Goal: Answer question/provide support: Share knowledge or assist other users

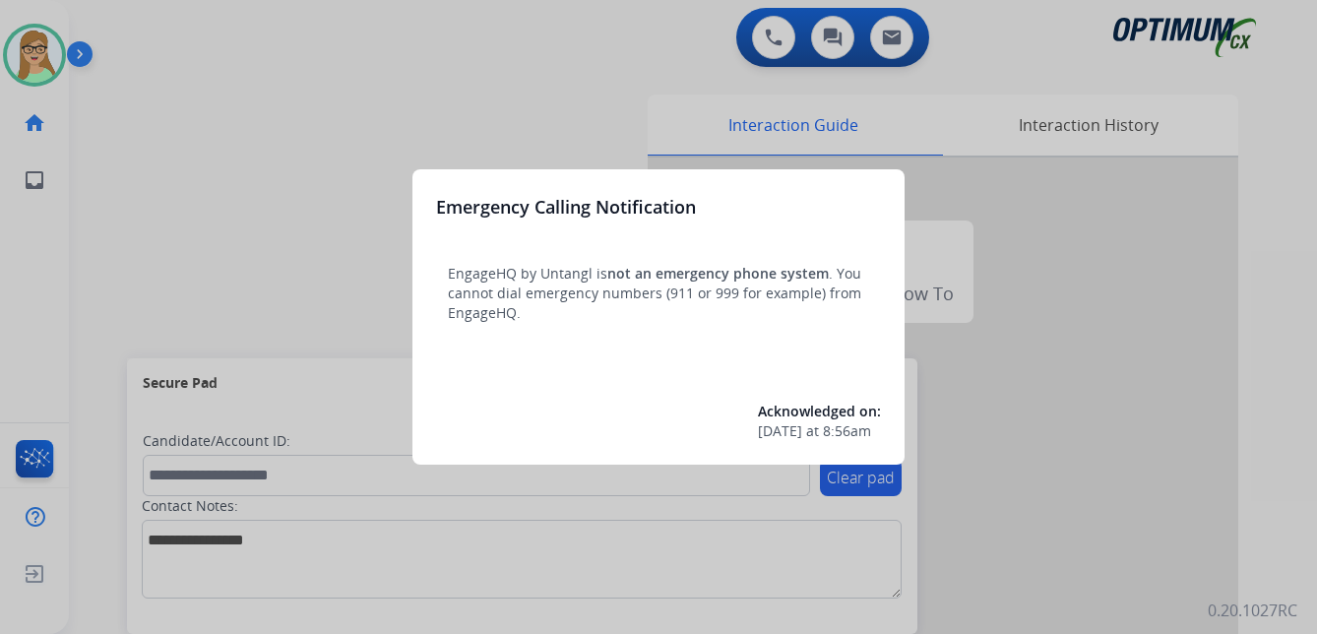
click at [75, 59] on div at bounding box center [658, 317] width 1317 height 634
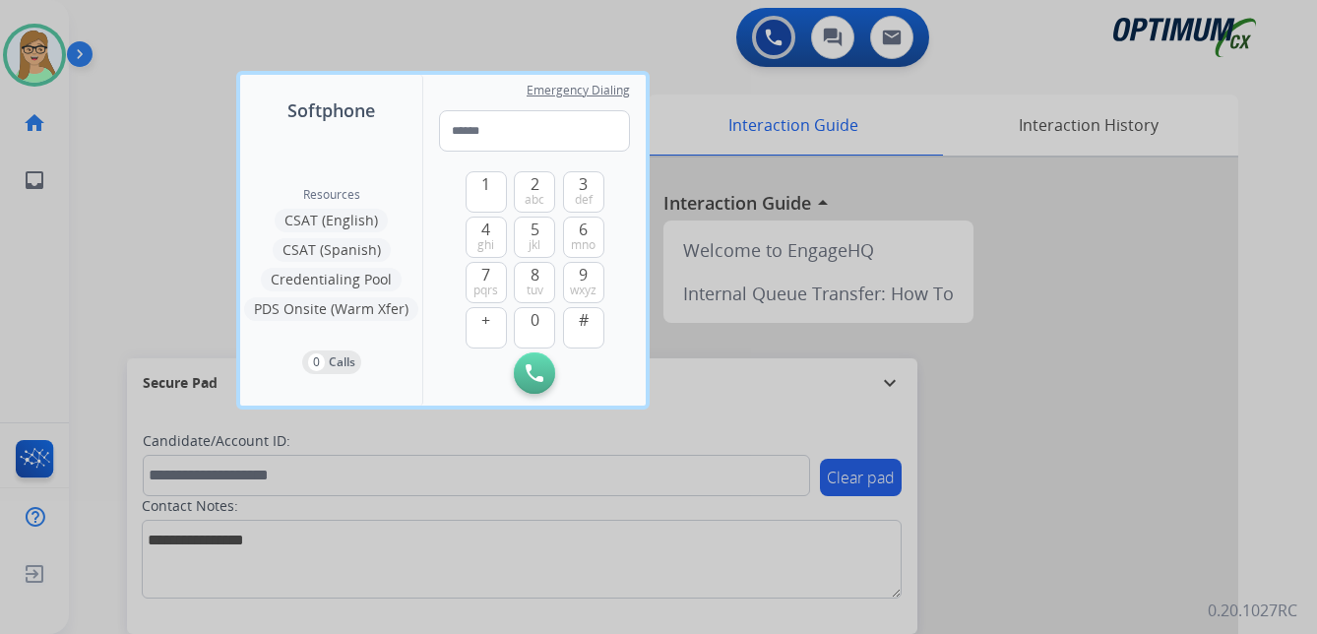
click at [95, 154] on div at bounding box center [658, 317] width 1317 height 634
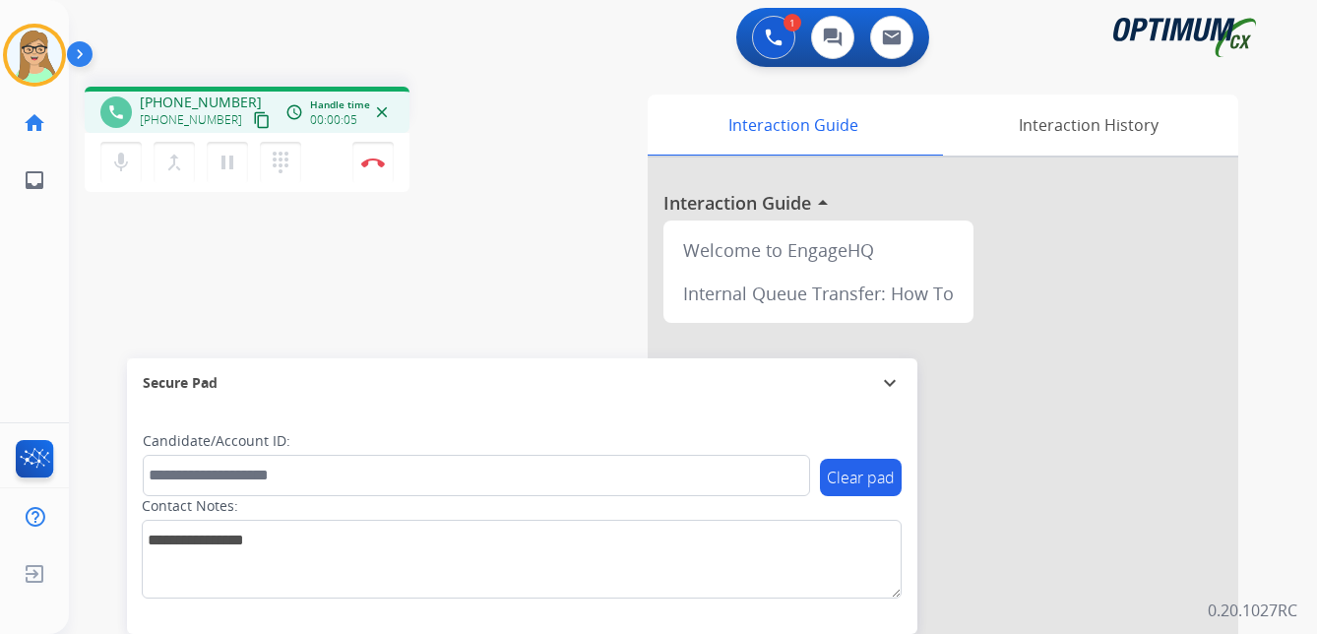
click at [253, 121] on mat-icon "content_copy" at bounding box center [262, 120] width 18 height 18
click at [374, 163] on img at bounding box center [373, 162] width 24 height 10
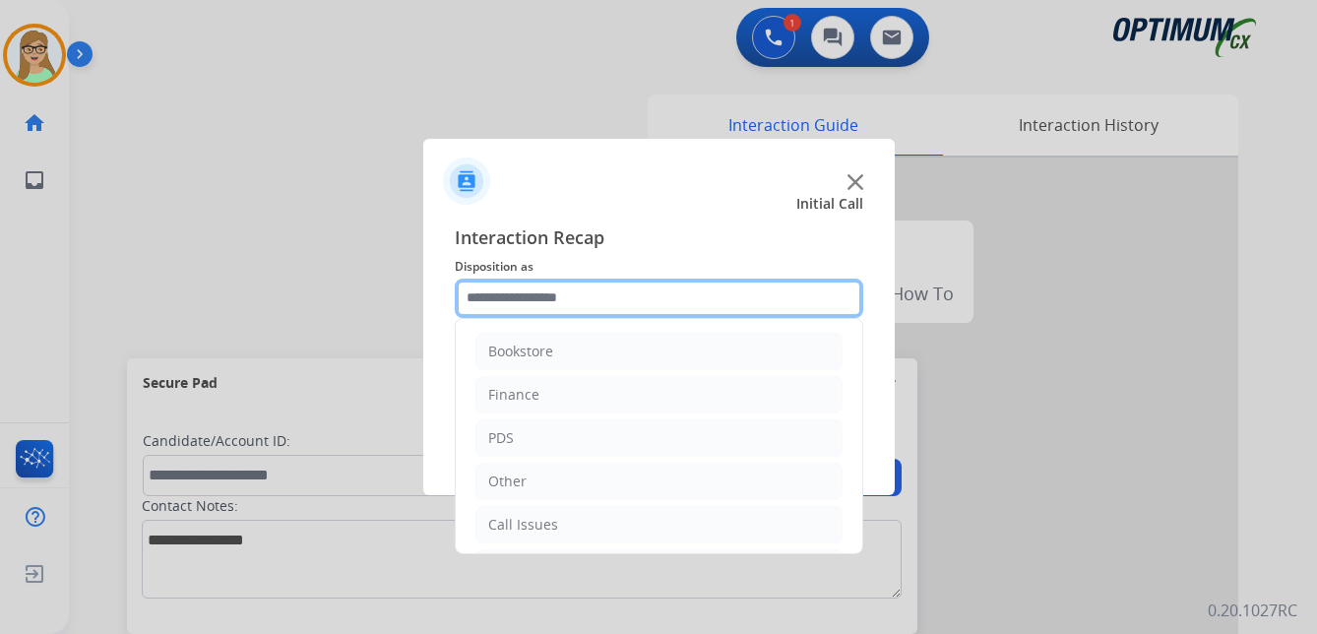
click at [531, 298] on input "text" at bounding box center [659, 297] width 408 height 39
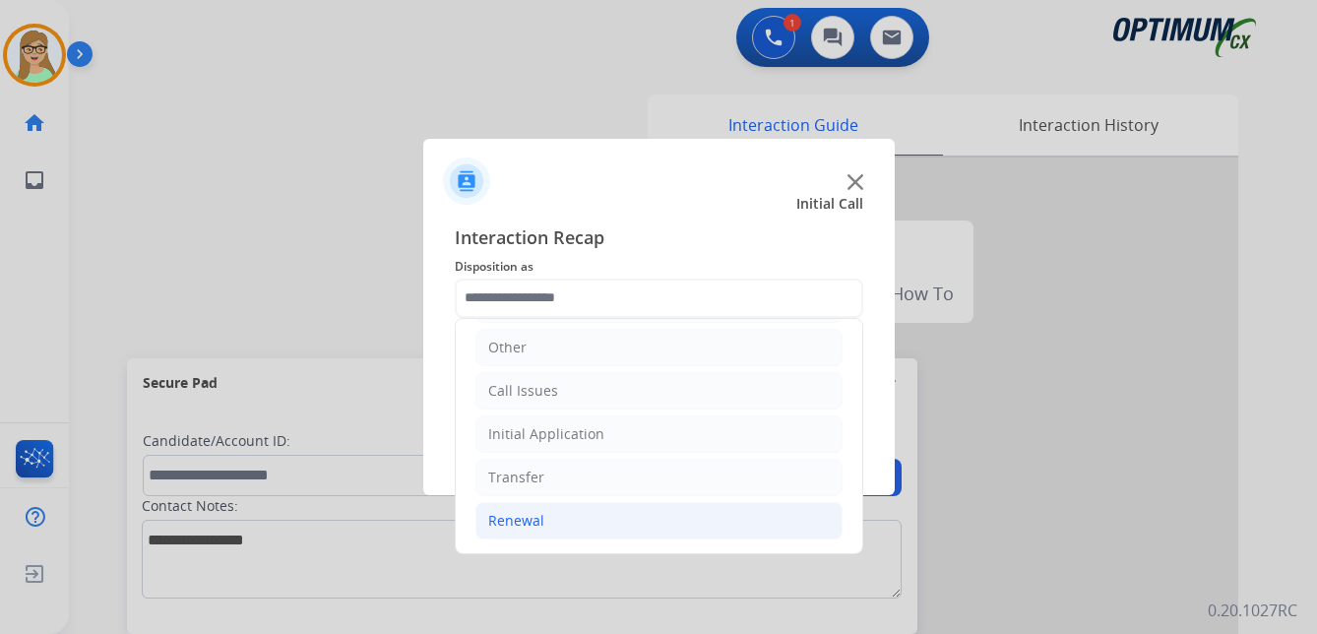
click at [519, 519] on div "Renewal" at bounding box center [516, 521] width 56 height 20
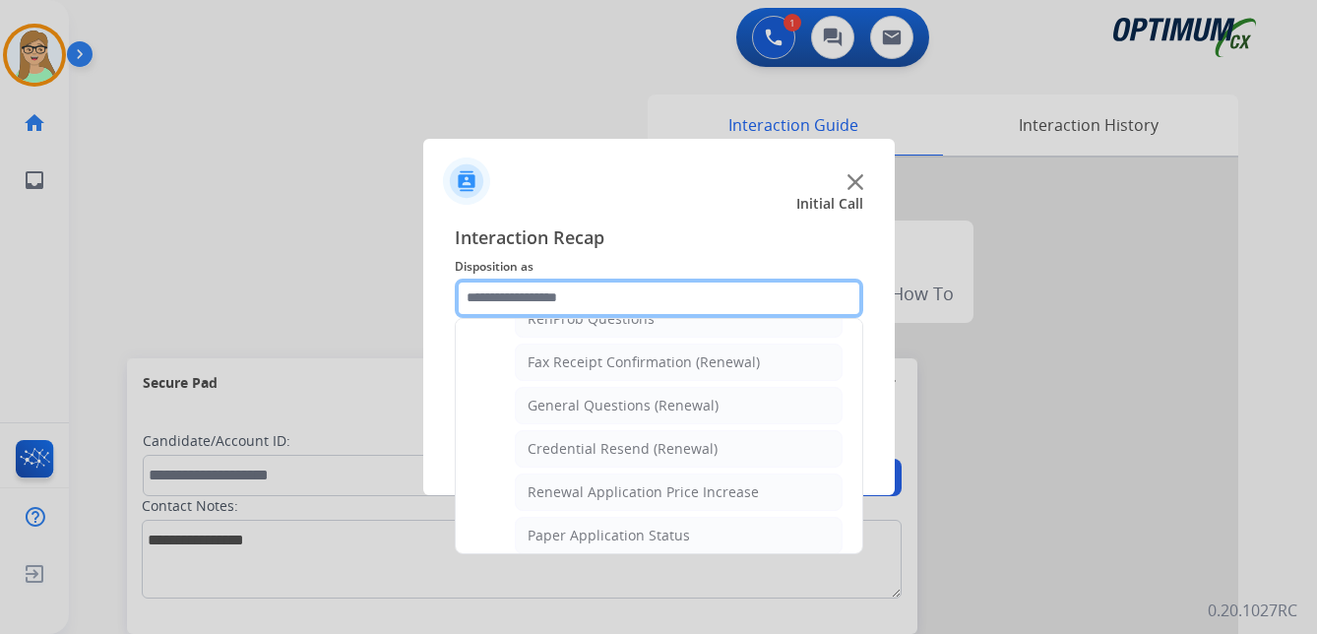
scroll to position [527, 0]
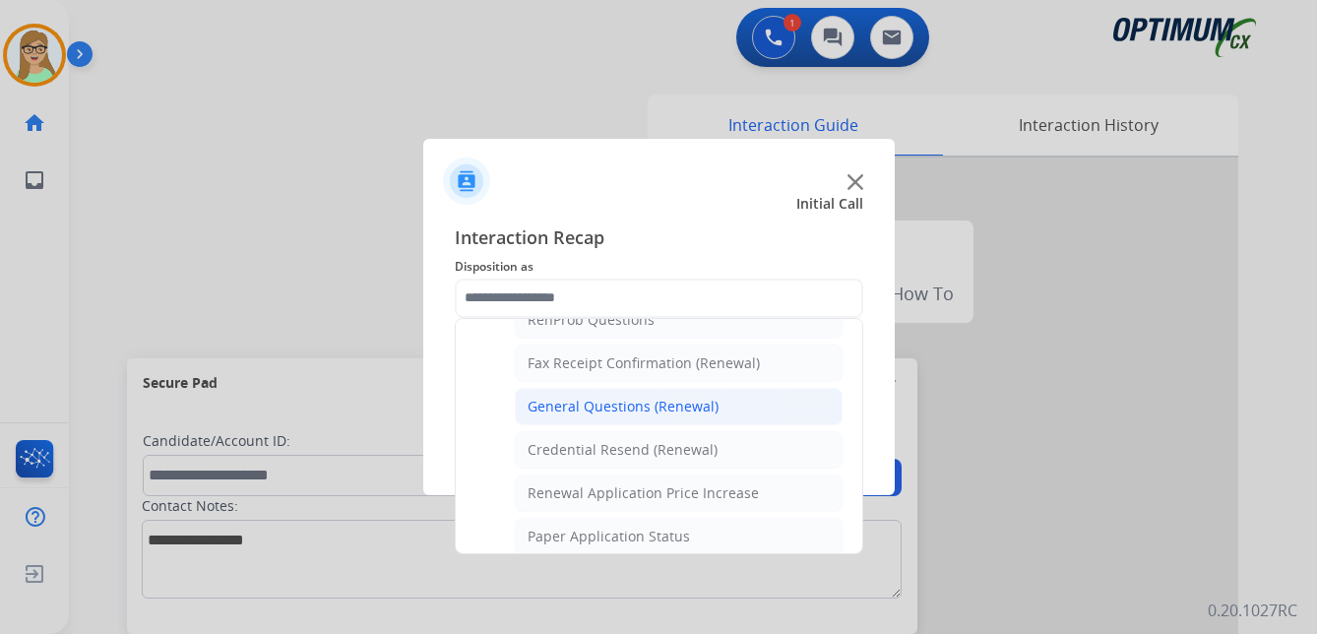
click at [620, 411] on div "General Questions (Renewal)" at bounding box center [622, 407] width 191 height 20
type input "**********"
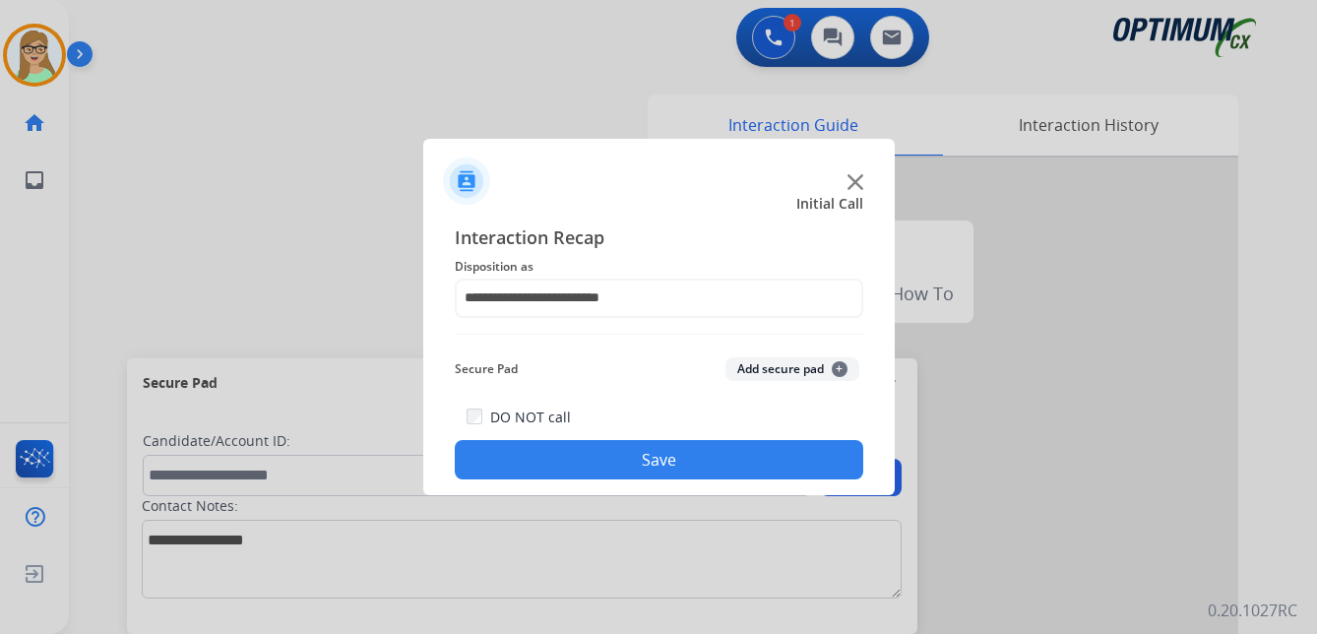
drag, startPoint x: 587, startPoint y: 463, endPoint x: 515, endPoint y: 484, distance: 76.0
click at [586, 463] on button "Save" at bounding box center [659, 459] width 408 height 39
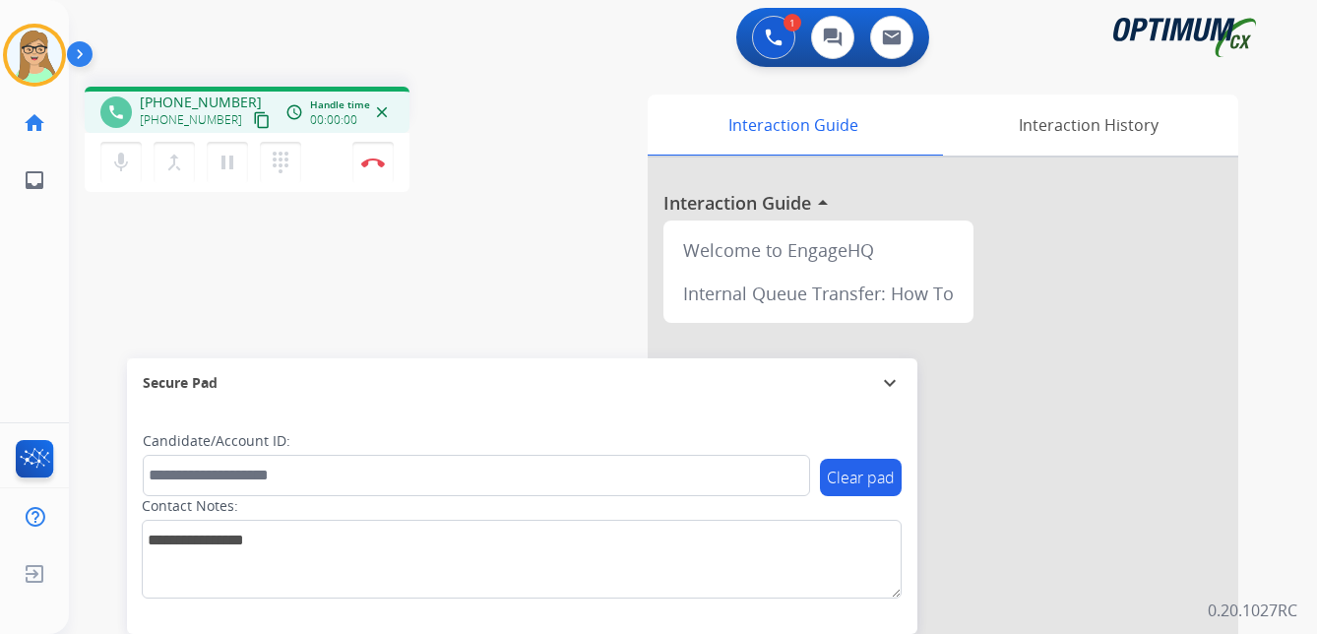
click at [253, 119] on mat-icon "content_copy" at bounding box center [262, 120] width 18 height 18
click at [380, 158] on img at bounding box center [373, 162] width 24 height 10
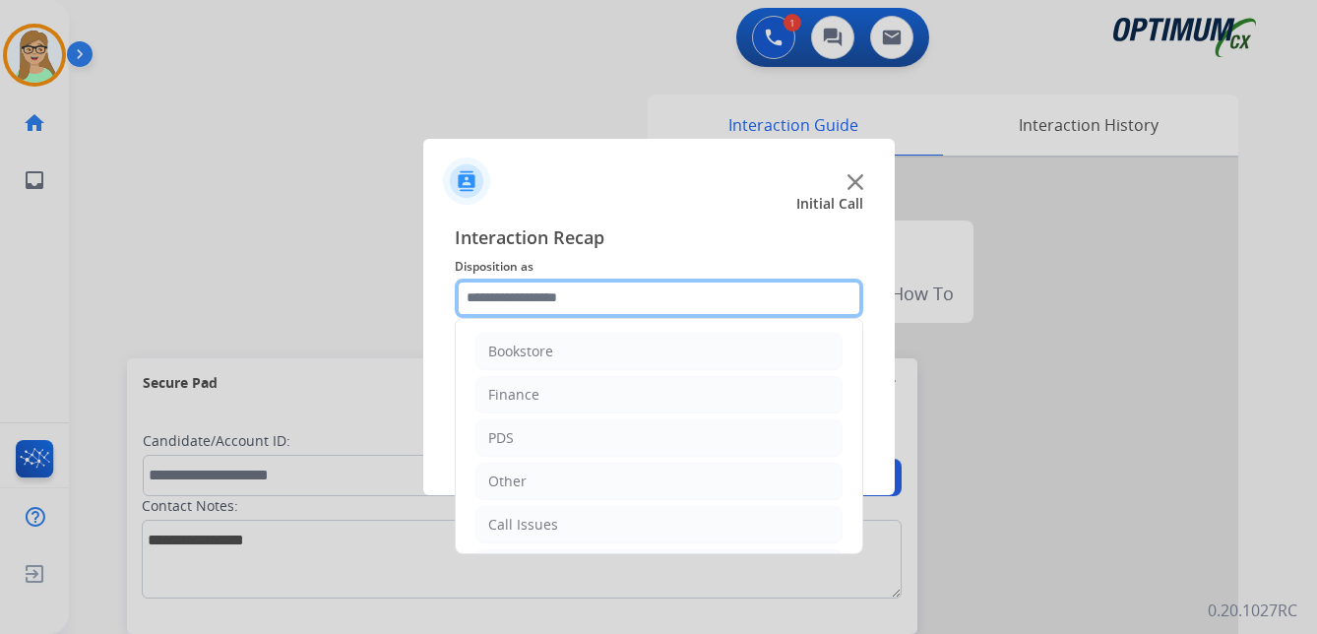
click at [513, 300] on input "text" at bounding box center [659, 297] width 408 height 39
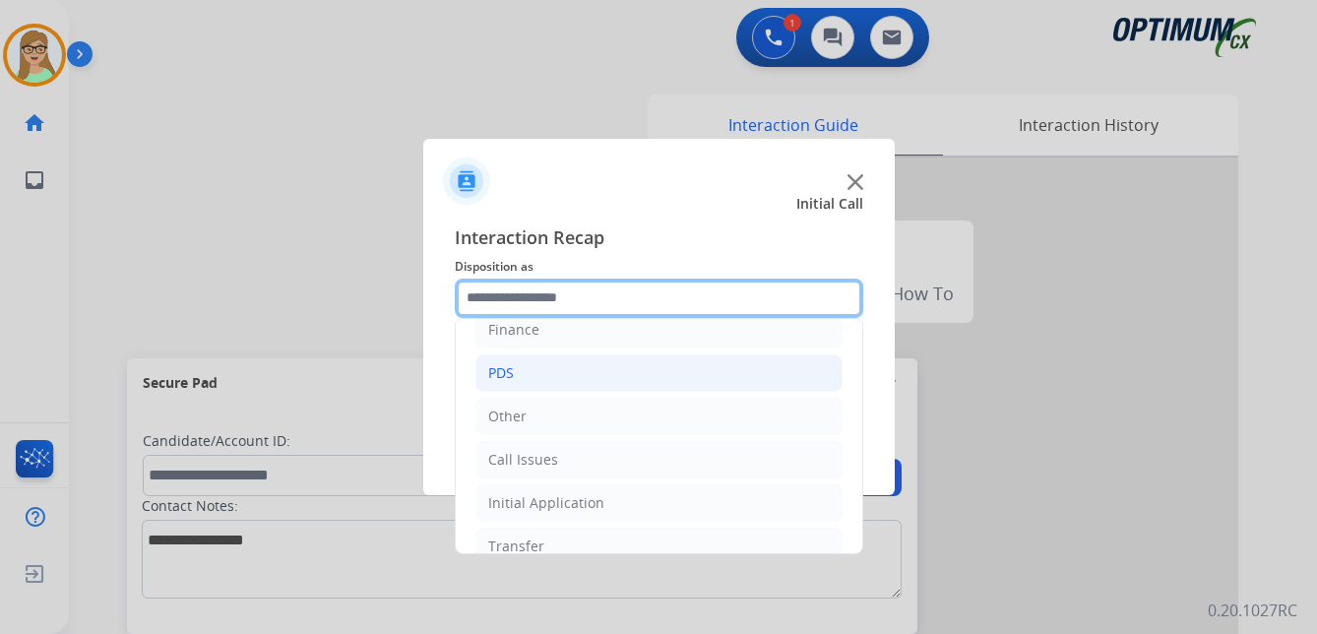
scroll to position [134, 0]
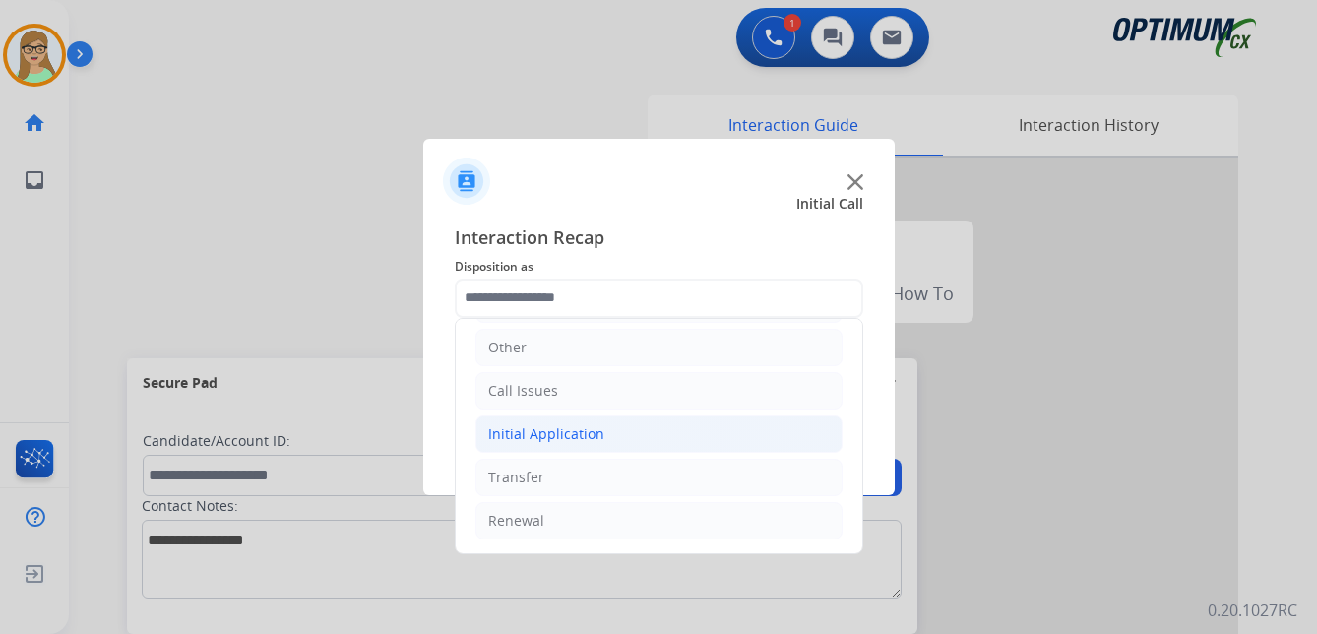
click at [568, 430] on div "Initial Application" at bounding box center [546, 434] width 116 height 20
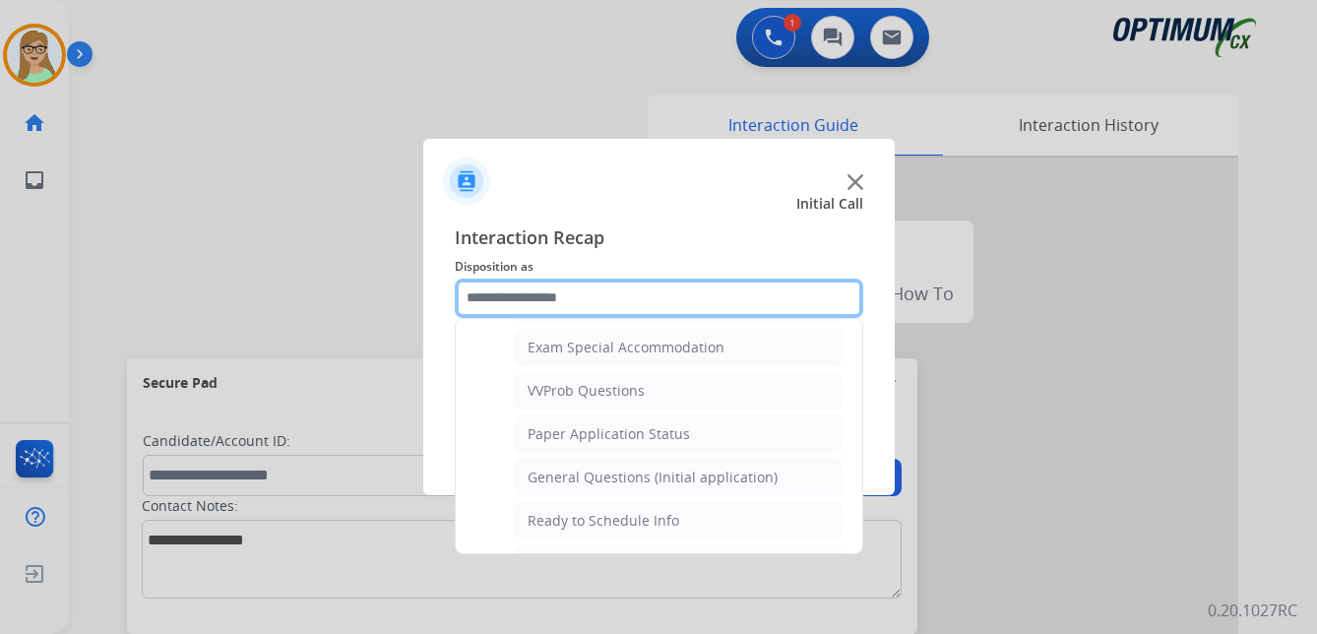
scroll to position [1118, 0]
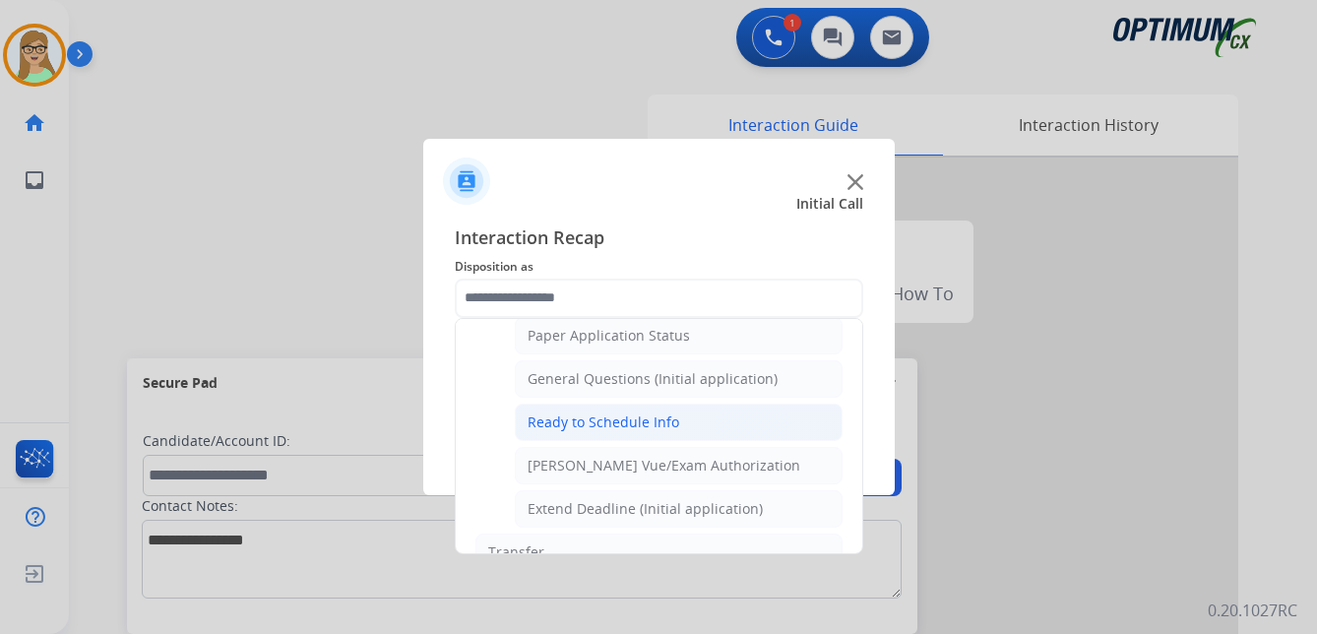
click at [611, 417] on div "Ready to Schedule Info" at bounding box center [603, 422] width 152 height 20
type input "**********"
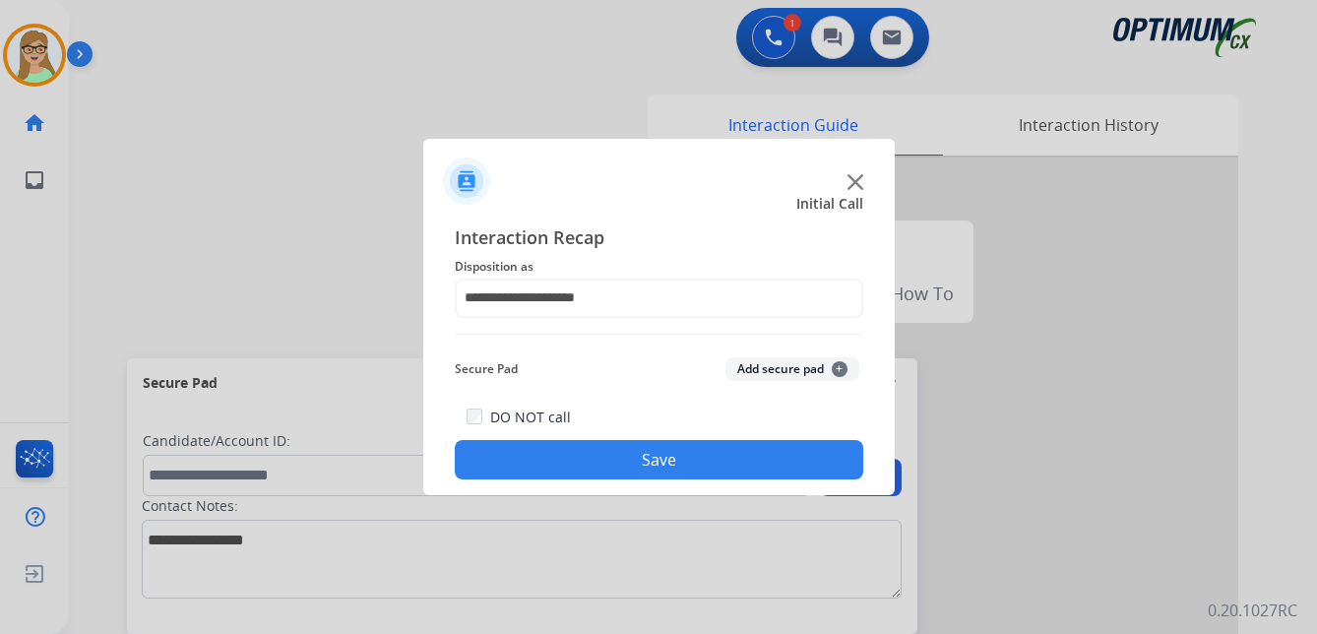
click at [575, 459] on button "Save" at bounding box center [659, 459] width 408 height 39
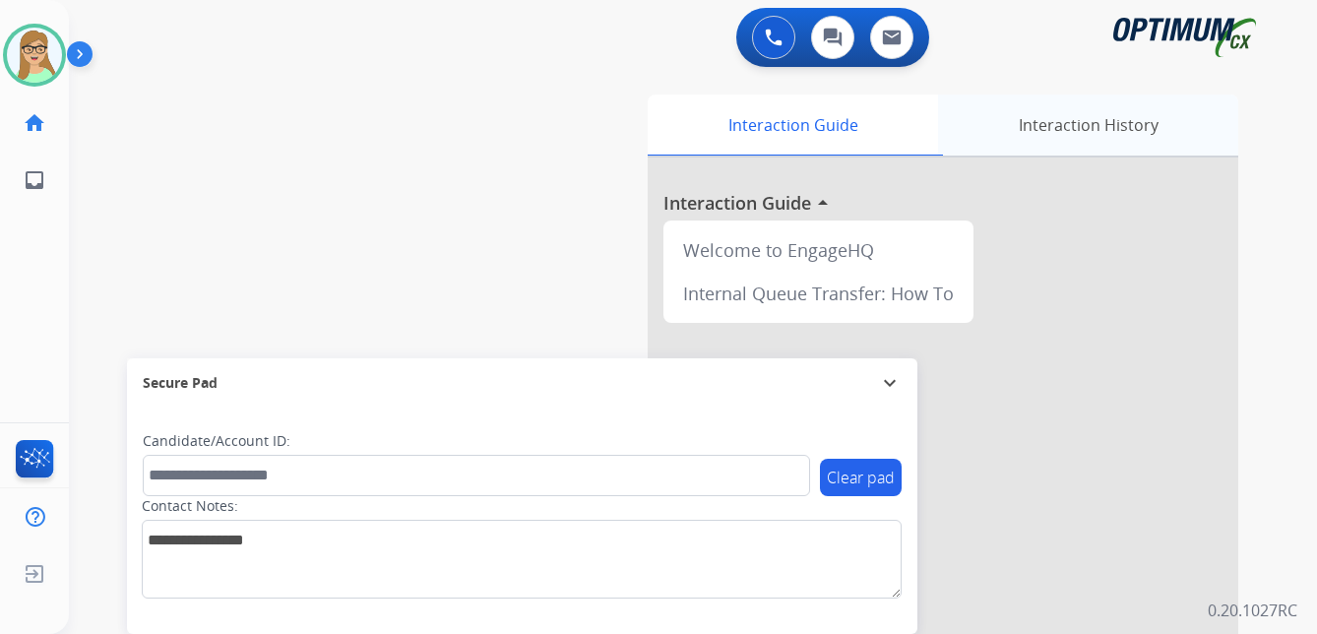
drag, startPoint x: 1267, startPoint y: 137, endPoint x: 1237, endPoint y: 129, distance: 31.5
click at [1267, 137] on div "Interaction Guide Interaction History Interaction Guide arrow_drop_up Welcome t…" at bounding box center [922, 489] width 696 height 805
click at [38, 63] on img at bounding box center [34, 55] width 55 height 55
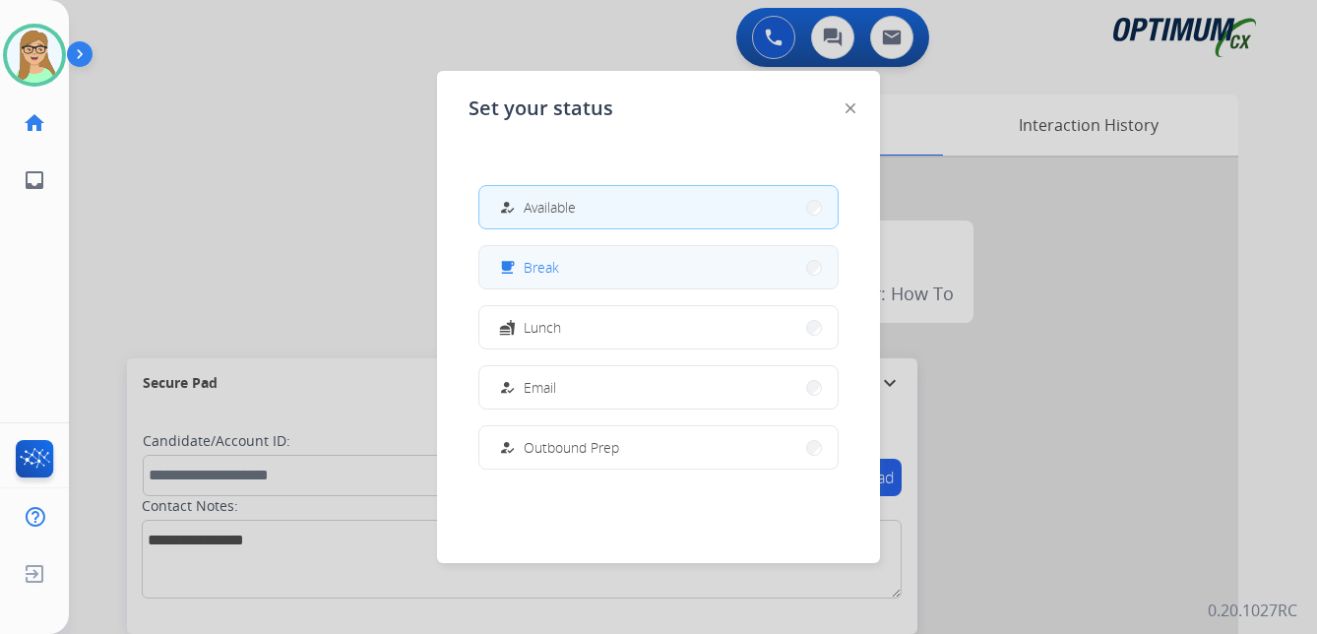
click at [549, 264] on span "Break" at bounding box center [541, 267] width 35 height 21
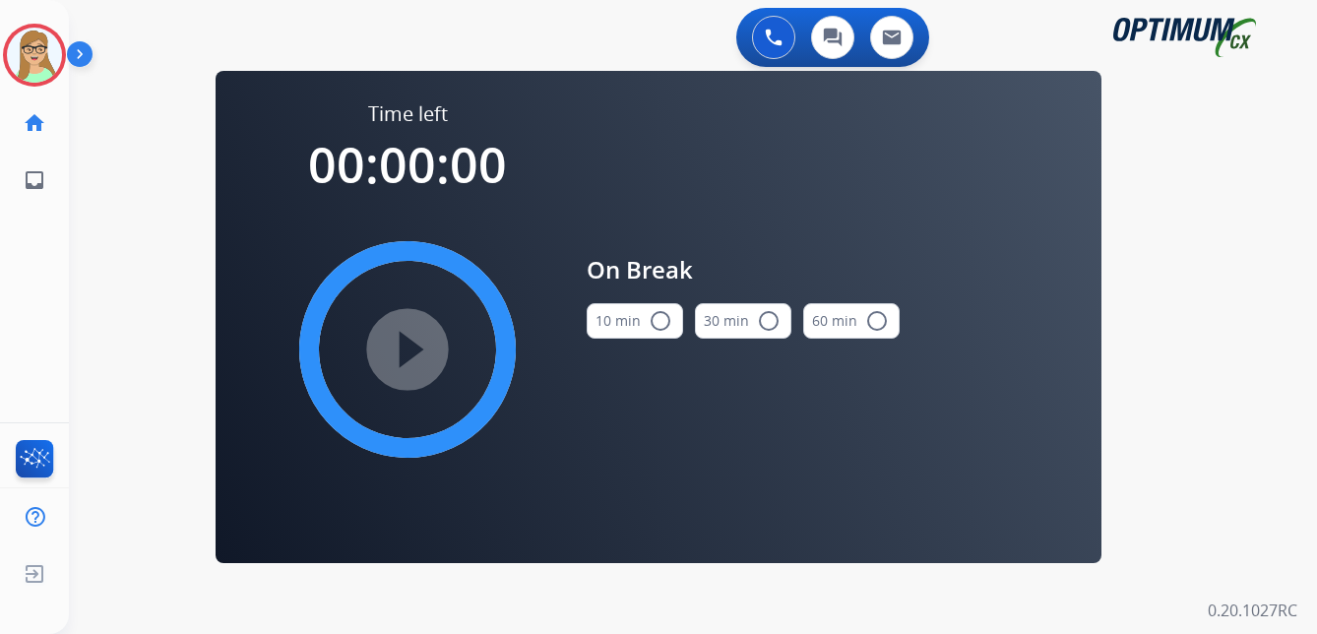
click at [662, 318] on mat-icon "radio_button_unchecked" at bounding box center [660, 321] width 24 height 24
click at [402, 347] on mat-icon "play_circle_filled" at bounding box center [408, 350] width 24 height 24
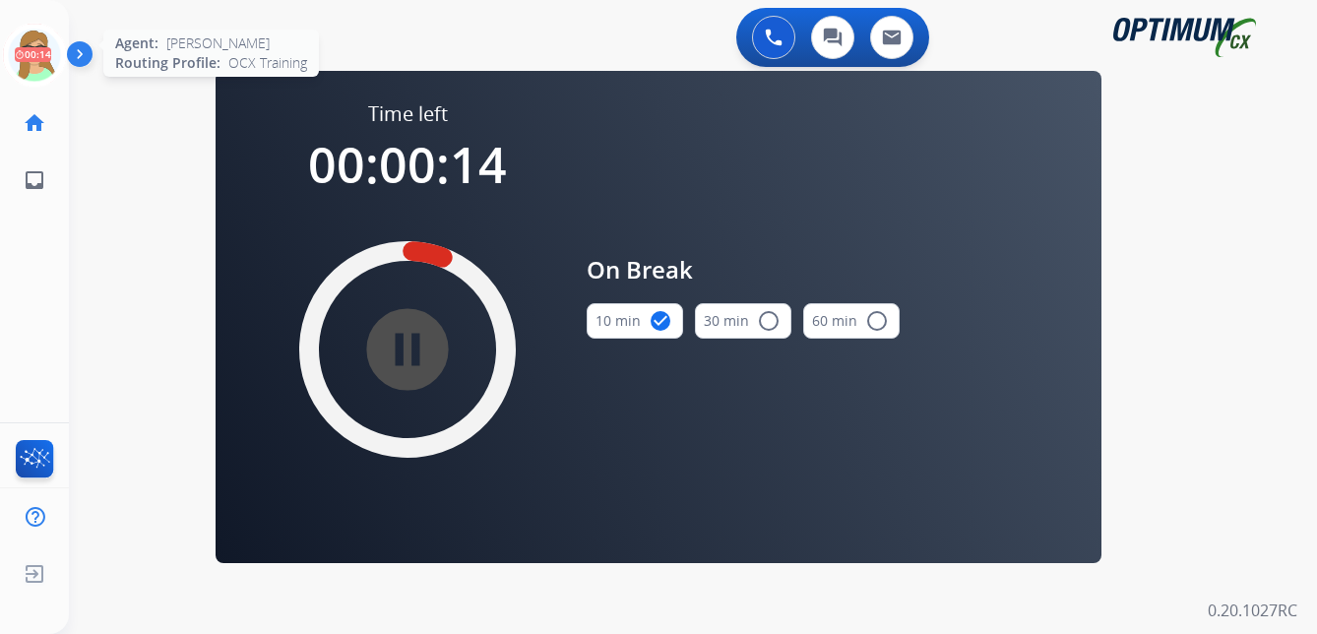
click at [28, 59] on icon at bounding box center [35, 56] width 64 height 64
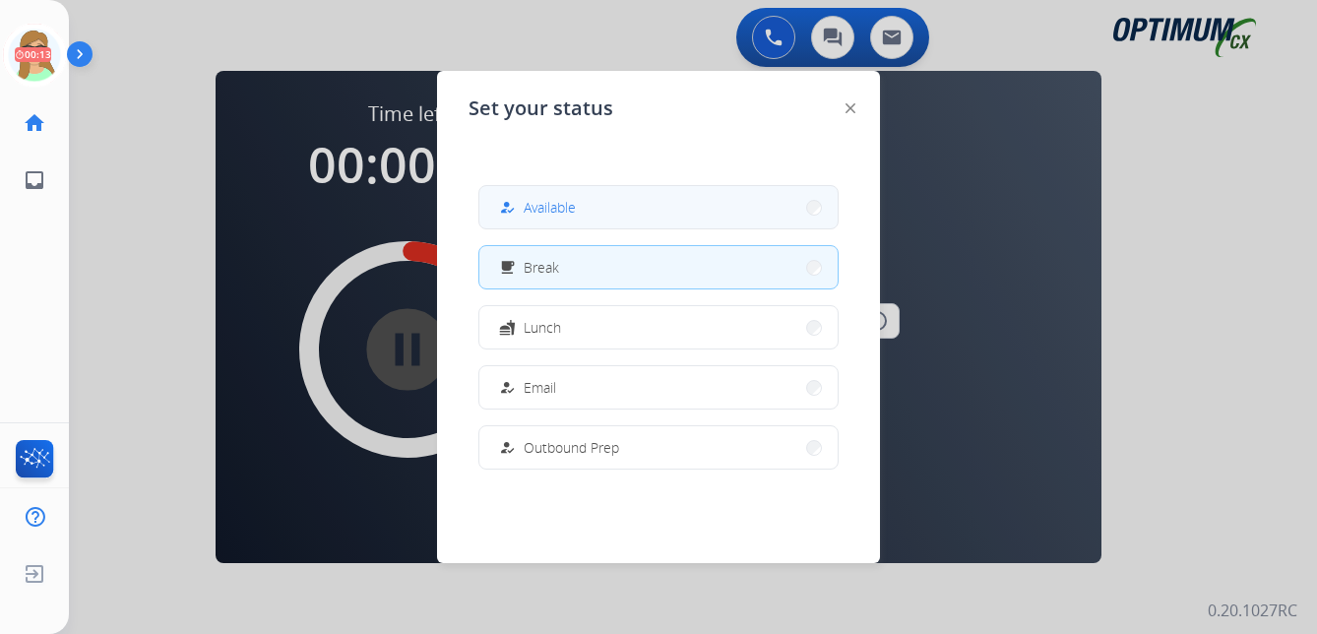
click at [551, 199] on span "Available" at bounding box center [550, 207] width 52 height 21
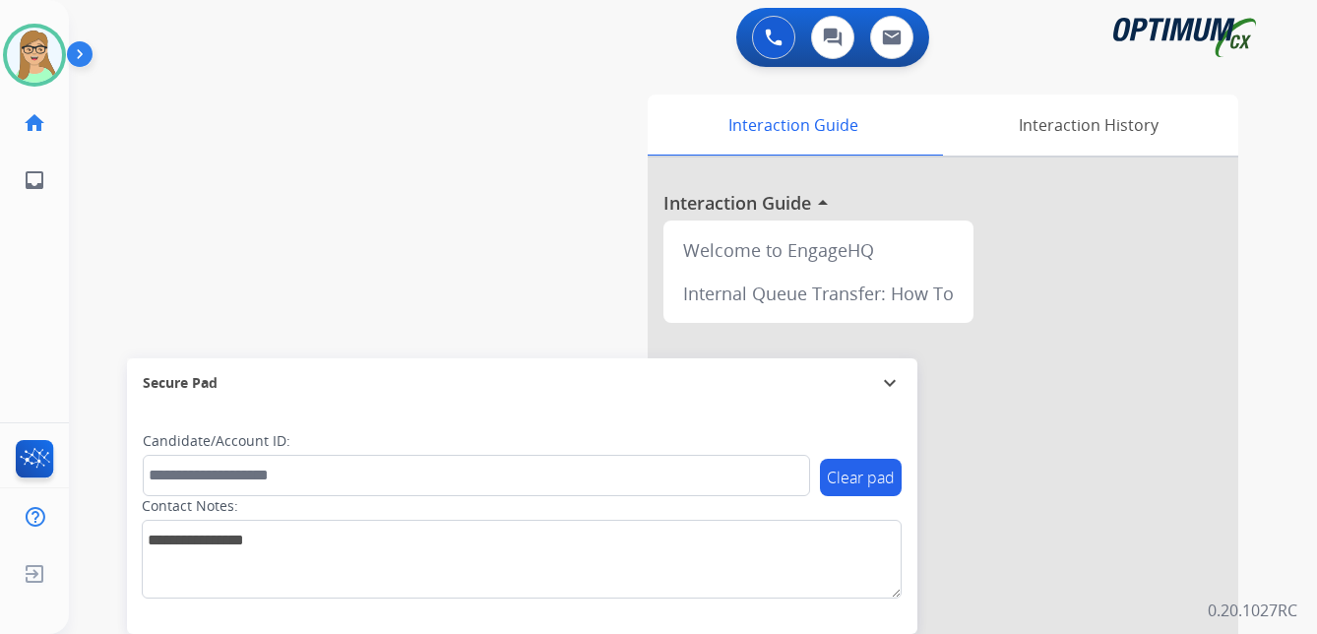
click at [1270, 355] on div "0 Voice Interactions 0 Chat Interactions 0 Email Interactions swap_horiz Break …" at bounding box center [693, 317] width 1248 height 634
click at [81, 49] on img at bounding box center [83, 57] width 33 height 37
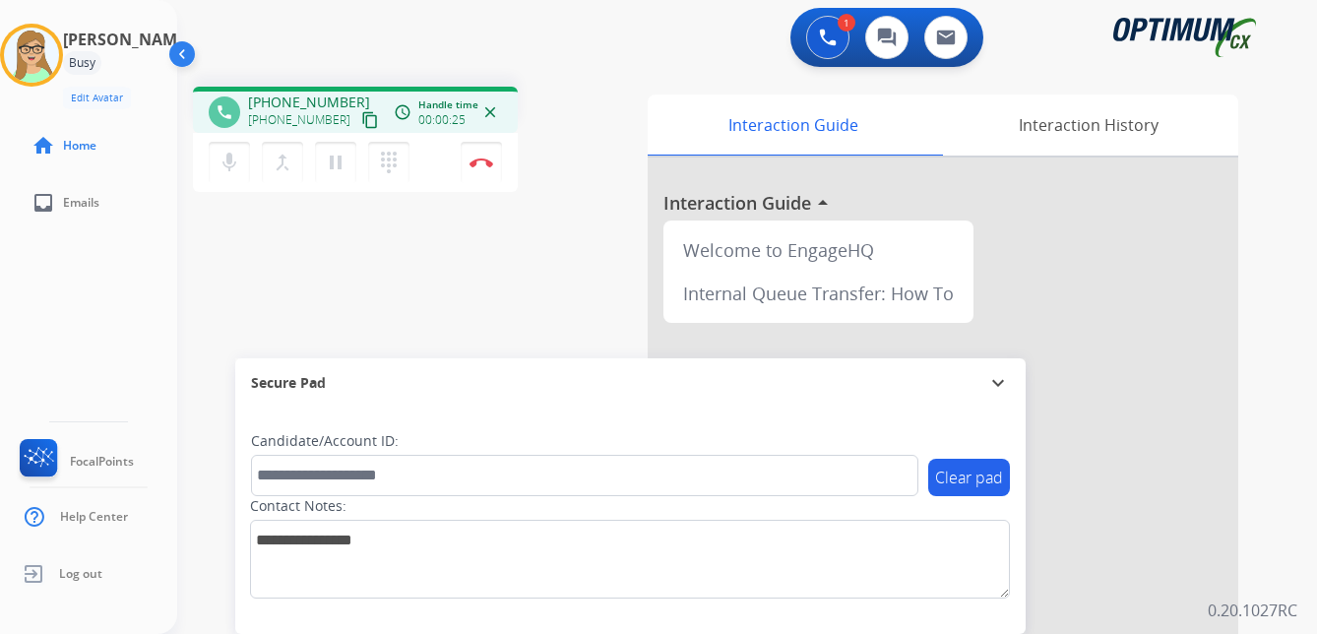
drag, startPoint x: 350, startPoint y: 120, endPoint x: 325, endPoint y: 126, distance: 26.3
click at [361, 120] on mat-icon "content_copy" at bounding box center [370, 120] width 18 height 18
click at [483, 159] on img at bounding box center [481, 162] width 24 height 10
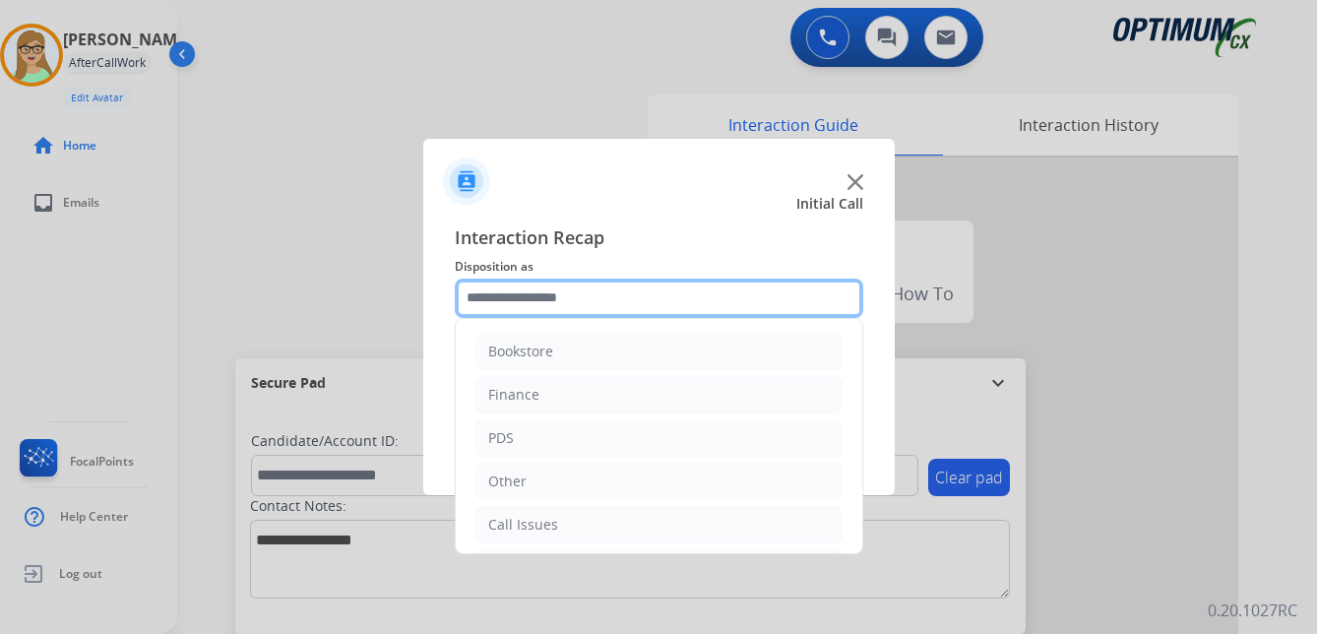
click at [498, 302] on input "text" at bounding box center [659, 297] width 408 height 39
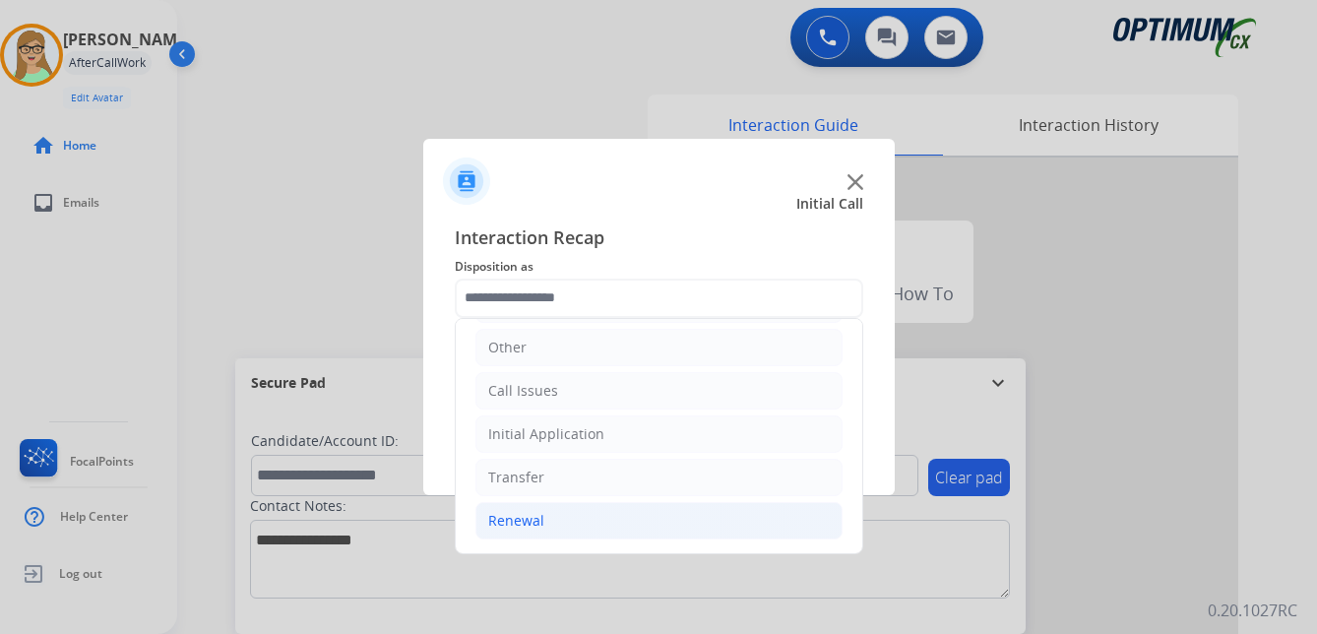
click at [517, 523] on div "Renewal" at bounding box center [516, 521] width 56 height 20
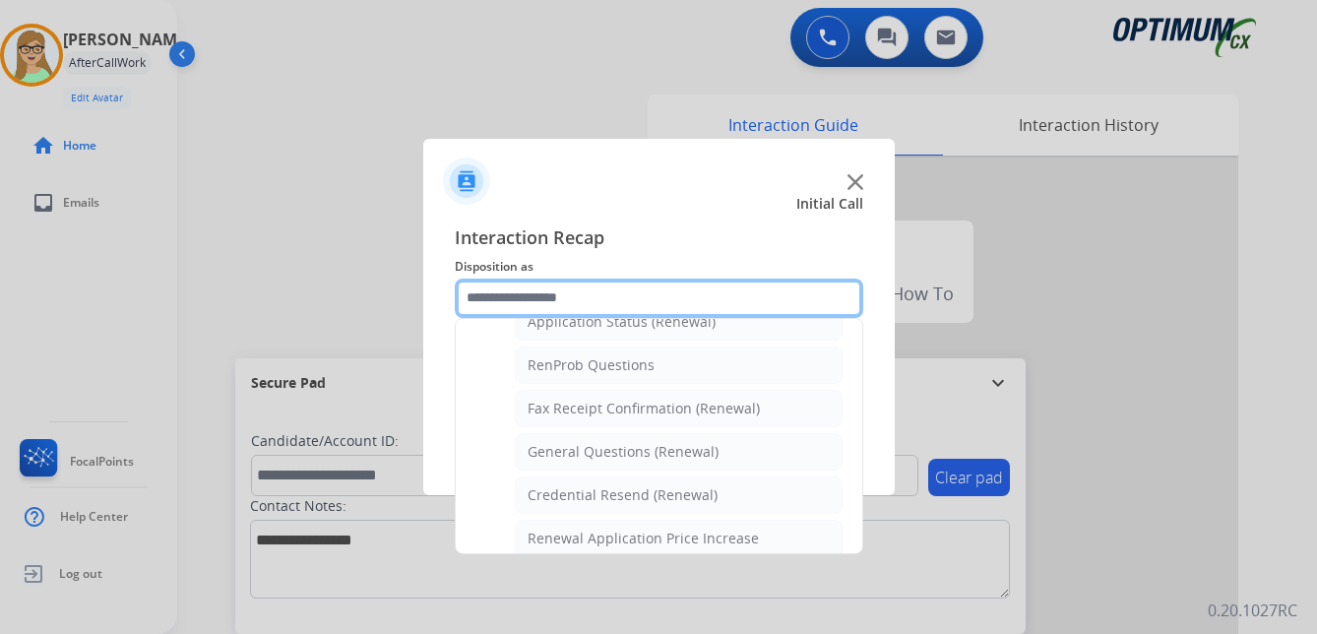
scroll to position [464, 0]
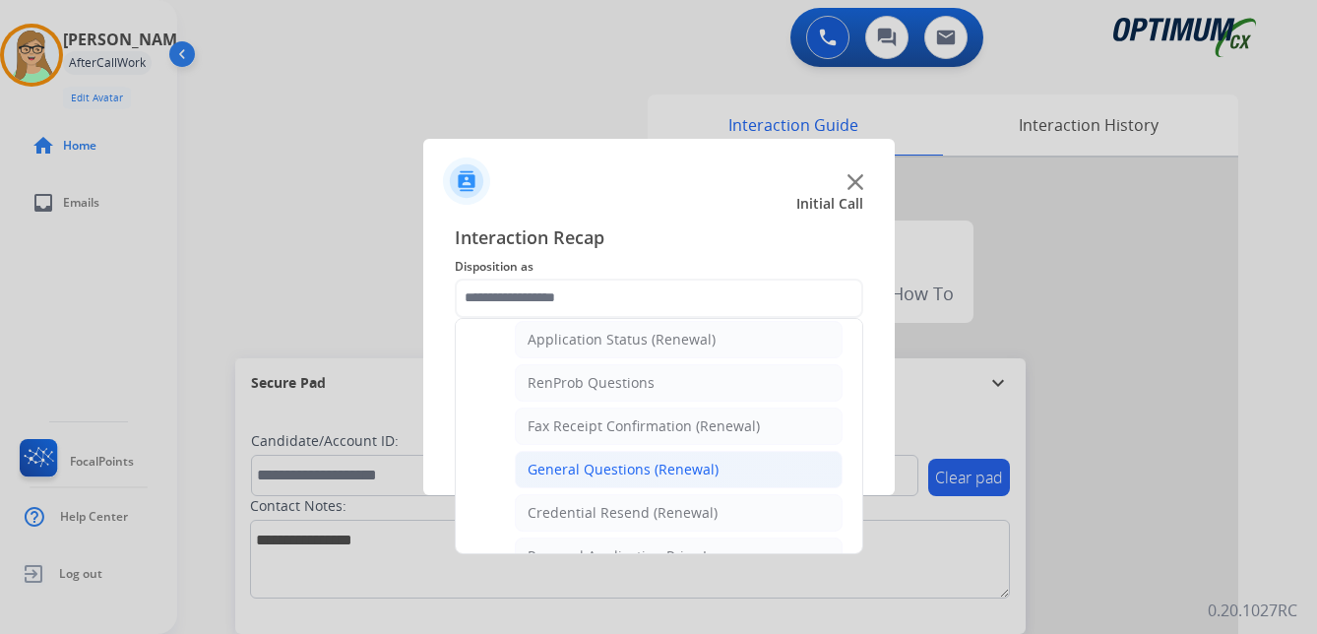
click at [588, 464] on div "General Questions (Renewal)" at bounding box center [622, 470] width 191 height 20
type input "**********"
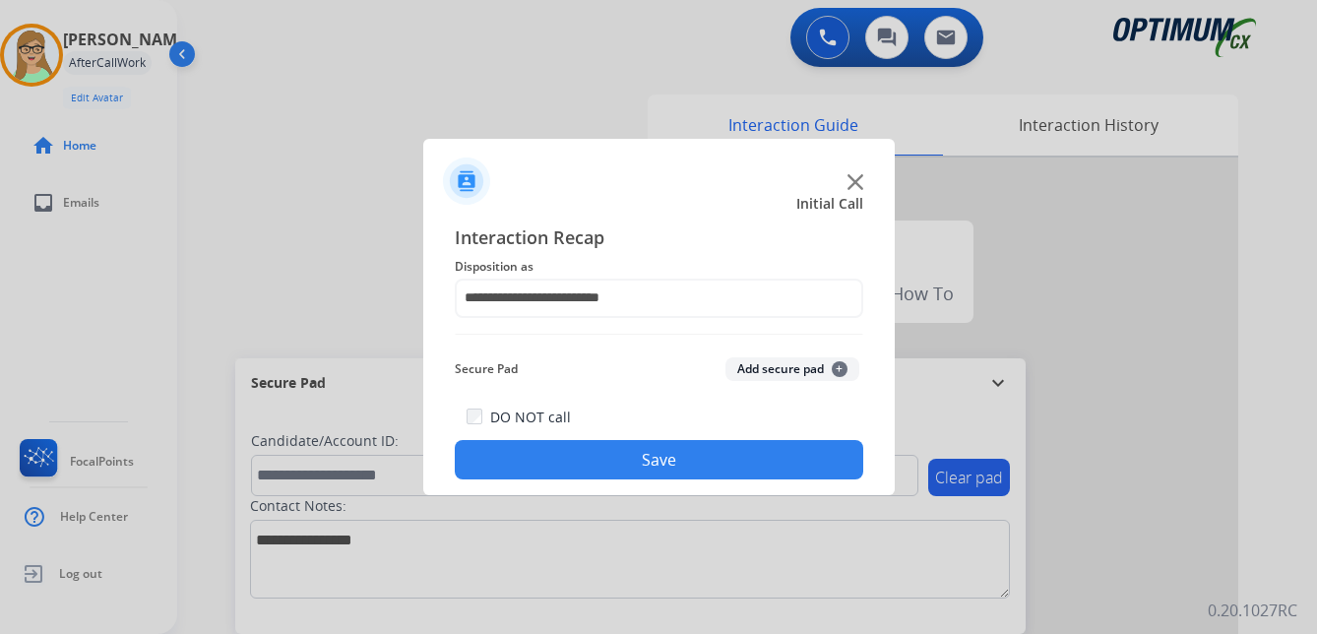
drag, startPoint x: 579, startPoint y: 467, endPoint x: 98, endPoint y: 519, distance: 482.9
click at [578, 467] on button "Save" at bounding box center [659, 459] width 408 height 39
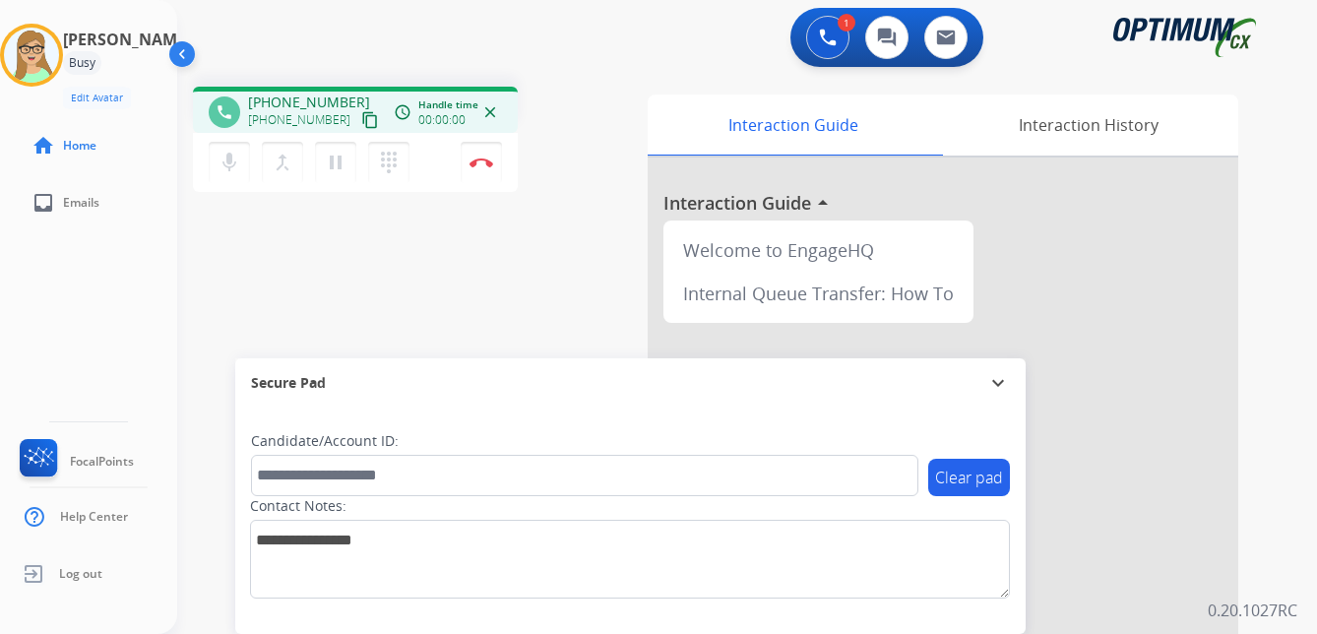
click at [361, 119] on mat-icon "content_copy" at bounding box center [370, 120] width 18 height 18
click at [361, 118] on mat-icon "content_copy" at bounding box center [370, 120] width 18 height 18
click at [483, 156] on button "Disconnect" at bounding box center [481, 162] width 41 height 41
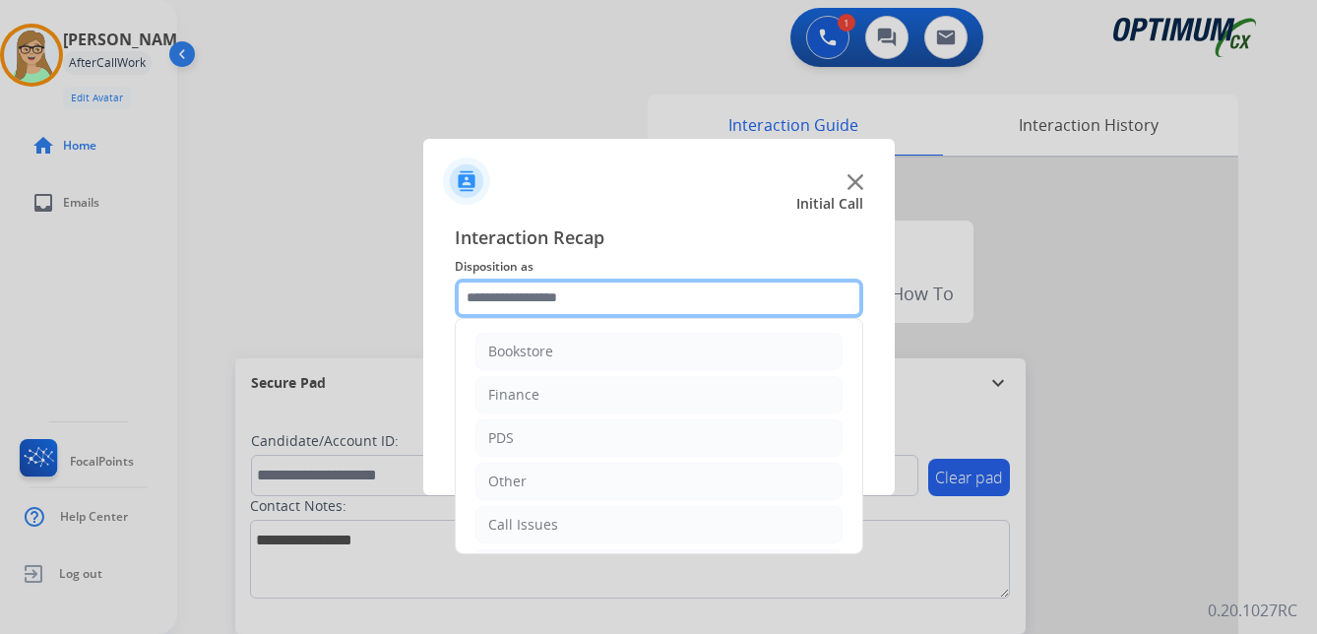
click at [539, 298] on input "text" at bounding box center [659, 297] width 408 height 39
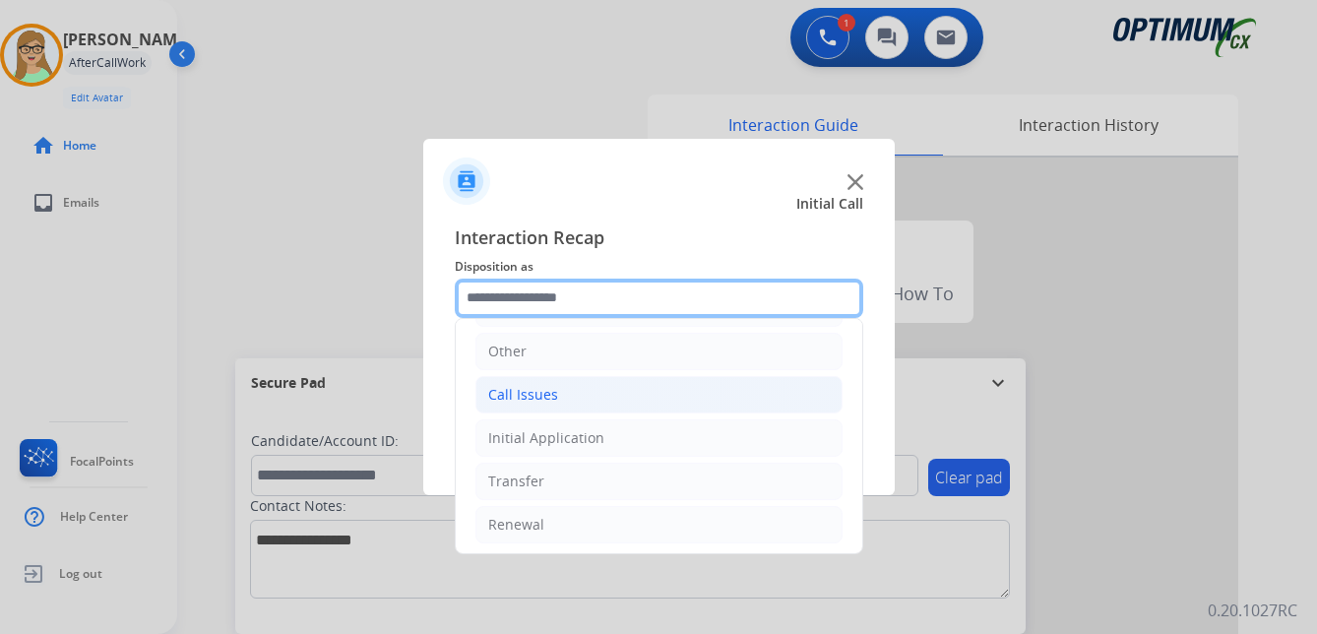
scroll to position [134, 0]
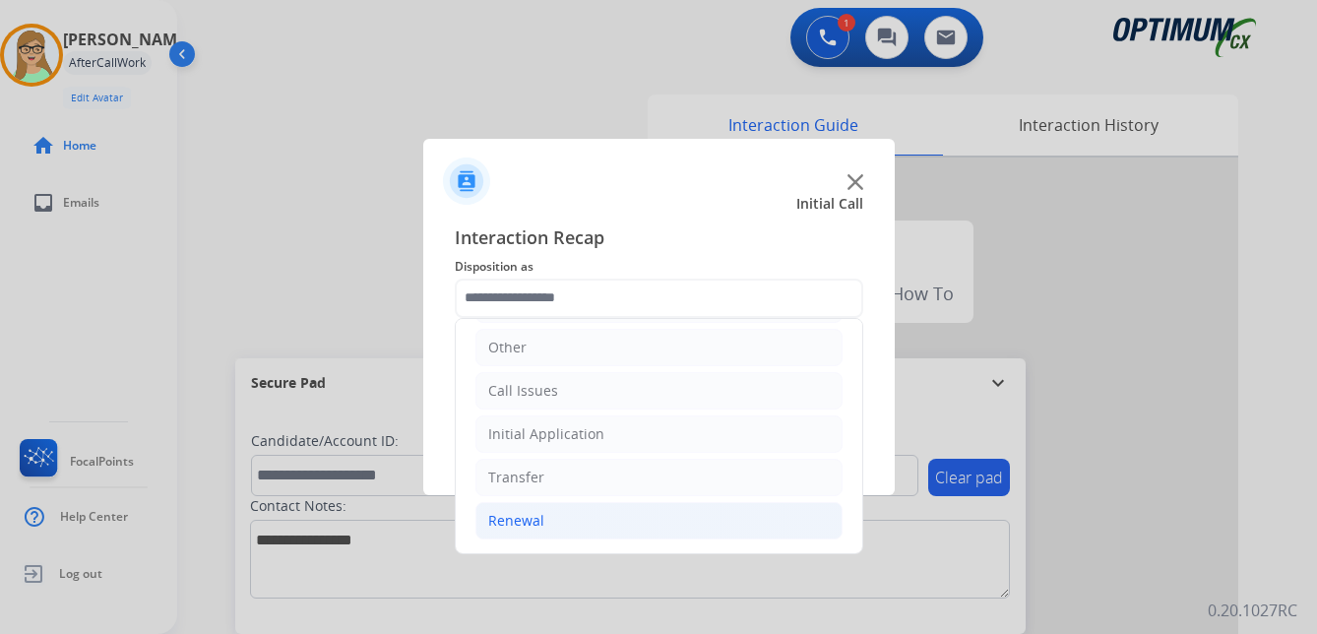
click at [517, 524] on div "Renewal" at bounding box center [516, 521] width 56 height 20
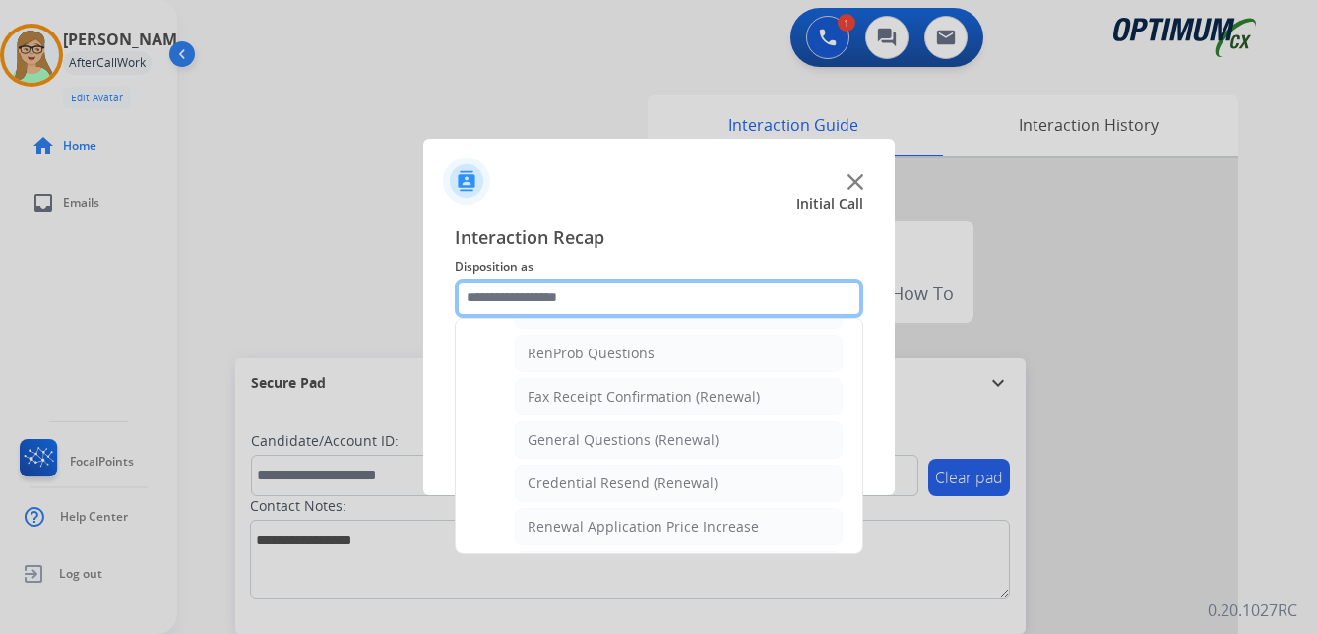
scroll to position [527, 0]
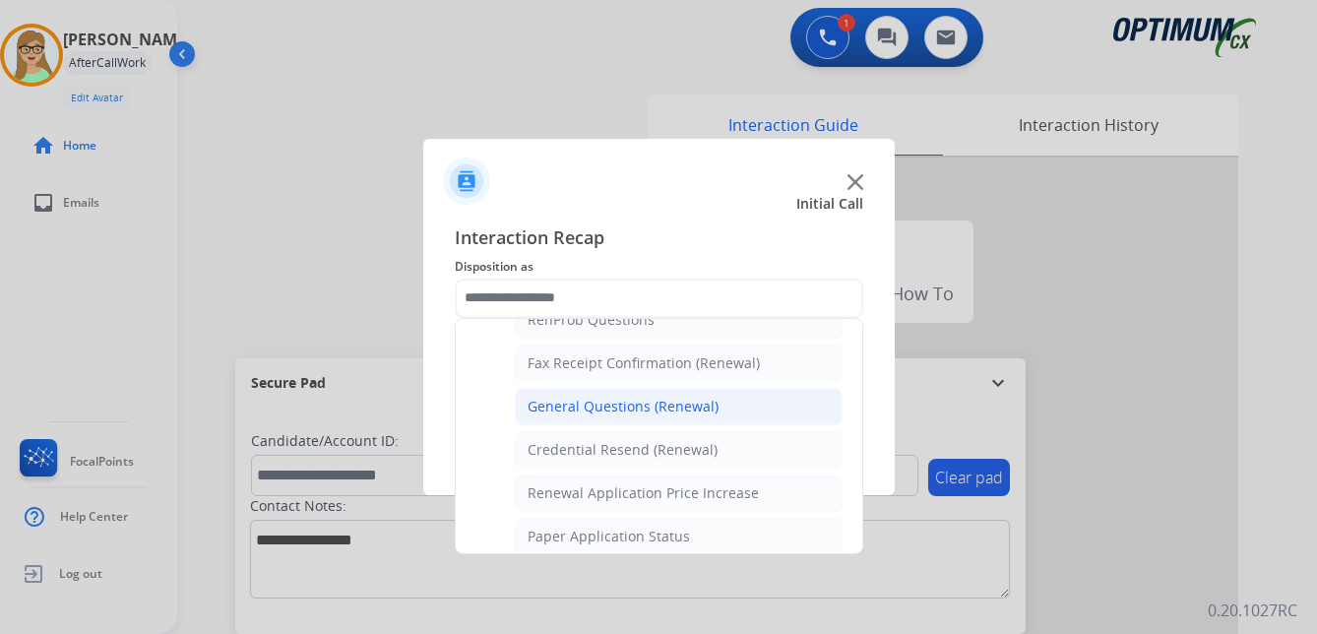
click at [627, 412] on div "General Questions (Renewal)" at bounding box center [622, 407] width 191 height 20
type input "**********"
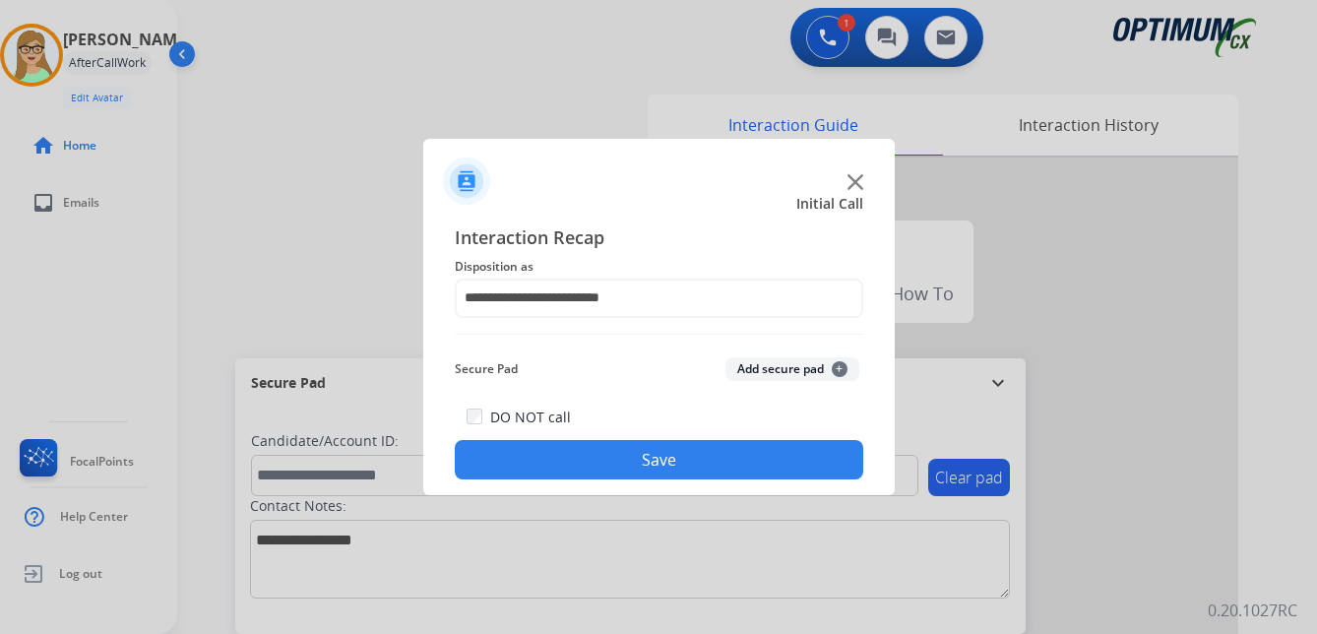
click at [607, 457] on button "Save" at bounding box center [659, 459] width 408 height 39
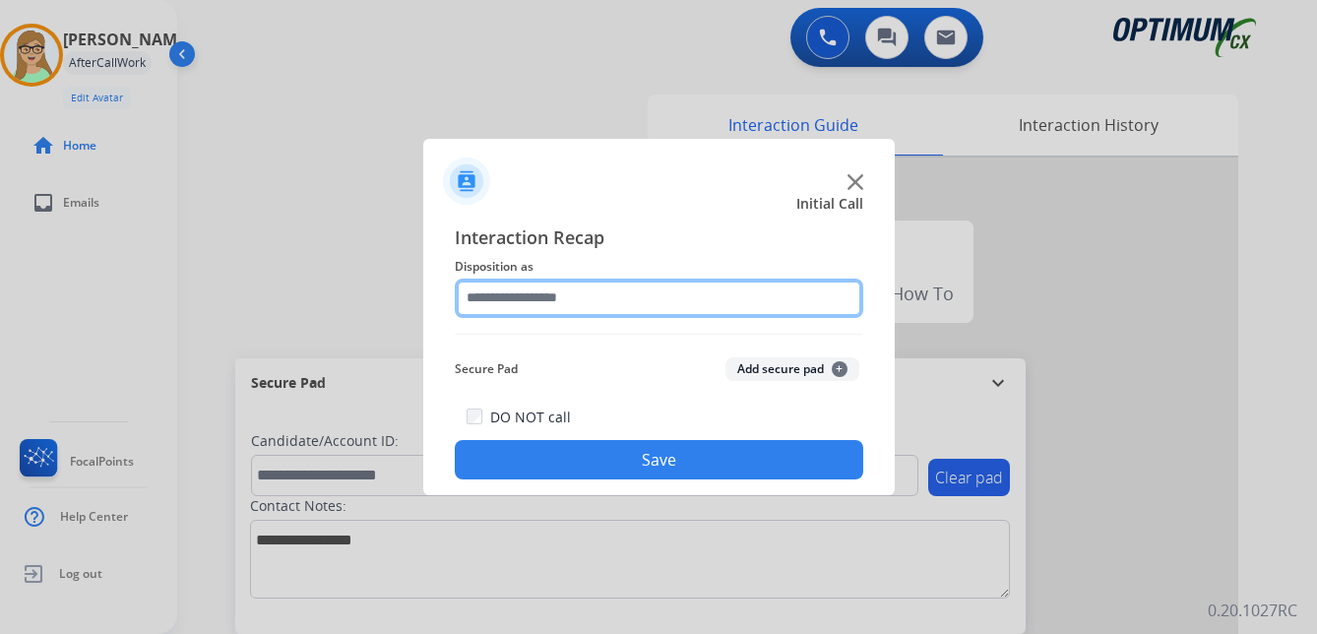
click at [538, 305] on input "text" at bounding box center [659, 297] width 408 height 39
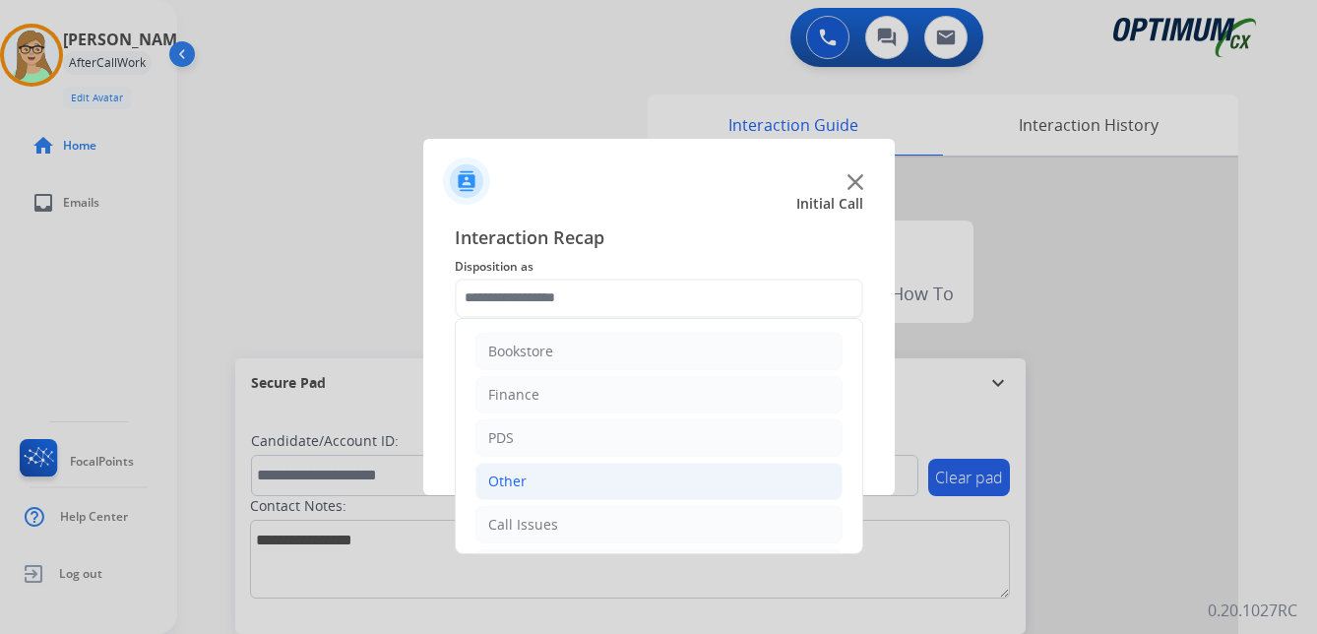
click at [494, 480] on div "Other" at bounding box center [507, 481] width 38 height 20
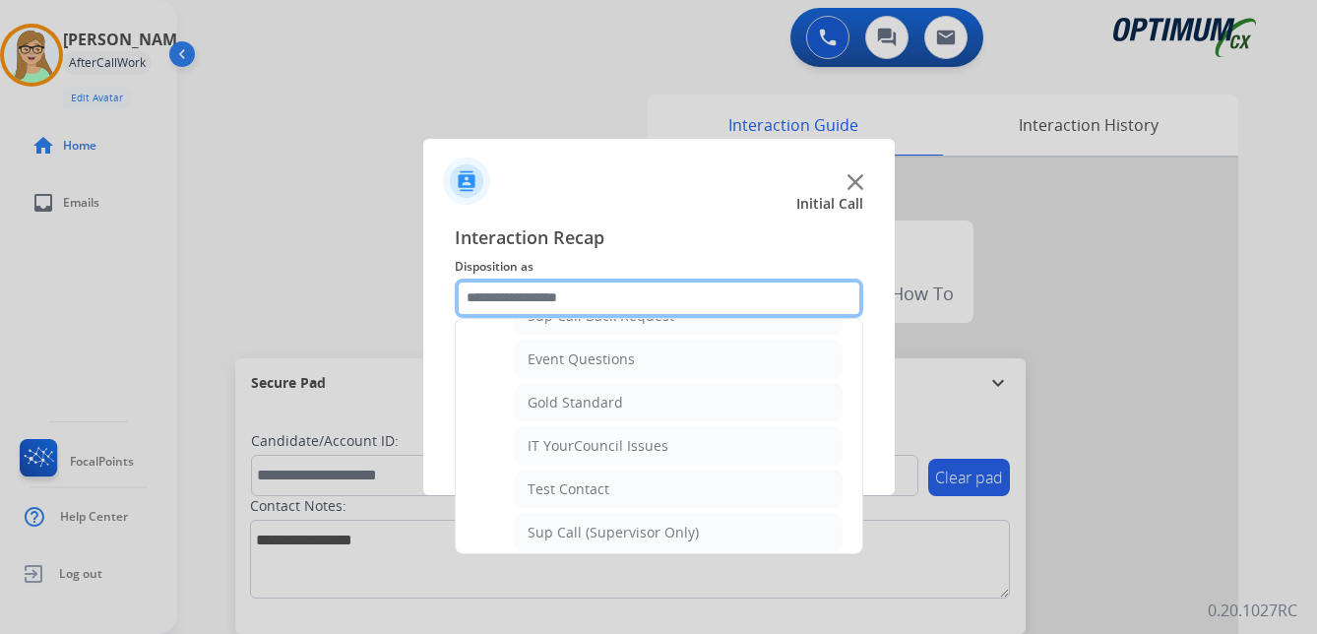
scroll to position [98, 0]
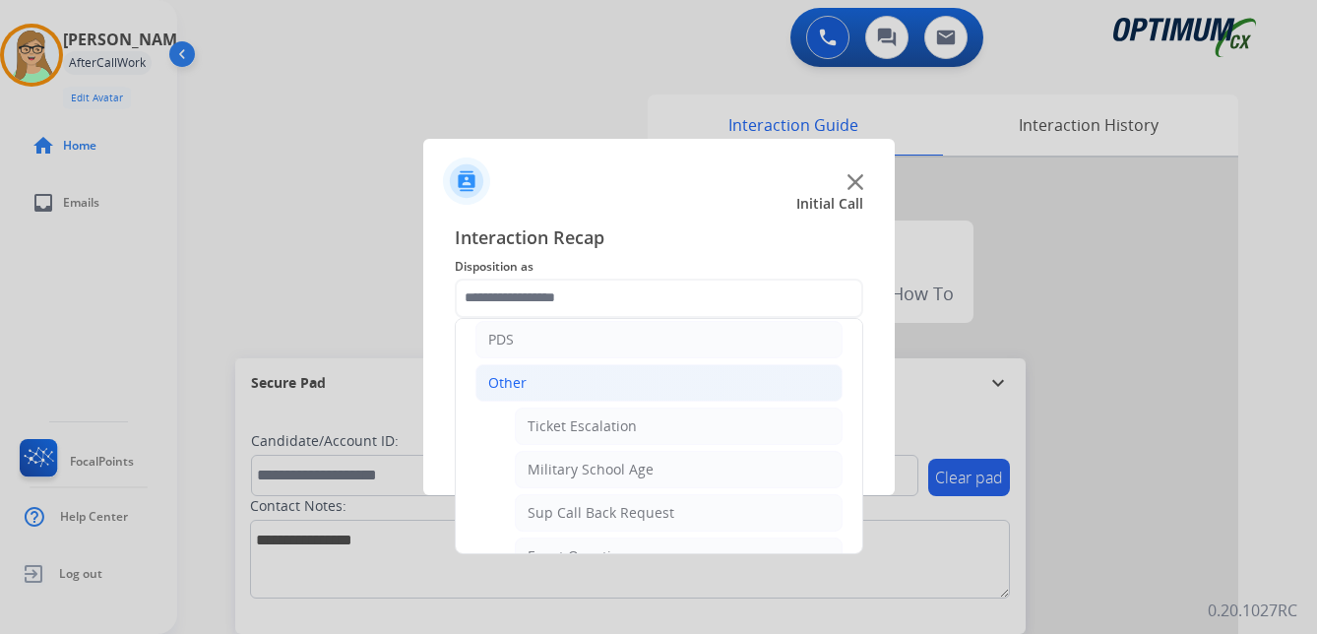
click at [506, 379] on div "Other" at bounding box center [507, 383] width 38 height 20
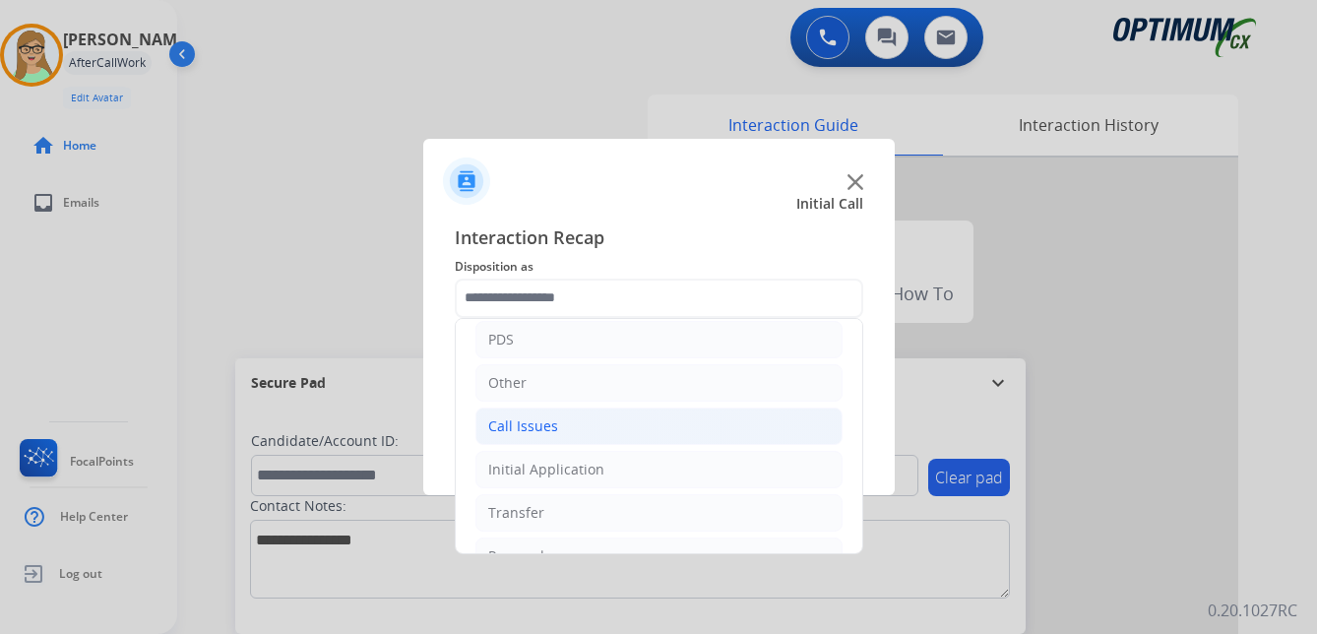
click at [521, 427] on div "Call Issues" at bounding box center [523, 426] width 70 height 20
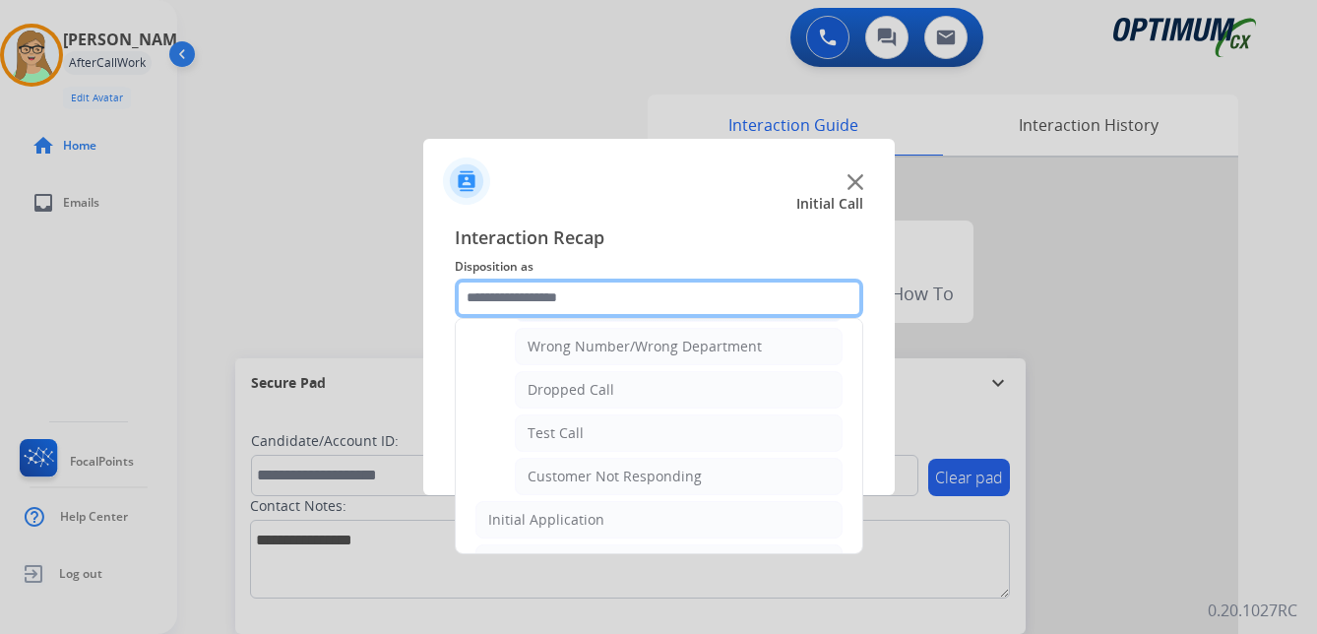
scroll to position [295, 0]
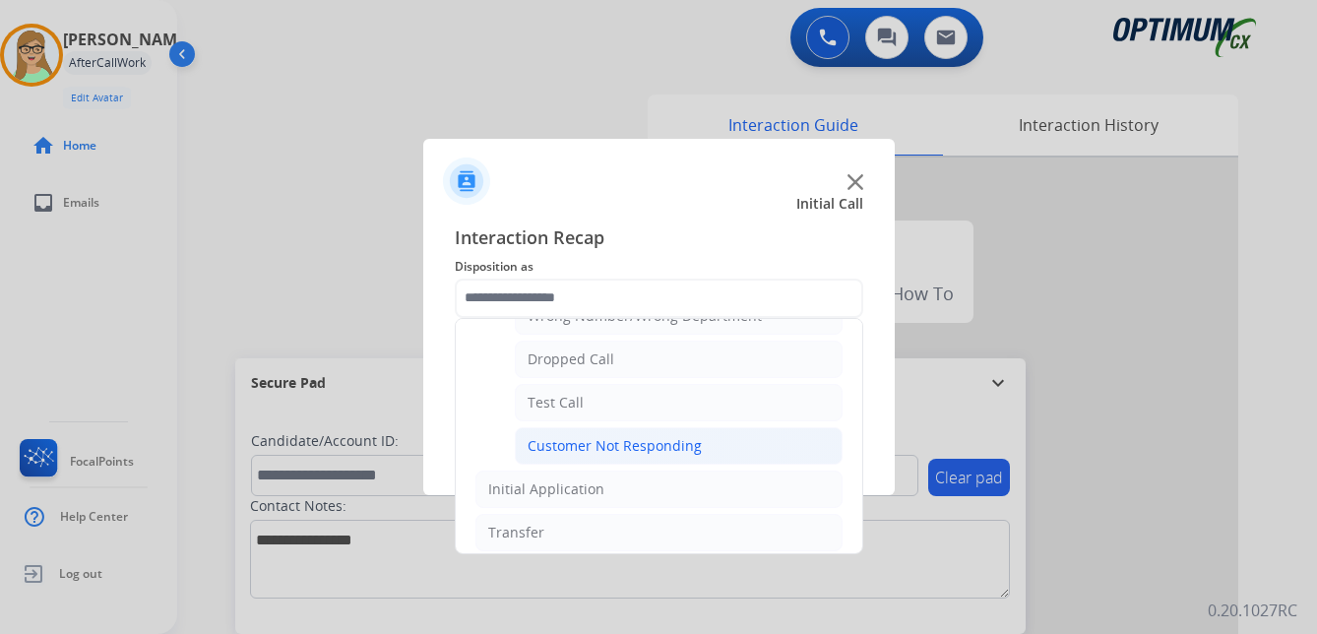
click at [634, 443] on div "Customer Not Responding" at bounding box center [614, 446] width 174 height 20
type input "**********"
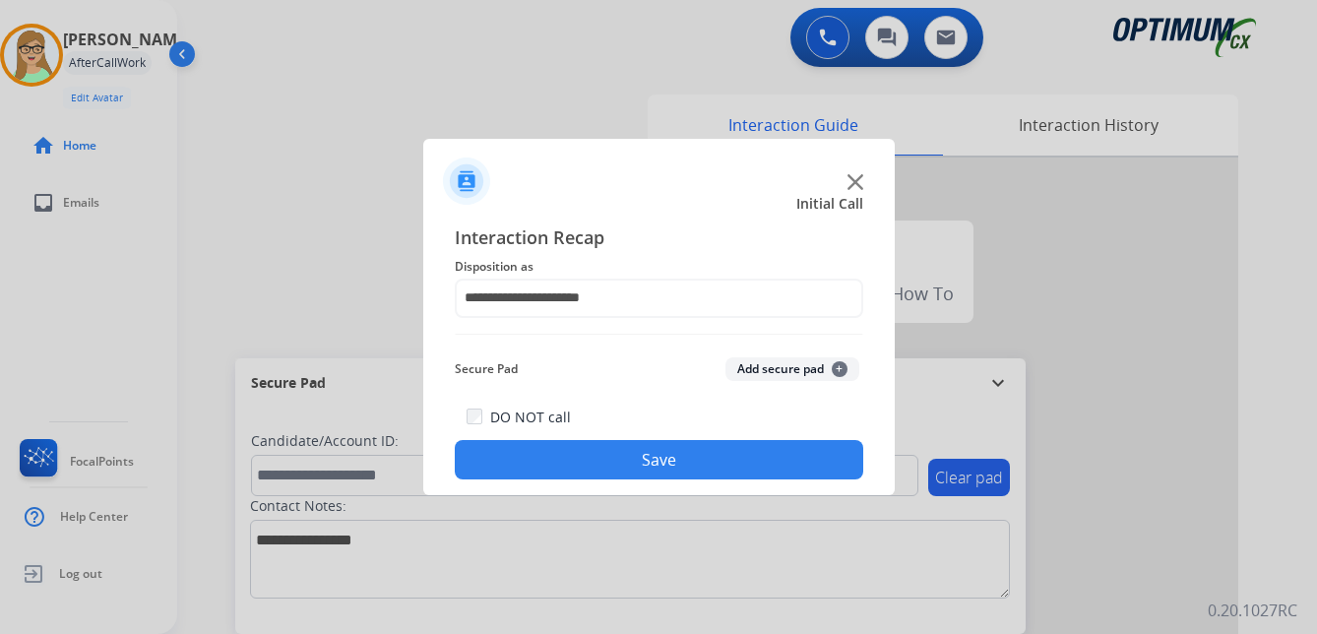
click at [639, 468] on button "Save" at bounding box center [659, 459] width 408 height 39
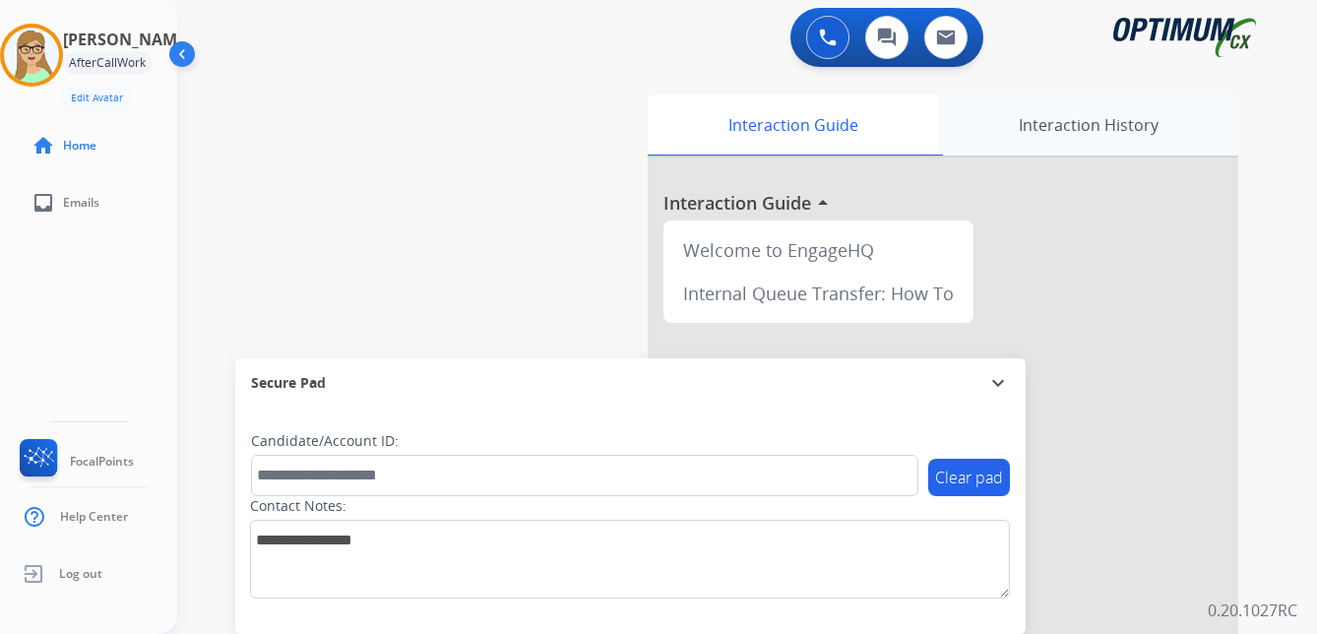
click at [1082, 137] on div "Interaction History" at bounding box center [1088, 124] width 300 height 61
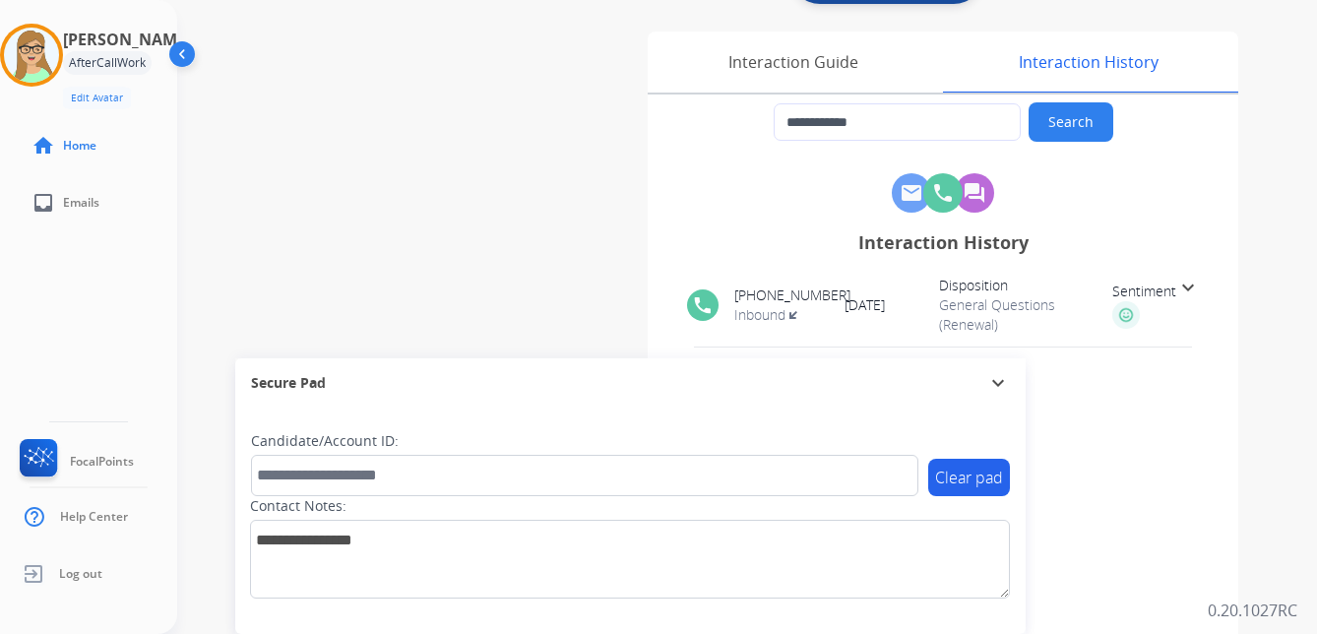
scroll to position [98, 0]
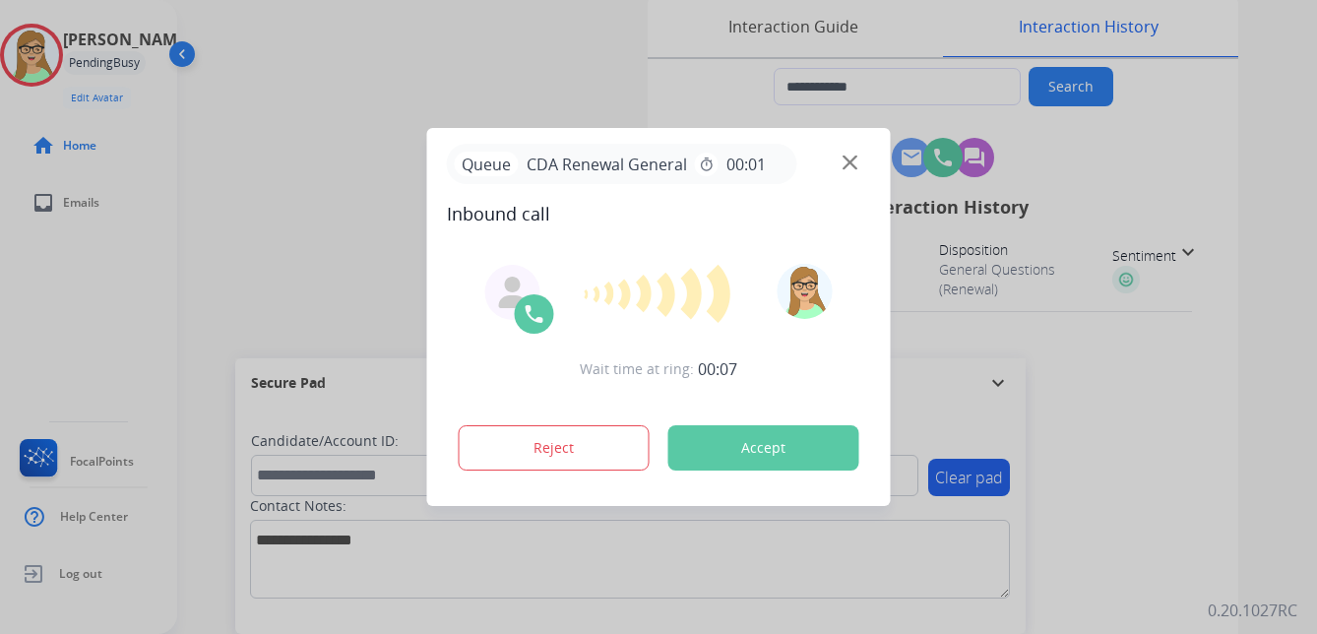
type input "**********"
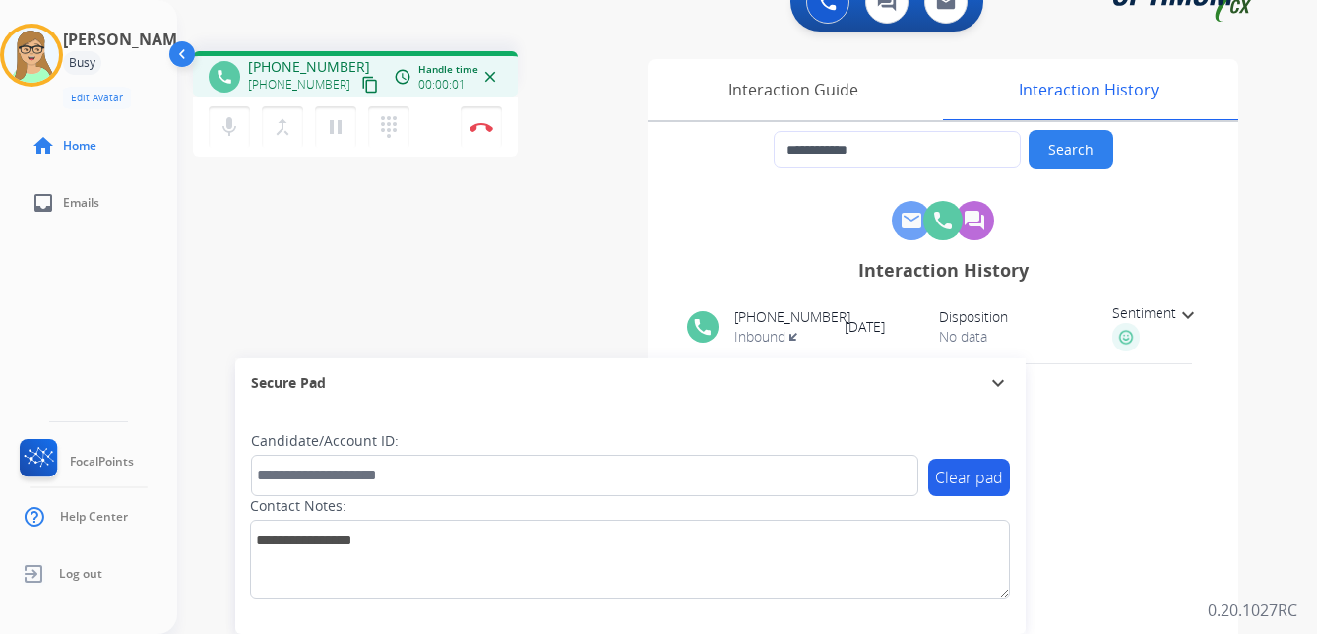
scroll to position [0, 0]
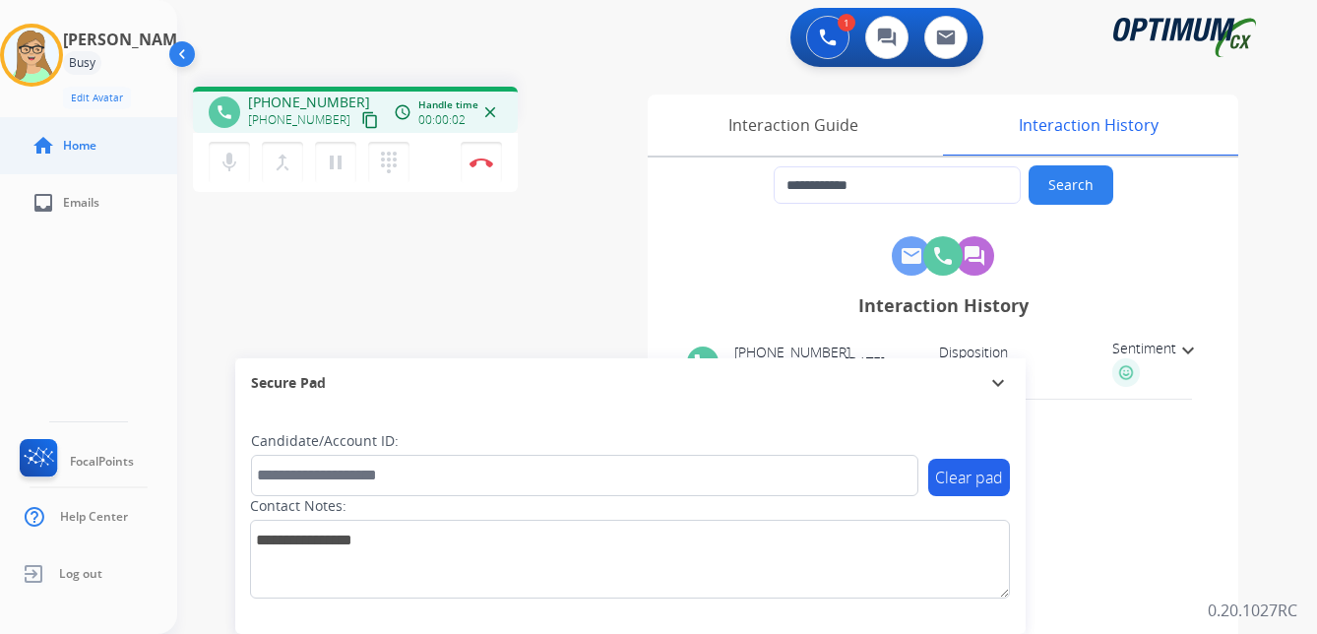
drag, startPoint x: 352, startPoint y: 124, endPoint x: 166, endPoint y: 169, distance: 191.4
click at [361, 125] on mat-icon "content_copy" at bounding box center [370, 120] width 18 height 18
click at [391, 154] on mat-icon "dialpad" at bounding box center [389, 163] width 24 height 24
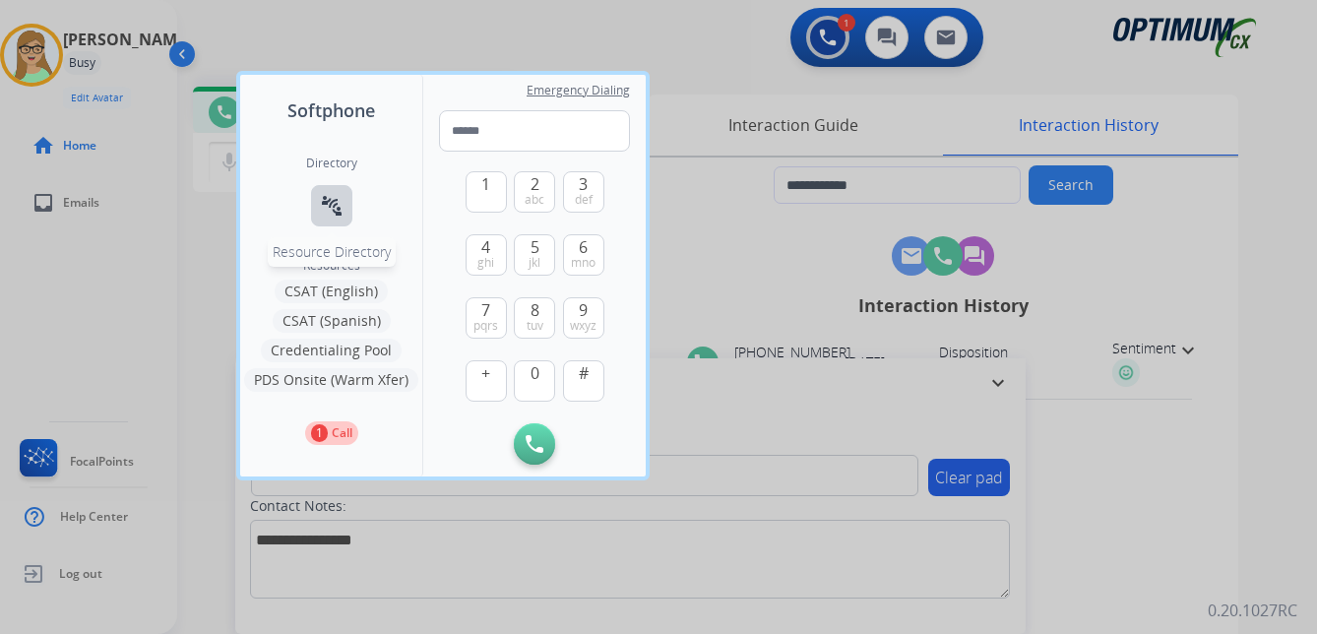
click at [332, 209] on mat-icon "connect_without_contact" at bounding box center [332, 206] width 24 height 24
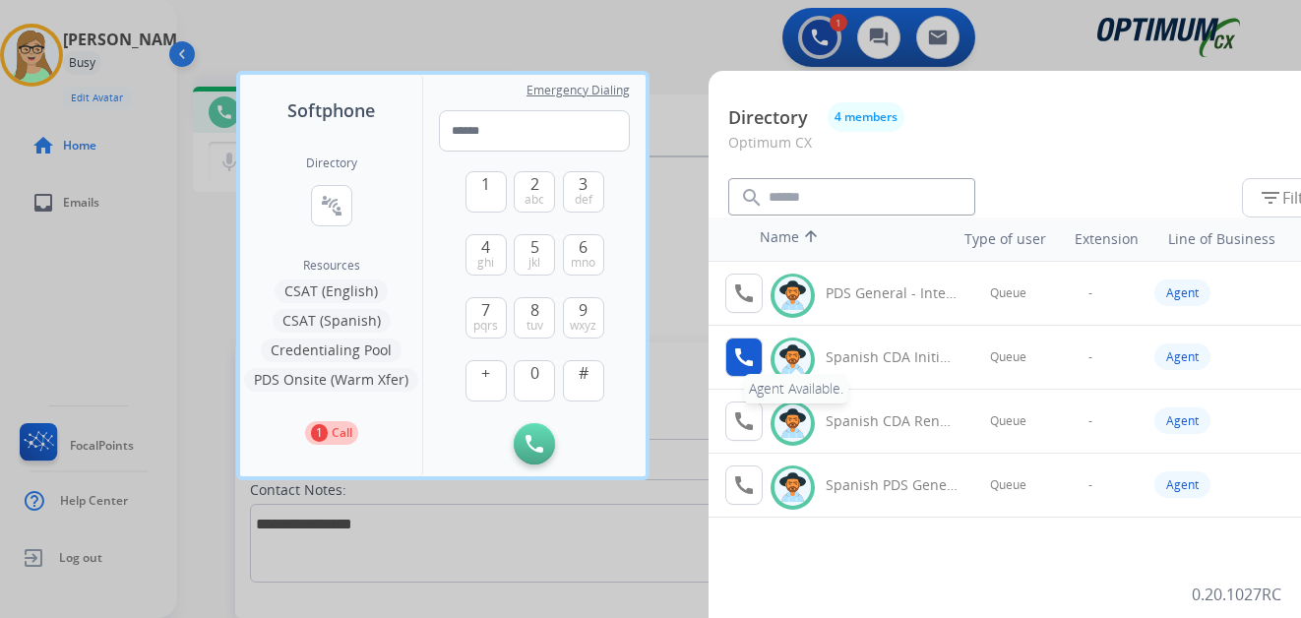
click at [741, 352] on mat-icon "call" at bounding box center [744, 357] width 24 height 24
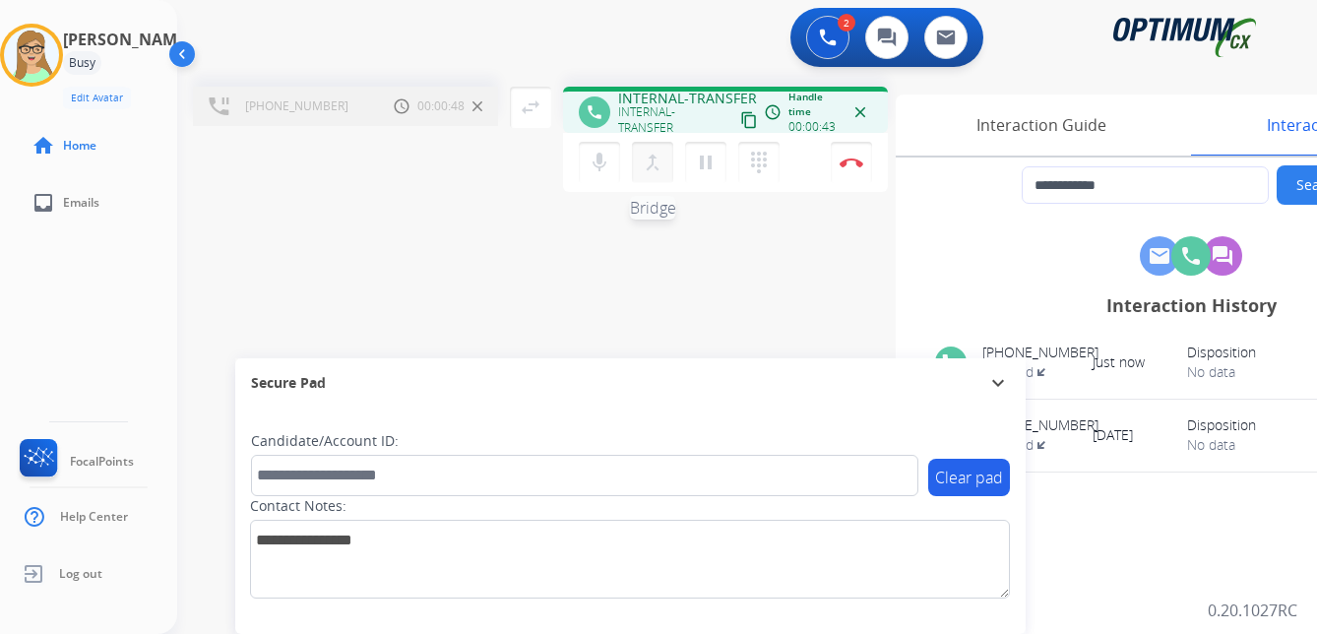
click at [654, 158] on mat-icon "merge_type" at bounding box center [653, 163] width 24 height 24
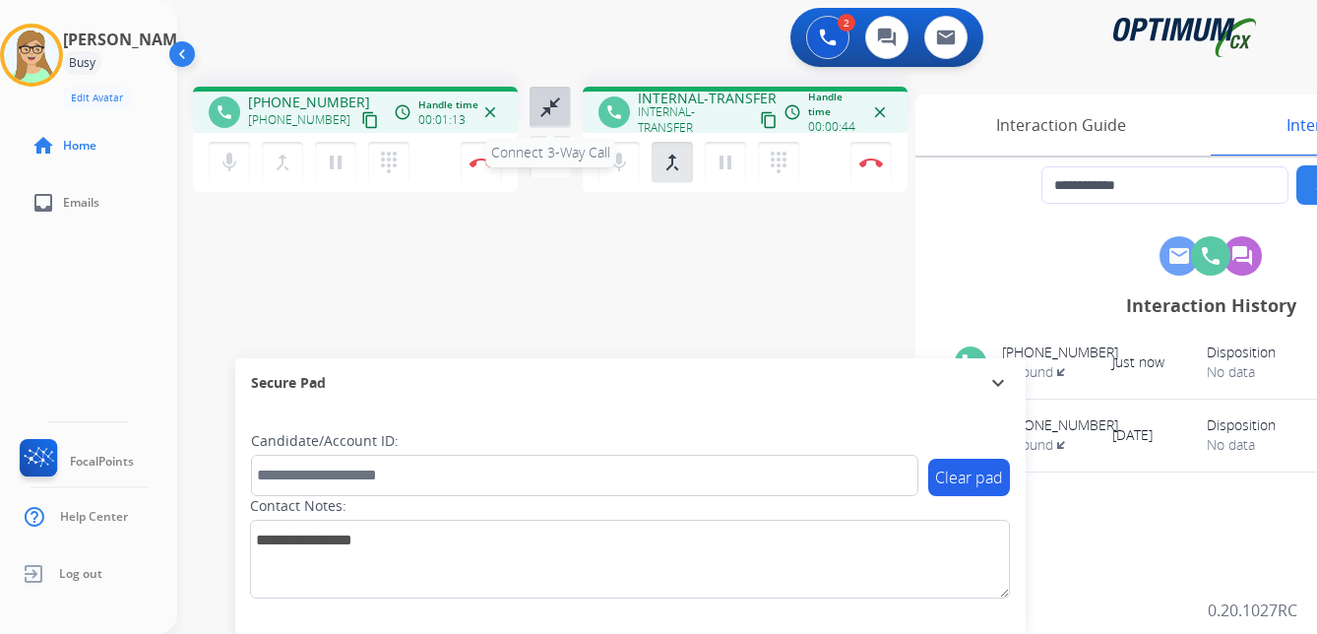
click at [554, 111] on mat-icon "close_fullscreen" at bounding box center [550, 107] width 24 height 24
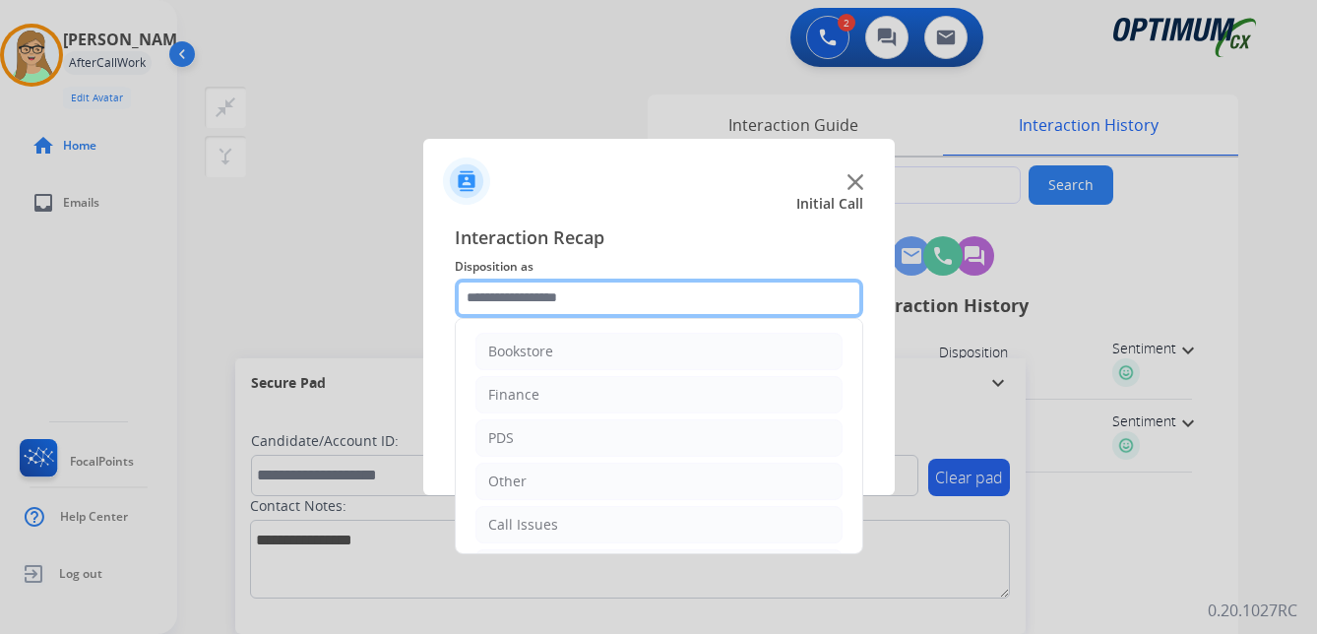
click at [537, 300] on input "text" at bounding box center [659, 297] width 408 height 39
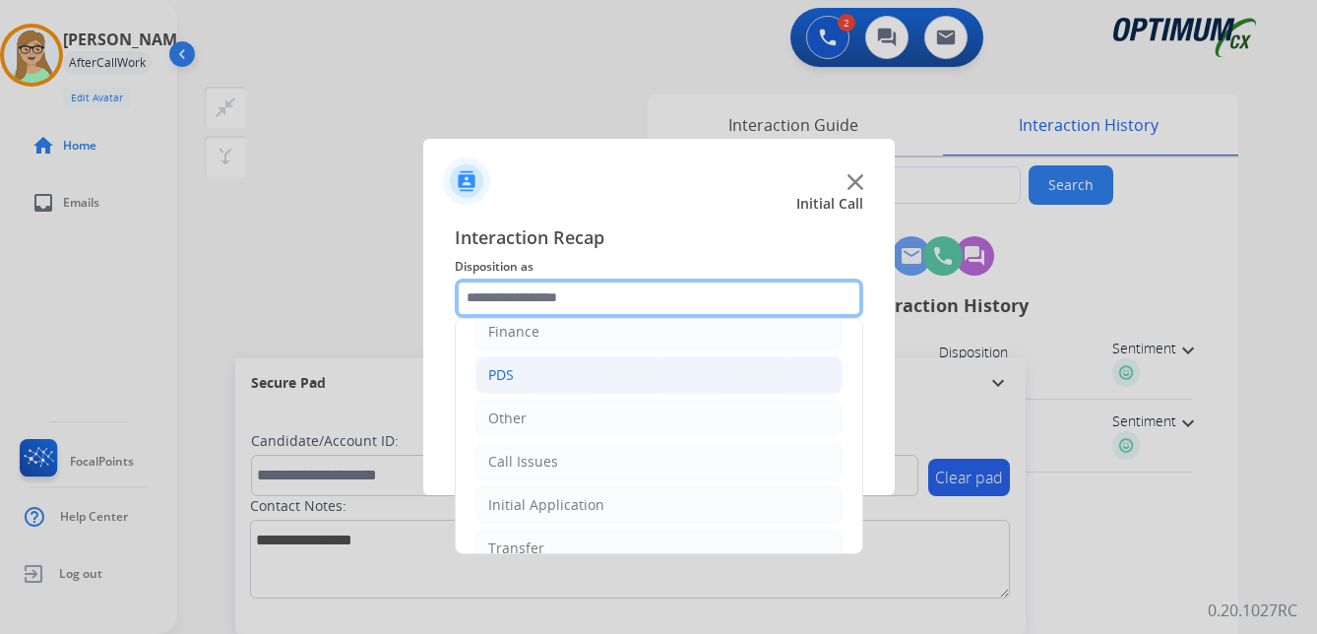
scroll to position [98, 0]
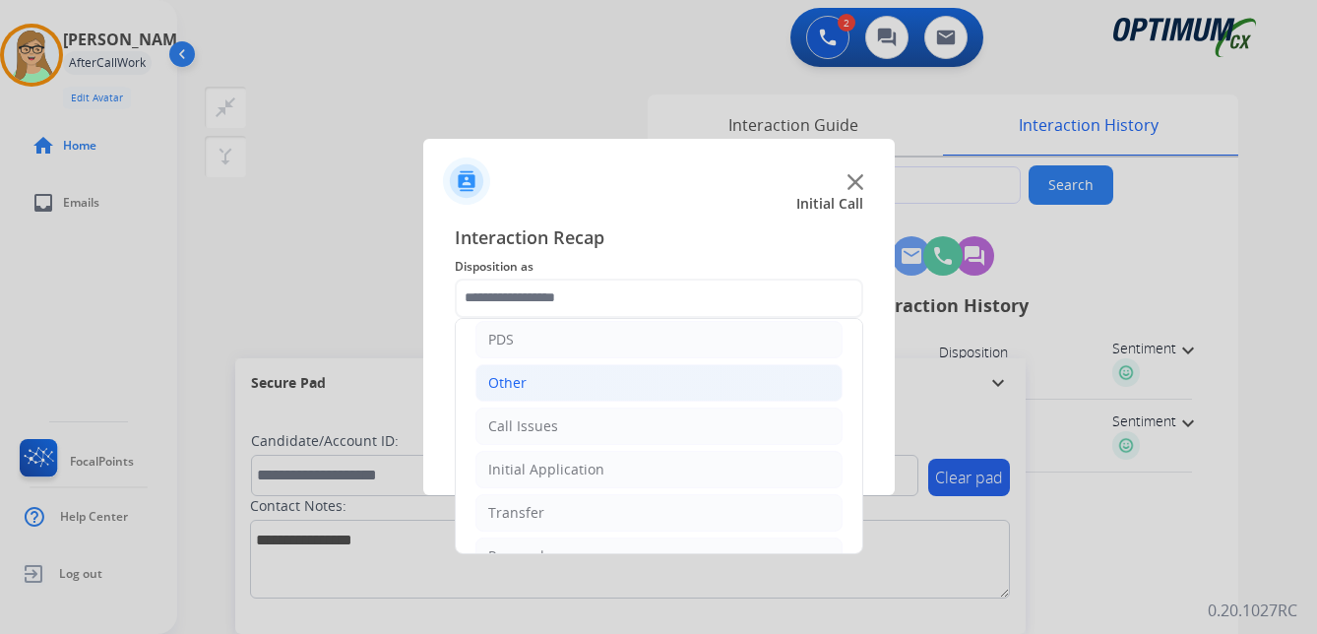
click at [515, 390] on div "Other" at bounding box center [507, 383] width 38 height 20
click at [503, 383] on div "Other" at bounding box center [507, 383] width 38 height 20
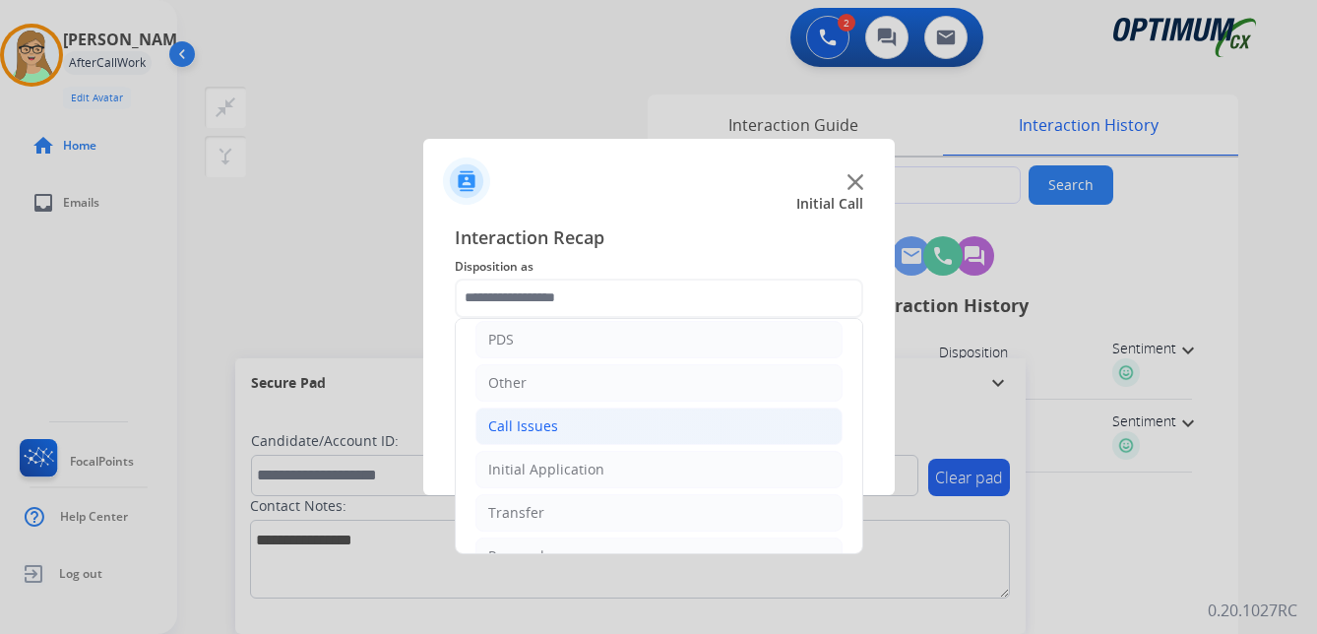
click at [517, 424] on div "Call Issues" at bounding box center [523, 426] width 70 height 20
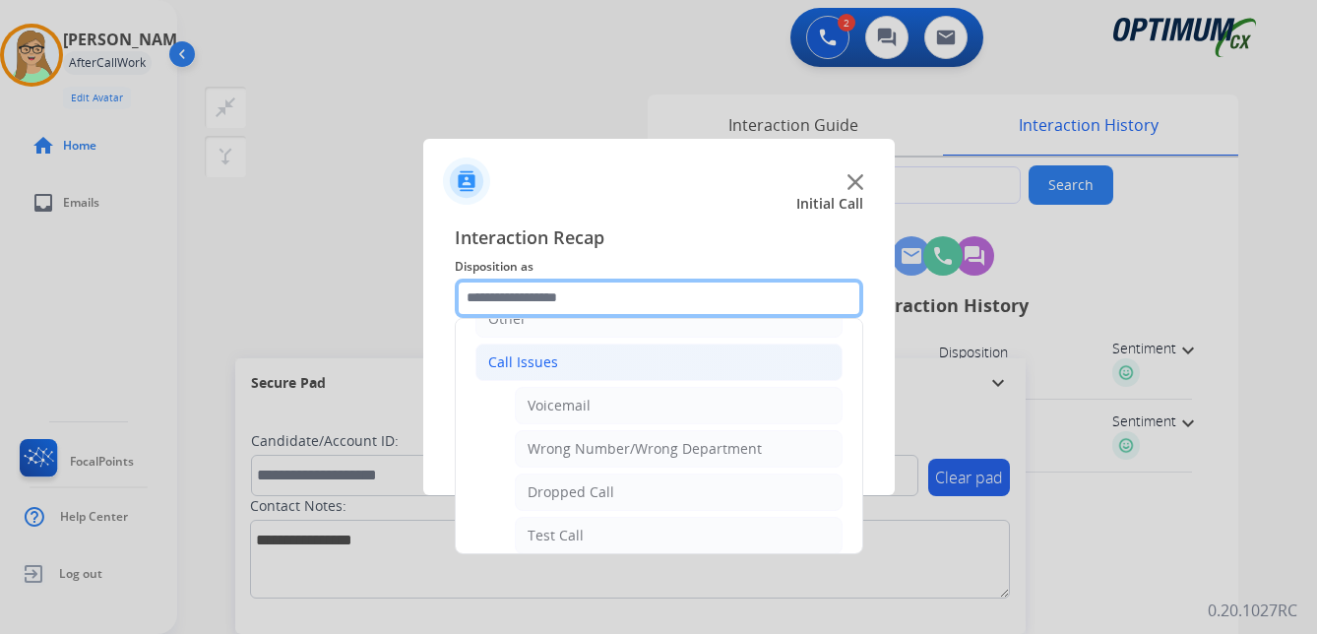
scroll to position [197, 0]
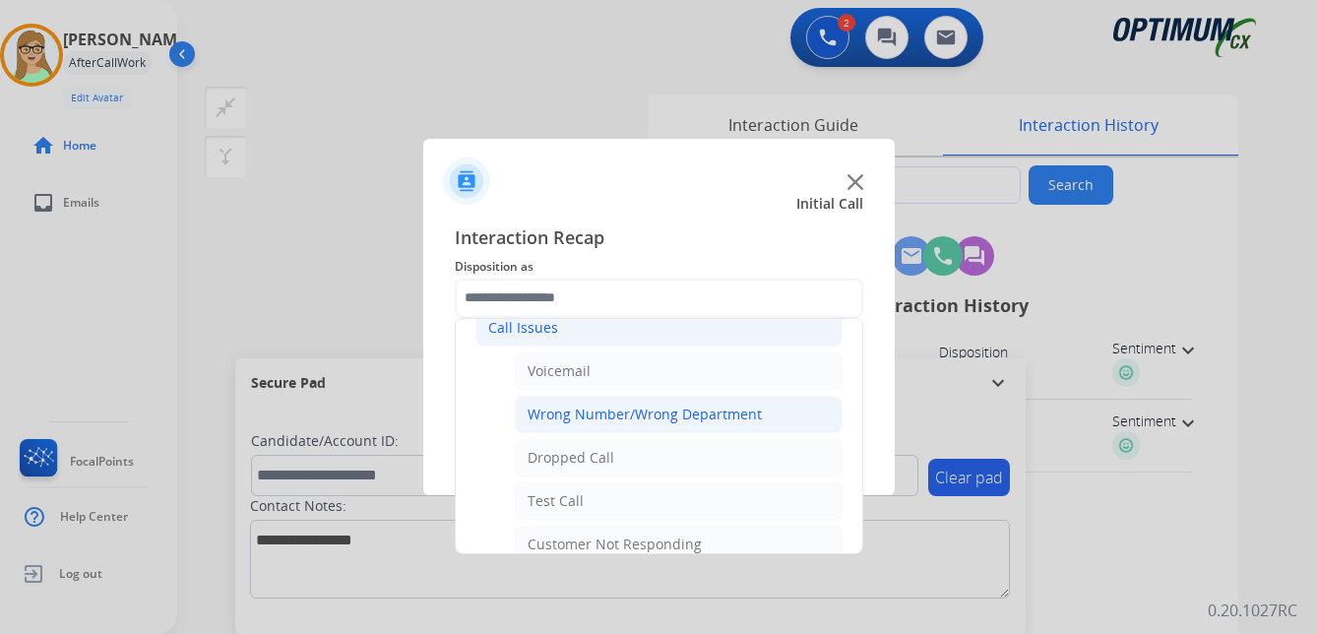
click at [624, 407] on div "Wrong Number/Wrong Department" at bounding box center [644, 414] width 234 height 20
type input "**********"
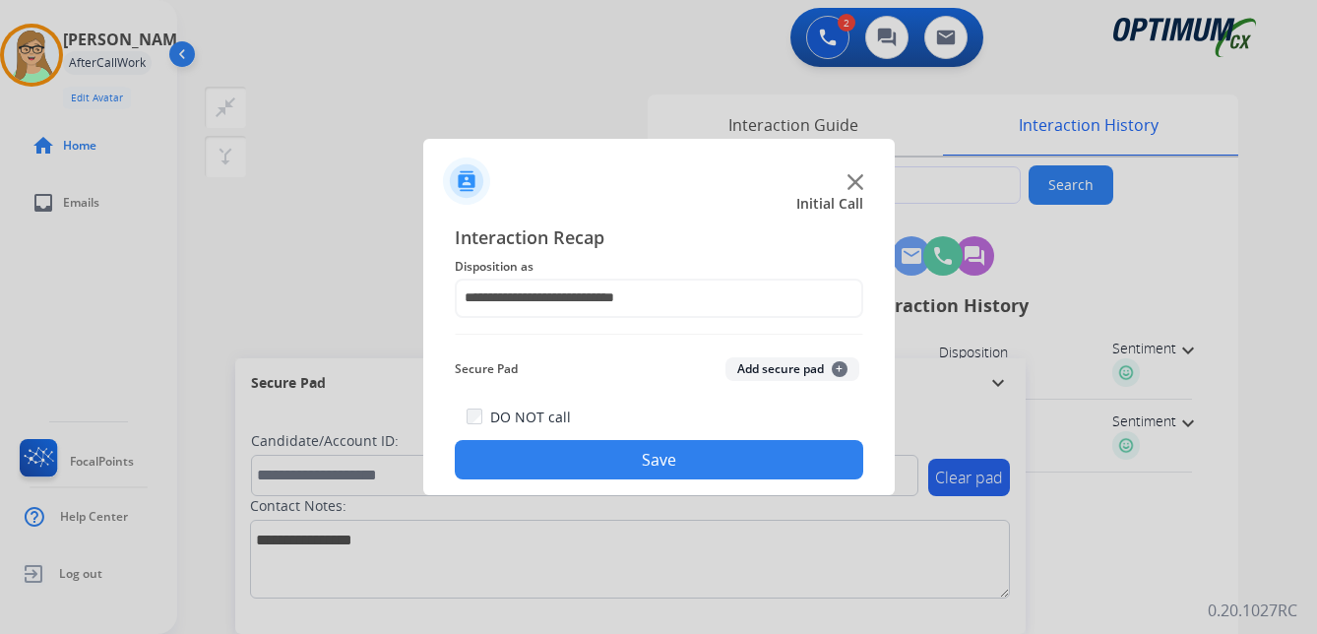
drag, startPoint x: 607, startPoint y: 459, endPoint x: 340, endPoint y: 477, distance: 267.3
click at [587, 463] on button "Save" at bounding box center [659, 459] width 408 height 39
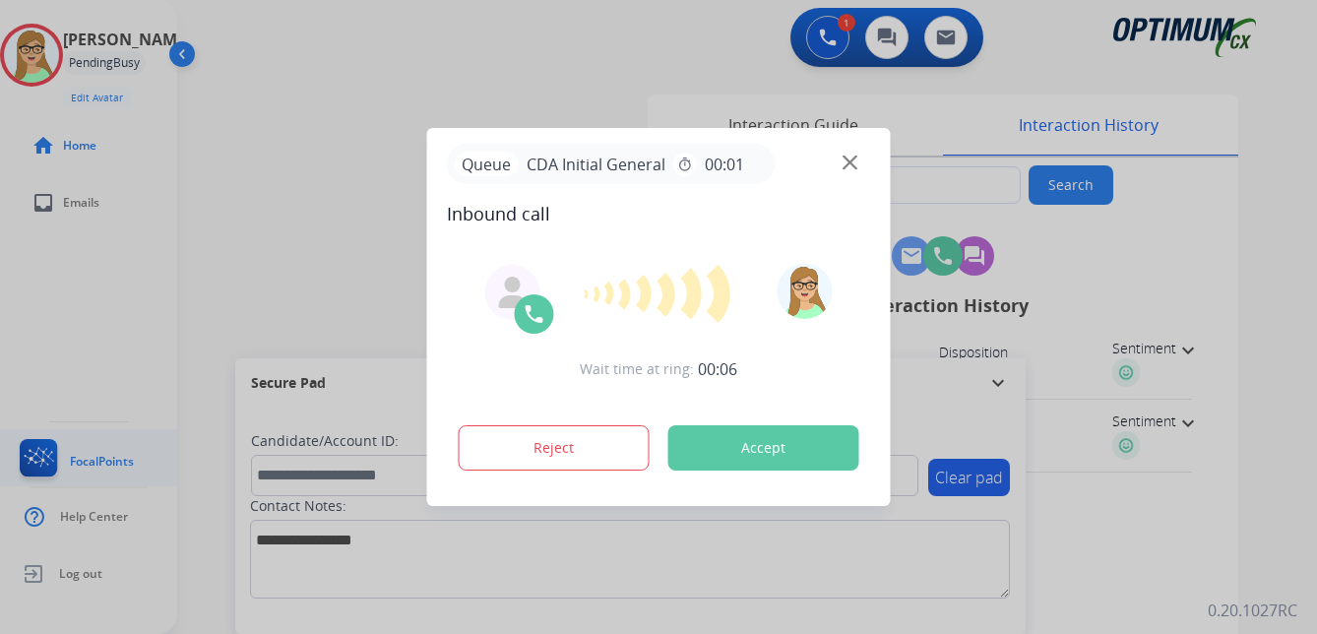
type input "**********"
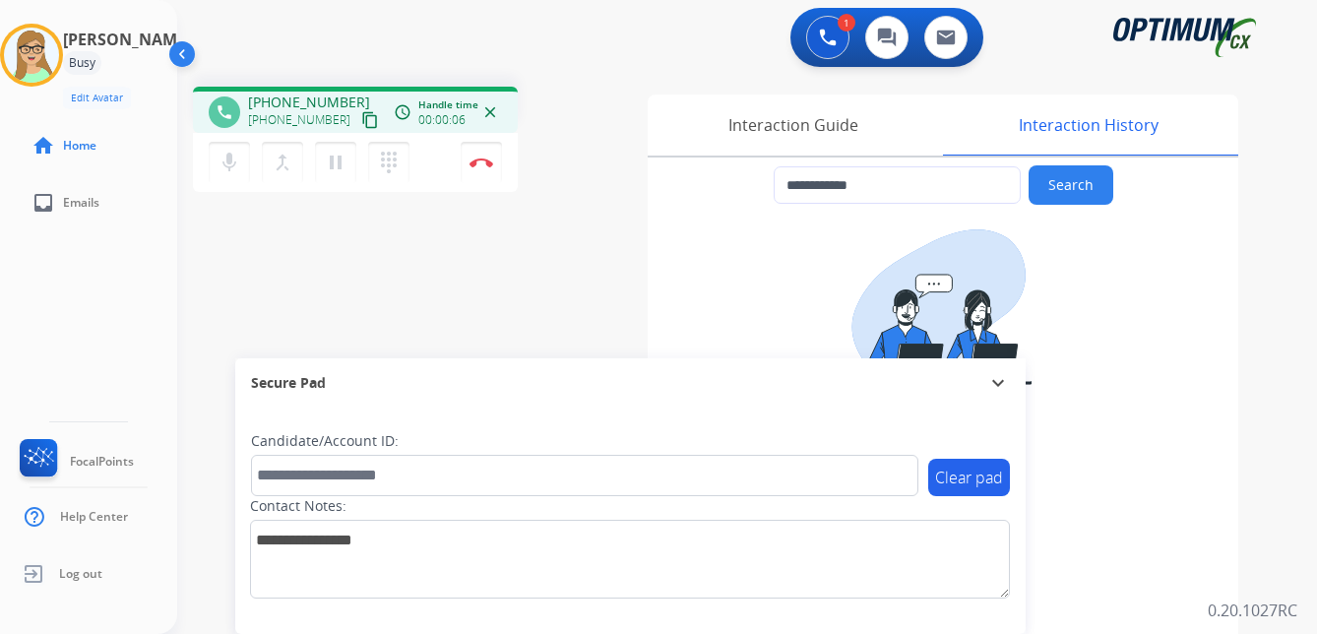
click at [361, 124] on mat-icon "content_copy" at bounding box center [370, 120] width 18 height 18
click at [481, 162] on img at bounding box center [481, 162] width 24 height 10
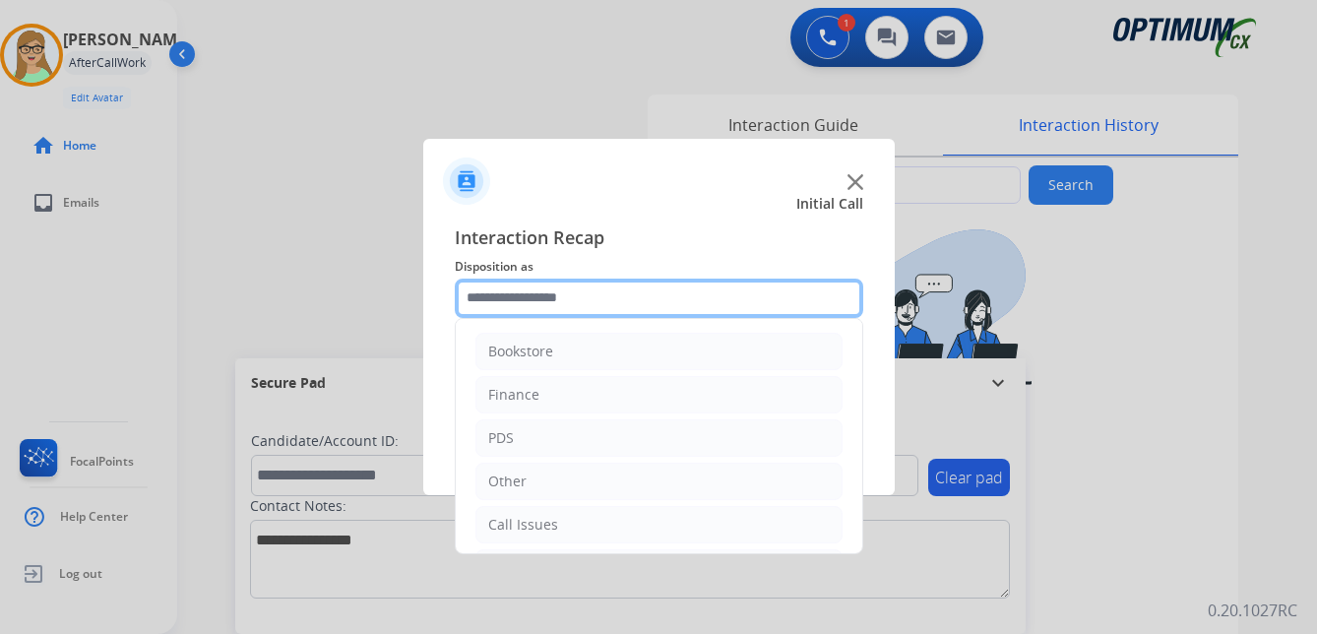
click at [526, 305] on input "text" at bounding box center [659, 297] width 408 height 39
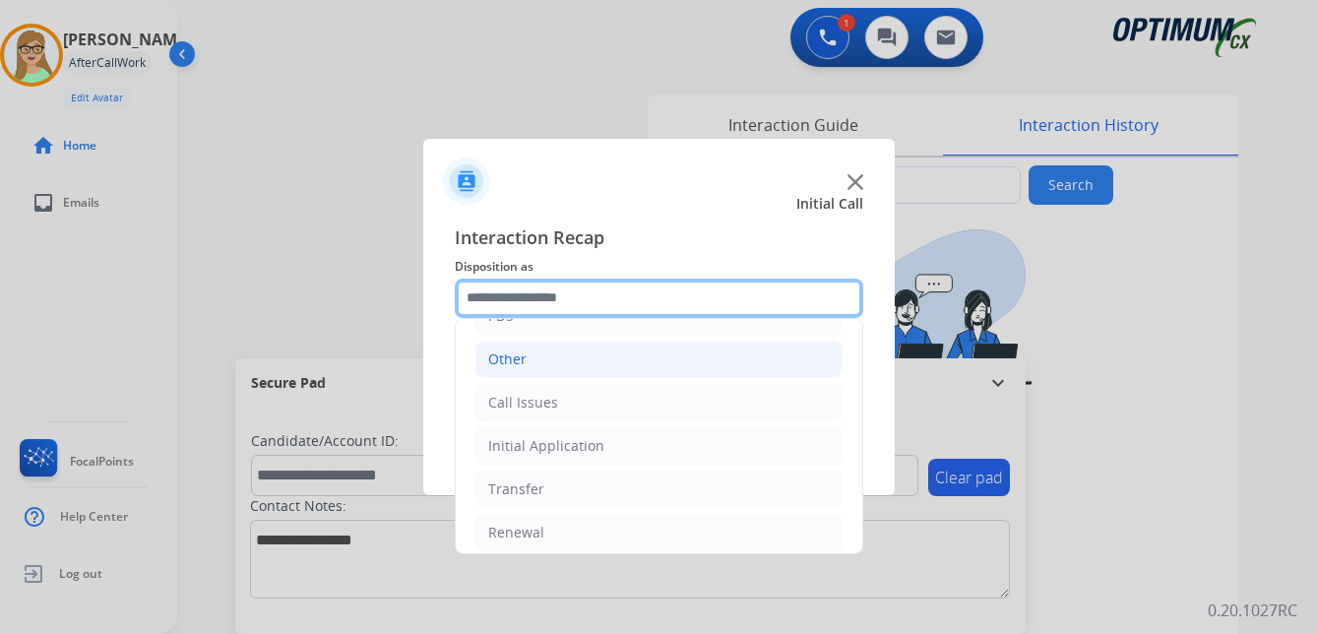
scroll to position [134, 0]
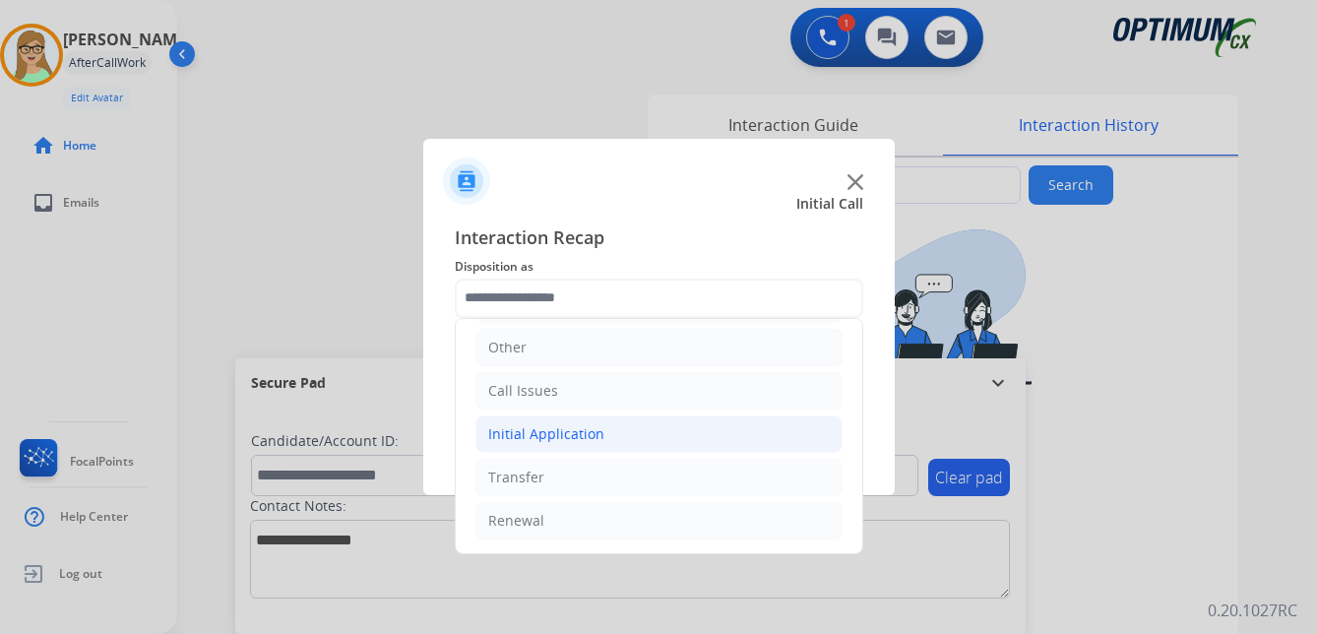
click at [558, 426] on div "Initial Application" at bounding box center [546, 434] width 116 height 20
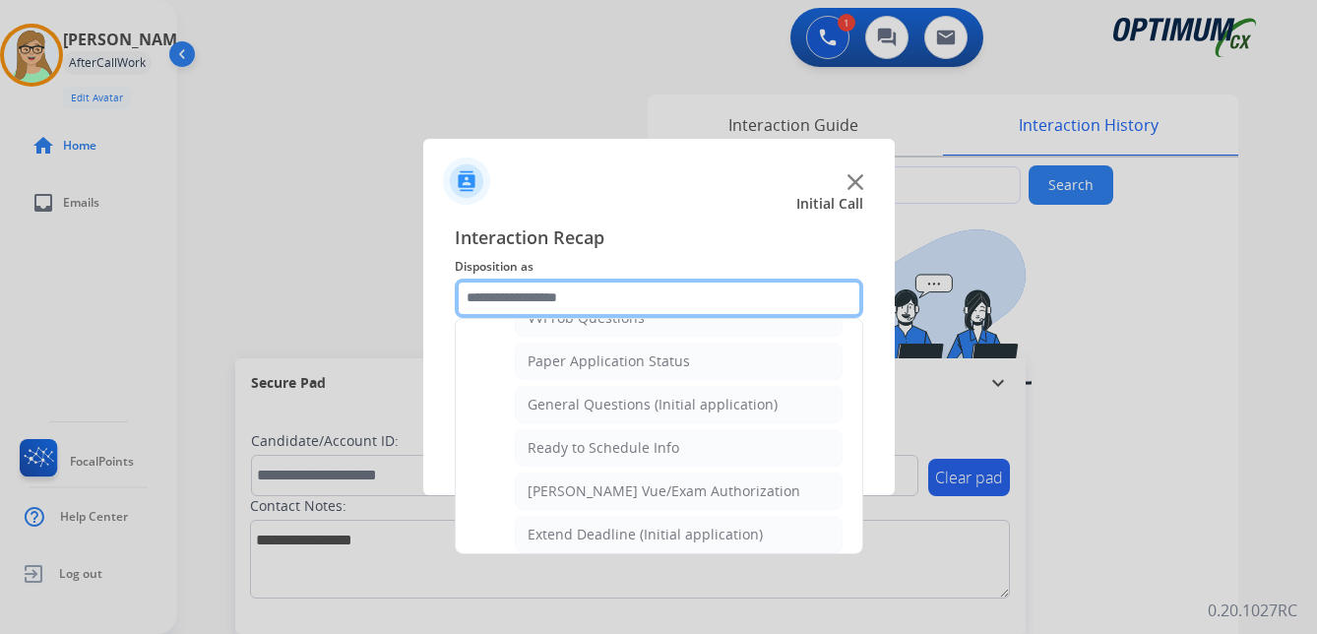
scroll to position [1118, 0]
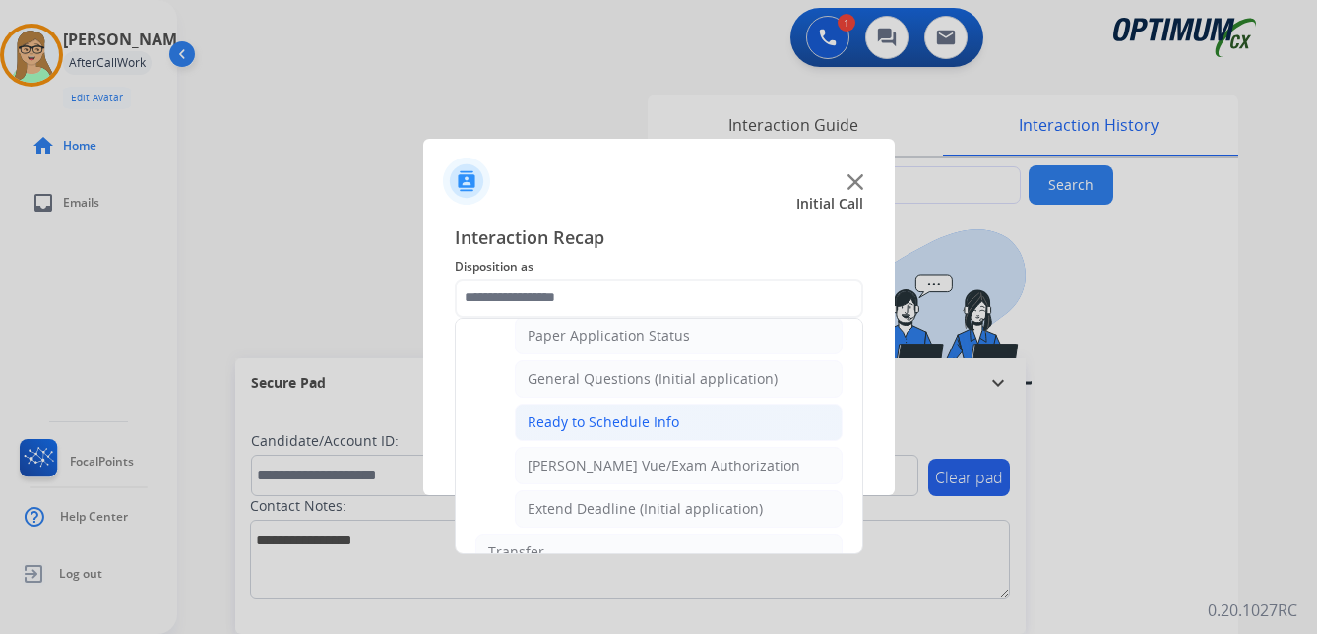
click at [588, 422] on div "Ready to Schedule Info" at bounding box center [603, 422] width 152 height 20
type input "**********"
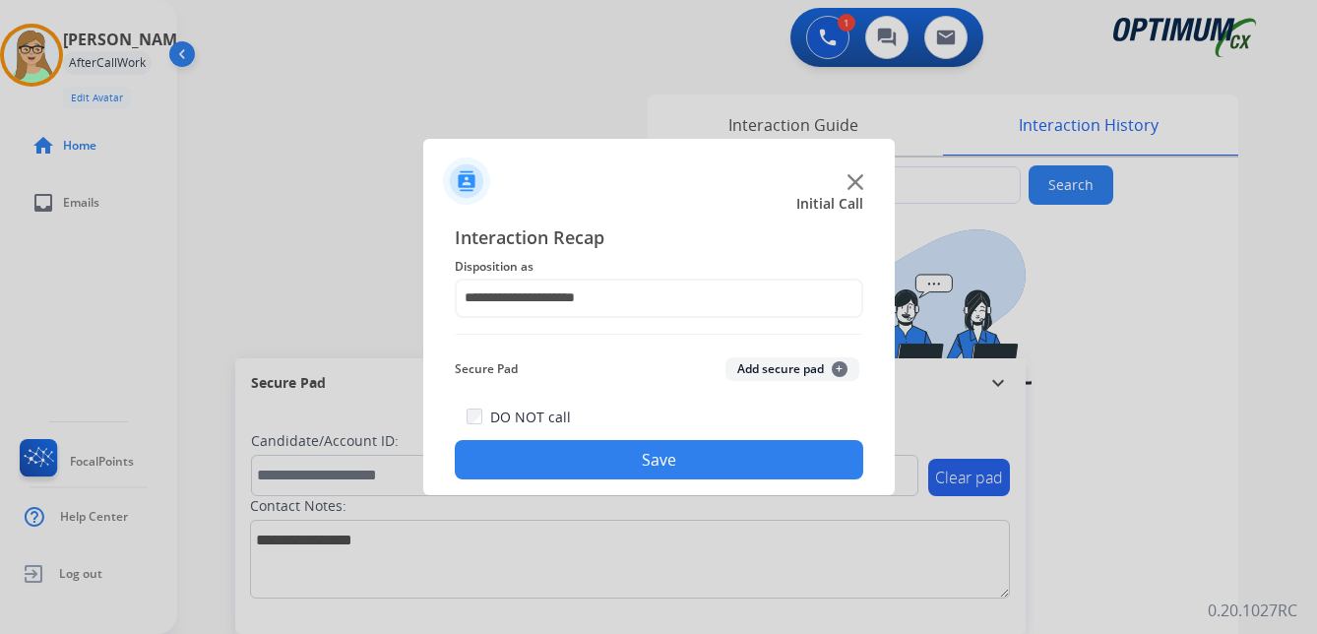
click at [578, 466] on button "Save" at bounding box center [659, 459] width 408 height 39
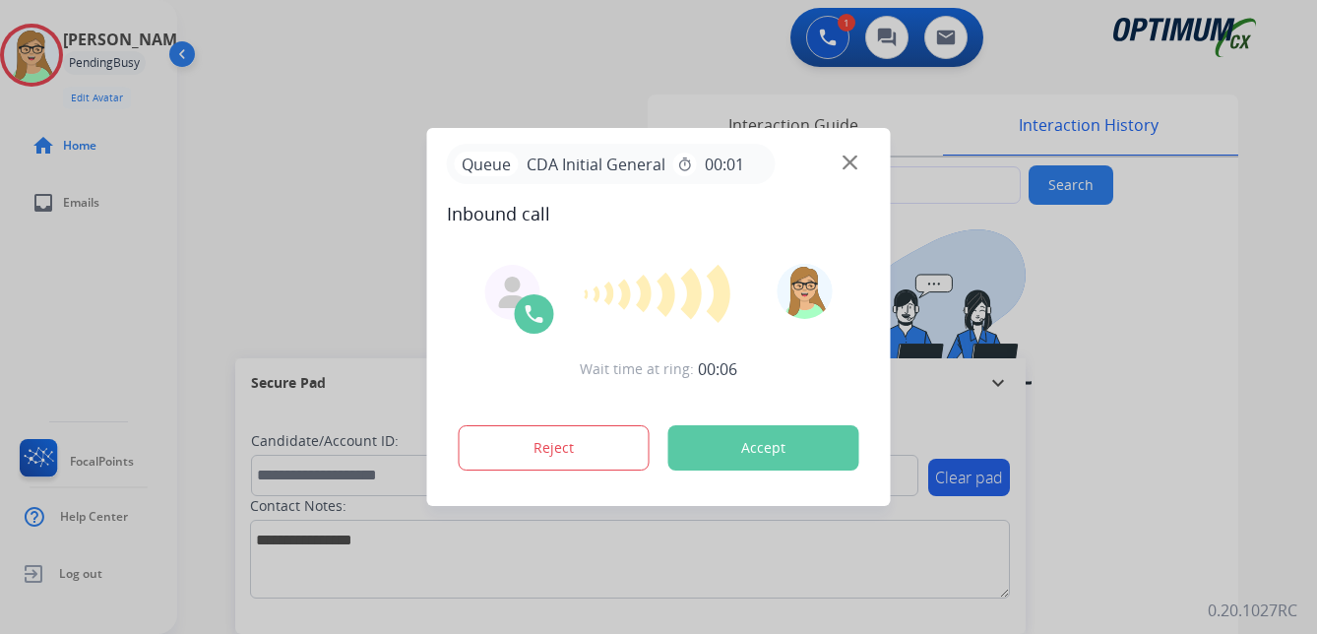
type input "**********"
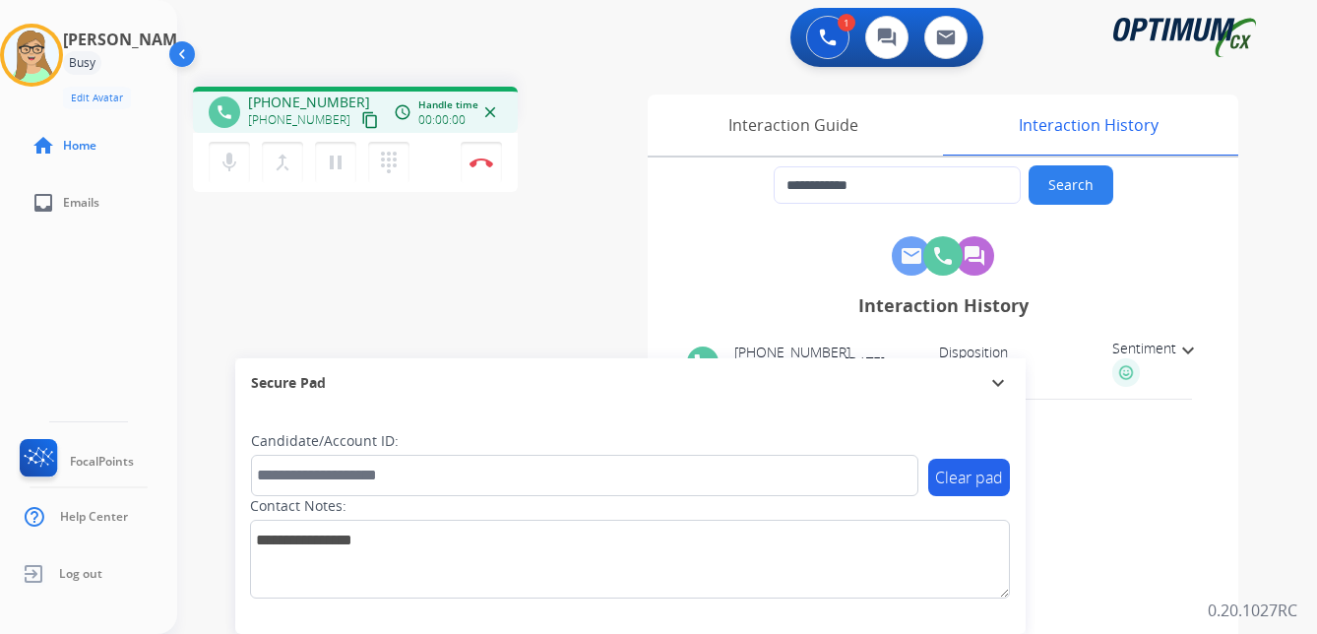
click at [361, 123] on mat-icon "content_copy" at bounding box center [370, 120] width 18 height 18
click at [484, 160] on img at bounding box center [481, 162] width 24 height 10
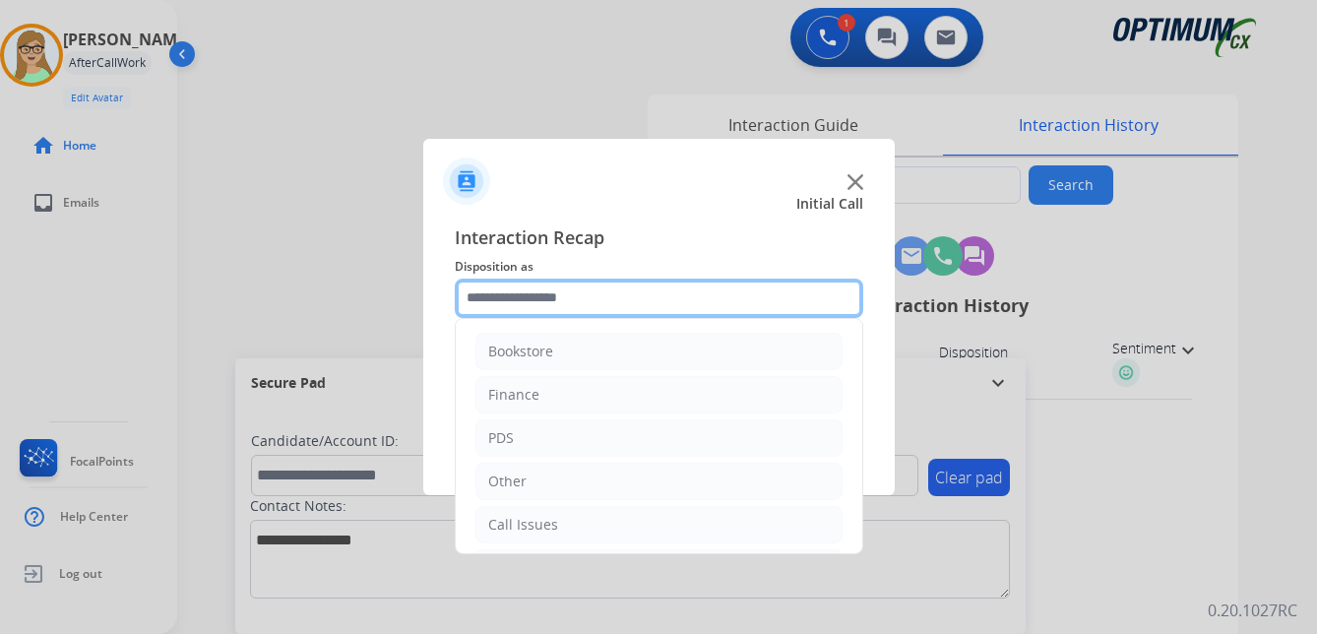
click at [524, 298] on input "text" at bounding box center [659, 297] width 408 height 39
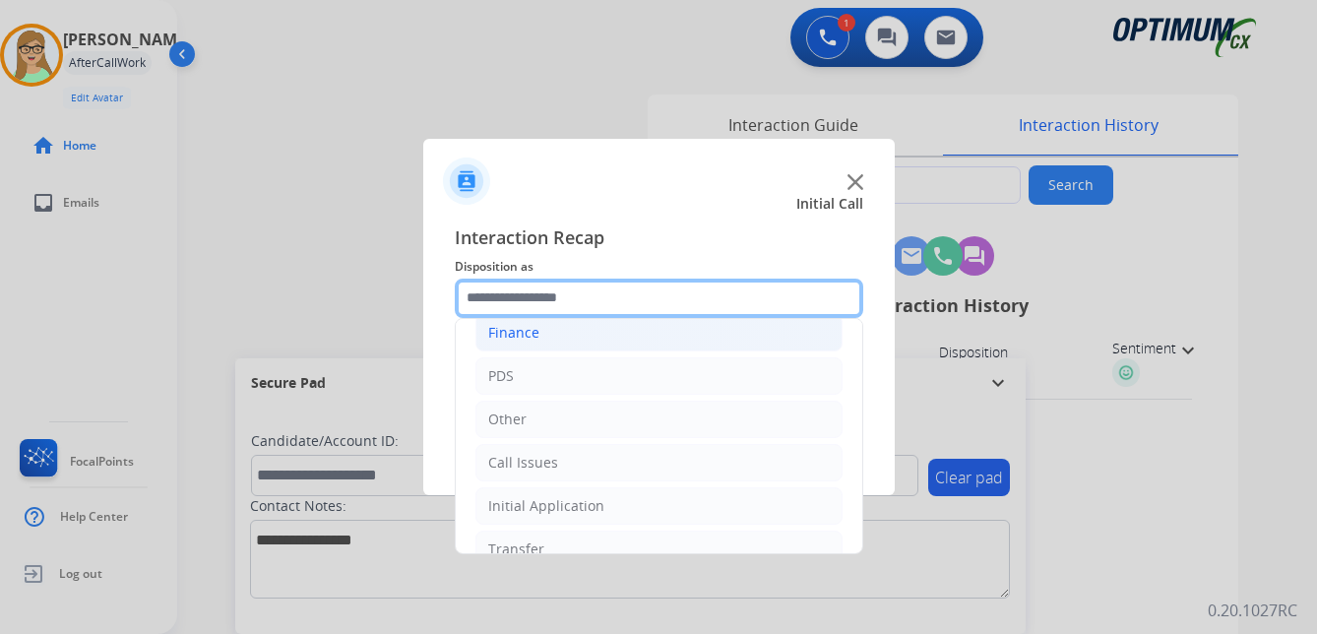
scroll to position [134, 0]
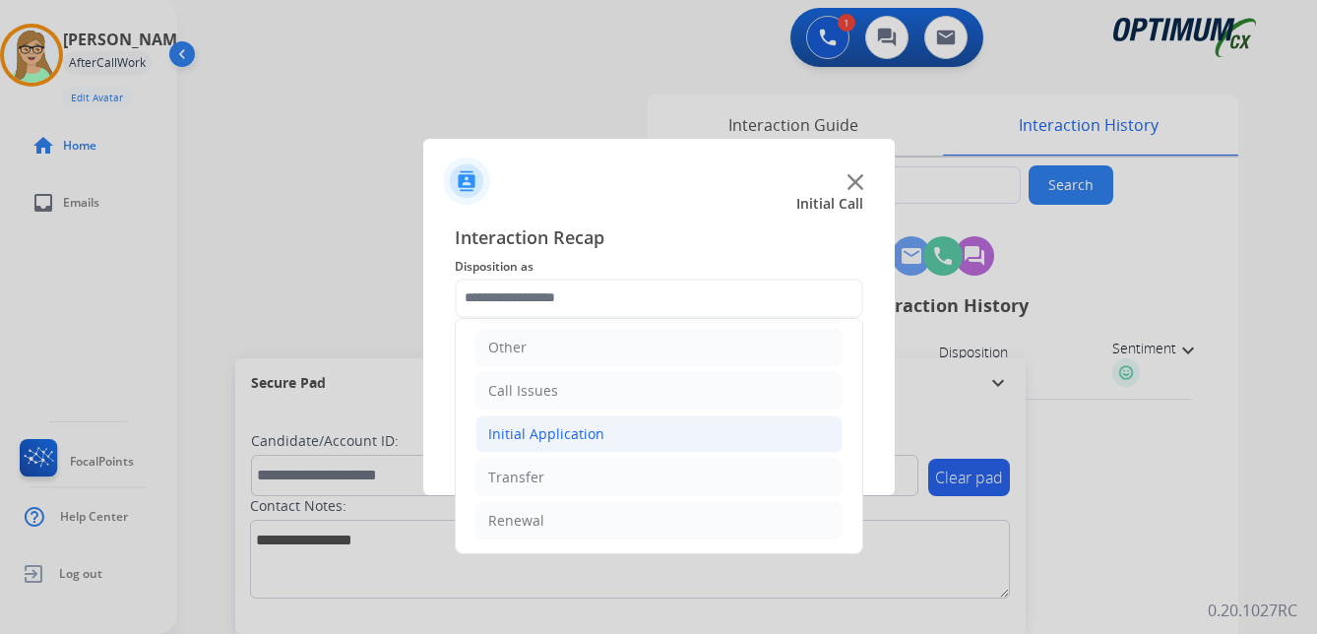
click at [578, 437] on div "Initial Application" at bounding box center [546, 434] width 116 height 20
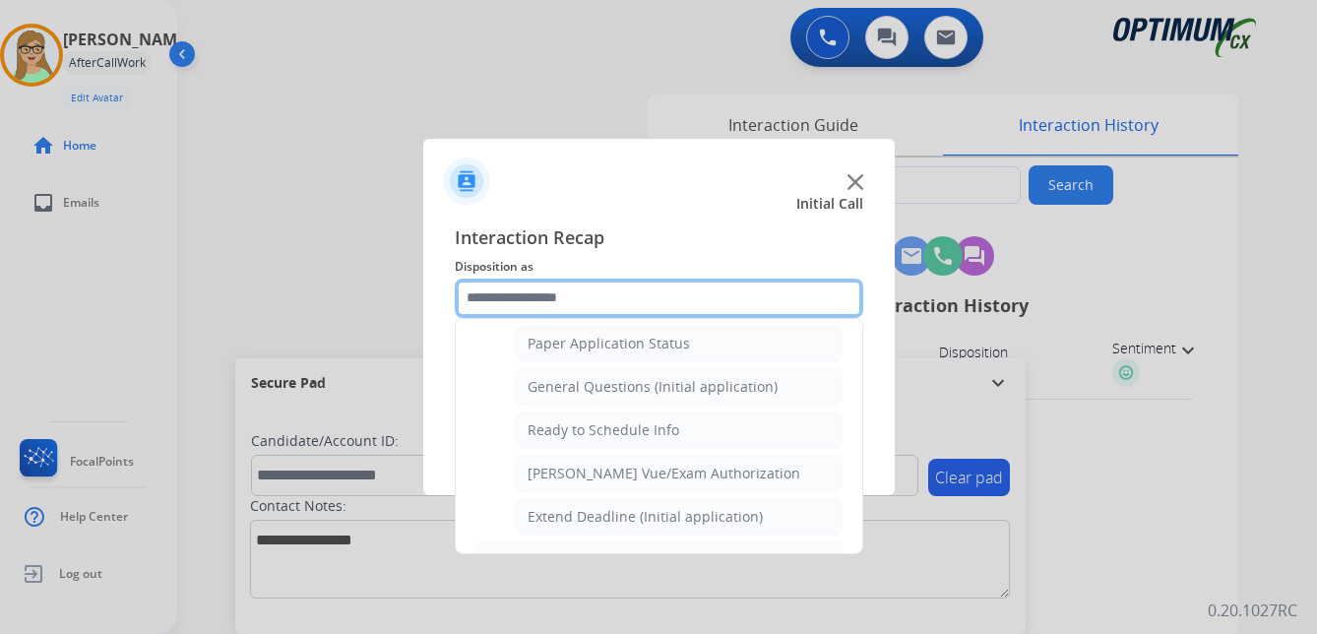
scroll to position [1118, 0]
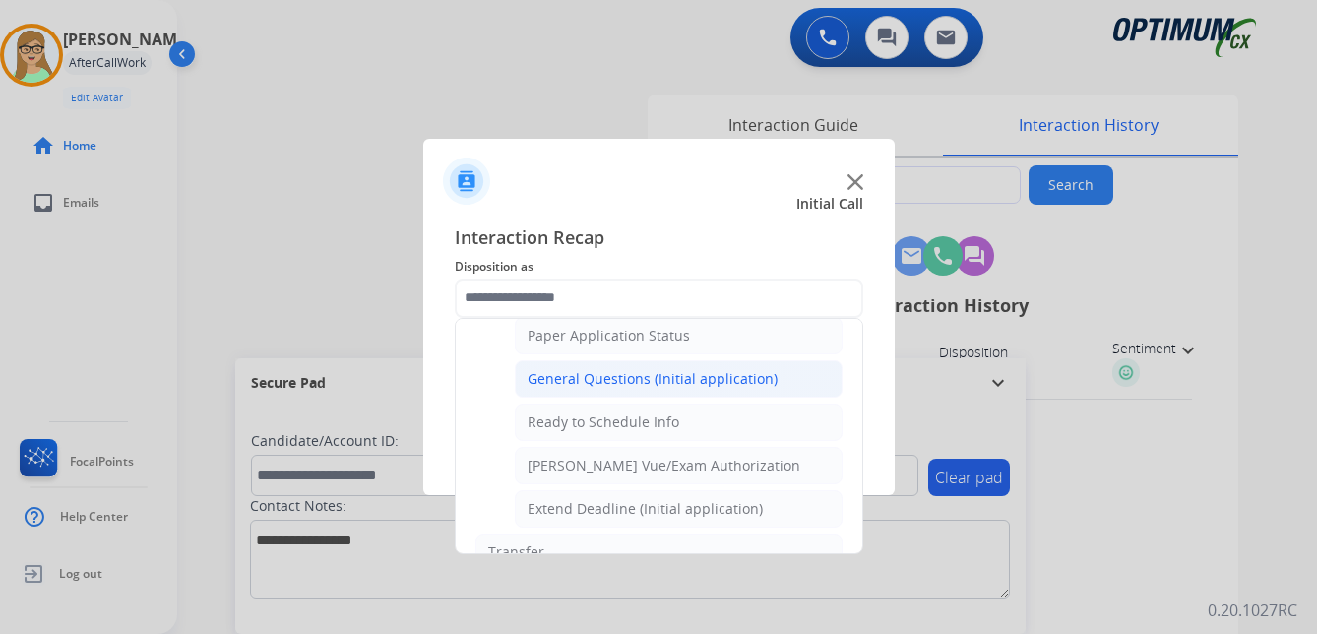
click at [561, 374] on div "General Questions (Initial application)" at bounding box center [652, 379] width 250 height 20
type input "**********"
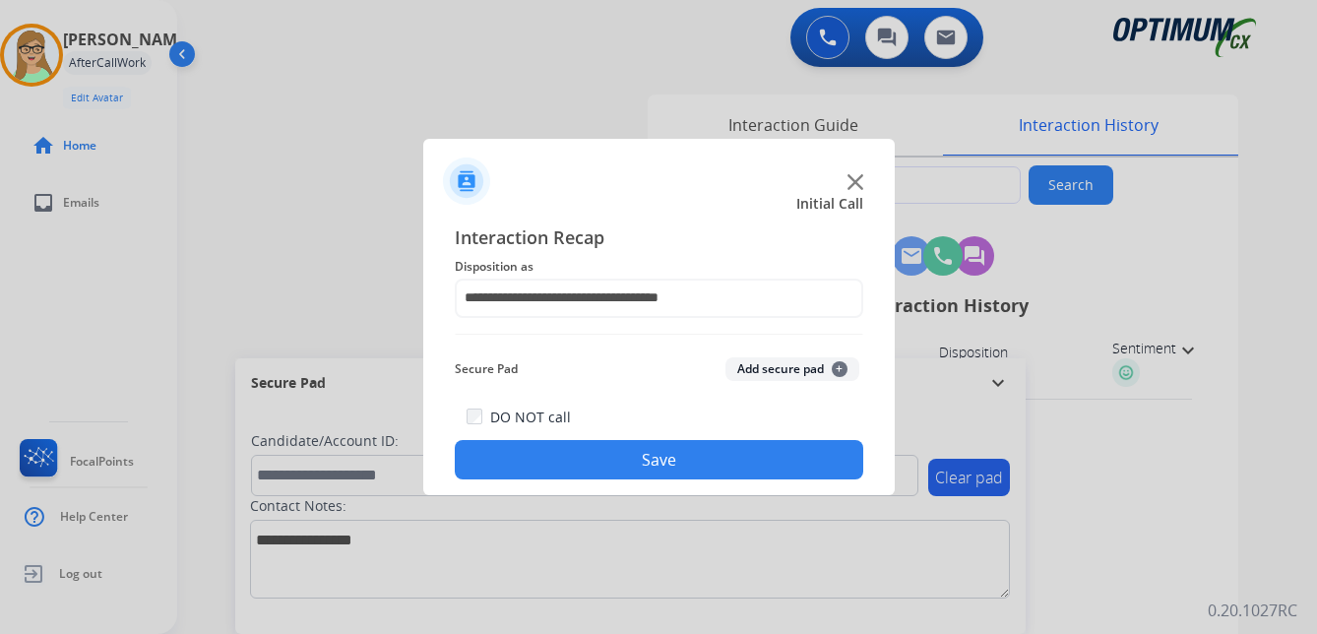
click at [545, 452] on button "Save" at bounding box center [659, 459] width 408 height 39
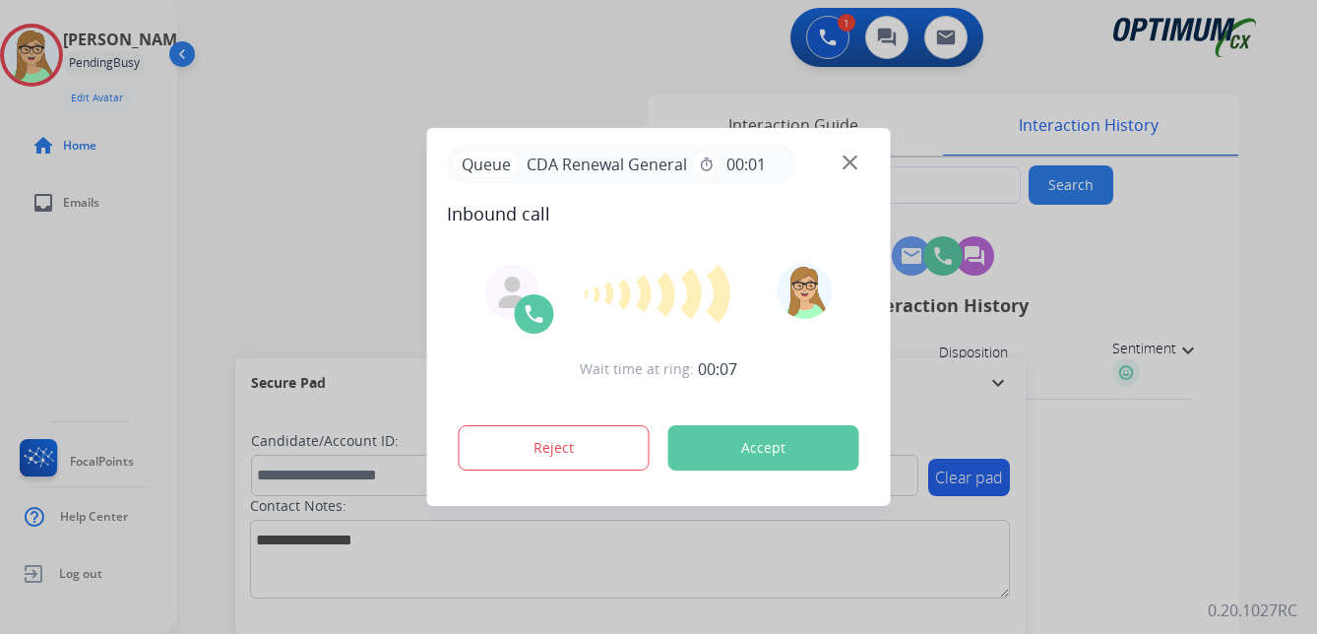
type input "**********"
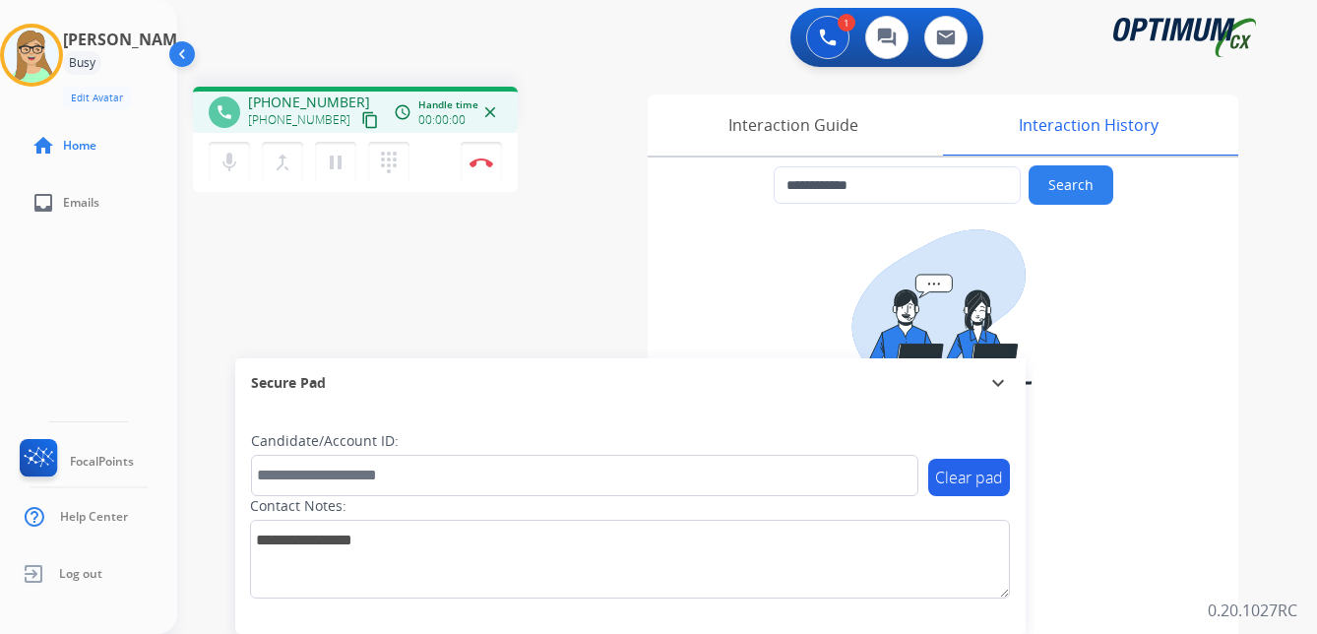
click at [361, 116] on mat-icon "content_copy" at bounding box center [370, 120] width 18 height 18
click at [480, 156] on button "Disconnect" at bounding box center [481, 162] width 41 height 41
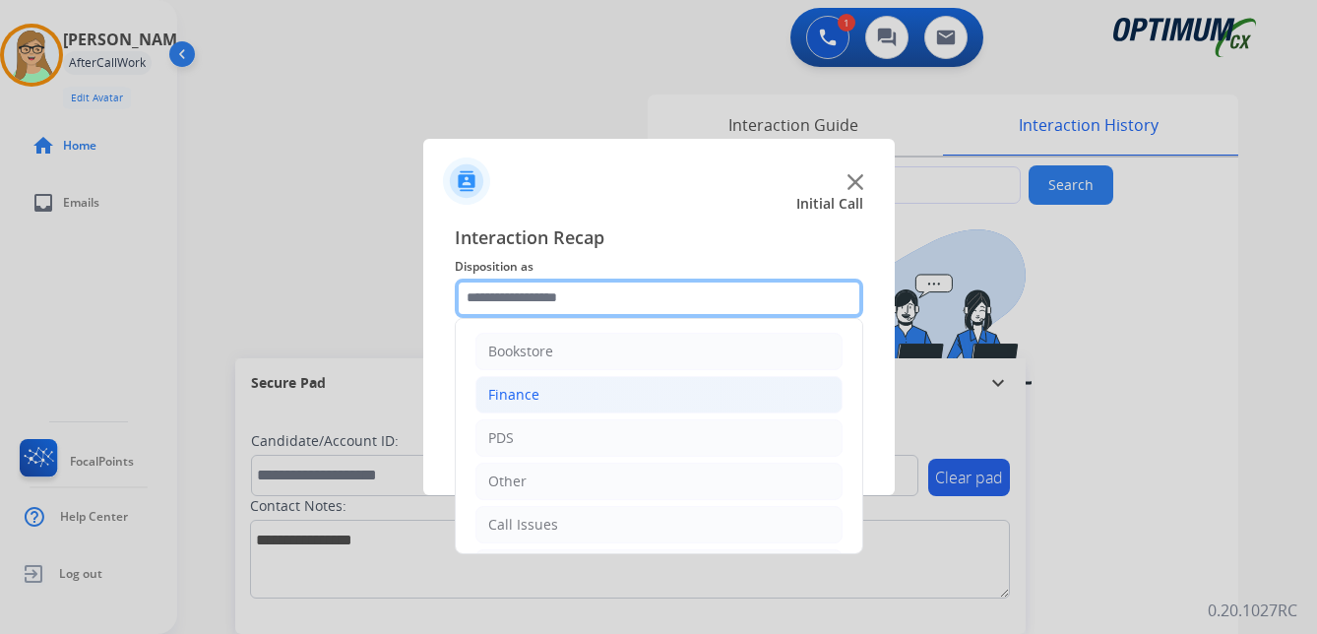
drag, startPoint x: 533, startPoint y: 305, endPoint x: 536, endPoint y: 398, distance: 92.5
click at [532, 305] on input "text" at bounding box center [659, 297] width 408 height 39
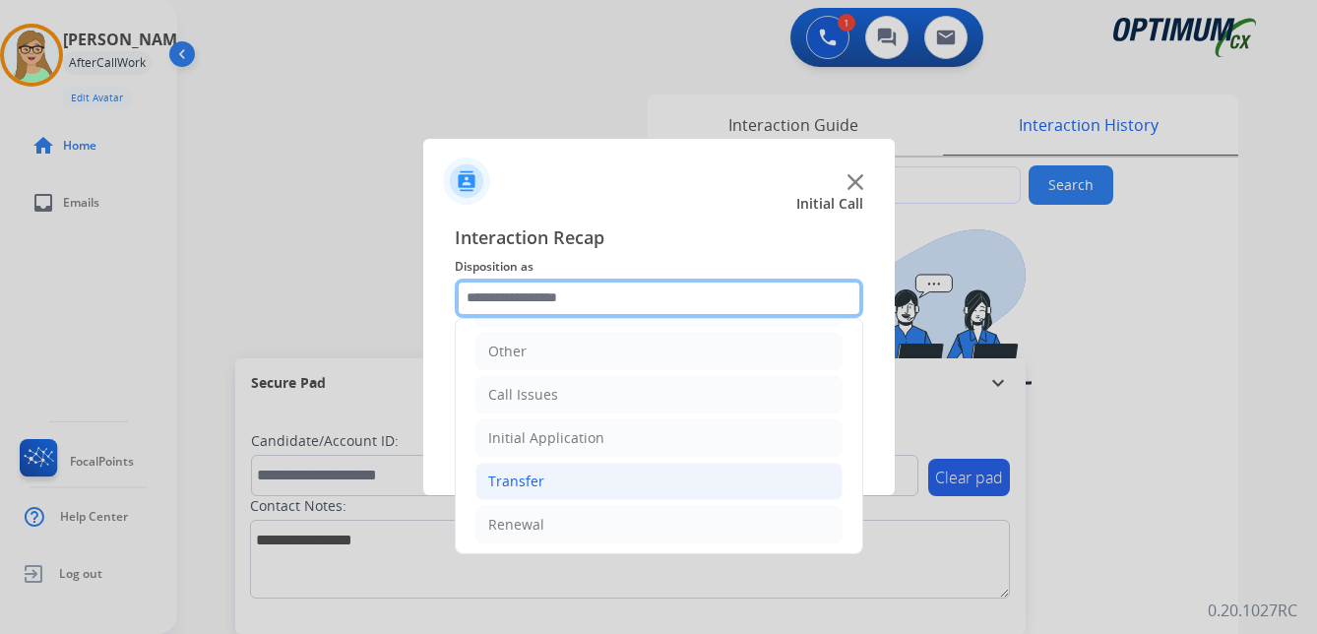
scroll to position [134, 0]
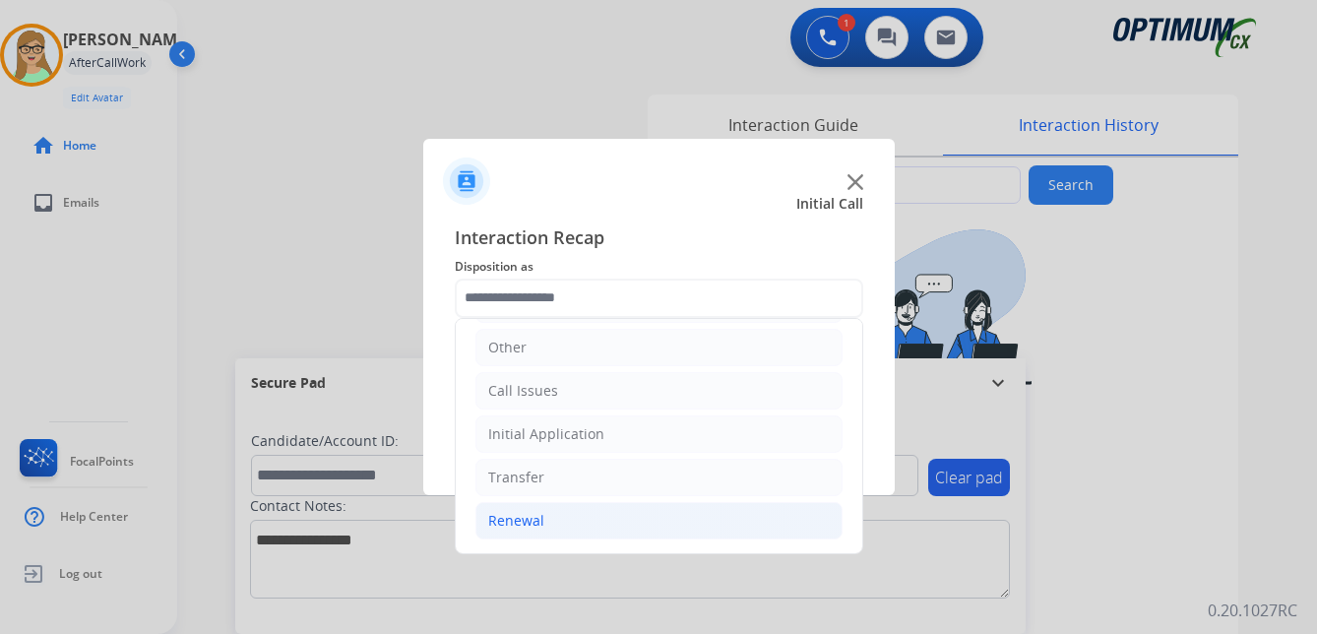
click at [529, 520] on div "Renewal" at bounding box center [516, 521] width 56 height 20
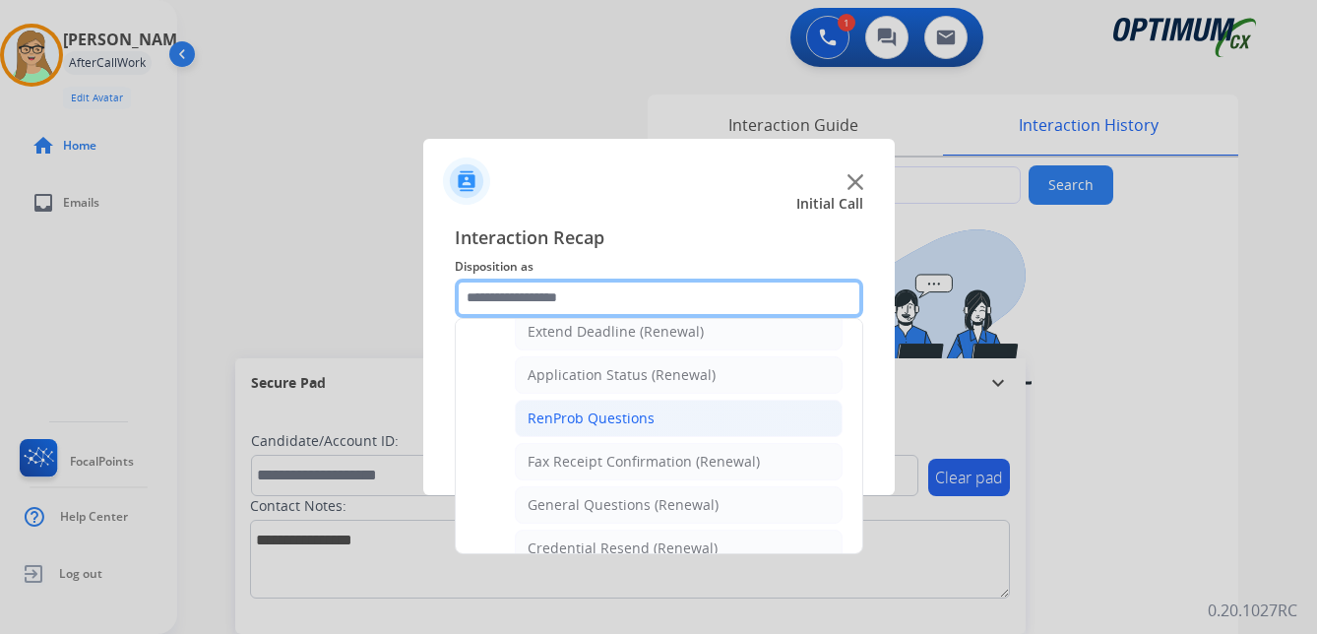
scroll to position [527, 0]
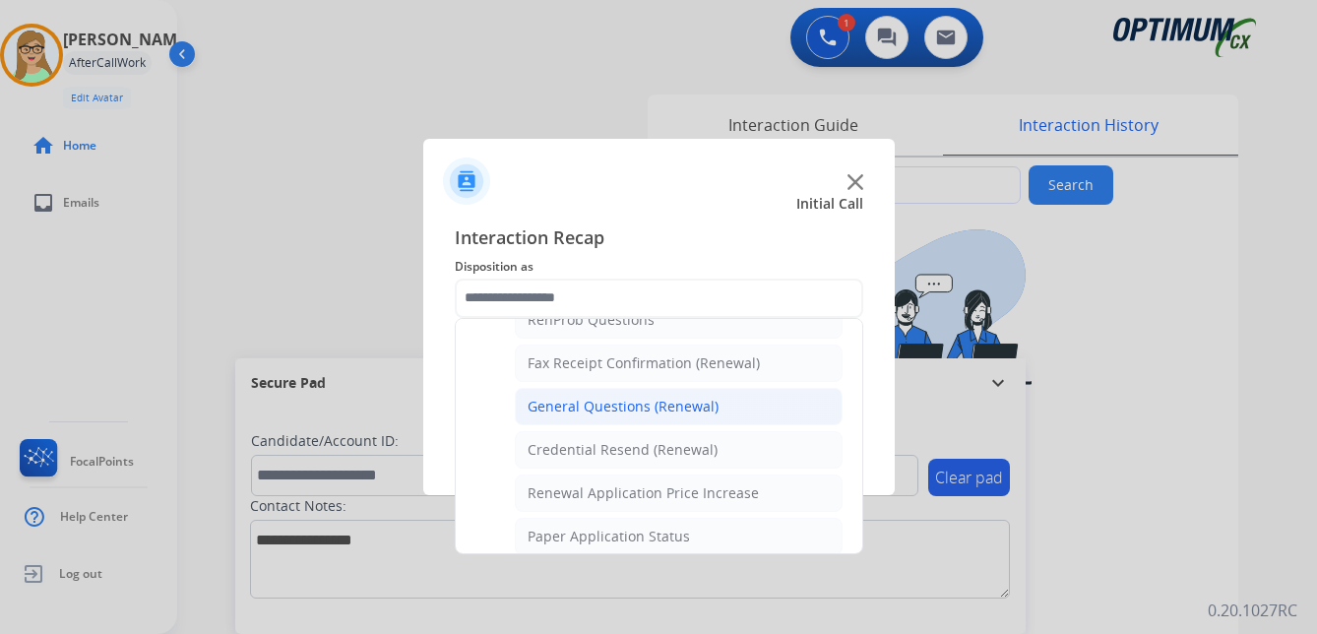
click at [607, 404] on div "General Questions (Renewal)" at bounding box center [622, 407] width 191 height 20
type input "**********"
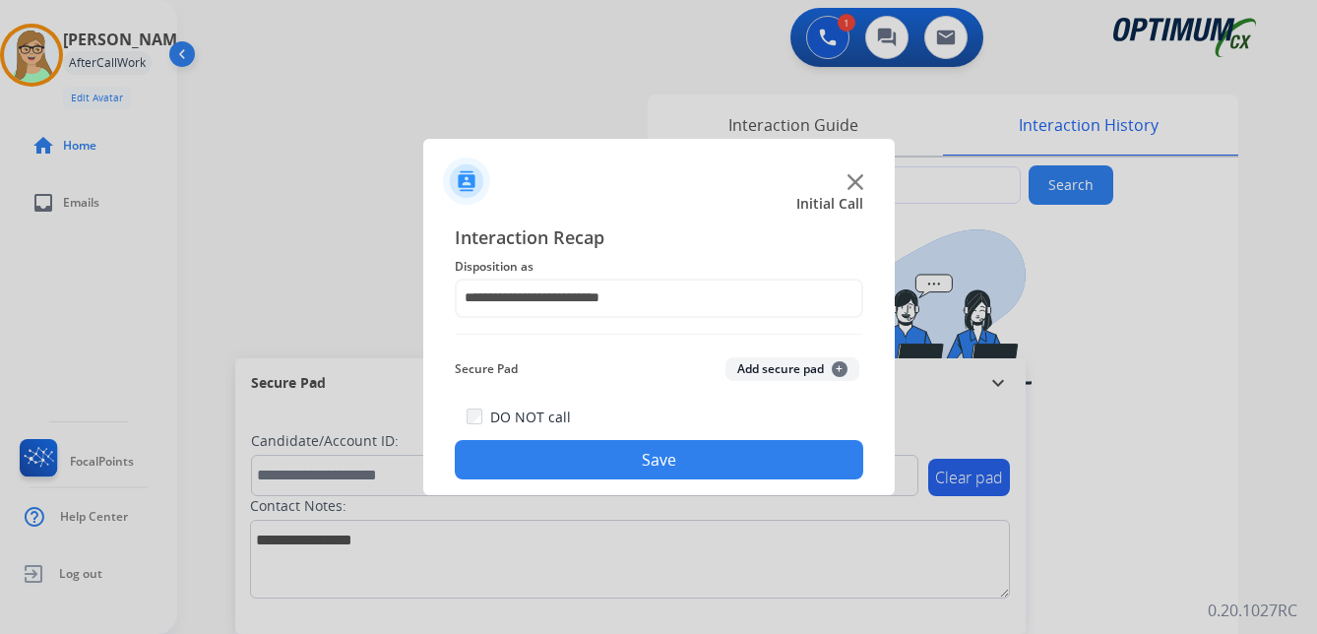
click at [591, 449] on button "Save" at bounding box center [659, 459] width 408 height 39
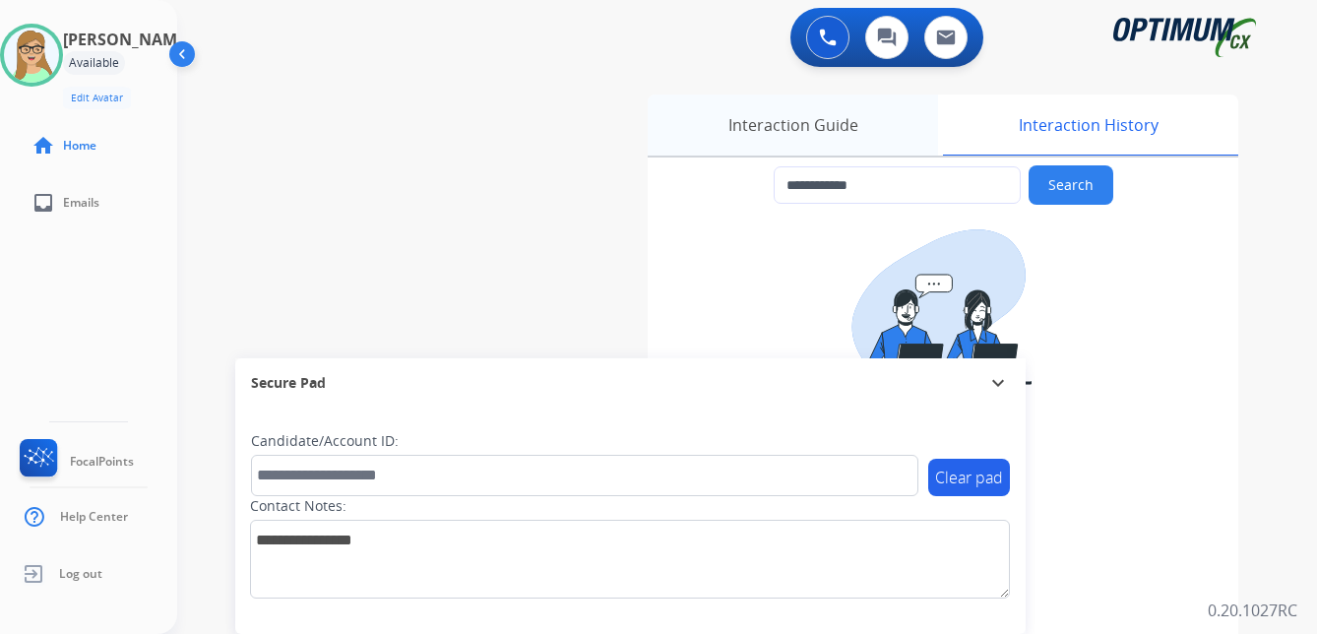
click at [741, 132] on div "Interaction Guide" at bounding box center [793, 124] width 290 height 61
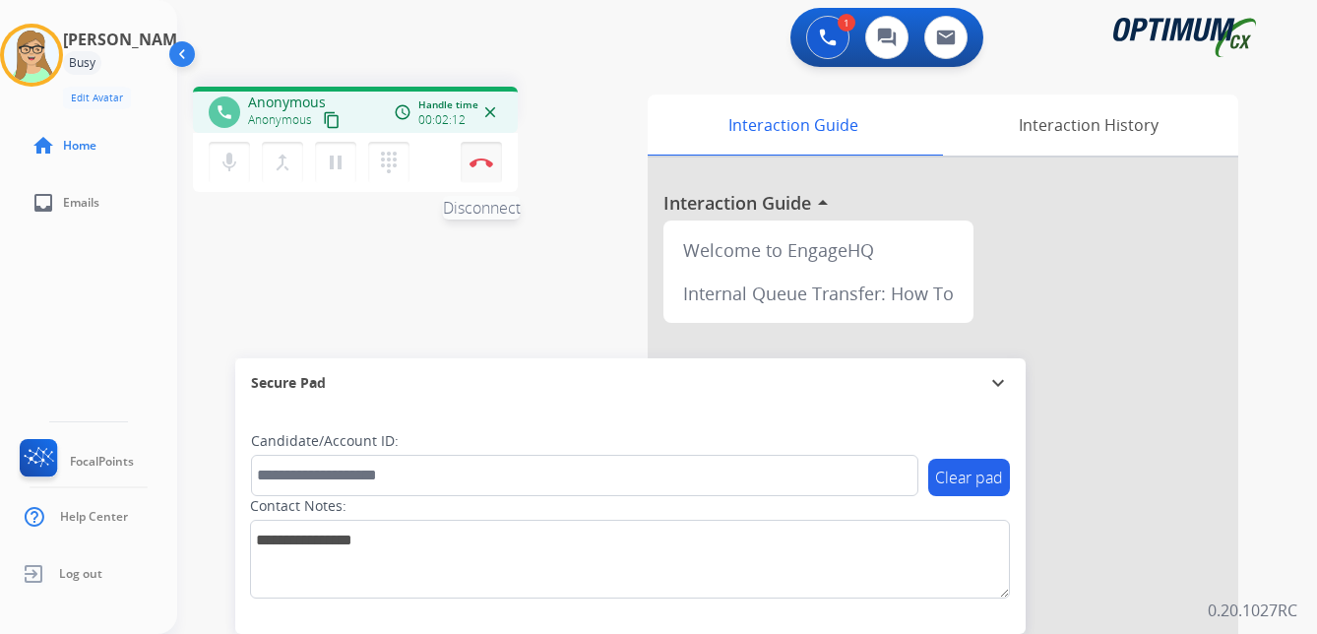
click at [484, 160] on img at bounding box center [481, 162] width 24 height 10
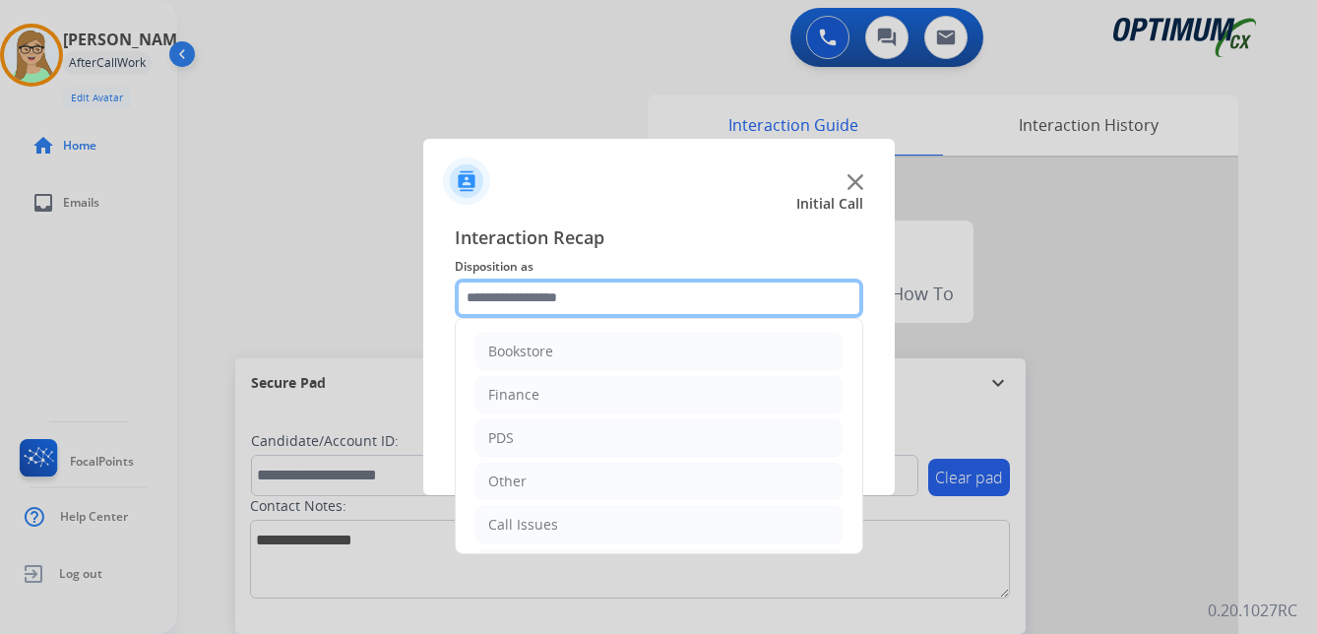
click at [524, 295] on input "text" at bounding box center [659, 297] width 408 height 39
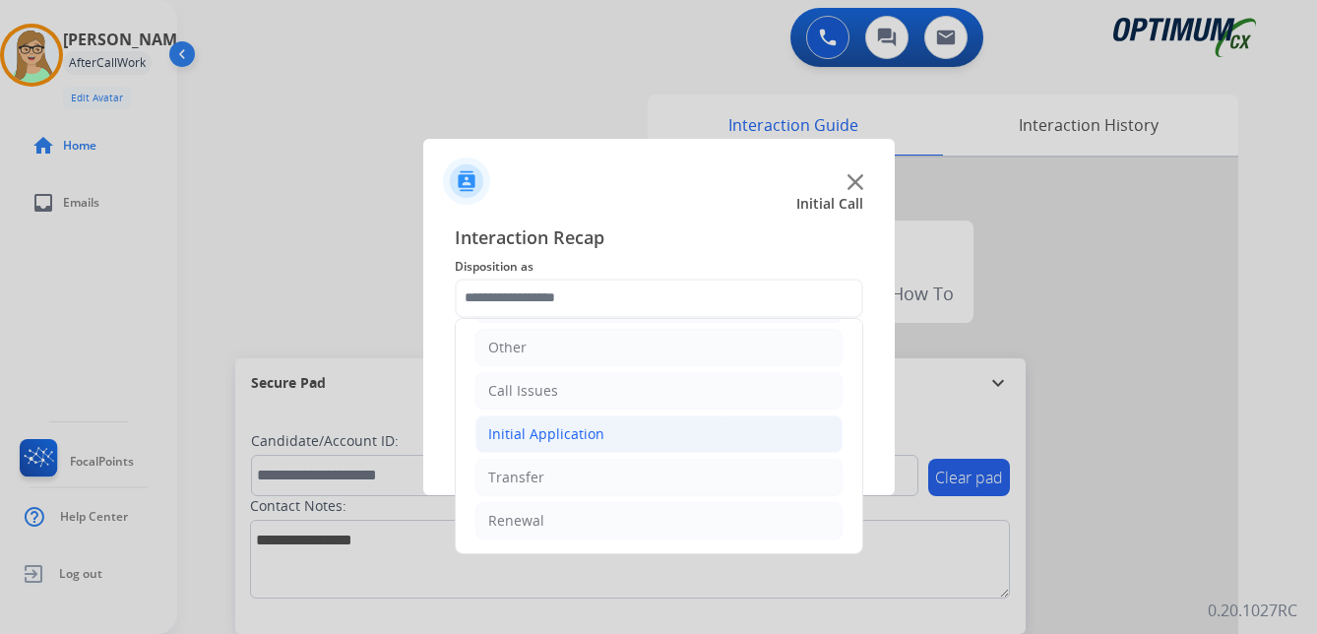
click at [578, 430] on div "Initial Application" at bounding box center [546, 434] width 116 height 20
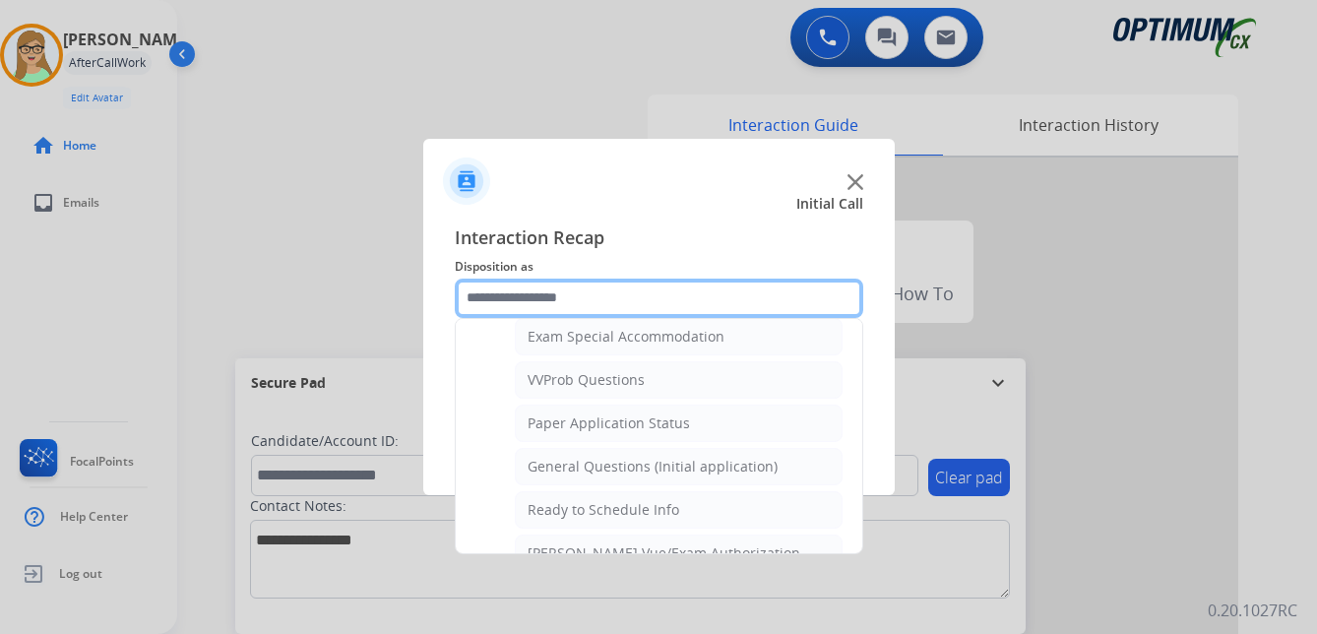
scroll to position [996, 0]
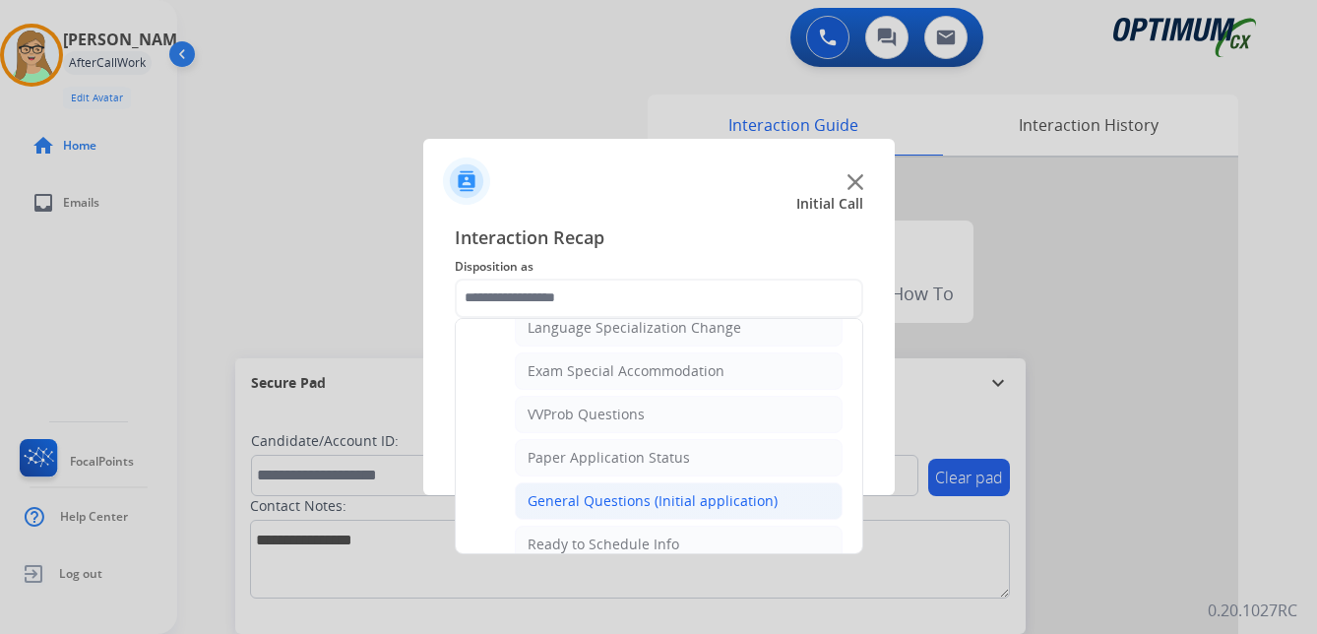
click at [603, 501] on div "General Questions (Initial application)" at bounding box center [652, 501] width 250 height 20
type input "**********"
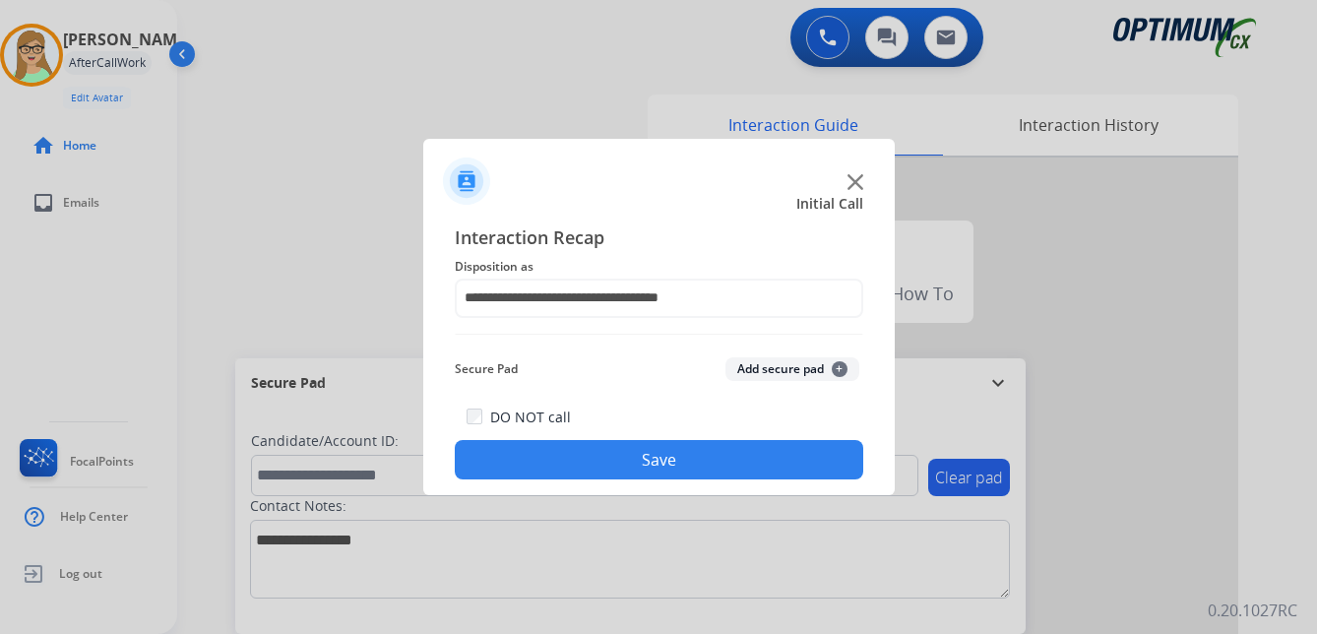
click at [605, 469] on button "Save" at bounding box center [659, 459] width 408 height 39
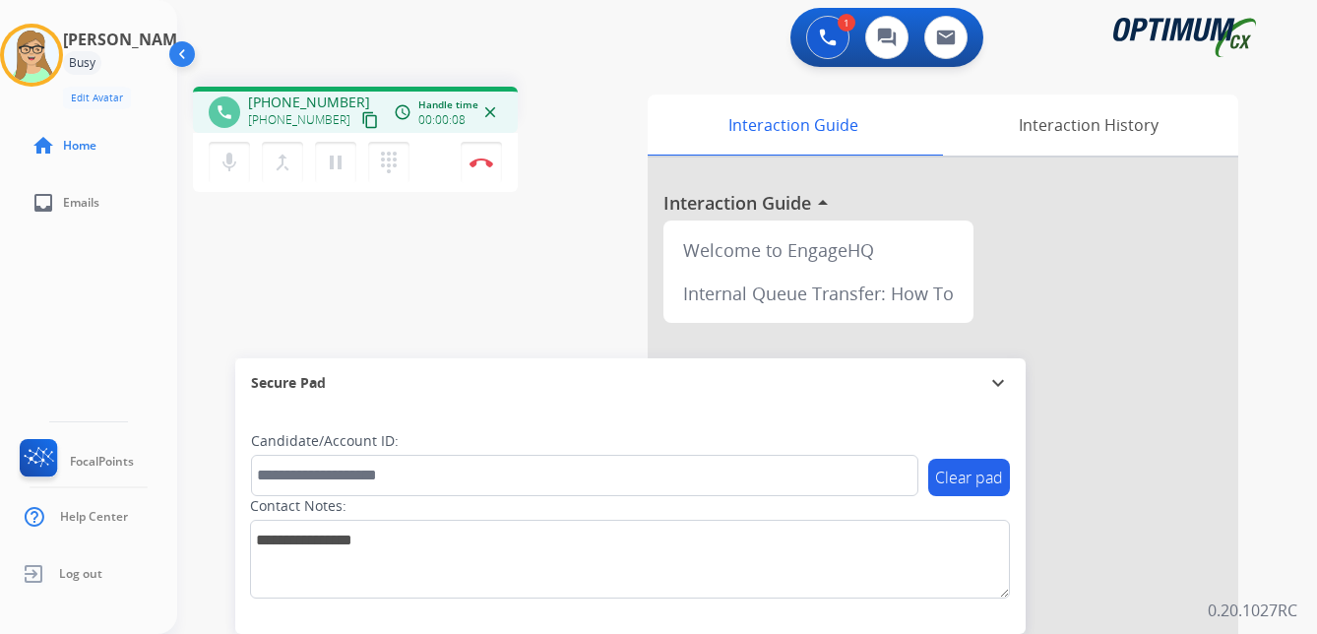
click at [361, 120] on mat-icon "content_copy" at bounding box center [370, 120] width 18 height 18
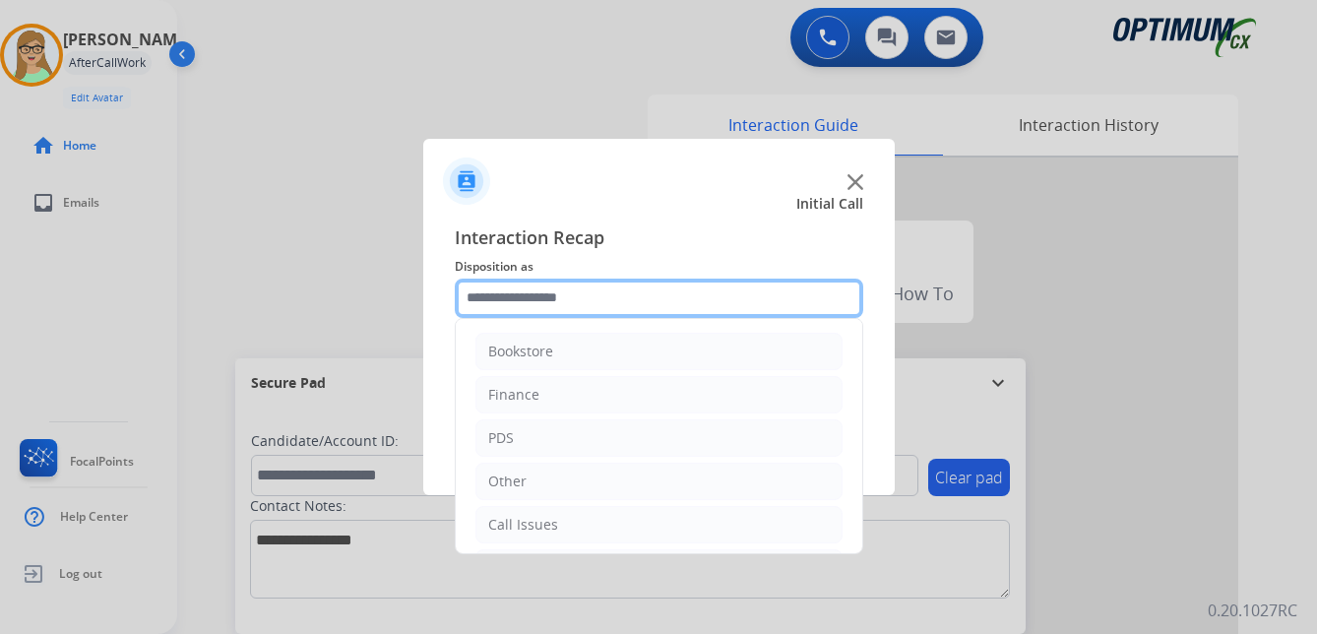
click at [523, 299] on input "text" at bounding box center [659, 297] width 408 height 39
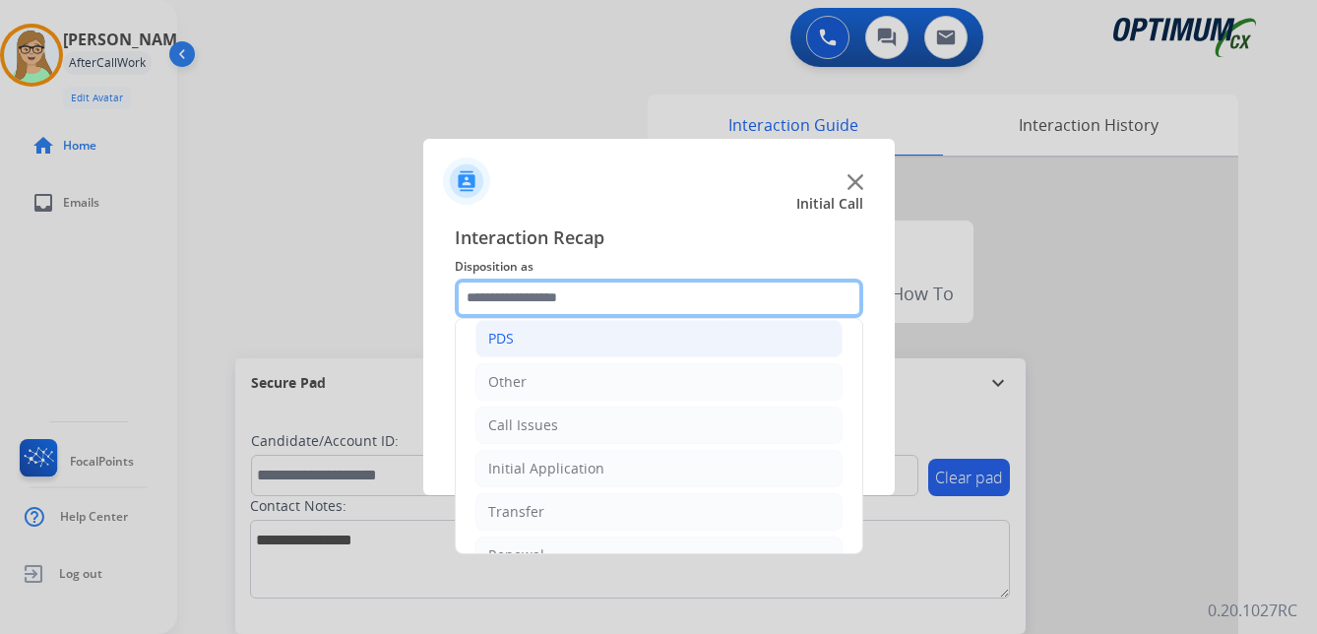
scroll to position [134, 0]
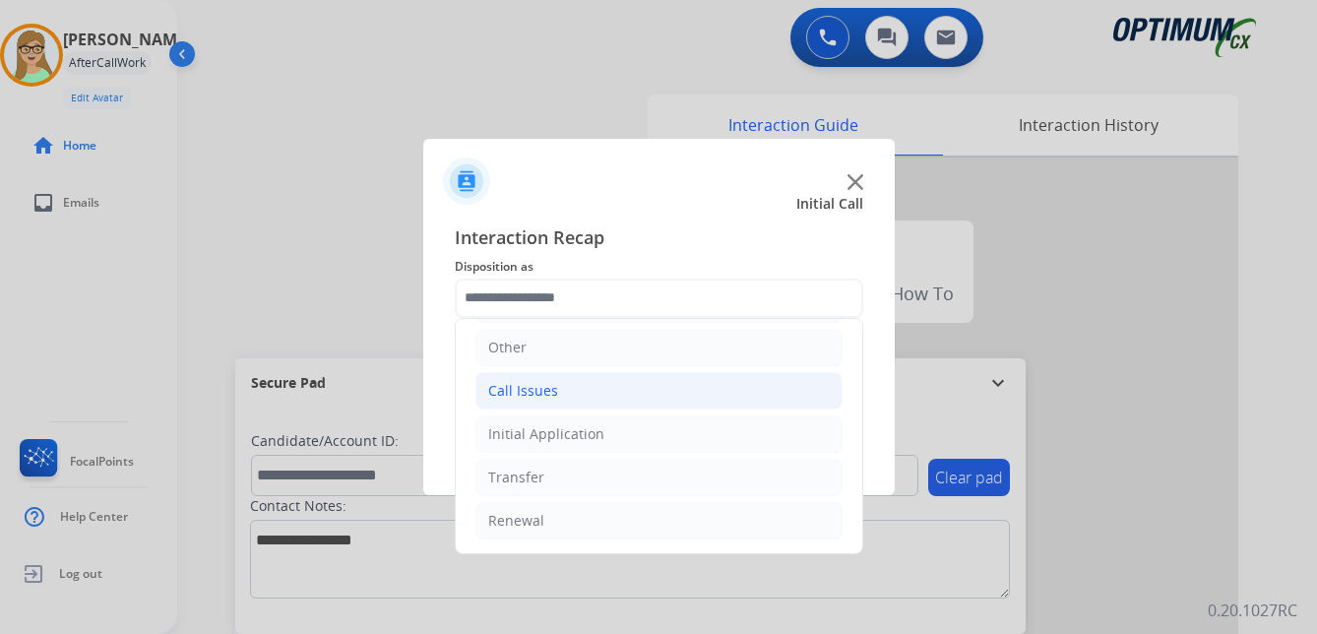
click at [540, 391] on div "Call Issues" at bounding box center [523, 391] width 70 height 20
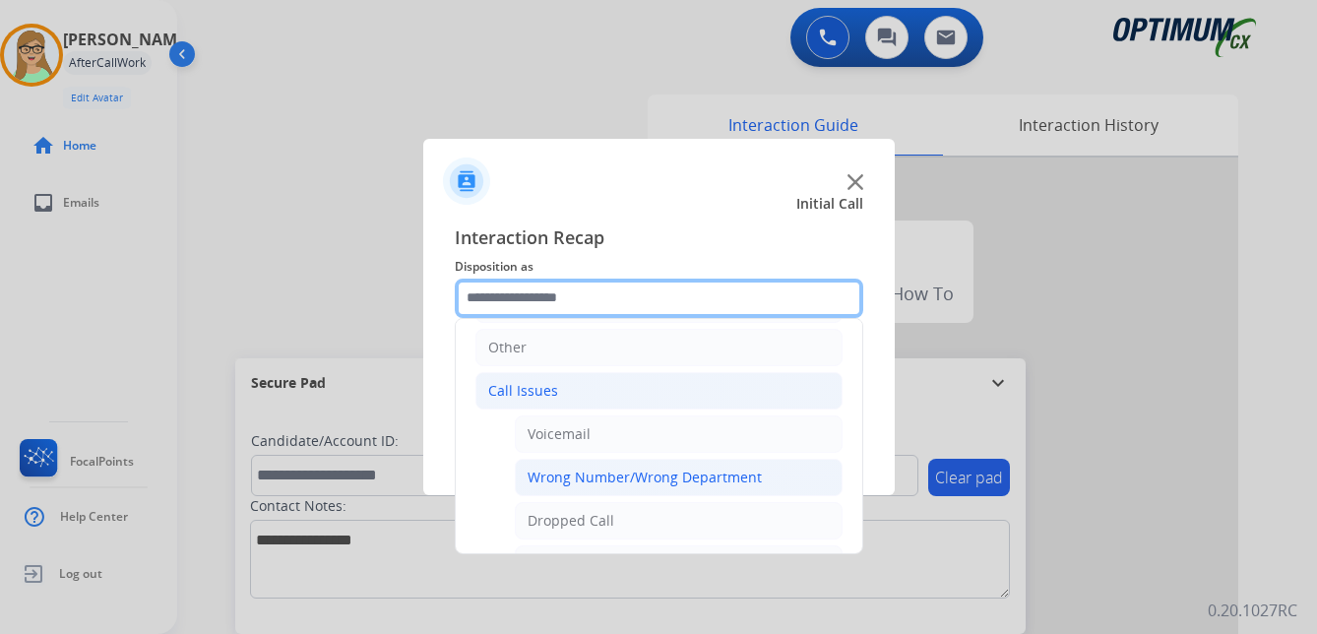
scroll to position [350, 0]
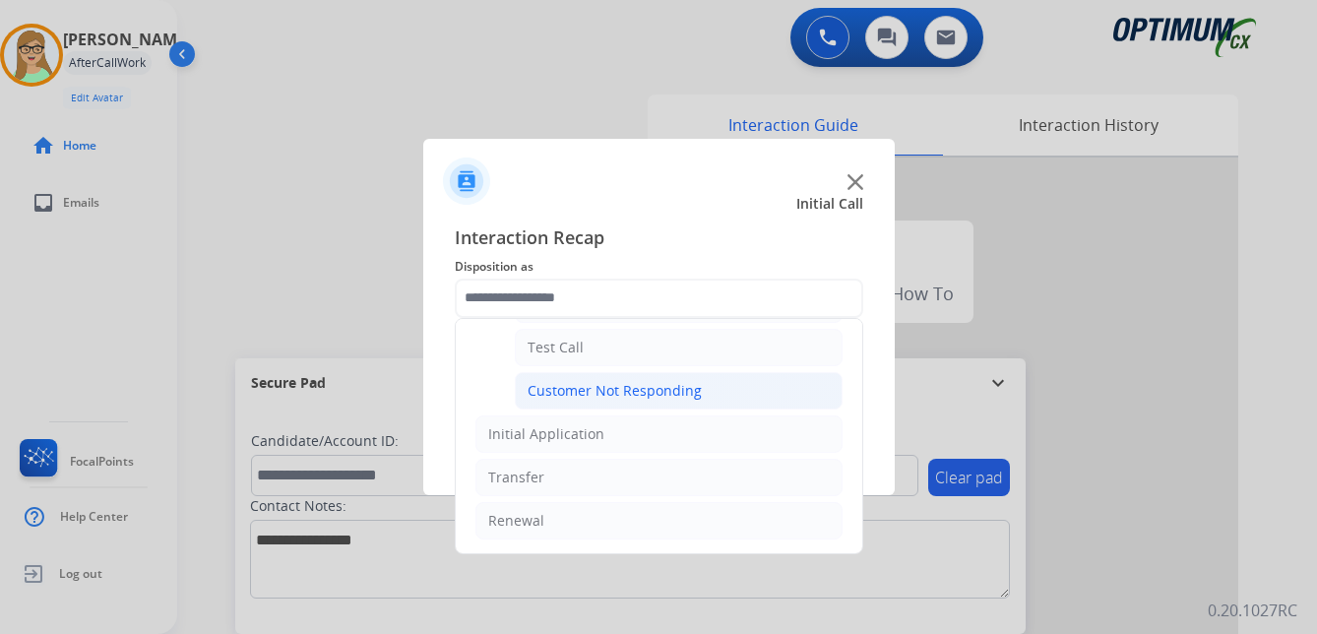
click at [588, 382] on div "Customer Not Responding" at bounding box center [614, 391] width 174 height 20
type input "**********"
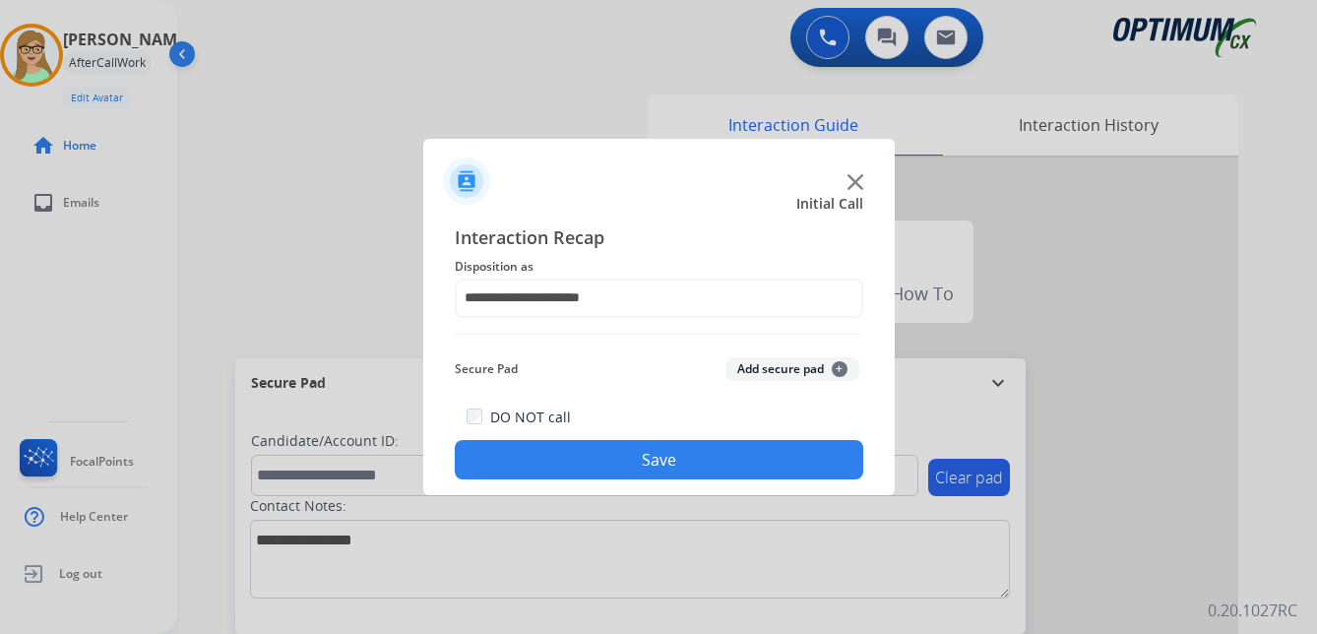
click at [596, 454] on button "Save" at bounding box center [659, 459] width 408 height 39
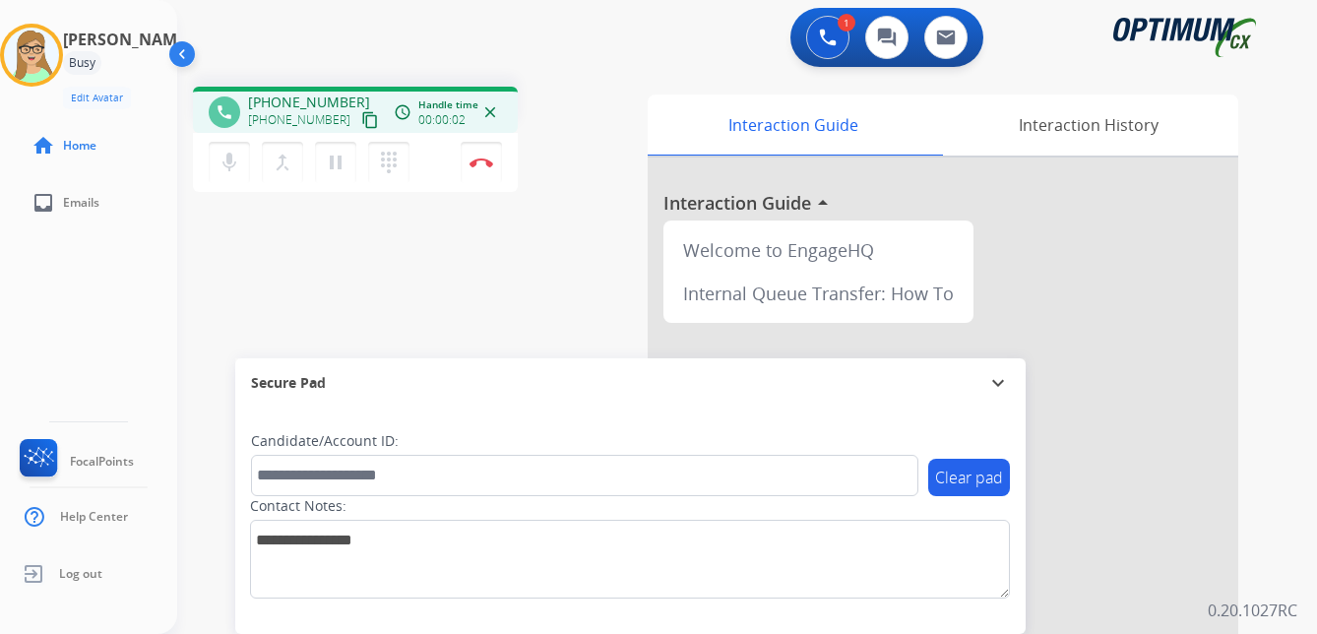
click at [361, 121] on mat-icon "content_copy" at bounding box center [370, 120] width 18 height 18
click at [305, 270] on div "phone [PHONE_NUMBER] [PHONE_NUMBER] content_copy access_time Call metrics Queue…" at bounding box center [723, 481] width 1092 height 821
click at [480, 160] on img at bounding box center [481, 162] width 24 height 10
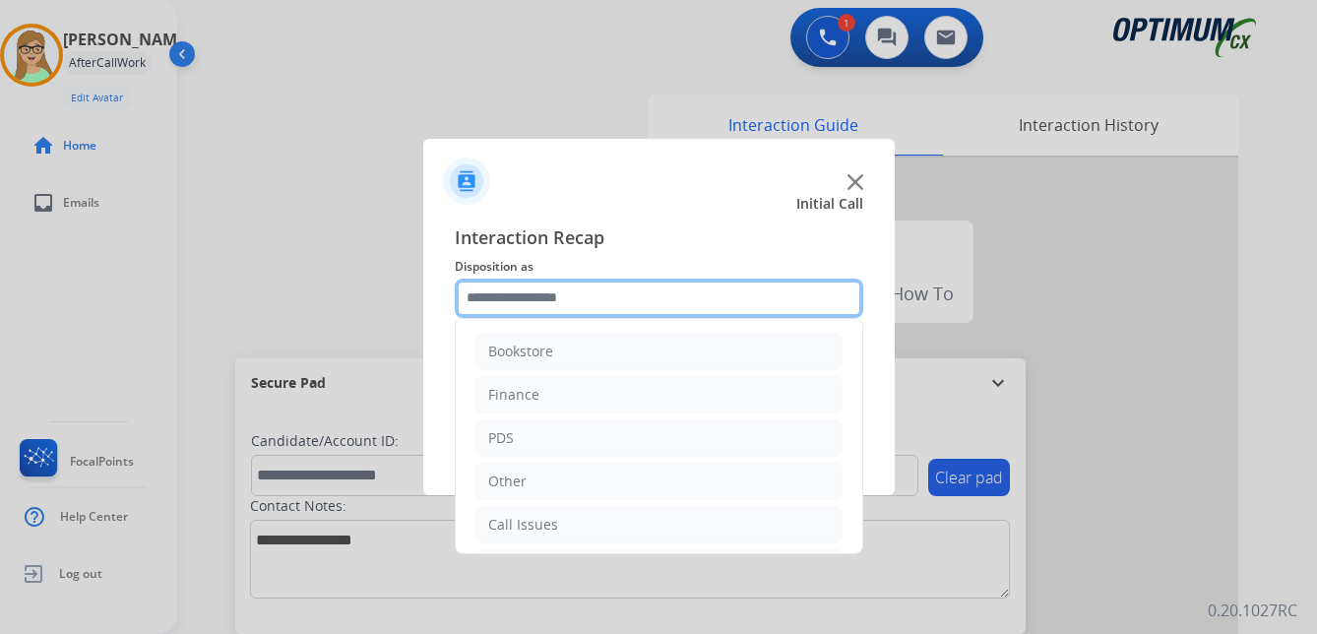
click at [519, 303] on input "text" at bounding box center [659, 297] width 408 height 39
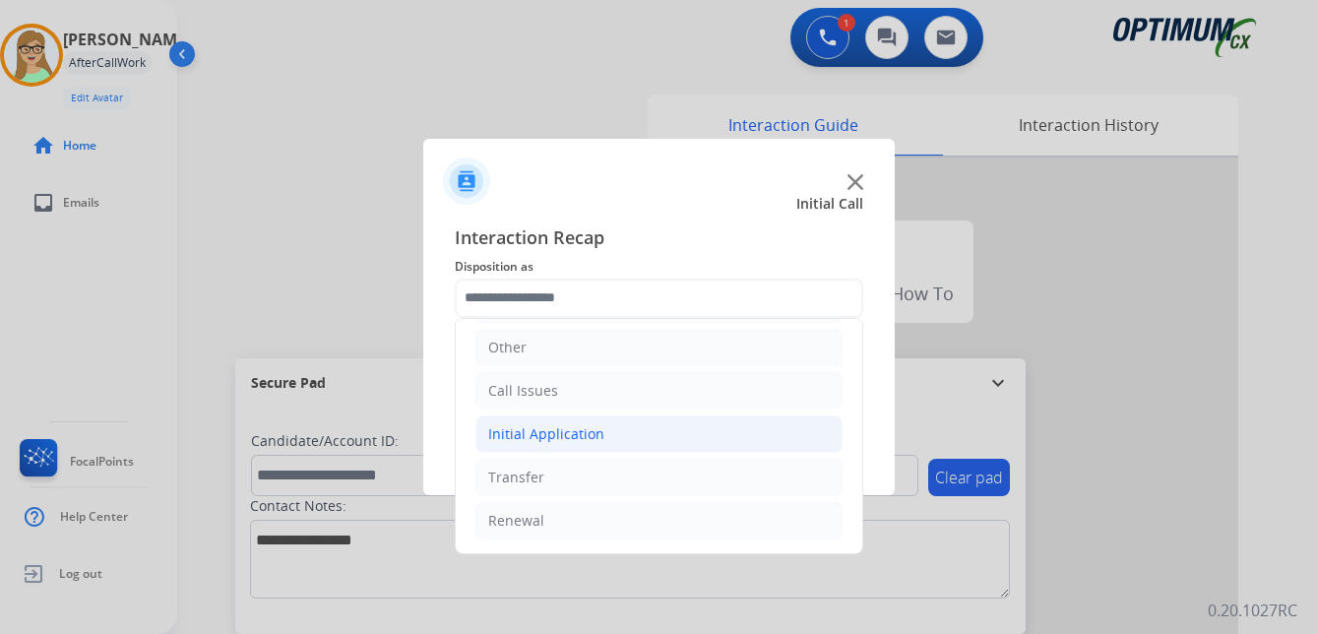
click at [570, 437] on div "Initial Application" at bounding box center [546, 434] width 116 height 20
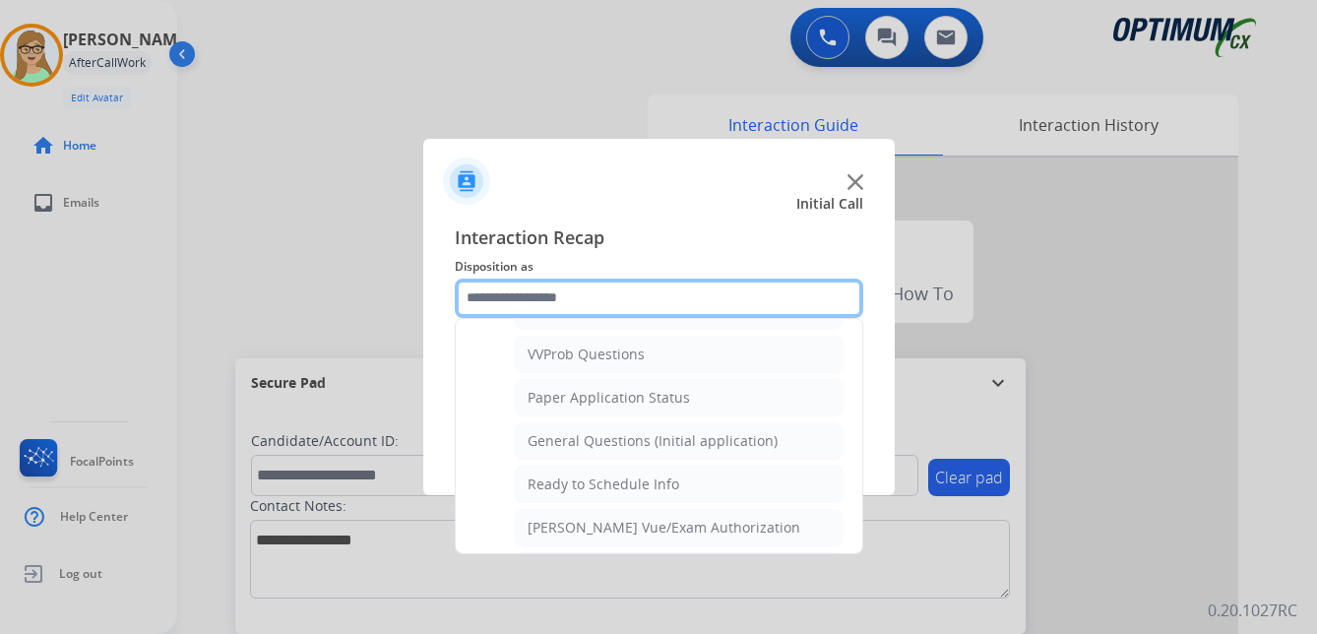
scroll to position [1118, 0]
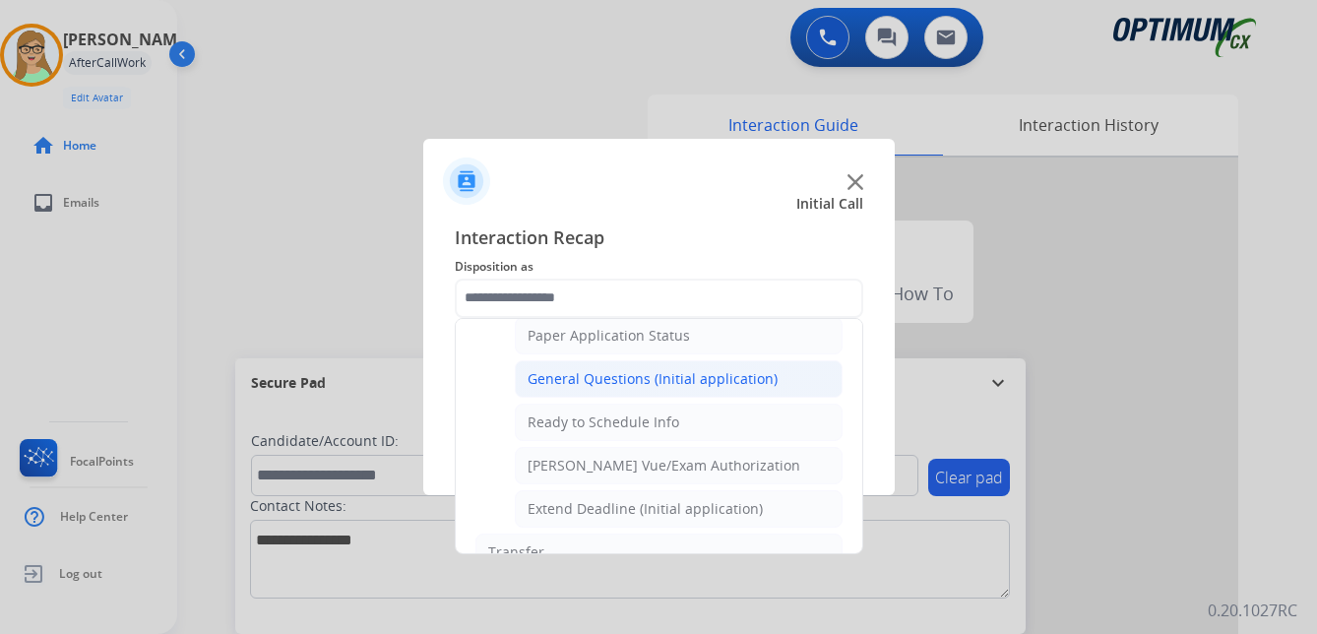
click at [594, 388] on div "General Questions (Initial application)" at bounding box center [652, 379] width 250 height 20
type input "**********"
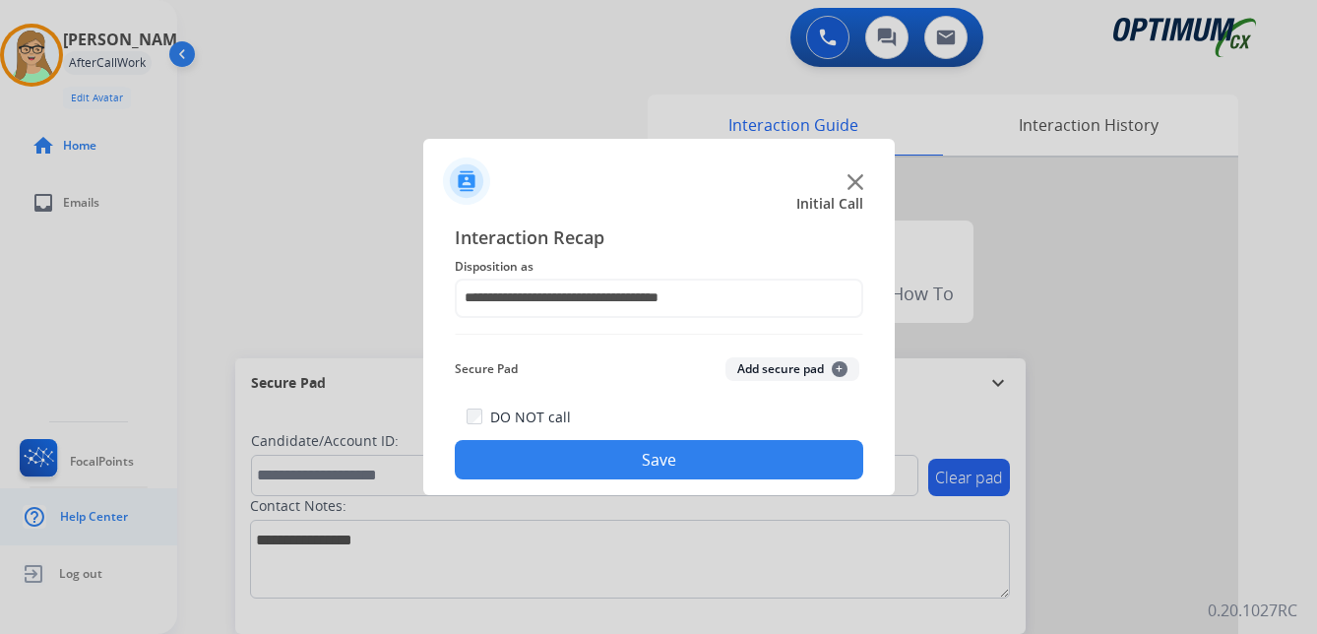
drag, startPoint x: 567, startPoint y: 463, endPoint x: 124, endPoint y: 534, distance: 448.5
click at [558, 465] on button "Save" at bounding box center [659, 459] width 408 height 39
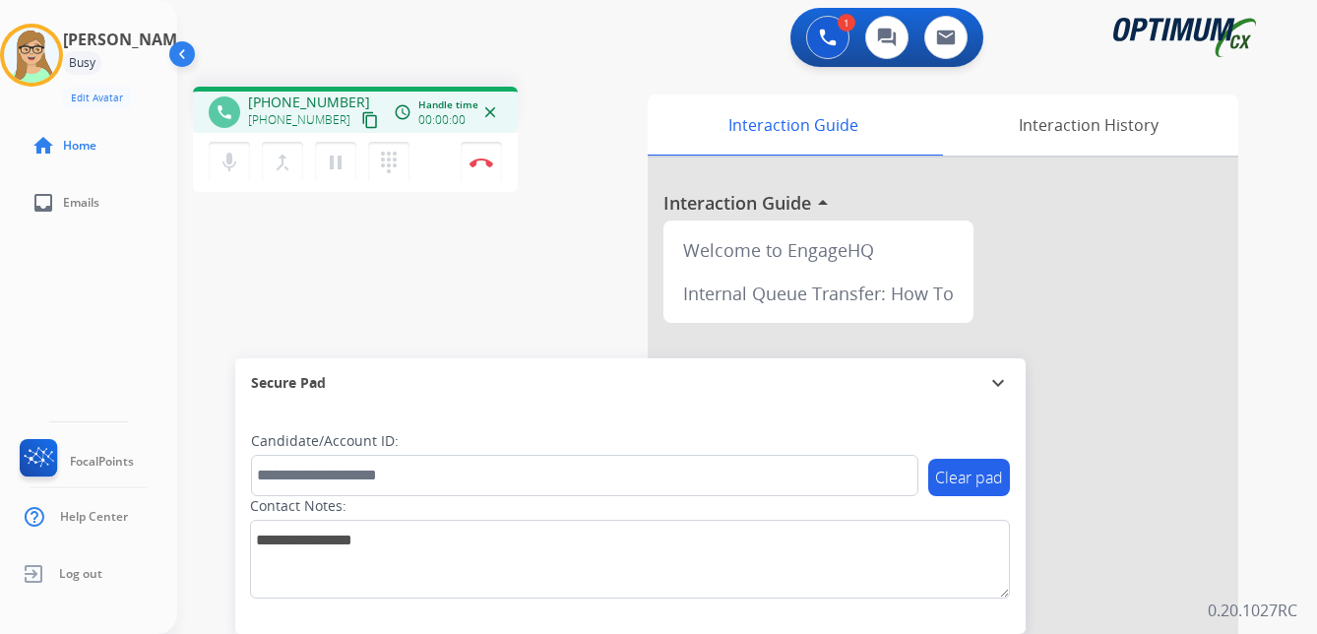
drag, startPoint x: 346, startPoint y: 120, endPoint x: 241, endPoint y: 138, distance: 106.8
click at [361, 120] on mat-icon "content_copy" at bounding box center [370, 120] width 18 height 18
click at [479, 158] on img at bounding box center [481, 162] width 24 height 10
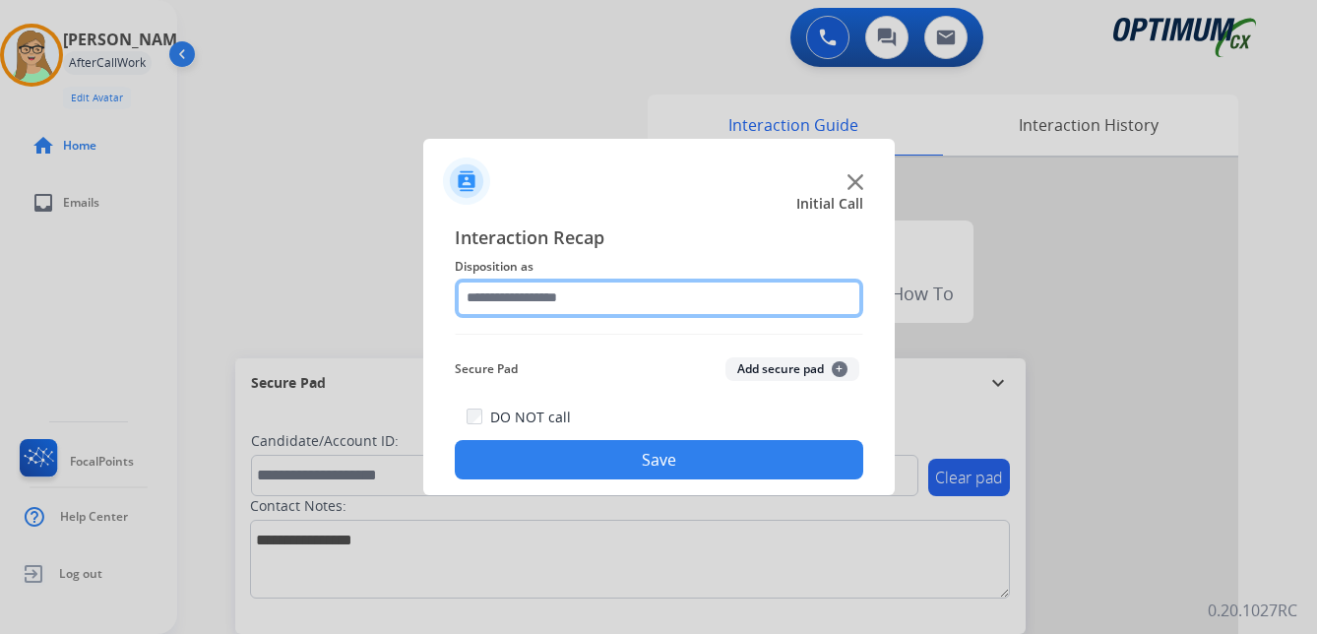
click at [517, 293] on input "text" at bounding box center [659, 297] width 408 height 39
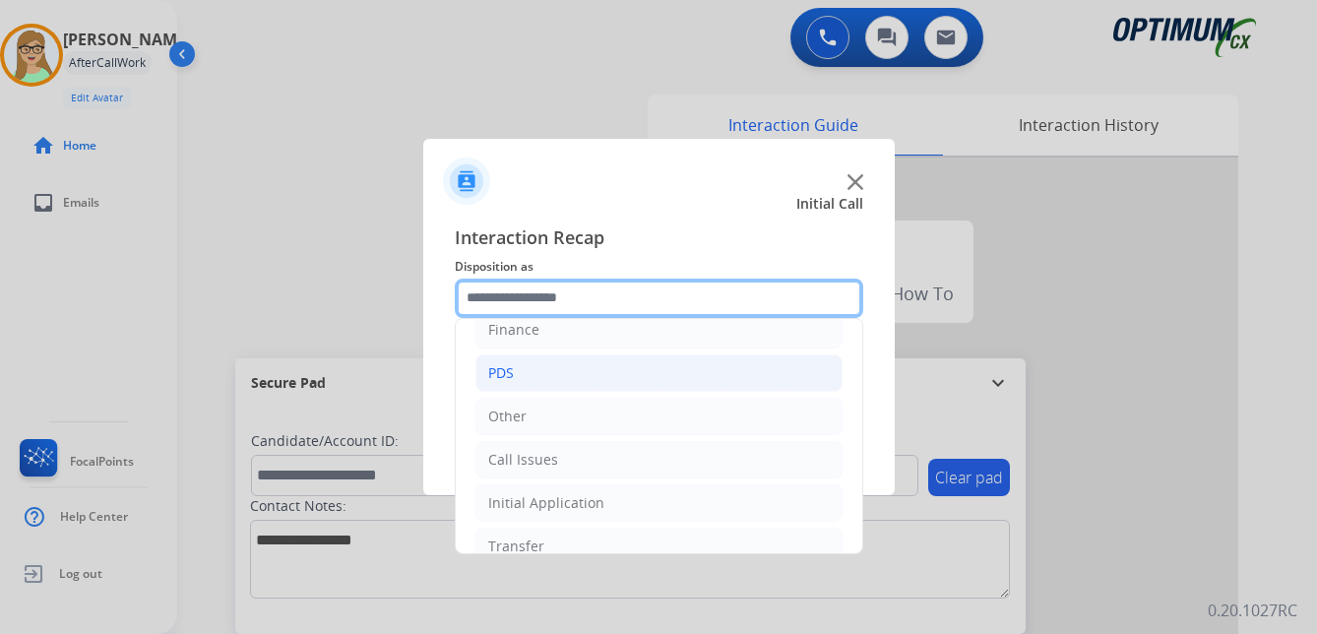
scroll to position [134, 0]
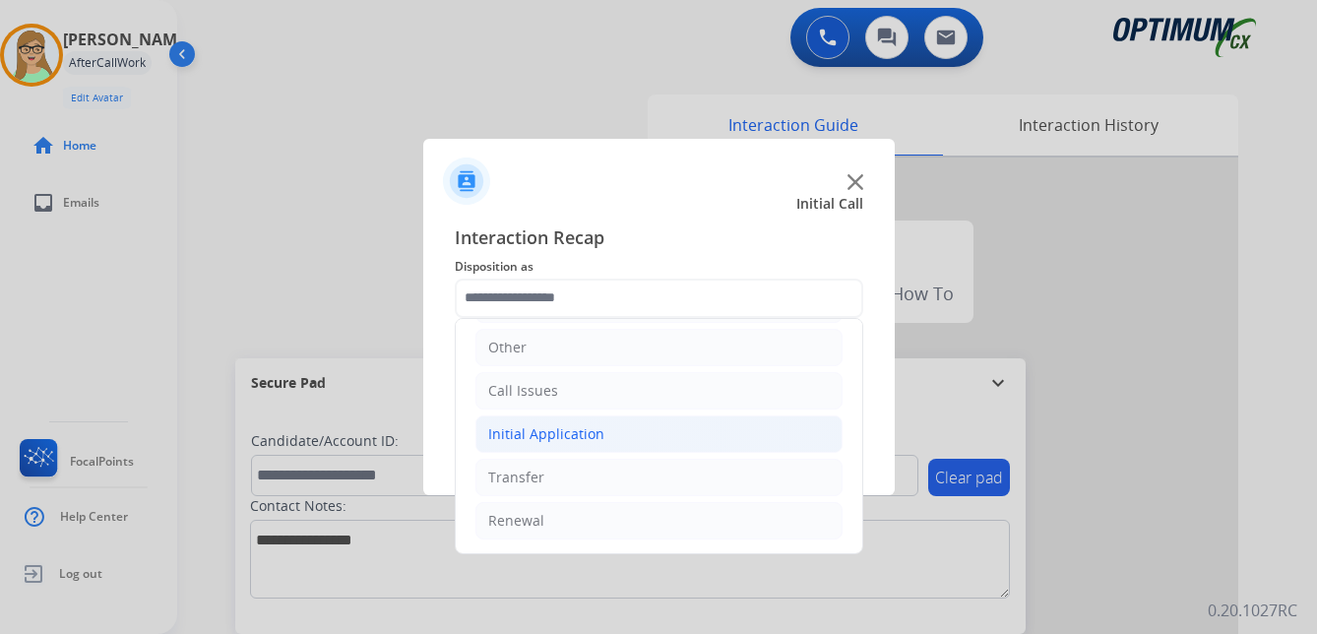
click at [574, 432] on div "Initial Application" at bounding box center [546, 434] width 116 height 20
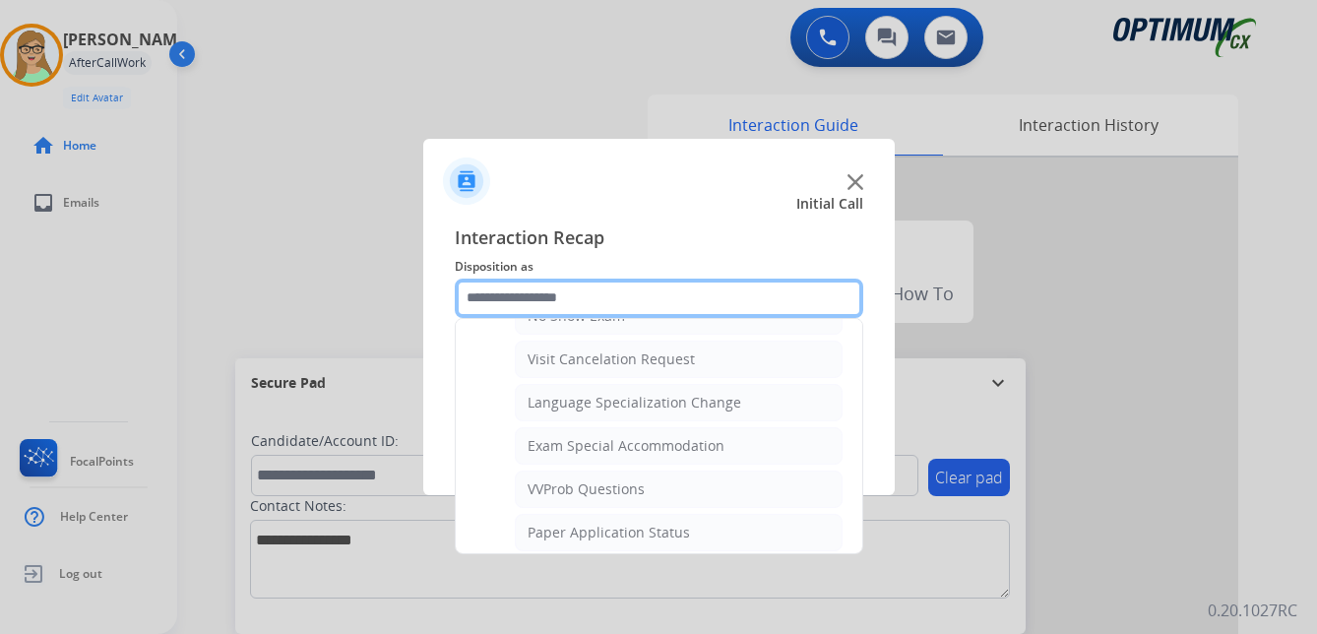
scroll to position [1019, 0]
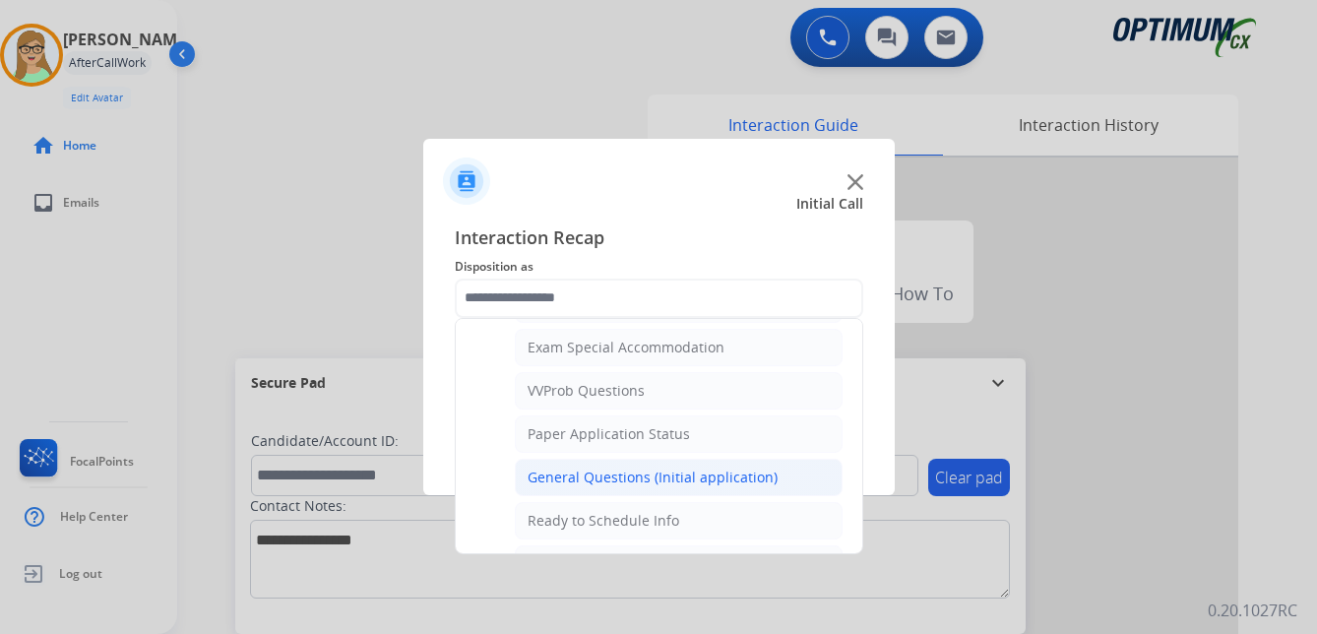
click at [648, 472] on div "General Questions (Initial application)" at bounding box center [652, 477] width 250 height 20
type input "**********"
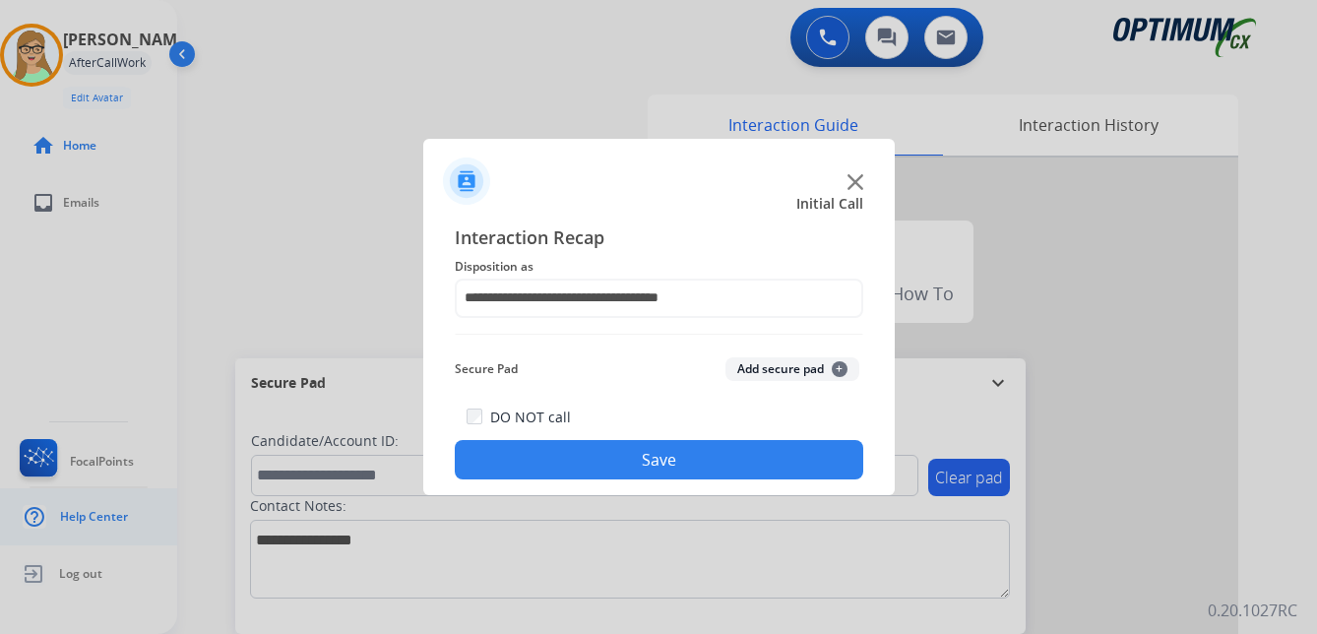
drag, startPoint x: 612, startPoint y: 464, endPoint x: 0, endPoint y: 490, distance: 612.6
click at [600, 465] on button "Save" at bounding box center [659, 459] width 408 height 39
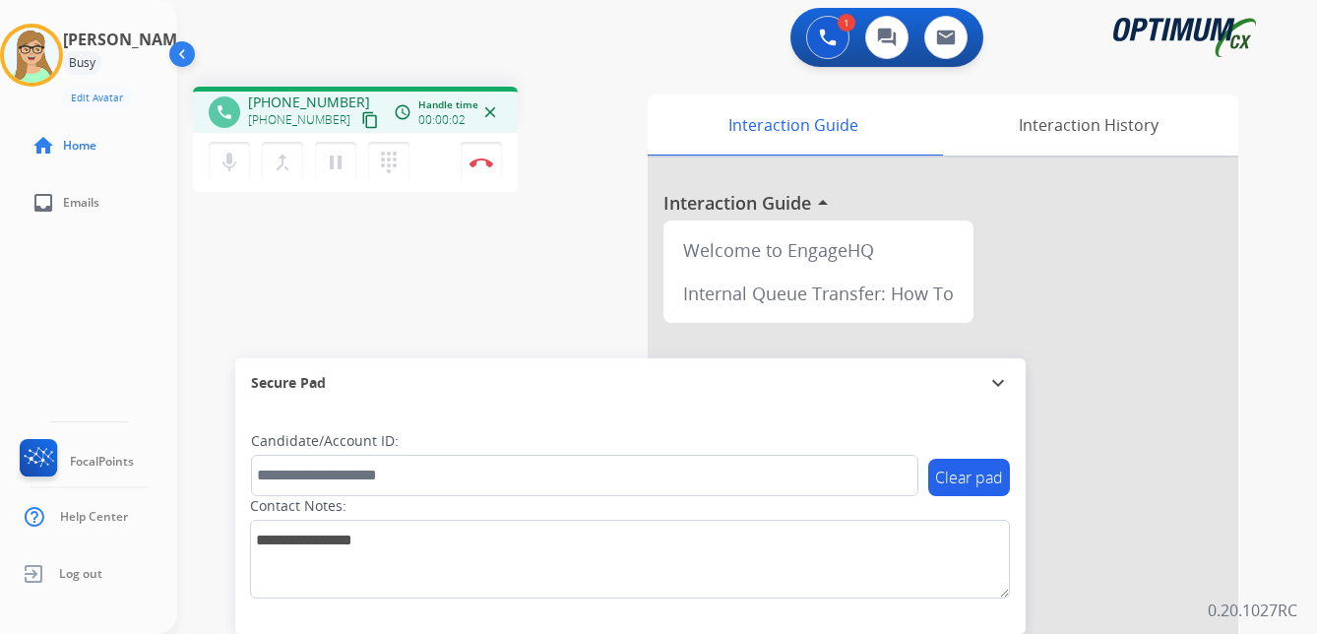
click at [361, 123] on mat-icon "content_copy" at bounding box center [370, 120] width 18 height 18
click at [481, 159] on img at bounding box center [481, 162] width 24 height 10
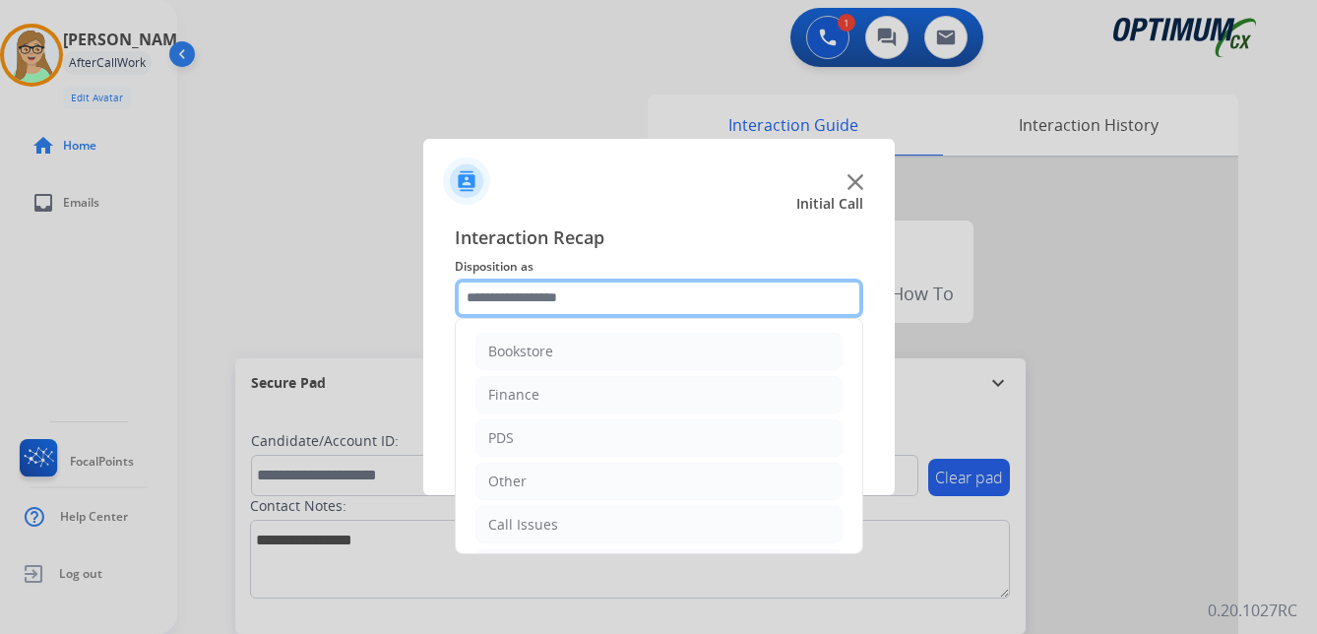
click at [544, 301] on input "text" at bounding box center [659, 297] width 408 height 39
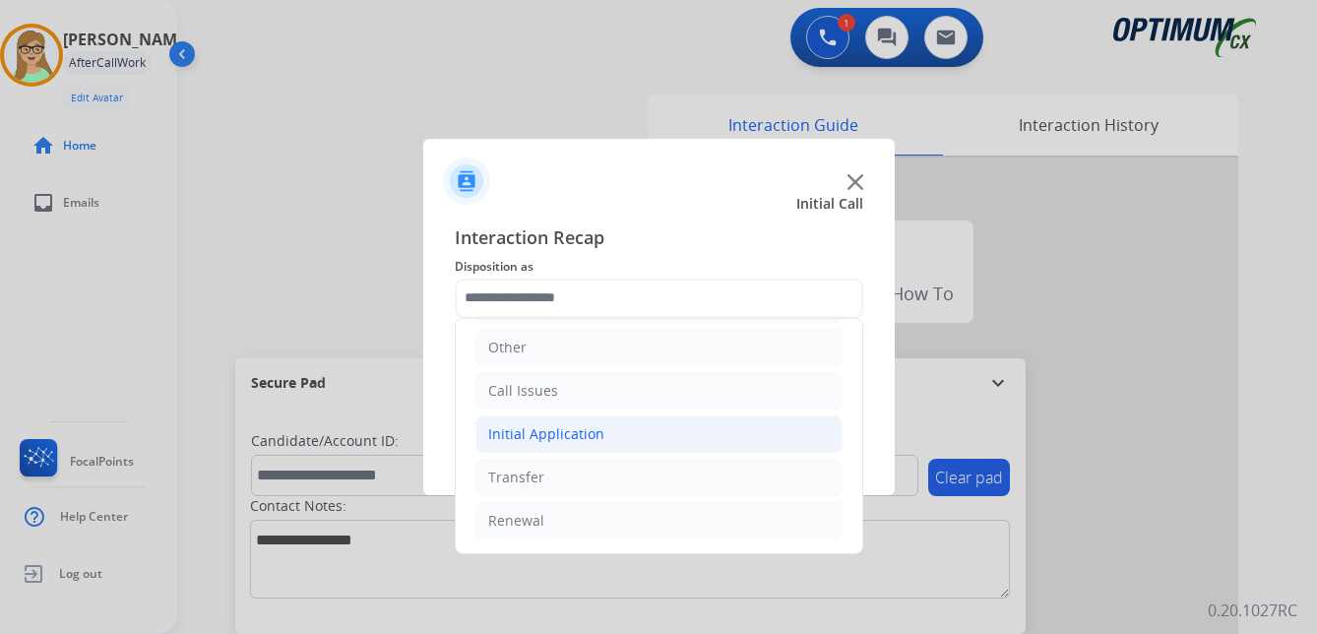
click at [540, 432] on div "Initial Application" at bounding box center [546, 434] width 116 height 20
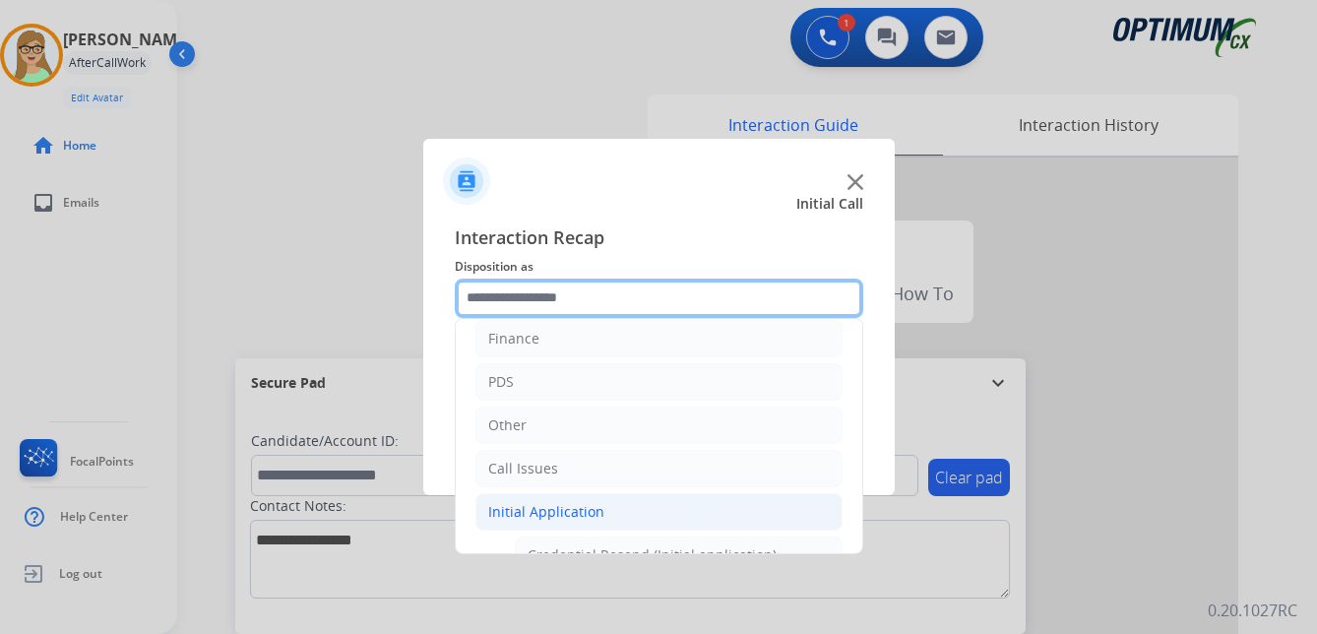
scroll to position [35, 0]
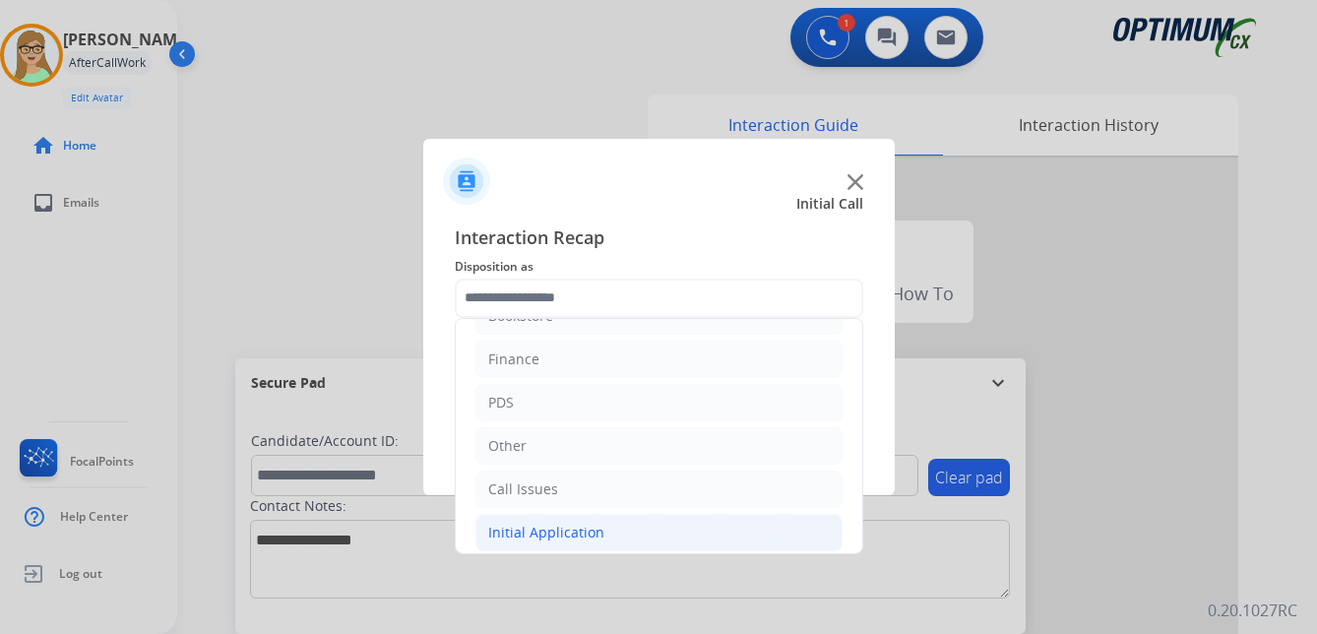
click at [556, 527] on div "Initial Application" at bounding box center [546, 533] width 116 height 20
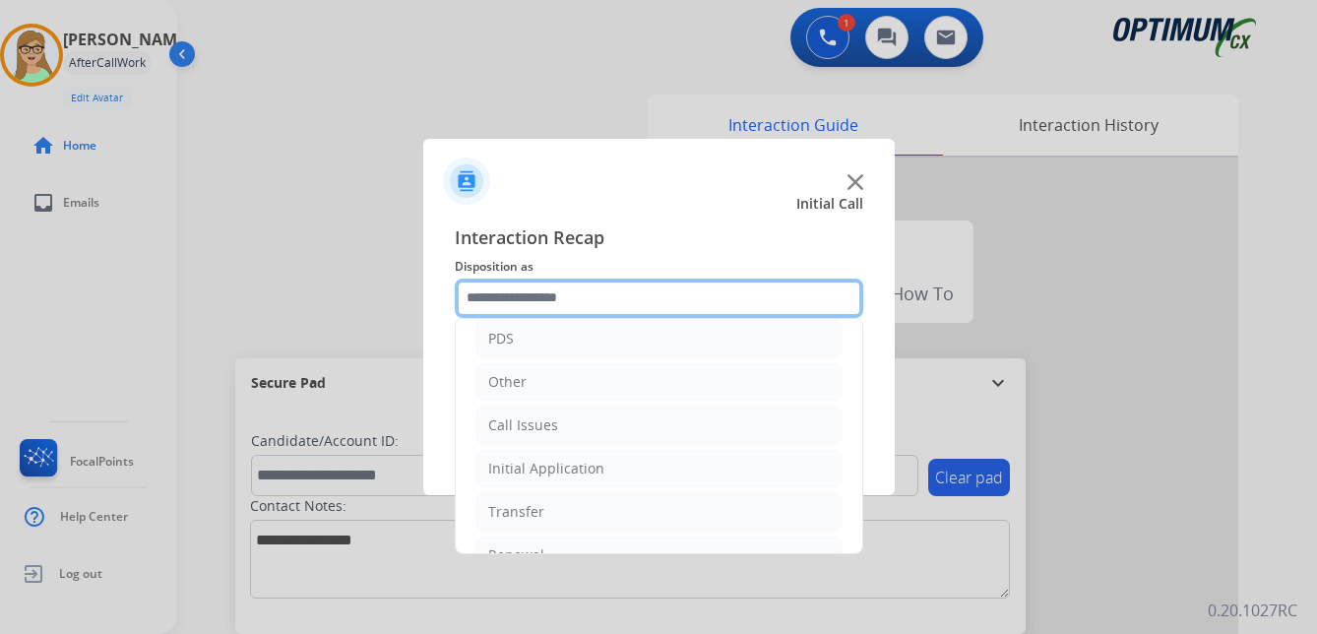
scroll to position [134, 0]
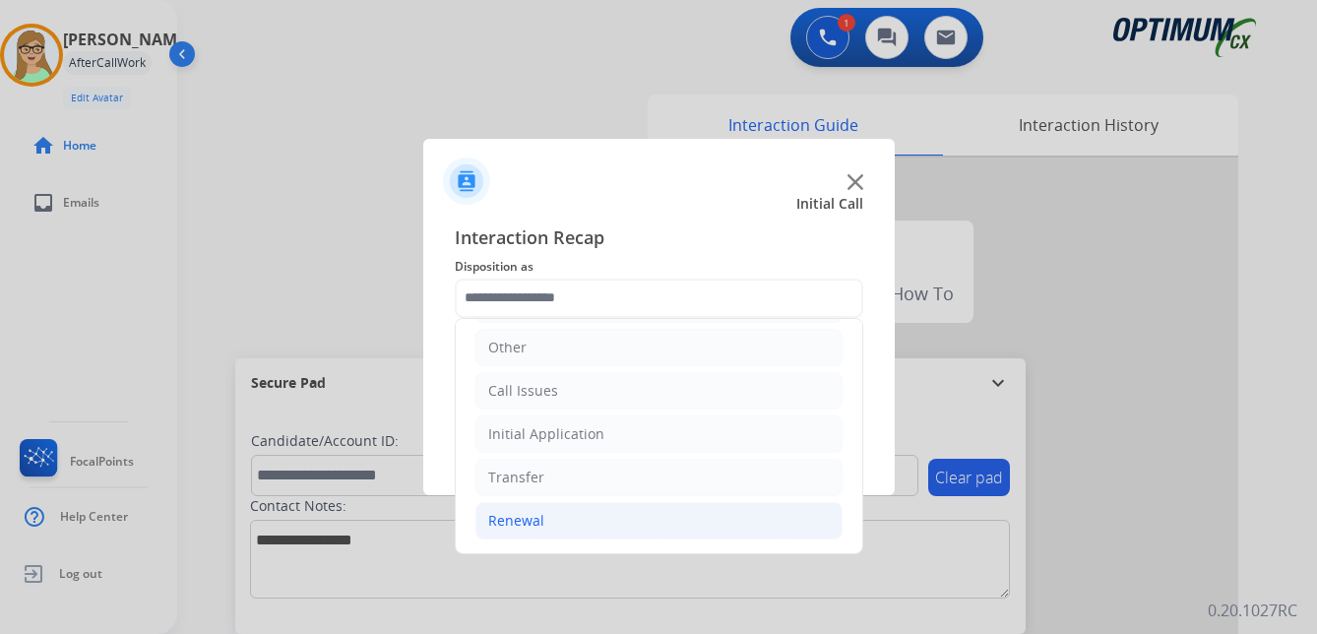
click at [514, 521] on div "Renewal" at bounding box center [516, 521] width 56 height 20
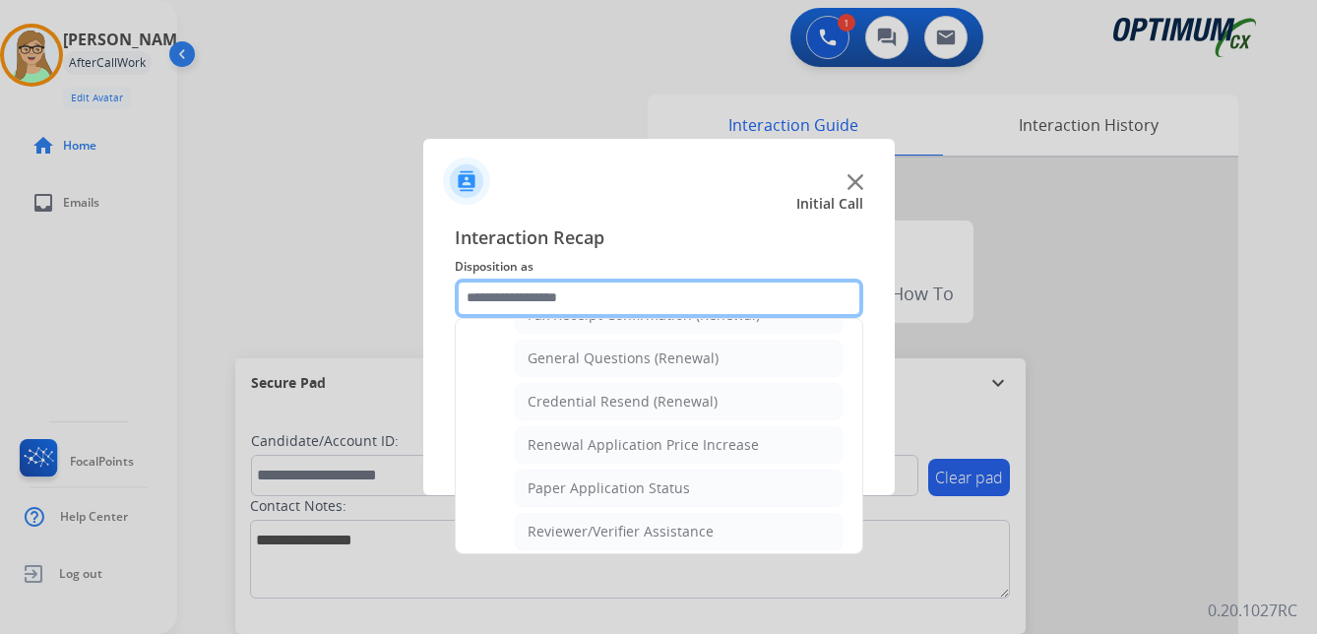
scroll to position [527, 0]
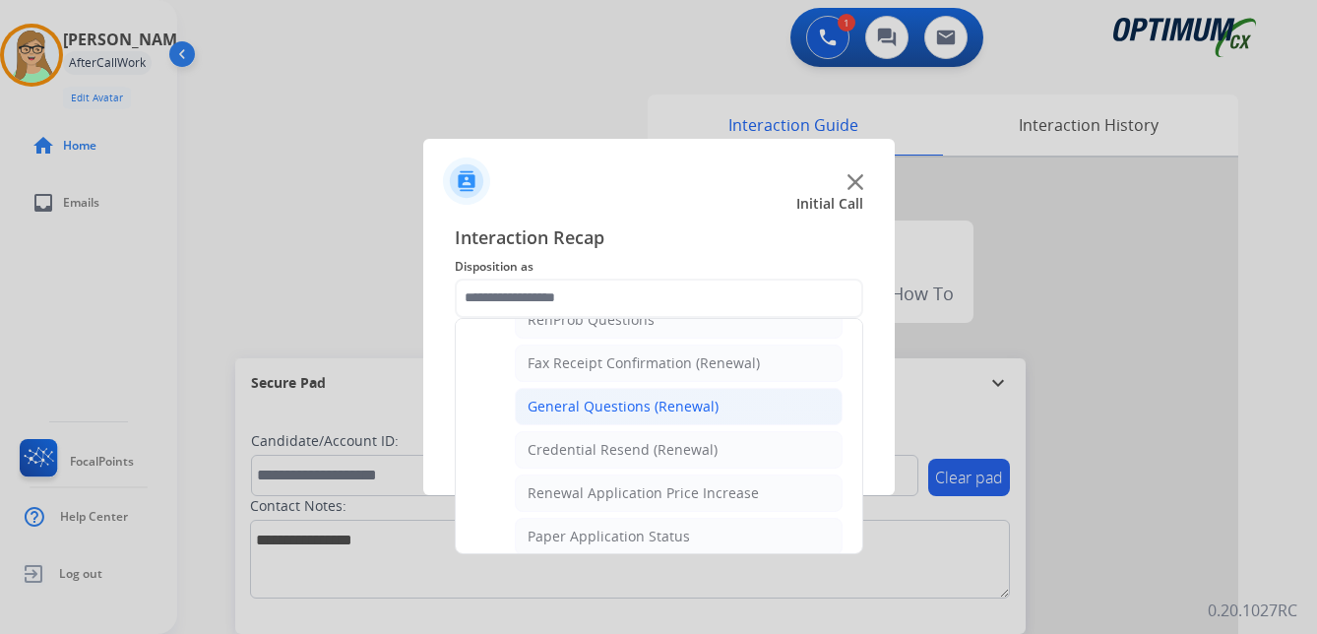
click at [582, 411] on div "General Questions (Renewal)" at bounding box center [622, 407] width 191 height 20
type input "**********"
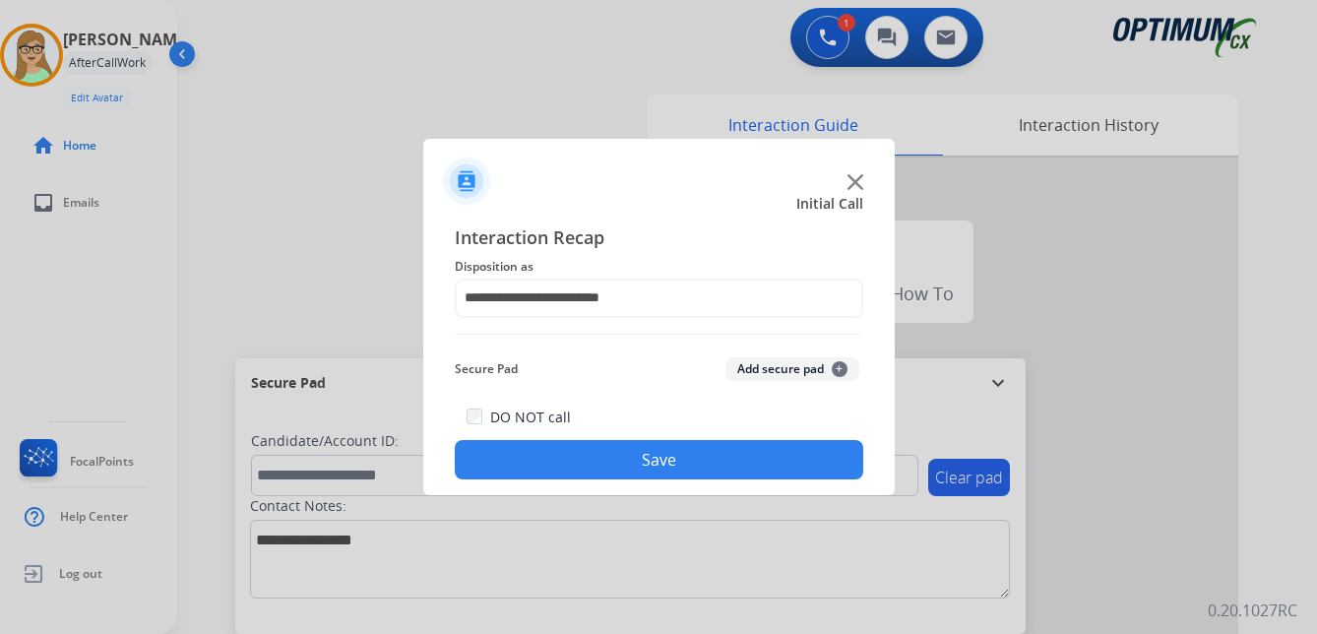
click at [568, 464] on button "Save" at bounding box center [659, 459] width 408 height 39
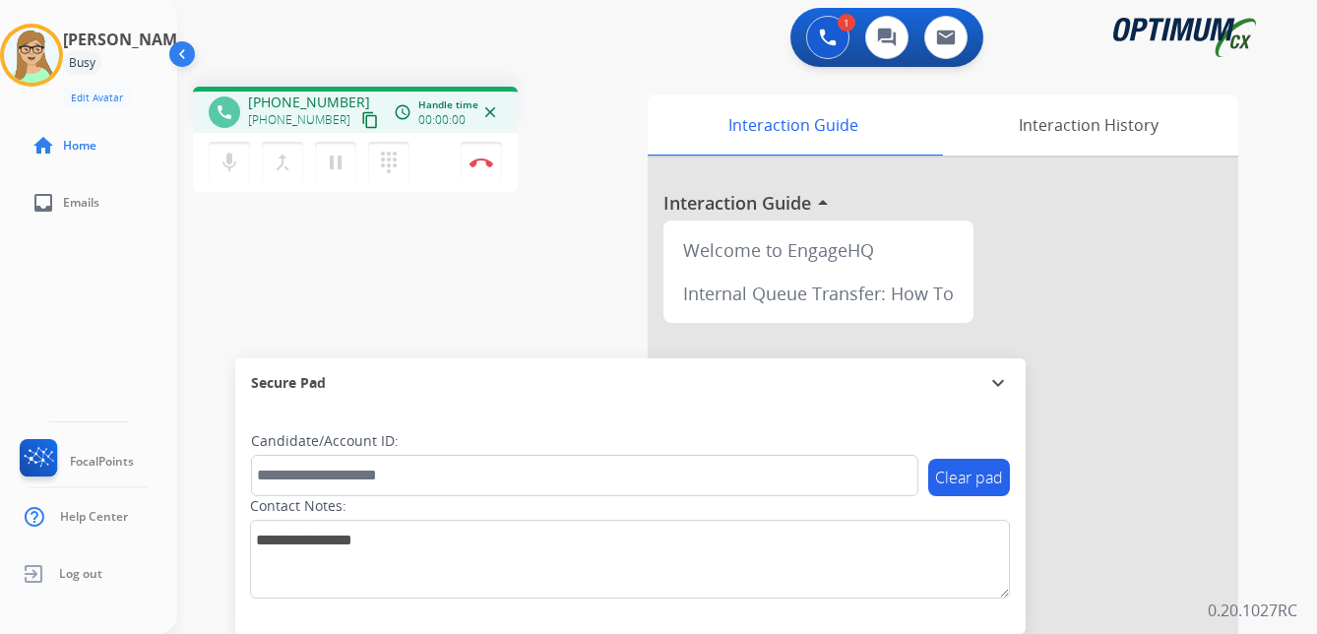
click at [361, 117] on mat-icon "content_copy" at bounding box center [370, 120] width 18 height 18
click at [480, 161] on img at bounding box center [481, 162] width 24 height 10
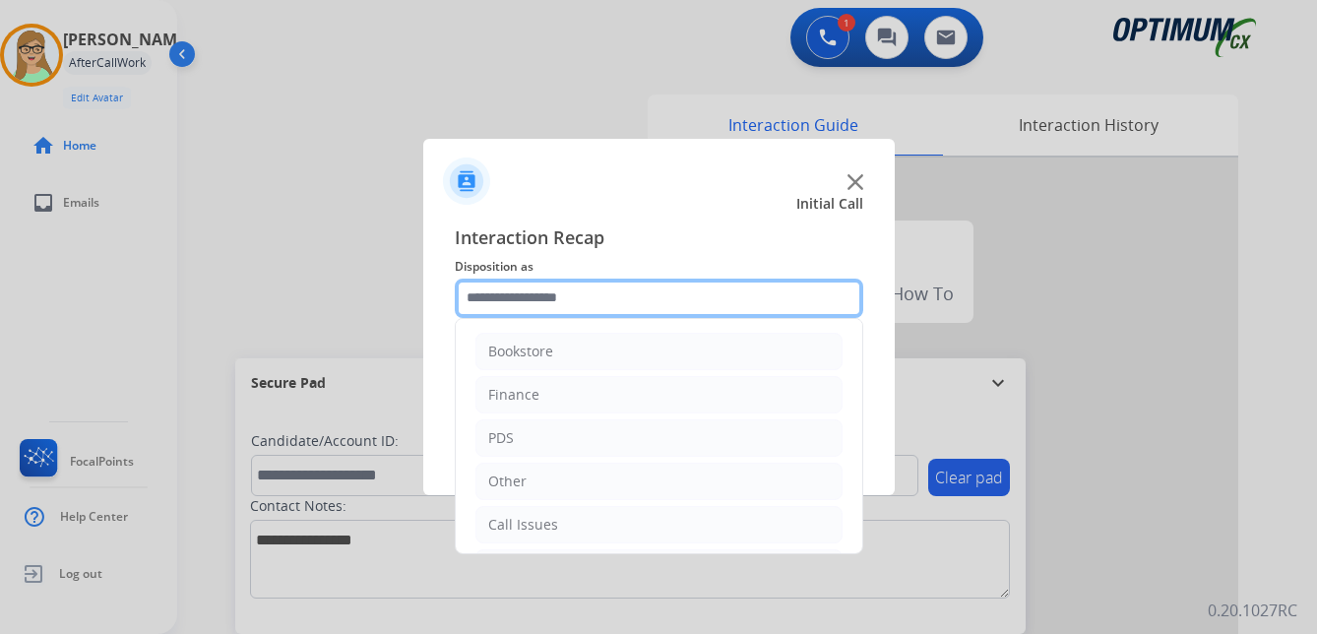
click at [509, 296] on input "text" at bounding box center [659, 297] width 408 height 39
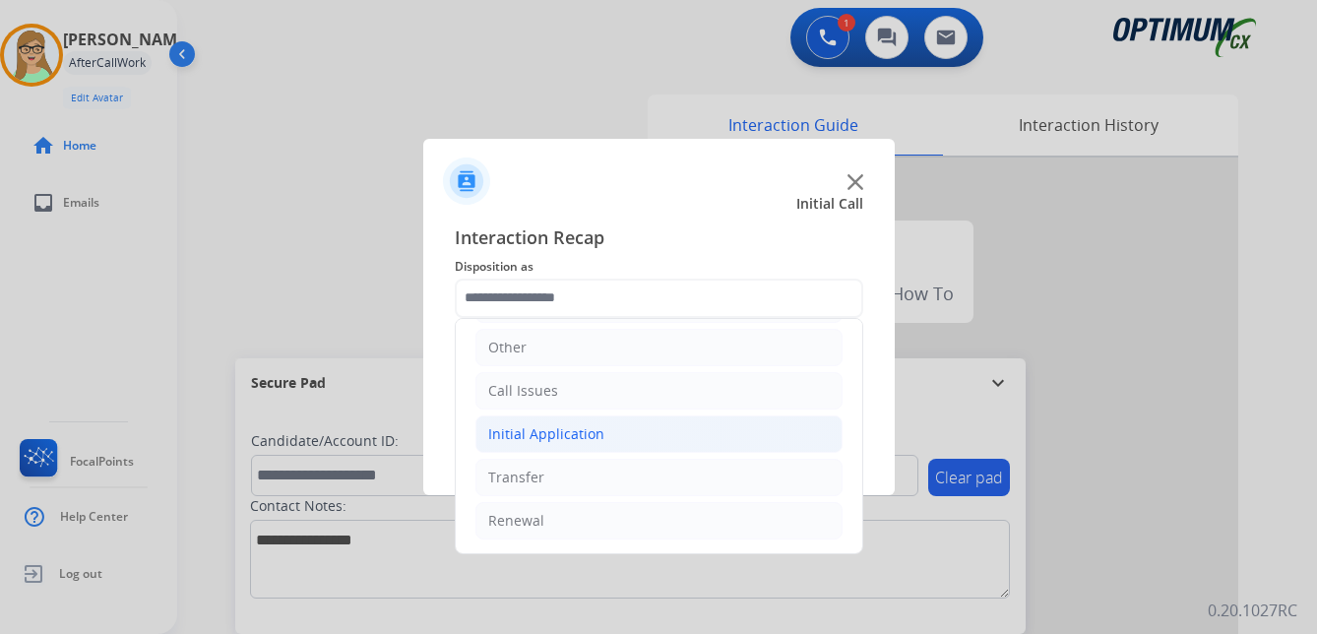
click at [559, 431] on div "Initial Application" at bounding box center [546, 434] width 116 height 20
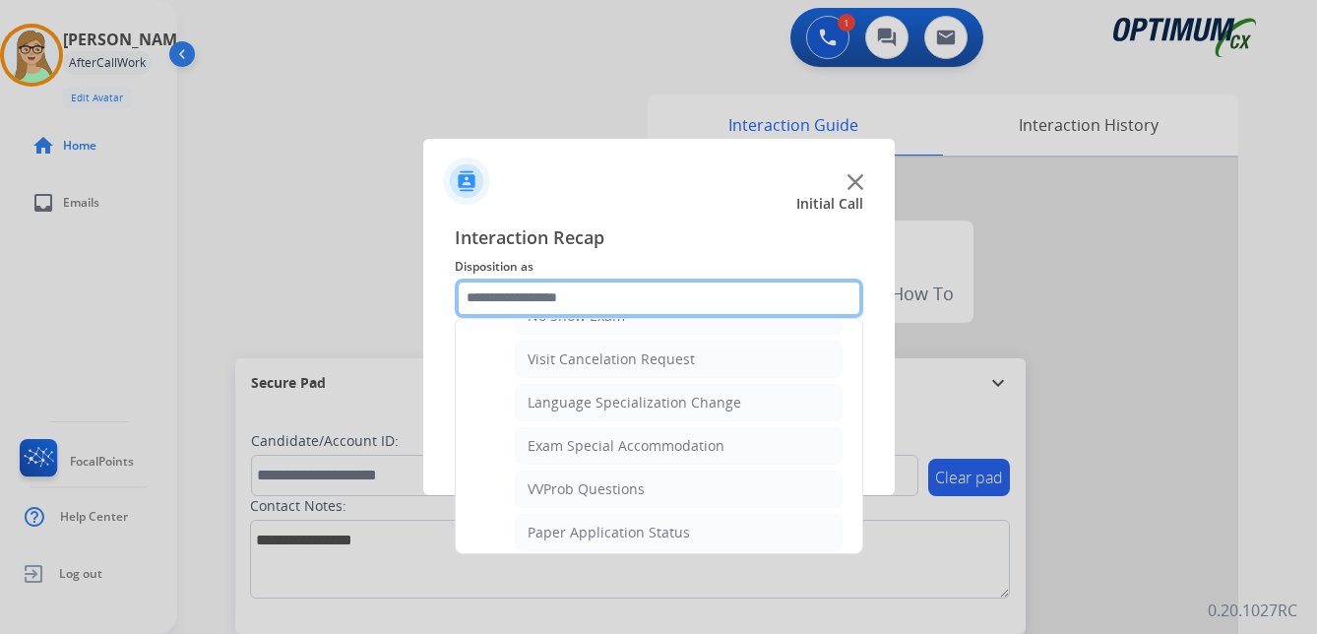
scroll to position [1019, 0]
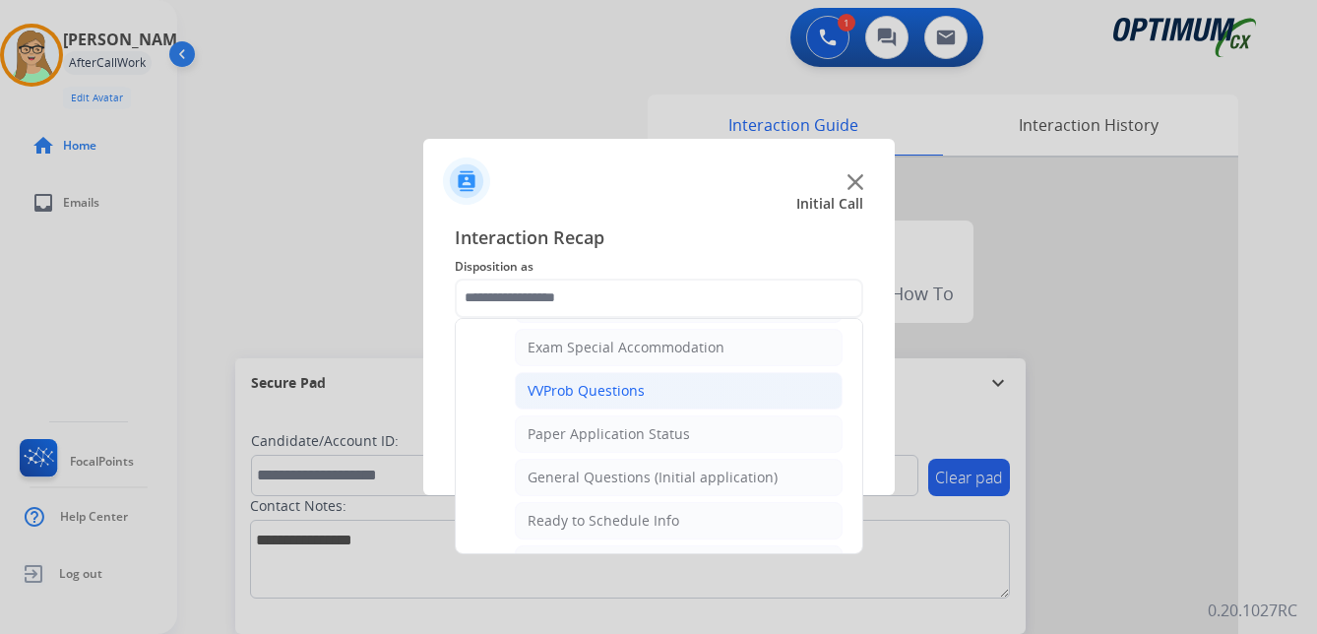
click at [544, 394] on div "VVProb Questions" at bounding box center [585, 391] width 117 height 20
type input "**********"
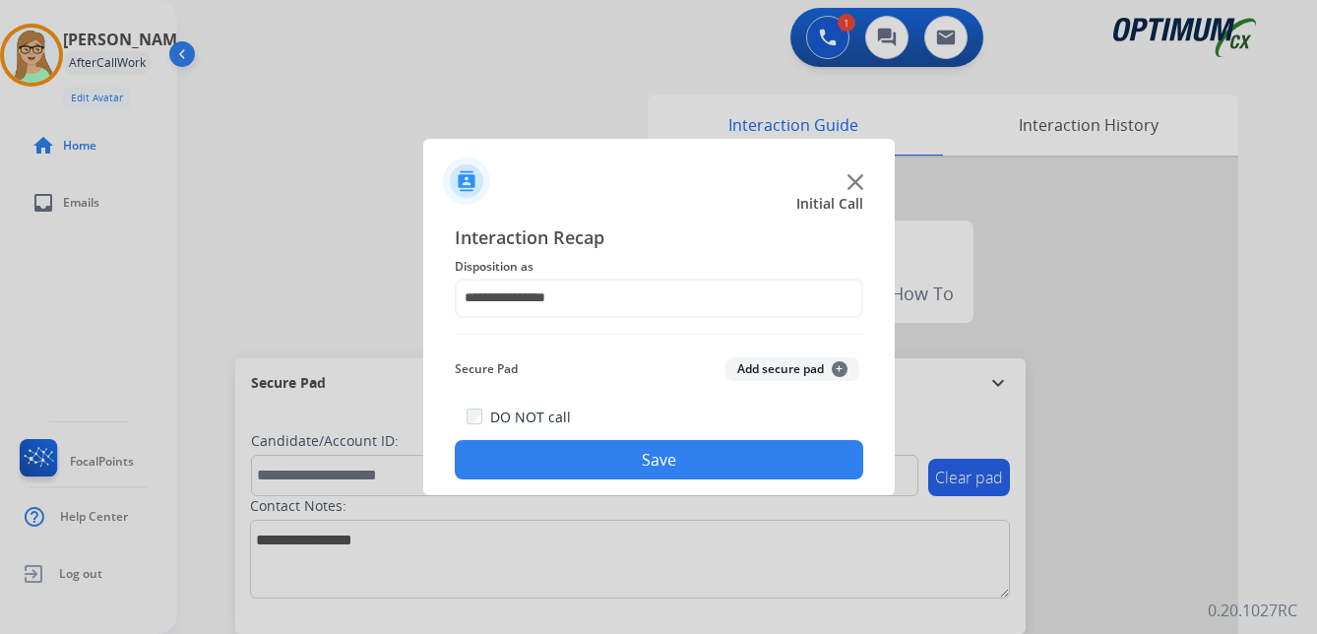
click at [519, 450] on button "Save" at bounding box center [659, 459] width 408 height 39
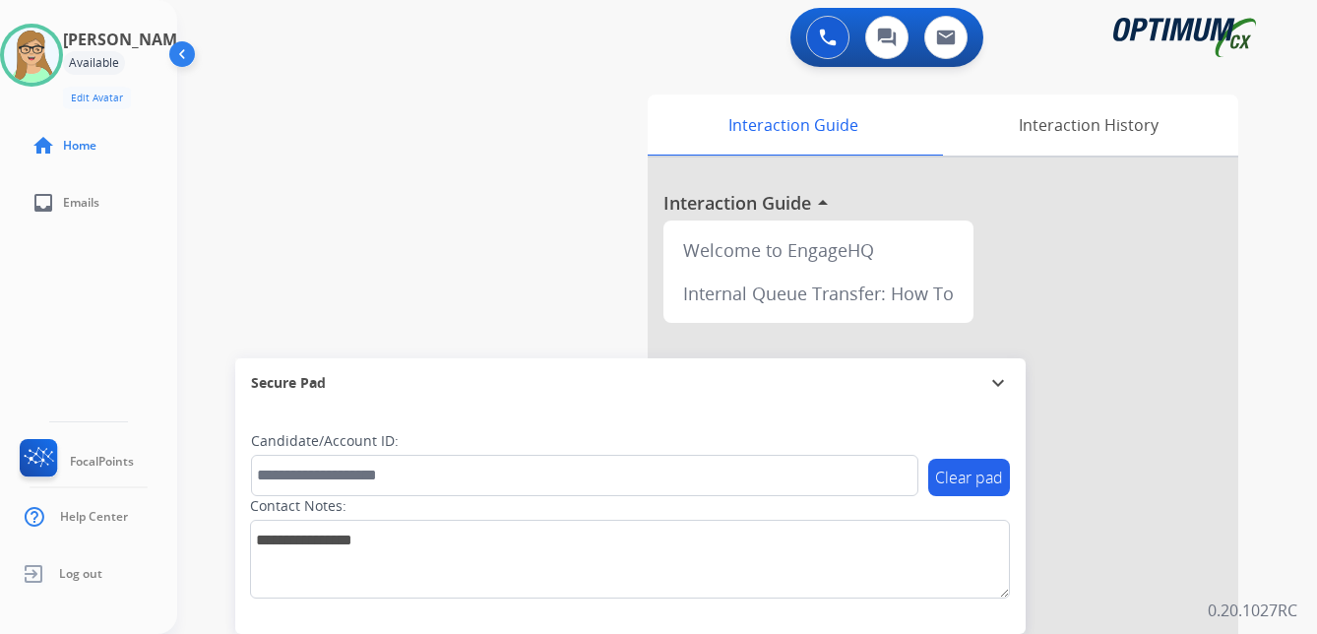
drag, startPoint x: 51, startPoint y: 61, endPoint x: 64, endPoint y: 103, distance: 44.2
click at [51, 61] on img at bounding box center [31, 55] width 55 height 55
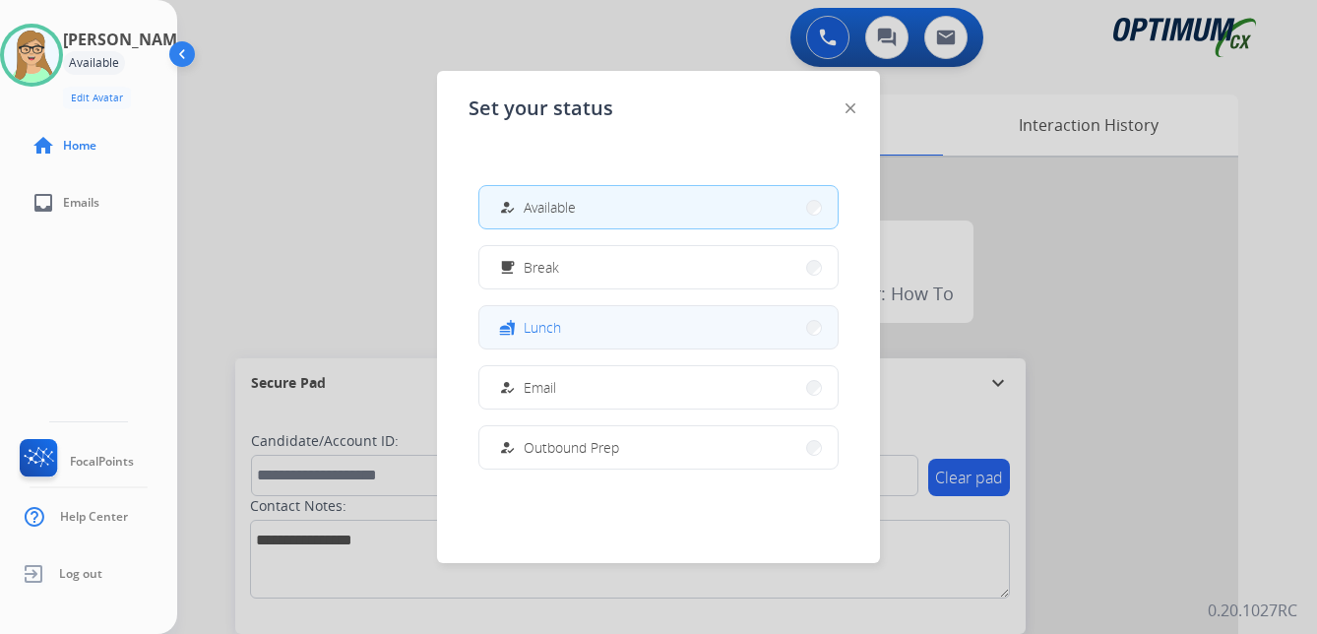
click at [565, 334] on button "fastfood Lunch" at bounding box center [658, 327] width 358 height 42
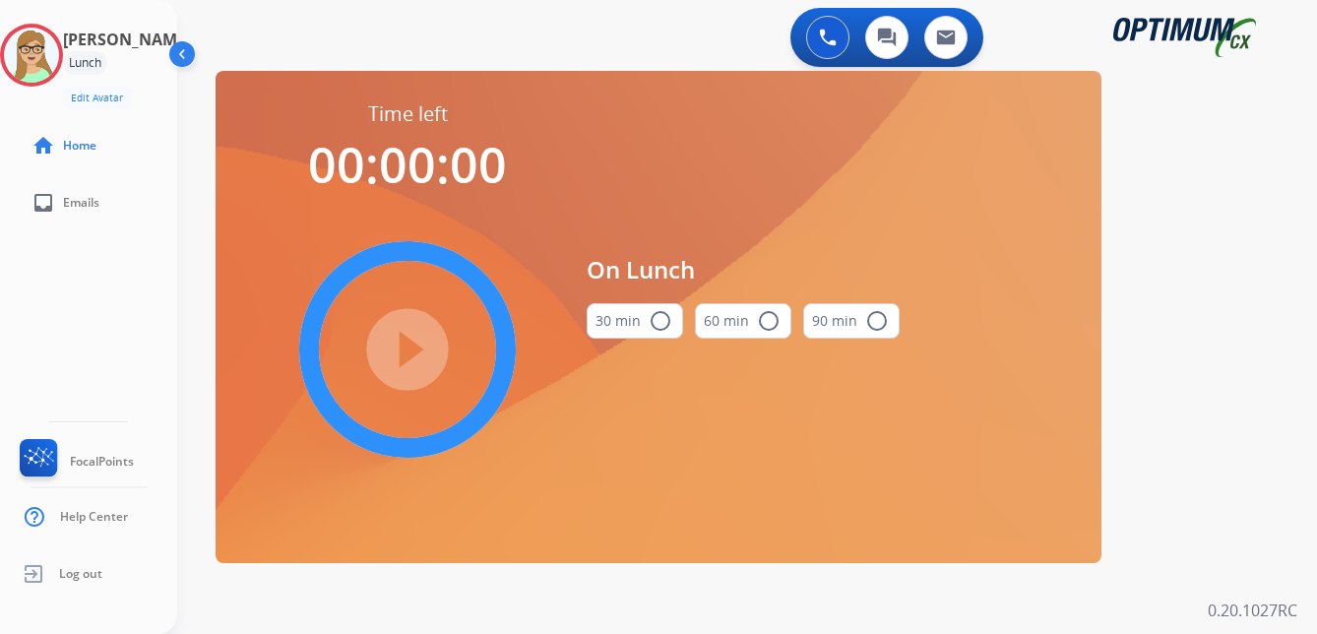
click at [660, 324] on mat-icon "radio_button_unchecked" at bounding box center [660, 321] width 24 height 24
click at [419, 339] on mat-icon "play_circle_filled" at bounding box center [408, 350] width 24 height 24
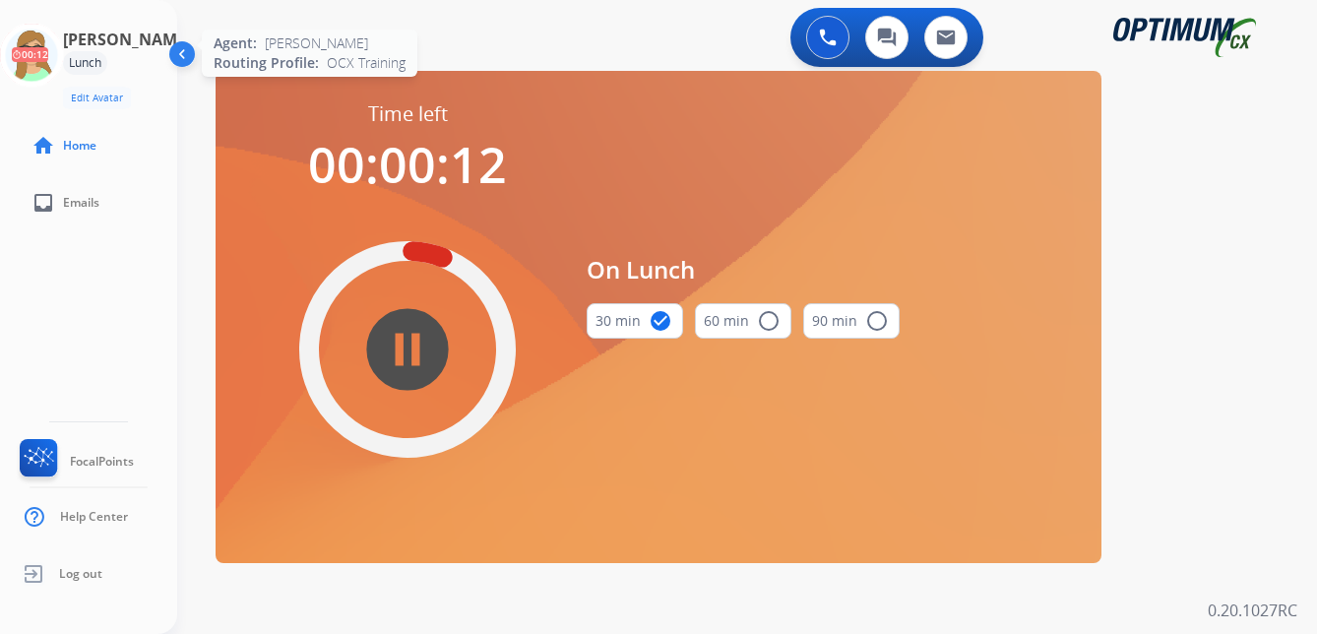
click at [50, 47] on icon at bounding box center [32, 56] width 64 height 64
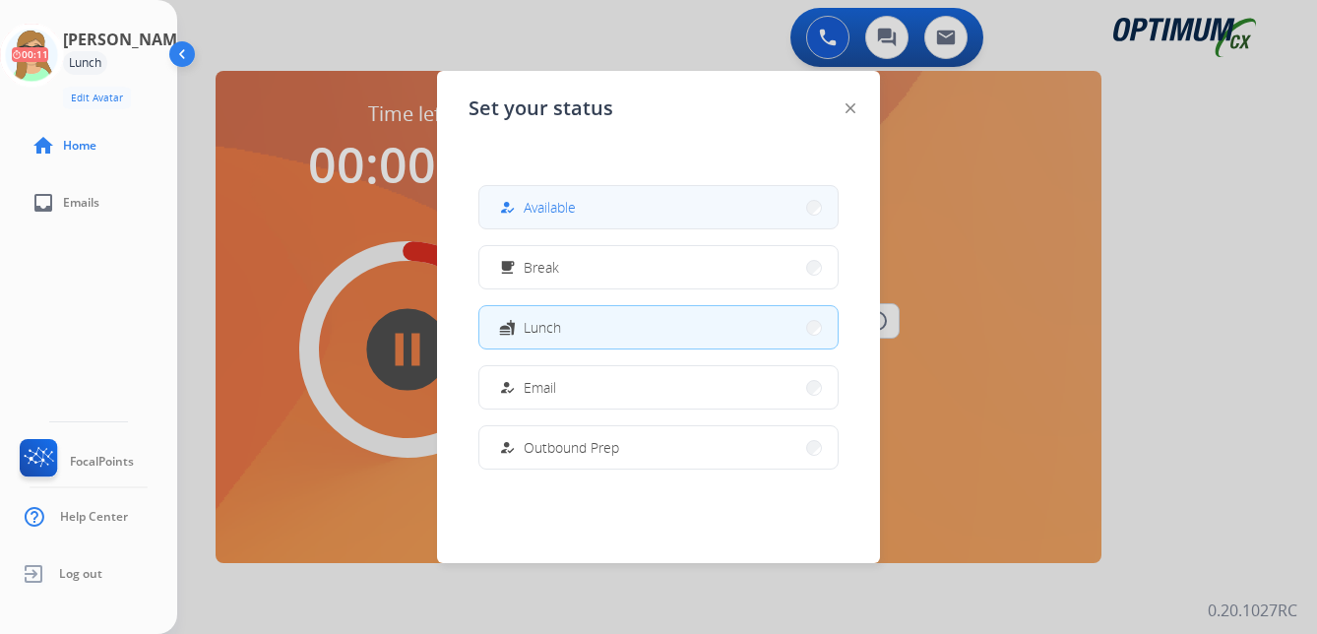
click at [543, 214] on span "Available" at bounding box center [550, 207] width 52 height 21
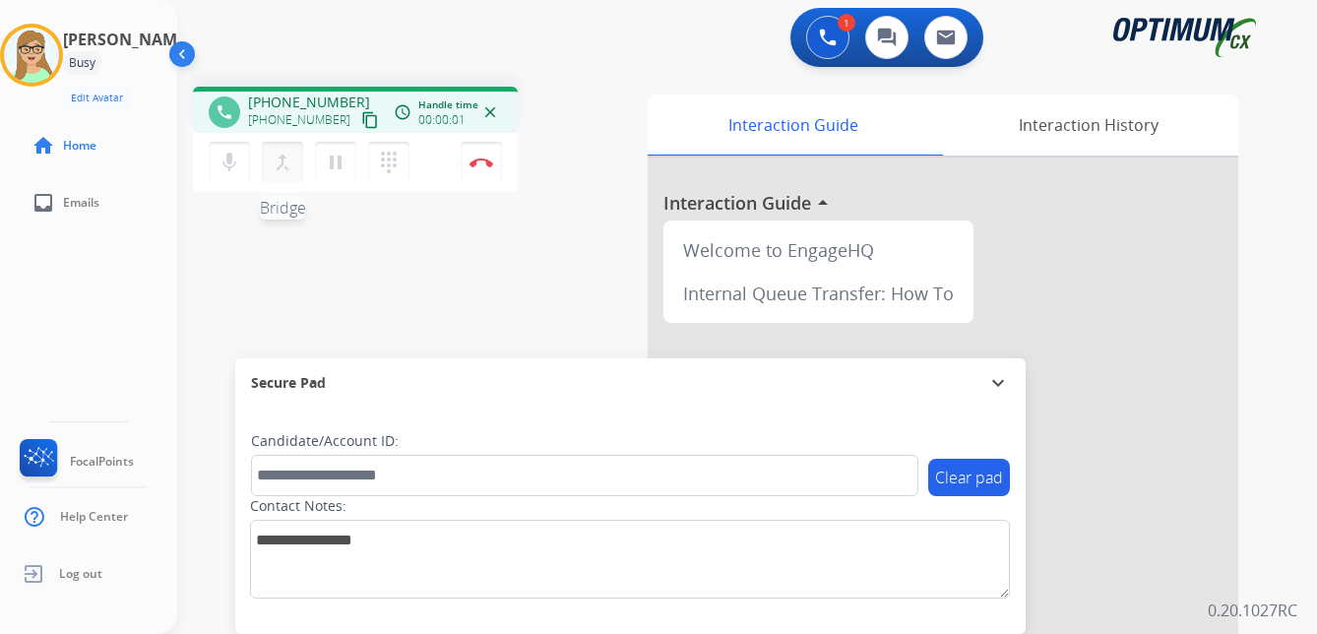
drag, startPoint x: 348, startPoint y: 118, endPoint x: 271, endPoint y: 151, distance: 84.2
click at [361, 118] on mat-icon "content_copy" at bounding box center [370, 120] width 18 height 18
click at [485, 159] on img at bounding box center [481, 162] width 24 height 10
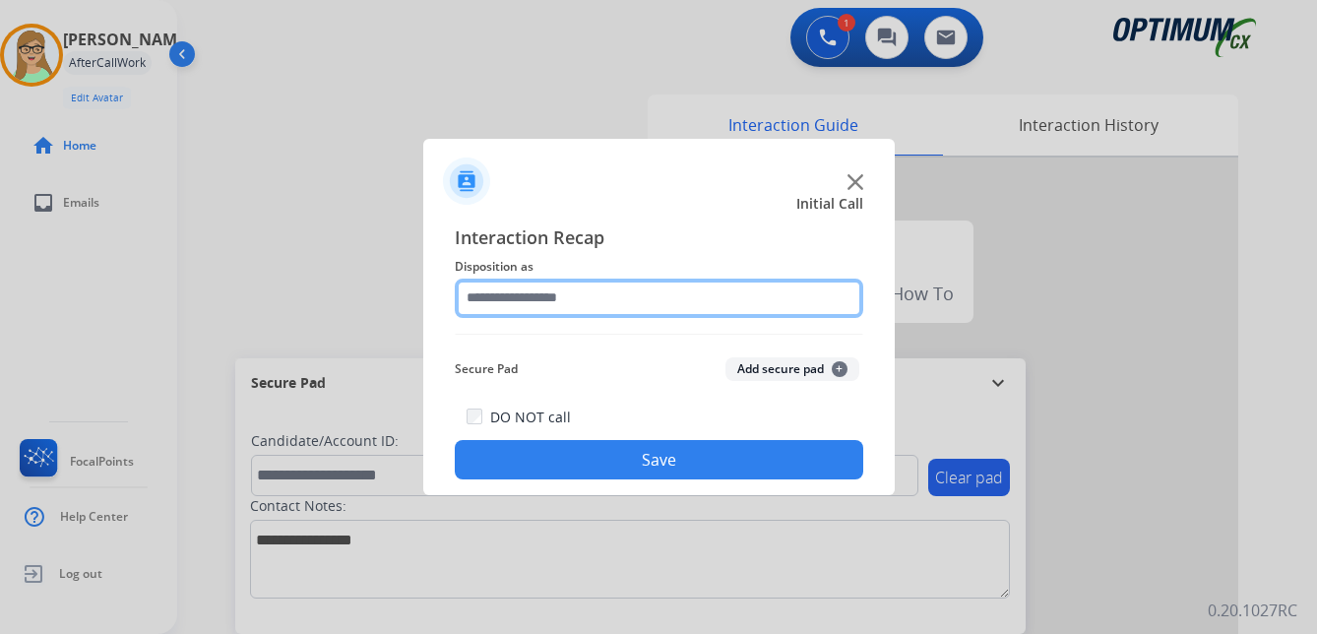
click at [559, 293] on input "text" at bounding box center [659, 297] width 408 height 39
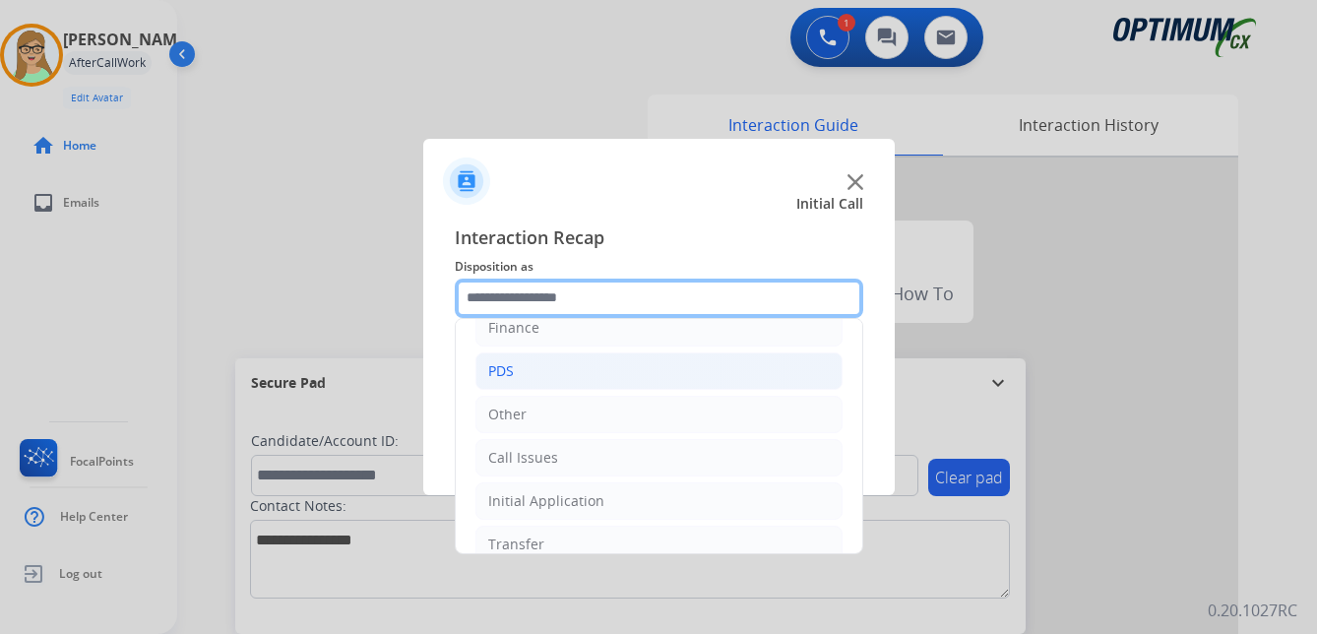
scroll to position [134, 0]
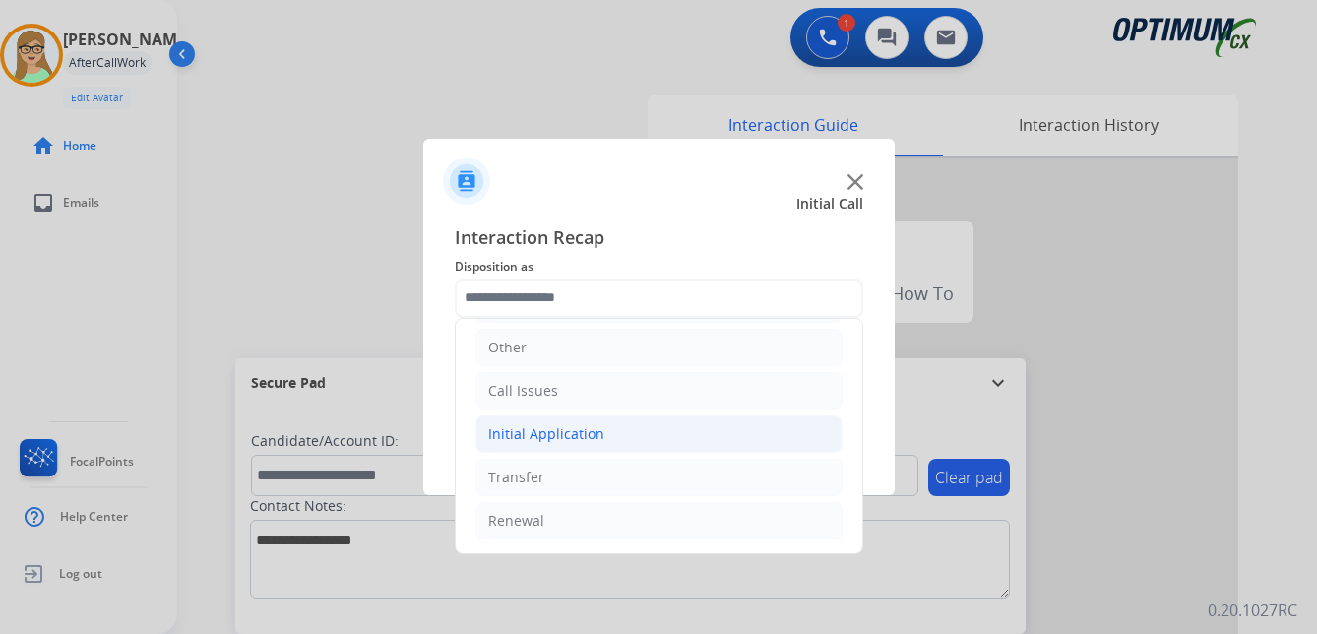
click at [551, 438] on div "Initial Application" at bounding box center [546, 434] width 116 height 20
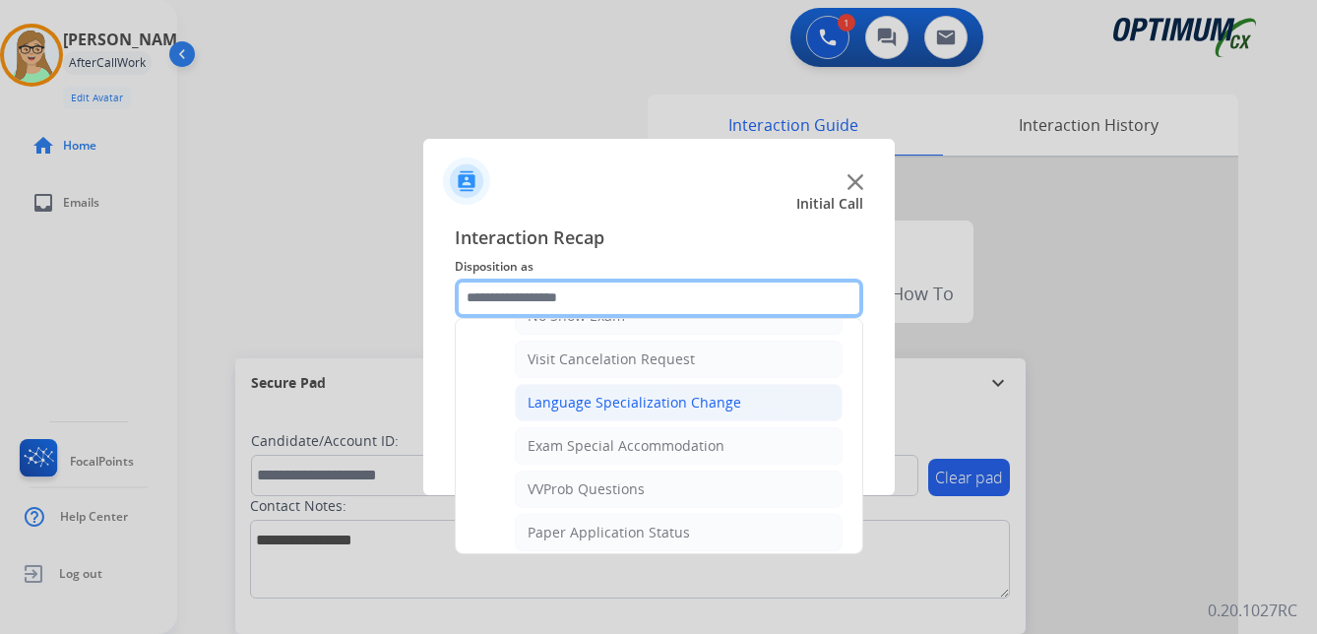
scroll to position [1019, 0]
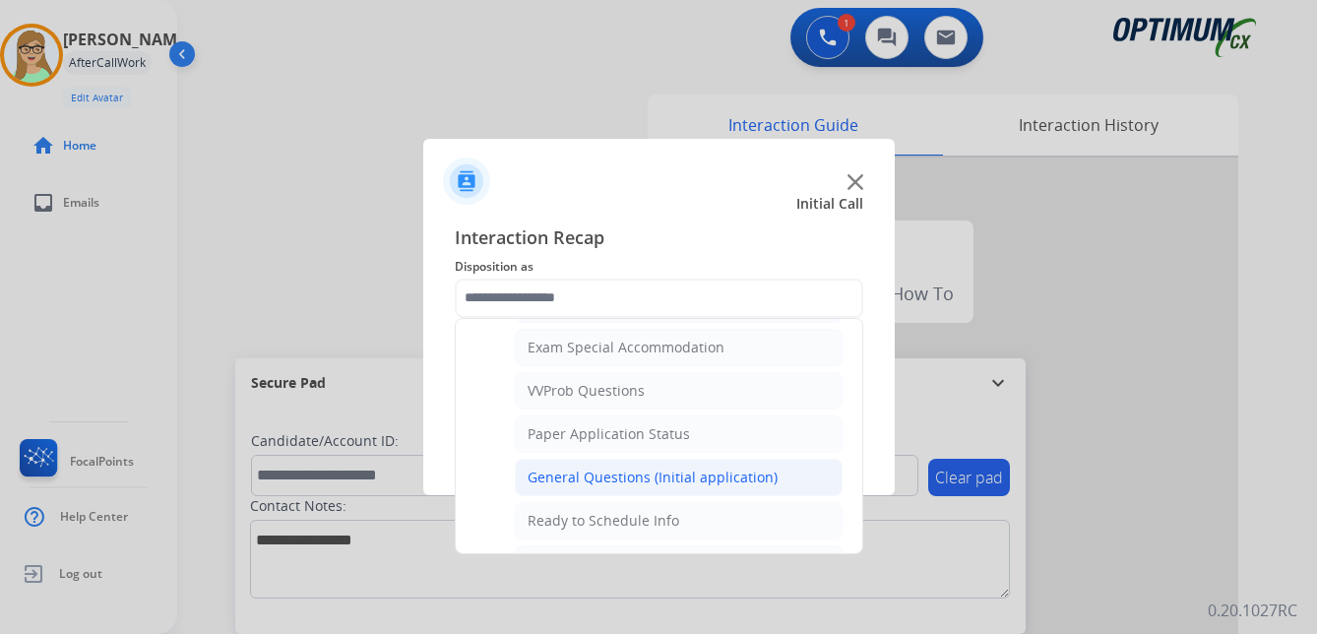
click at [597, 472] on div "General Questions (Initial application)" at bounding box center [652, 477] width 250 height 20
type input "**********"
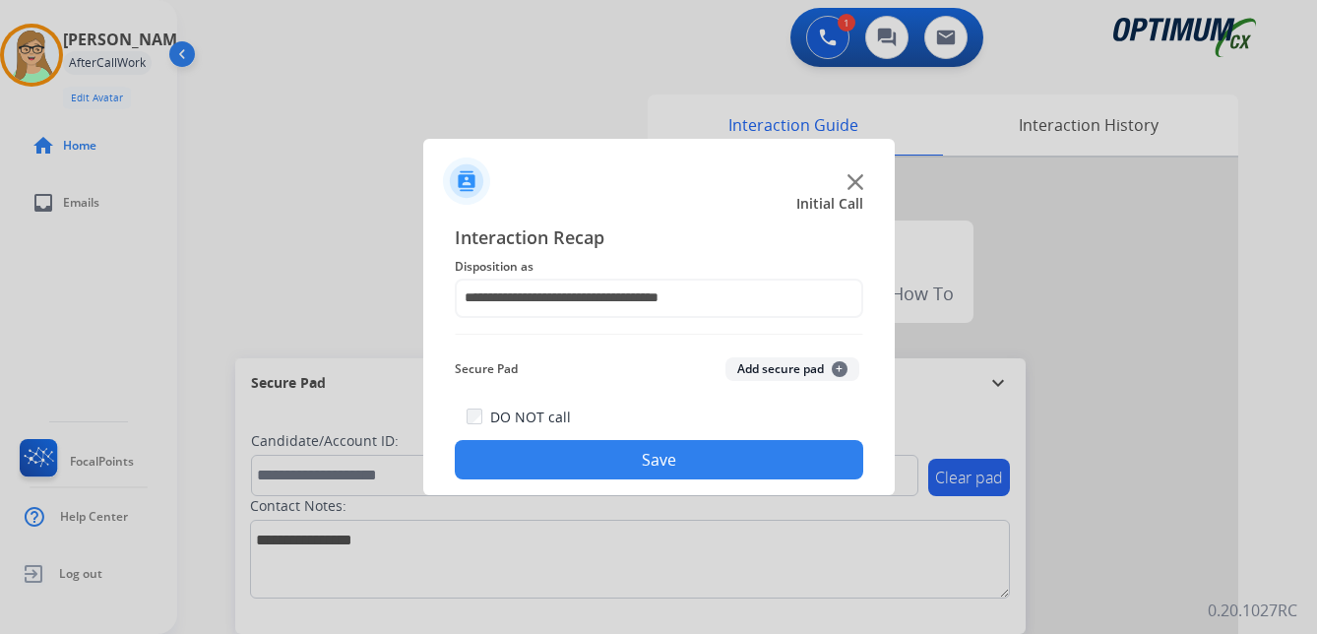
click at [549, 461] on button "Save" at bounding box center [659, 459] width 408 height 39
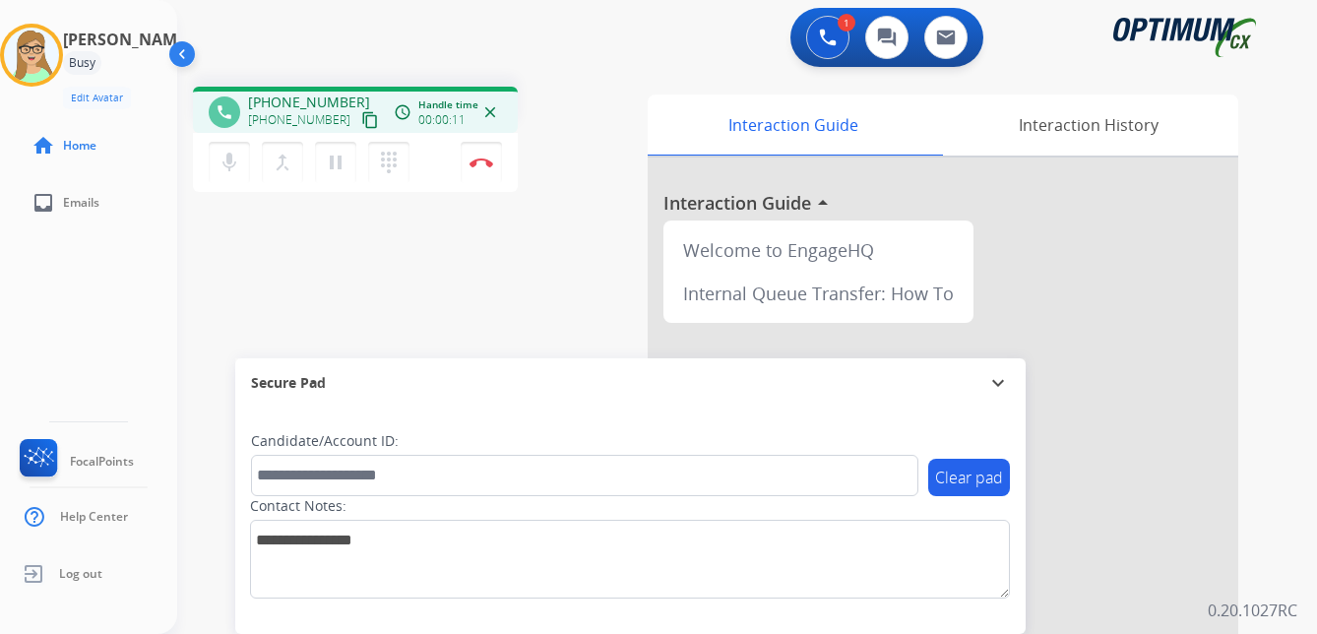
click at [361, 115] on mat-icon "content_copy" at bounding box center [370, 120] width 18 height 18
click at [478, 159] on img at bounding box center [481, 162] width 24 height 10
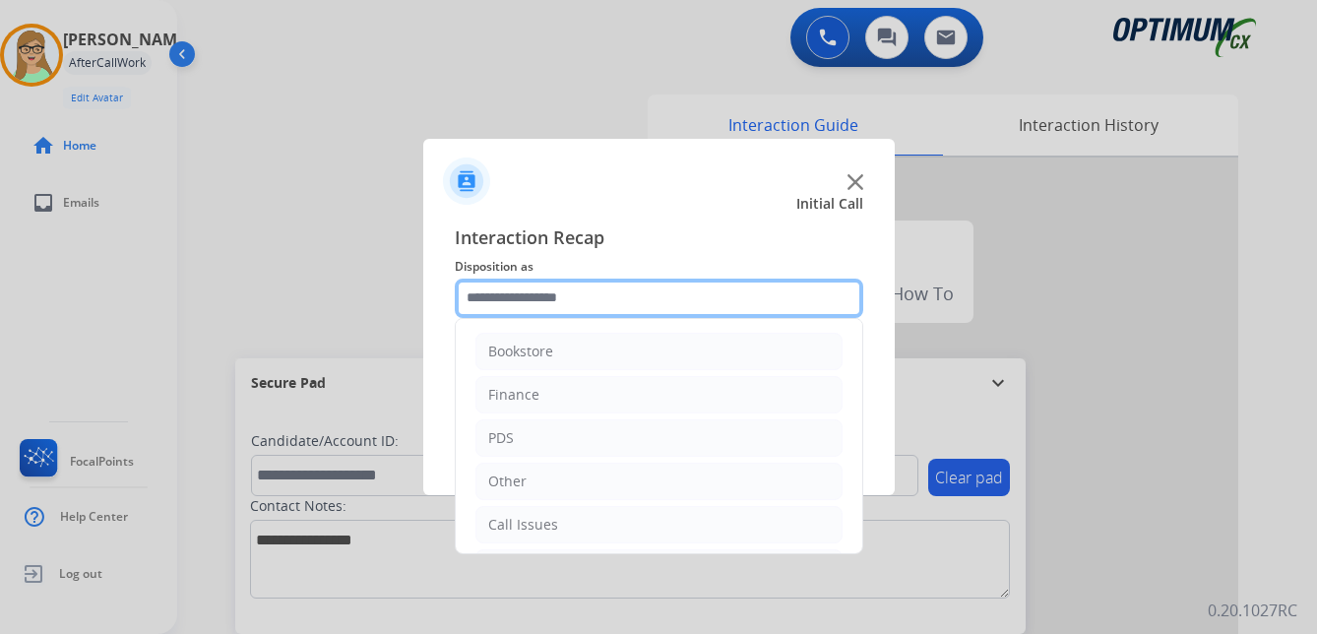
click at [557, 294] on input "text" at bounding box center [659, 297] width 408 height 39
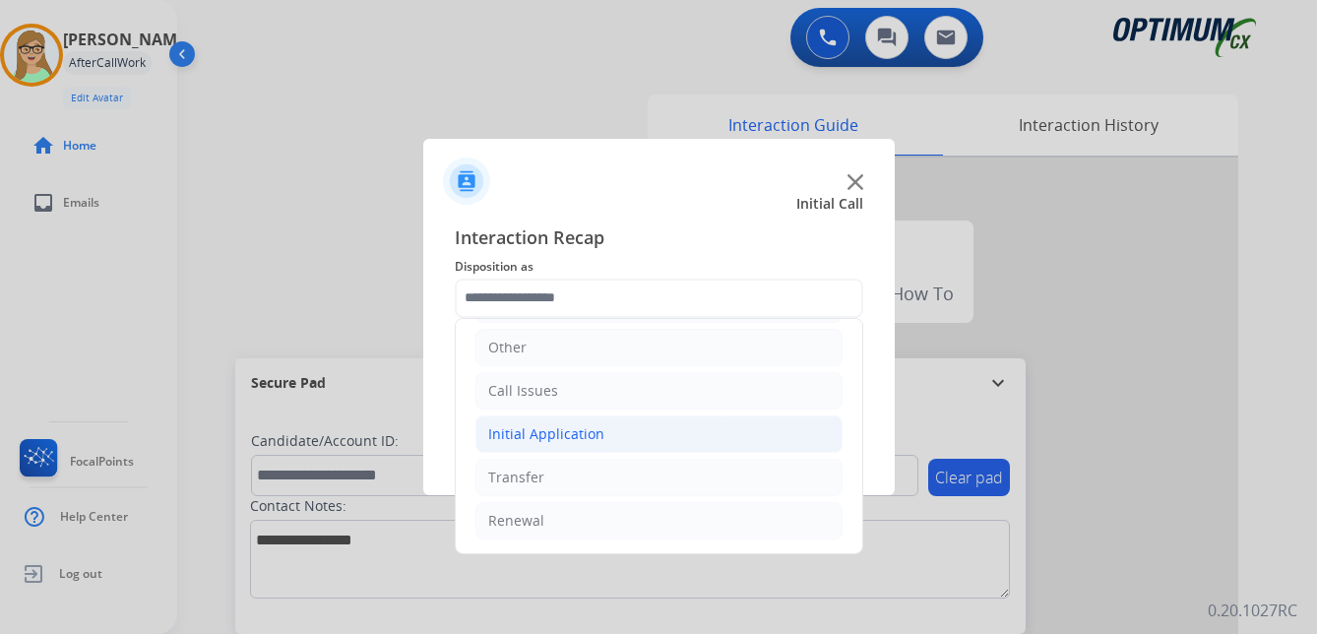
click at [590, 433] on div "Initial Application" at bounding box center [546, 434] width 116 height 20
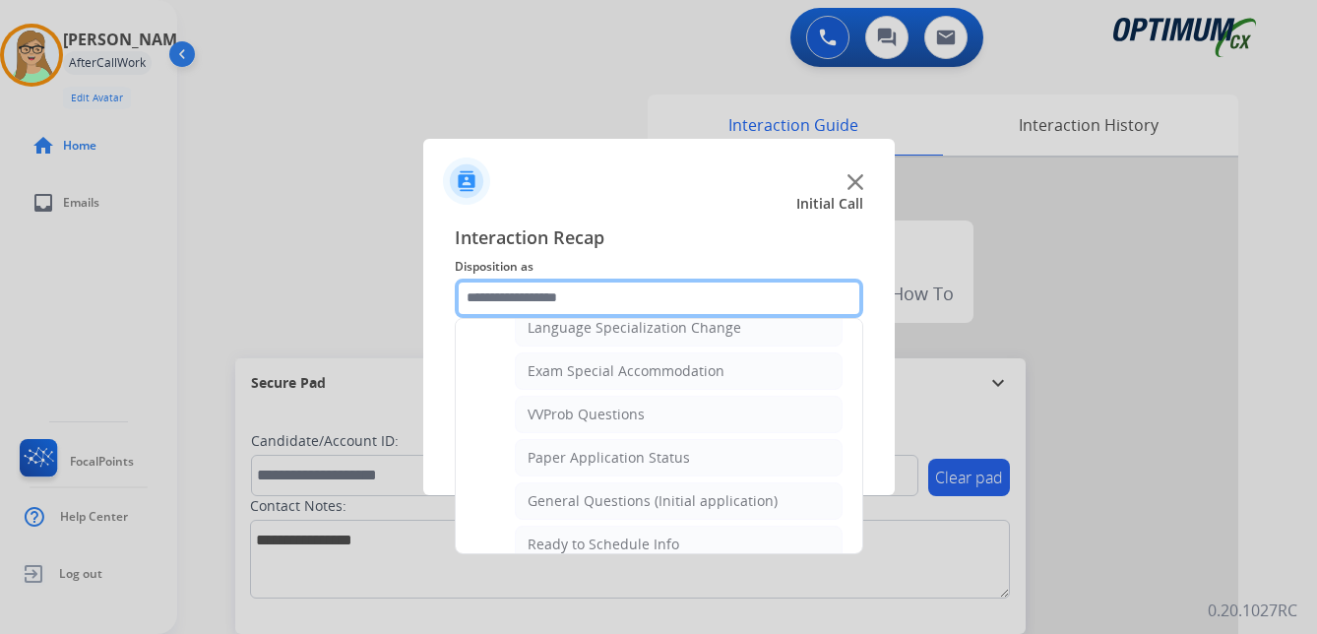
scroll to position [1094, 0]
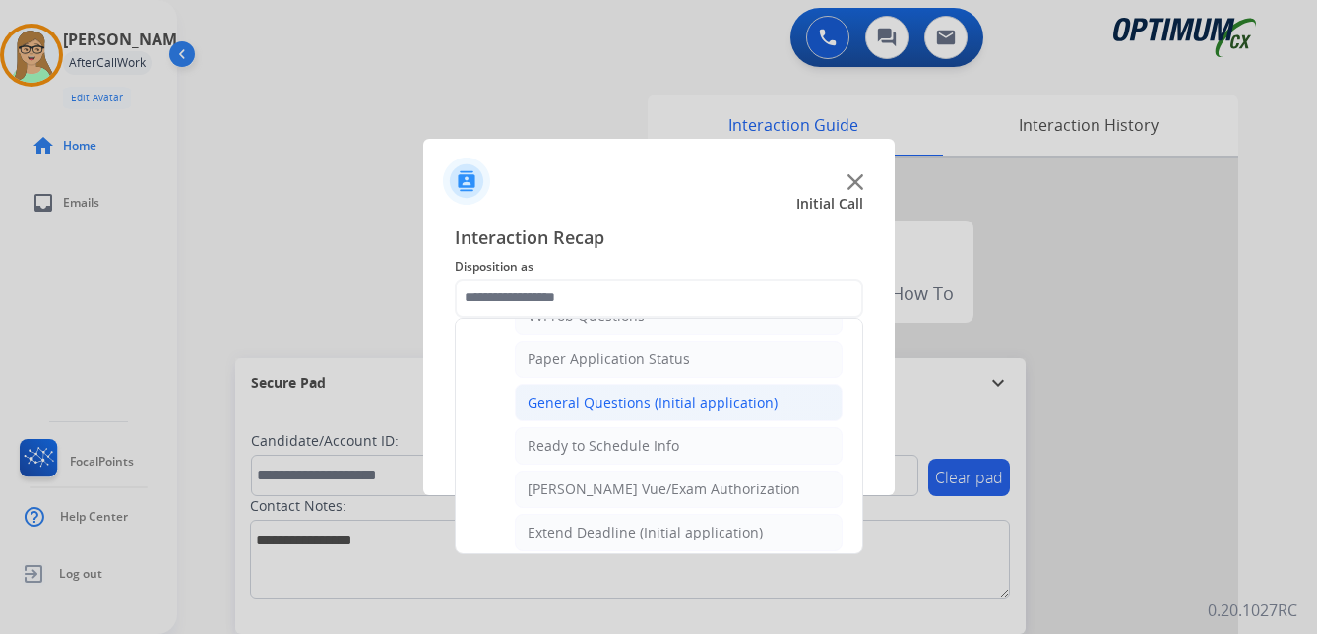
click at [601, 406] on div "General Questions (Initial application)" at bounding box center [652, 403] width 250 height 20
type input "**********"
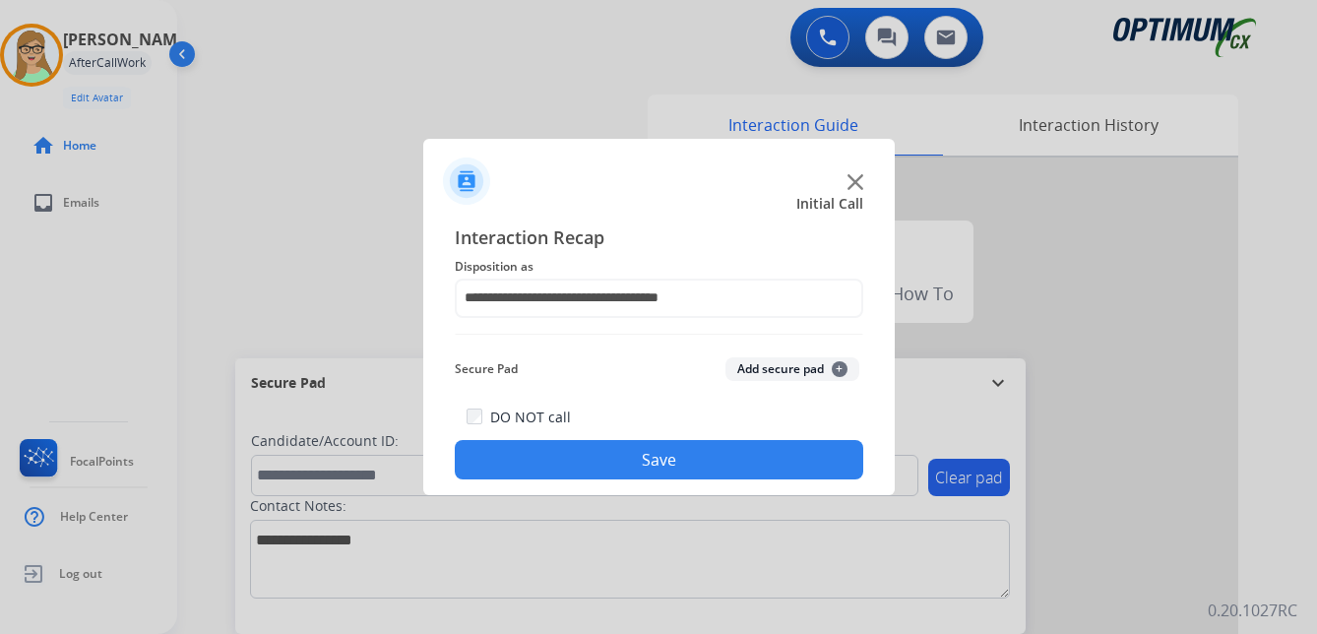
click at [580, 463] on button "Save" at bounding box center [659, 459] width 408 height 39
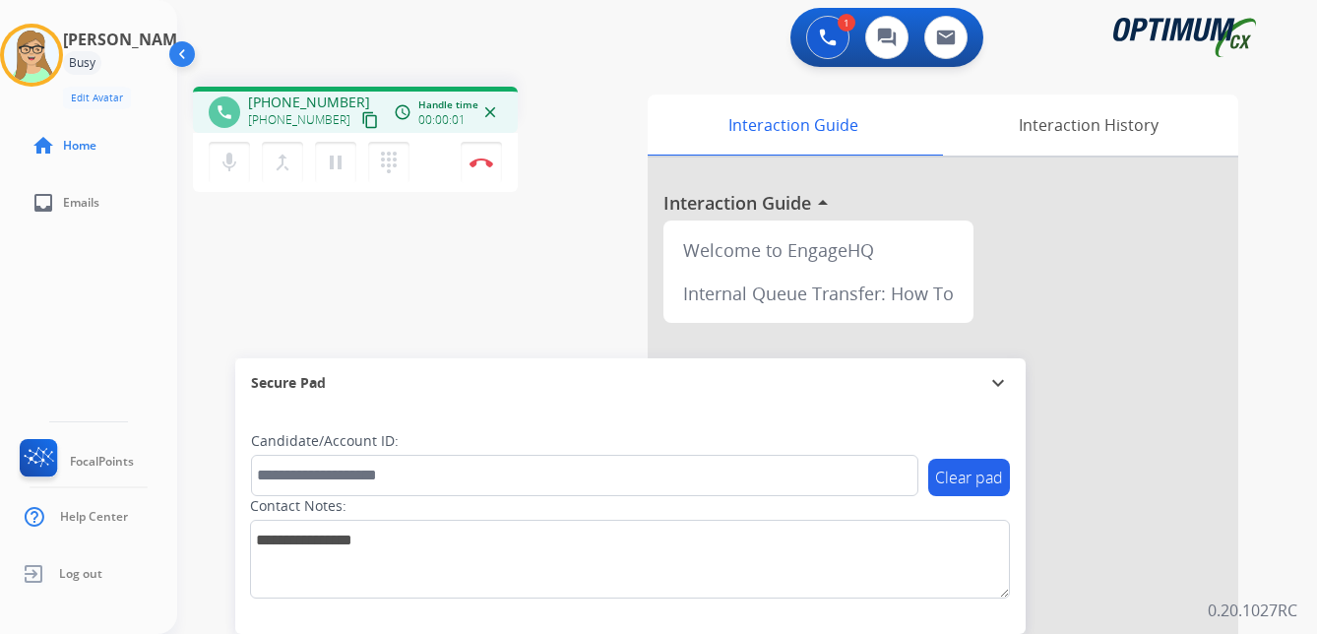
click at [361, 123] on mat-icon "content_copy" at bounding box center [370, 120] width 18 height 18
click at [476, 161] on img at bounding box center [481, 162] width 24 height 10
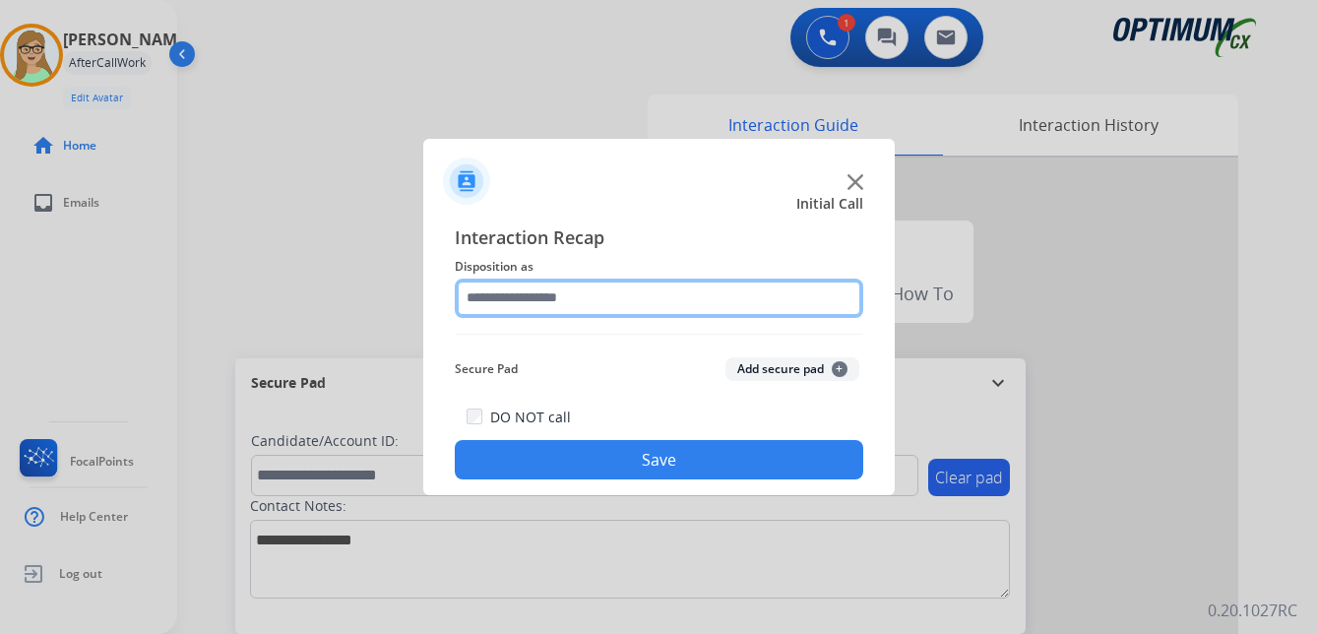
click at [528, 287] on input "text" at bounding box center [659, 297] width 408 height 39
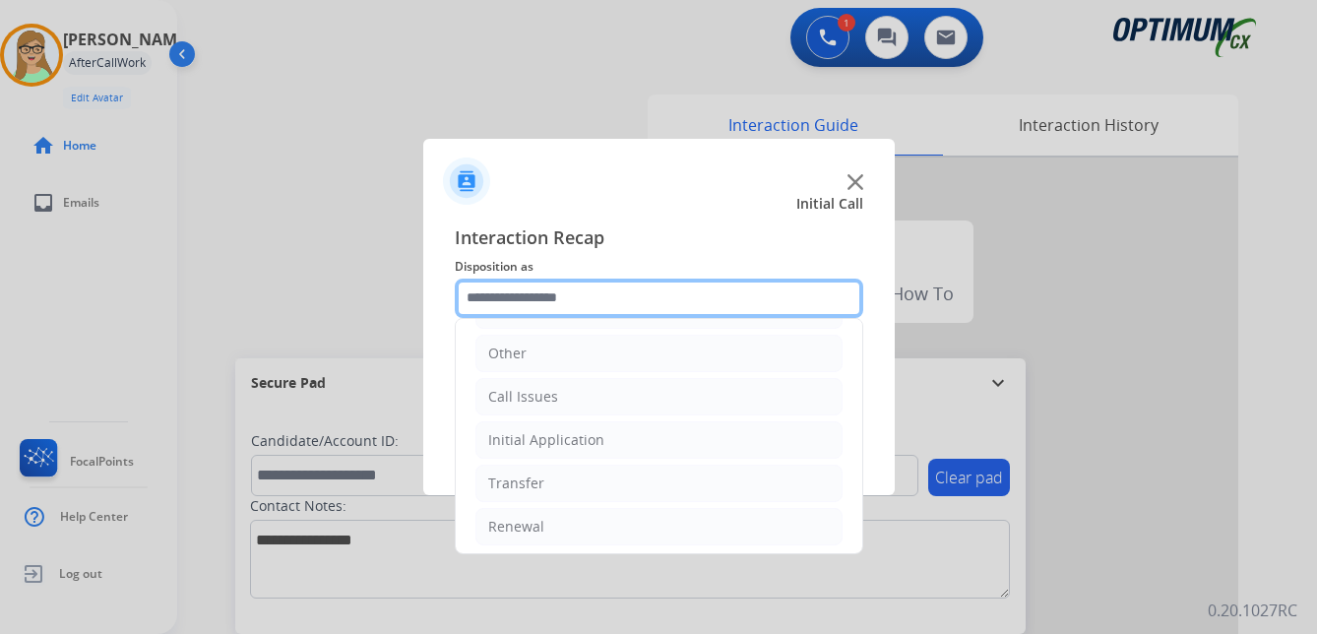
scroll to position [134, 0]
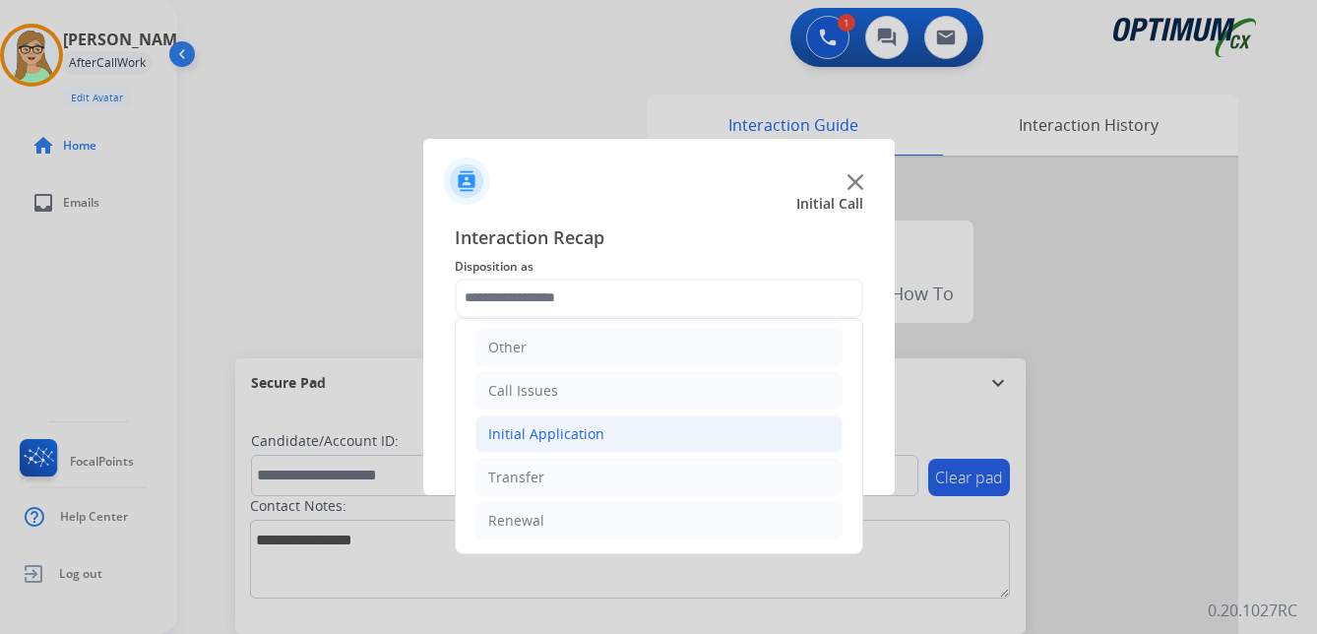
click at [572, 429] on div "Initial Application" at bounding box center [546, 434] width 116 height 20
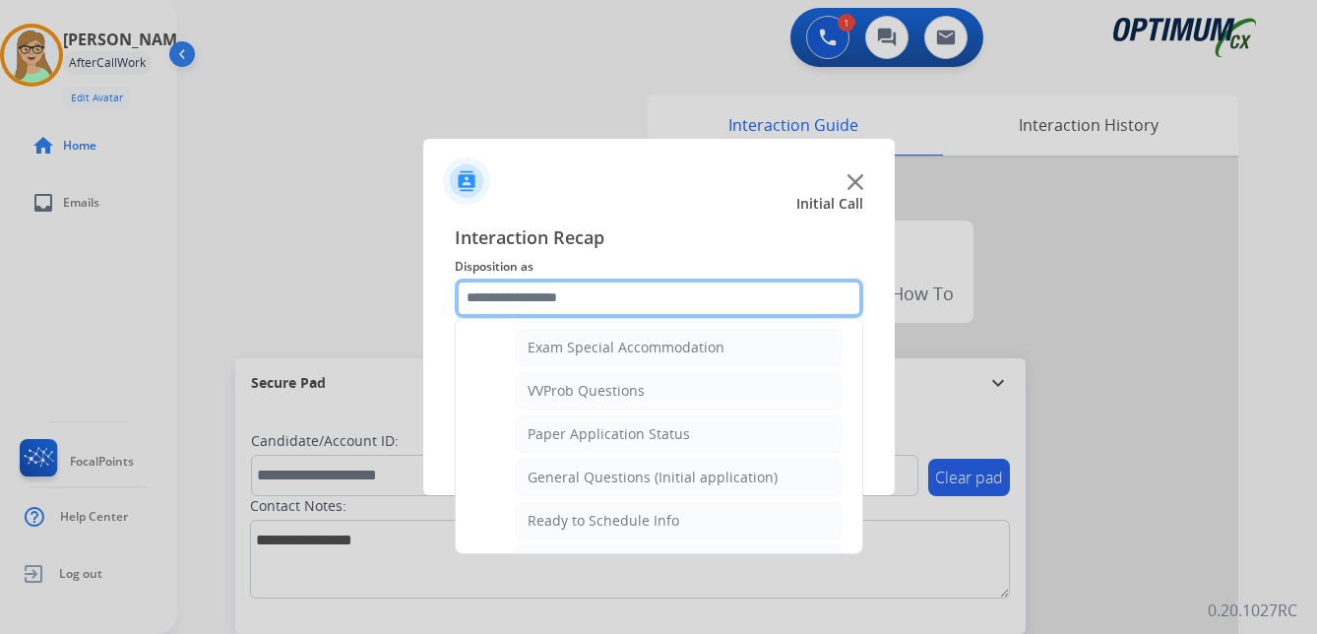
scroll to position [1118, 0]
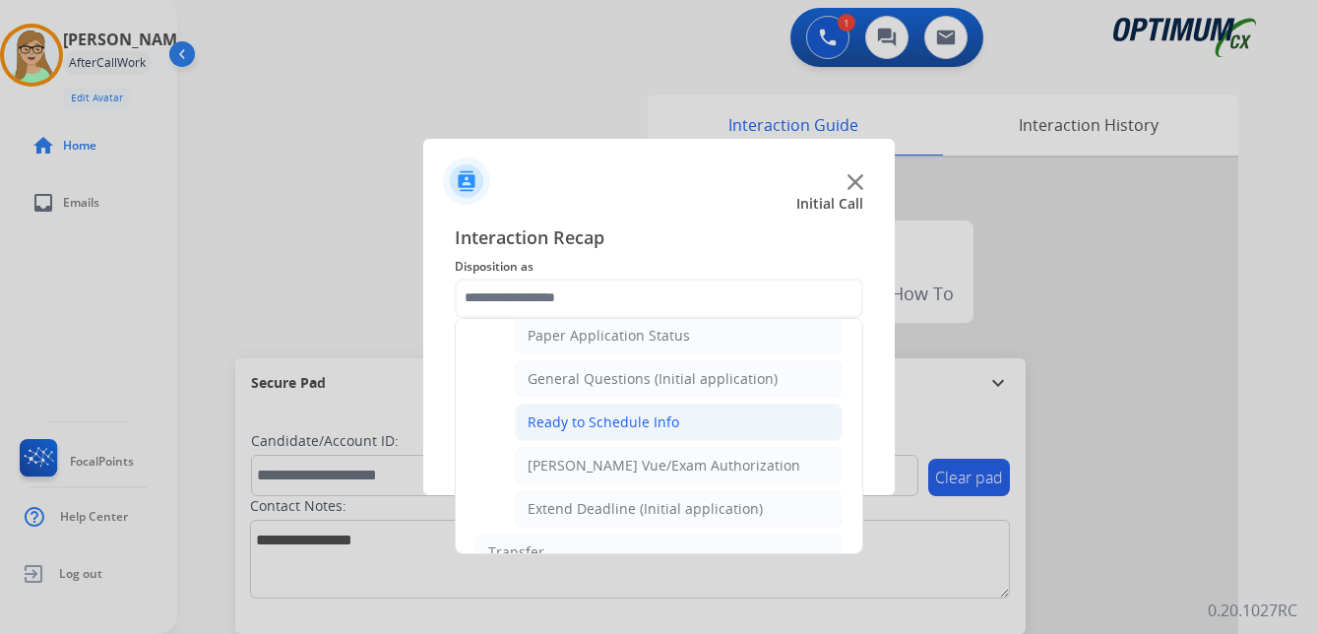
click at [588, 424] on div "Ready to Schedule Info" at bounding box center [603, 422] width 152 height 20
type input "**********"
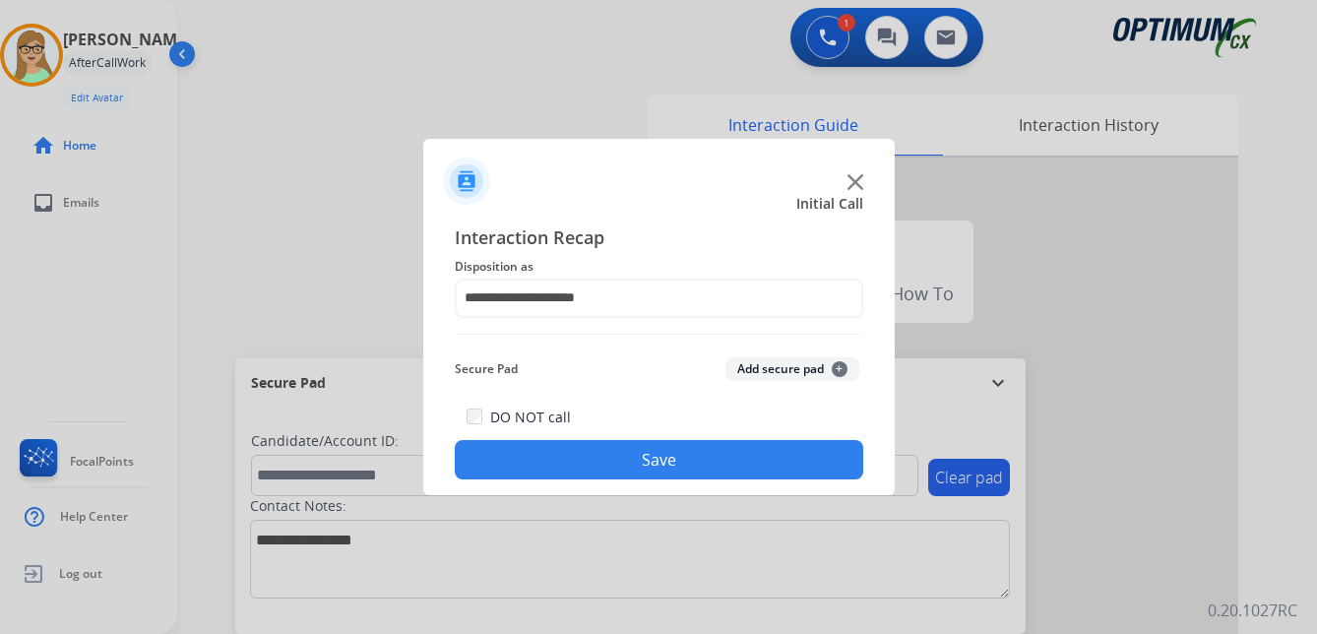
click at [572, 470] on button "Save" at bounding box center [659, 459] width 408 height 39
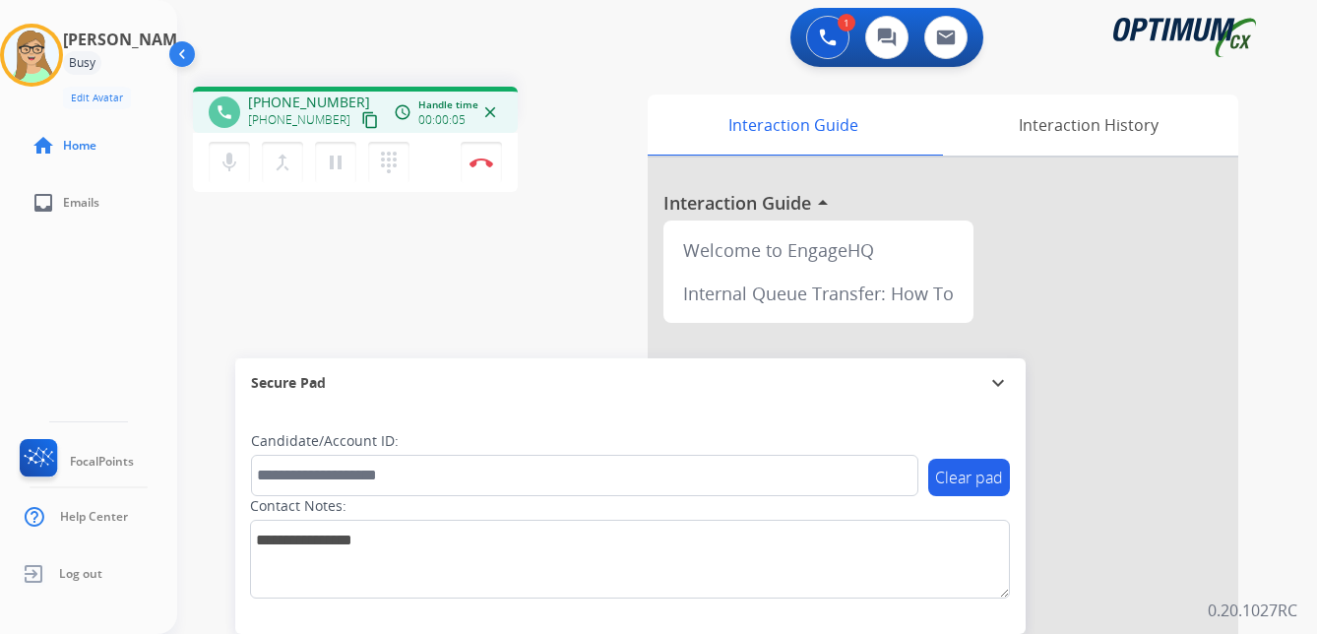
click at [361, 122] on mat-icon "content_copy" at bounding box center [370, 120] width 18 height 18
click at [337, 160] on mat-icon "pause" at bounding box center [336, 163] width 24 height 24
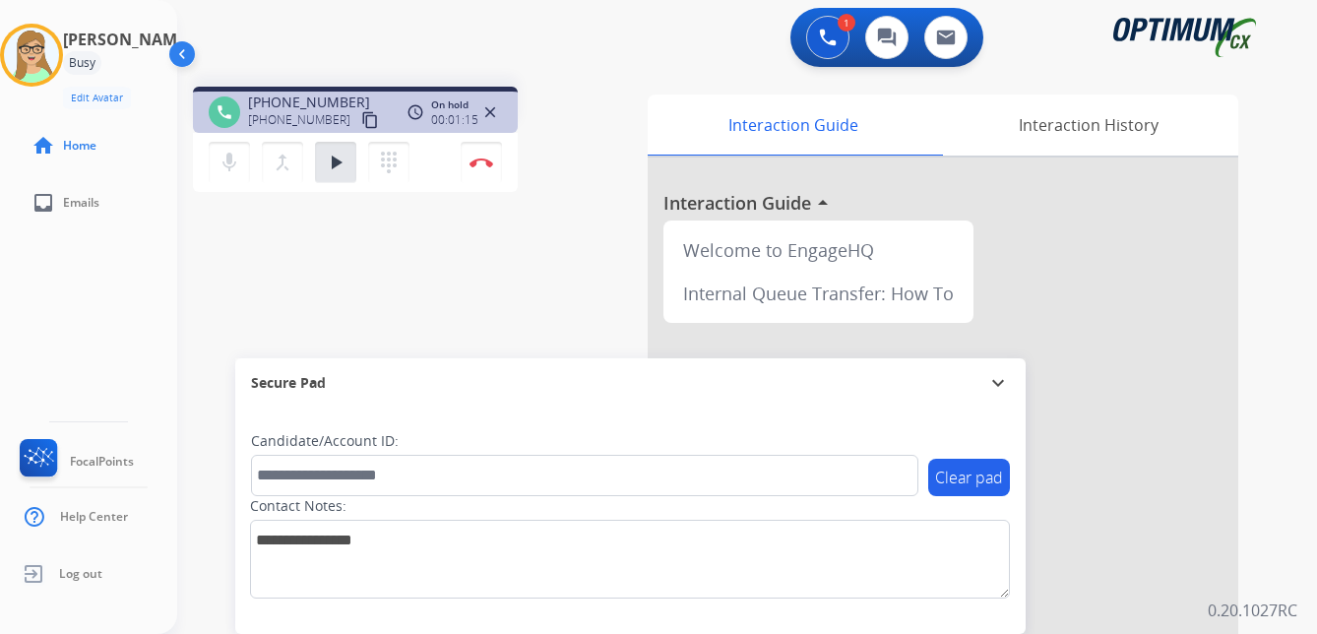
drag, startPoint x: 336, startPoint y: 159, endPoint x: 236, endPoint y: 201, distance: 107.6
click at [336, 159] on mat-icon "play_arrow" at bounding box center [336, 163] width 24 height 24
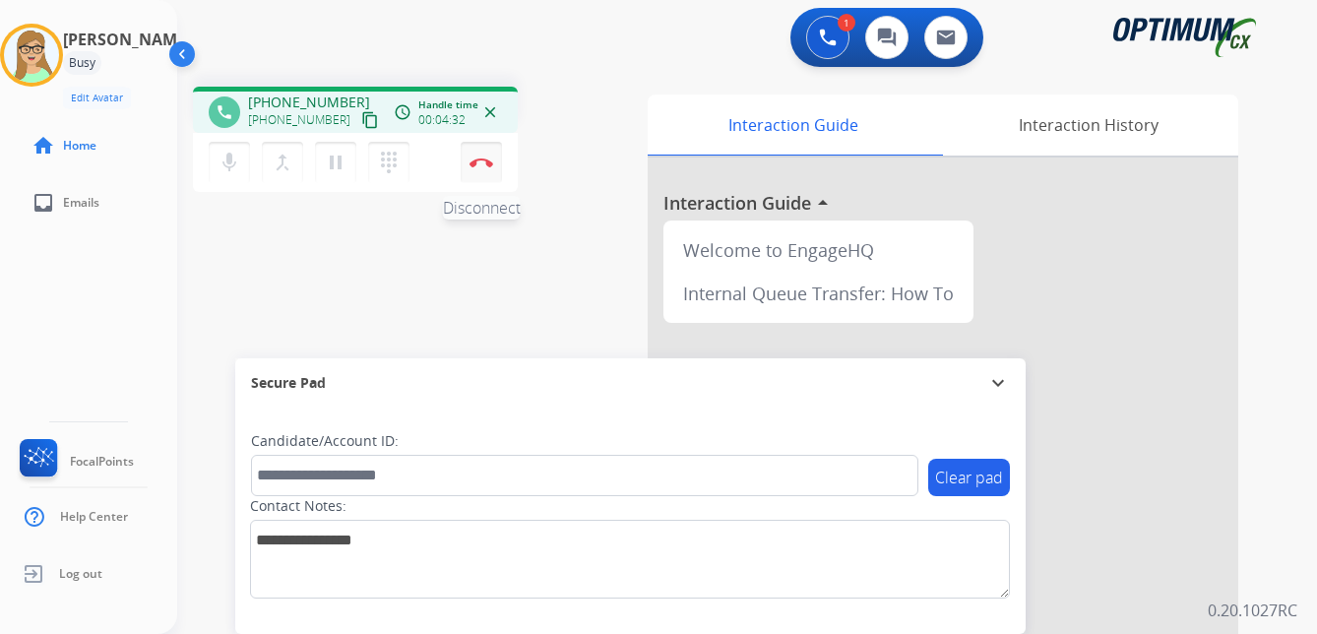
click at [481, 160] on img at bounding box center [481, 162] width 24 height 10
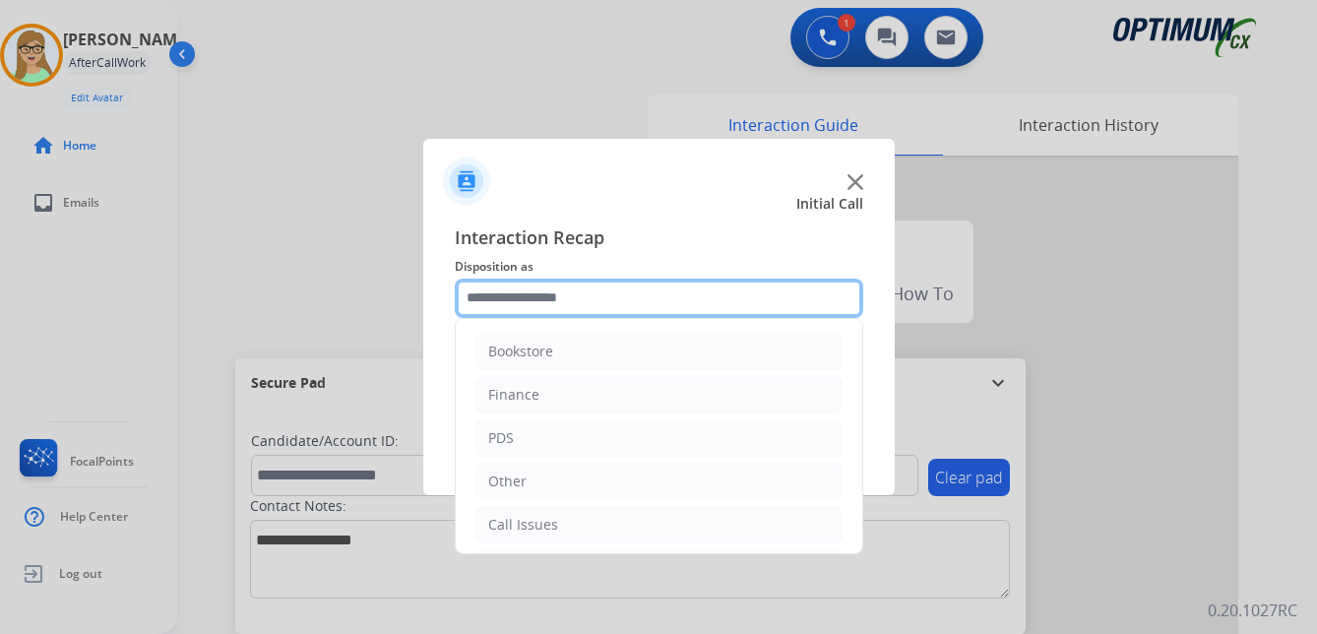
click at [546, 304] on input "text" at bounding box center [659, 297] width 408 height 39
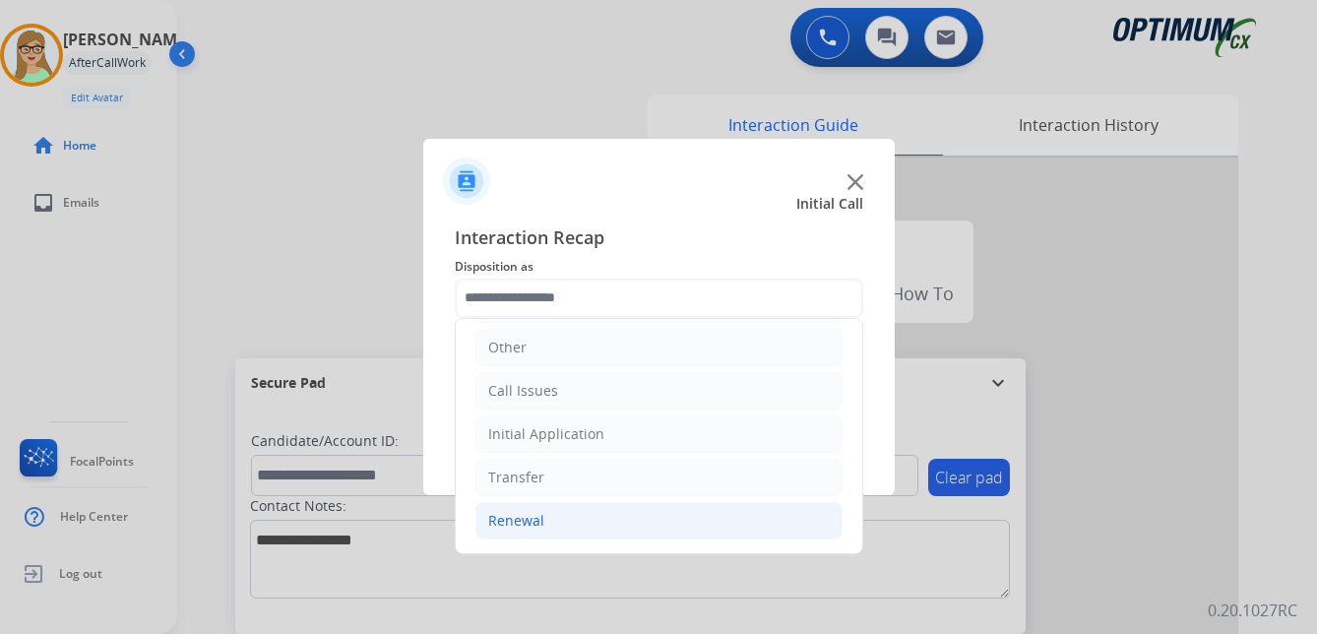
click at [519, 523] on div "Renewal" at bounding box center [516, 521] width 56 height 20
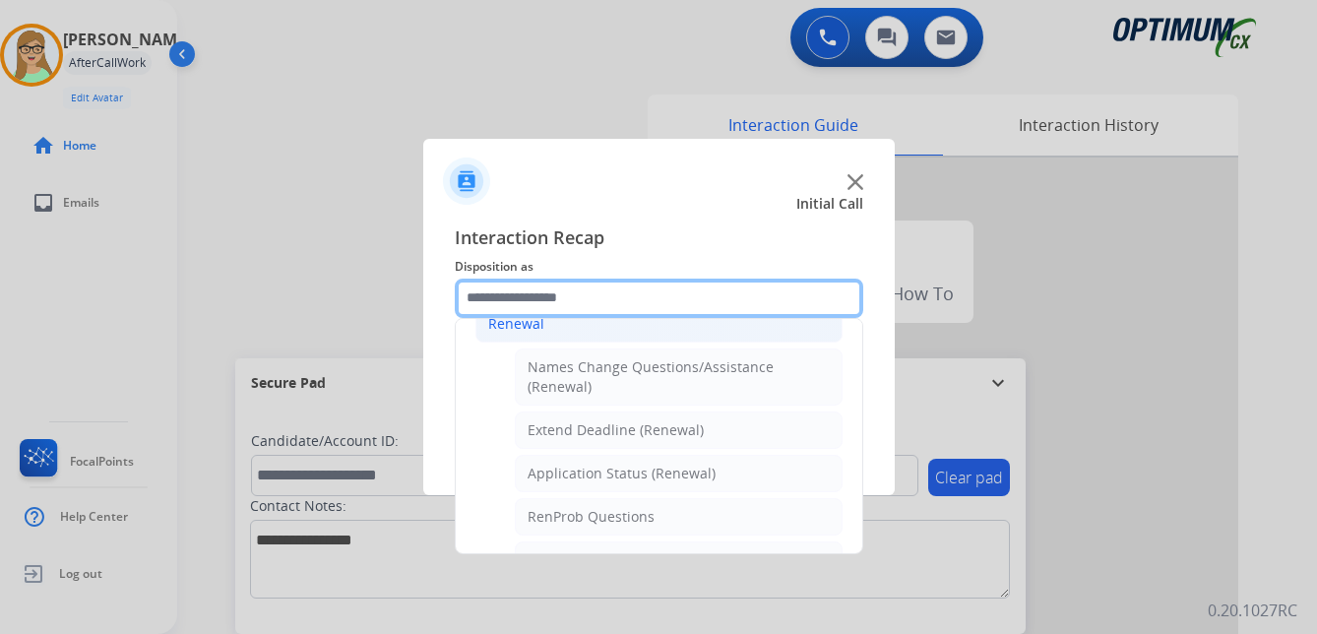
scroll to position [429, 0]
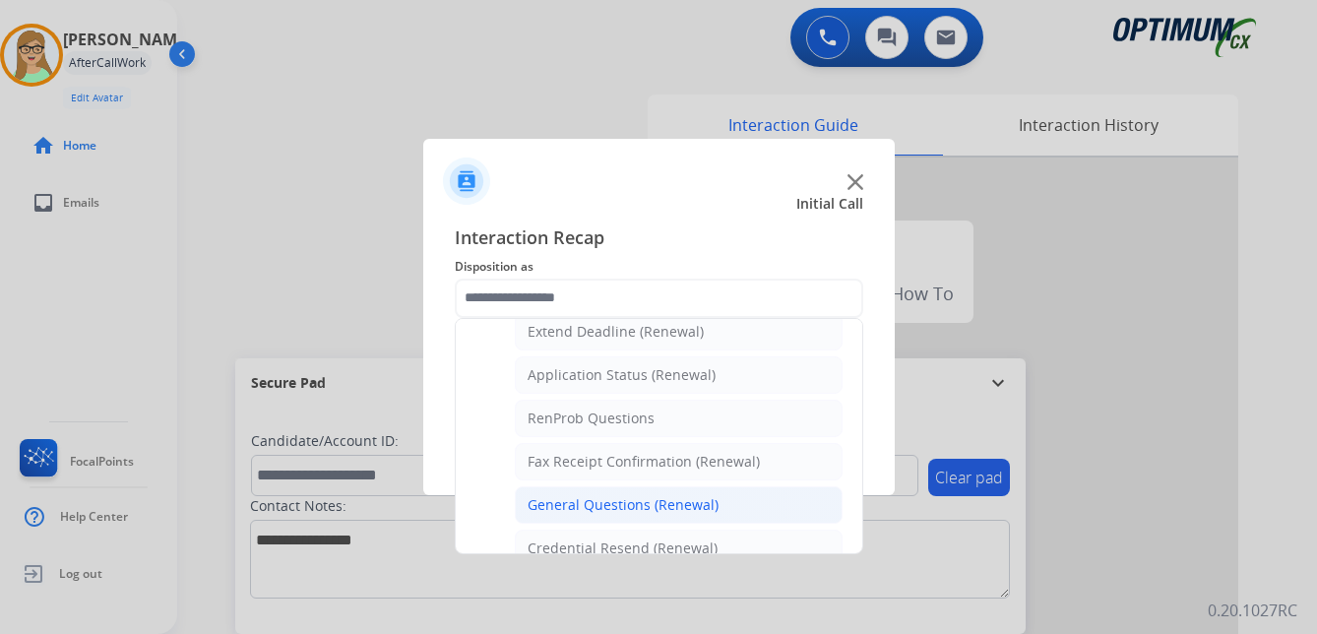
click at [580, 506] on div "General Questions (Renewal)" at bounding box center [622, 505] width 191 height 20
type input "**********"
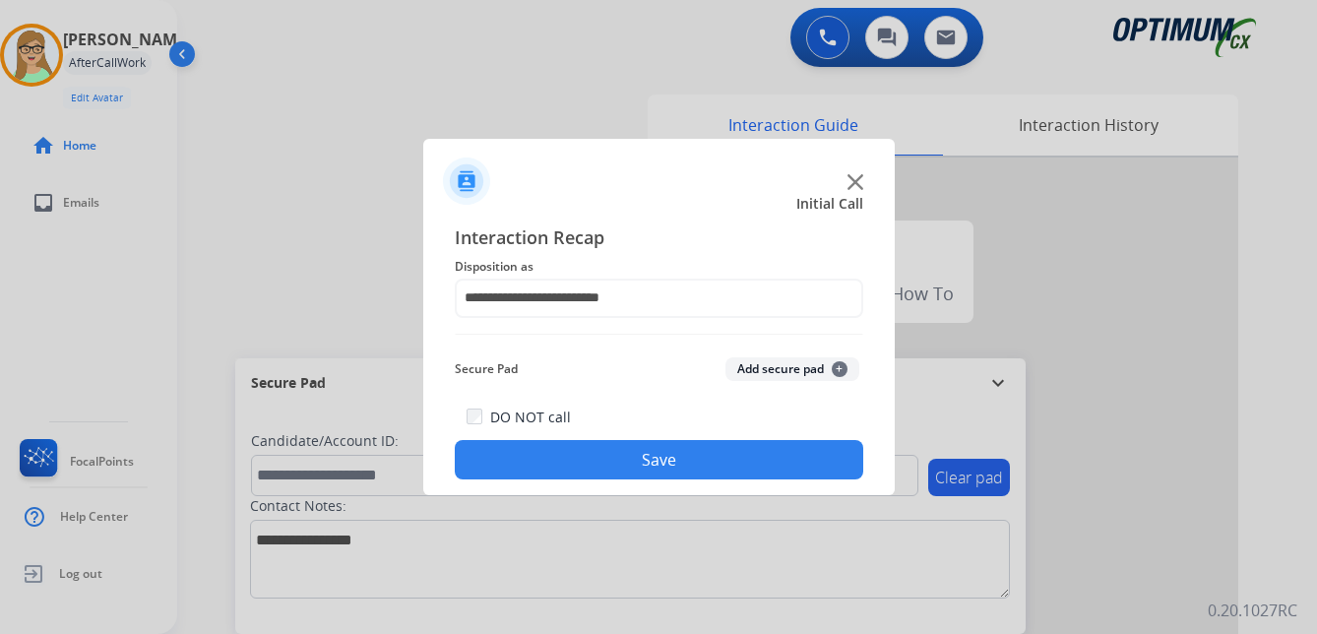
click at [582, 464] on button "Save" at bounding box center [659, 459] width 408 height 39
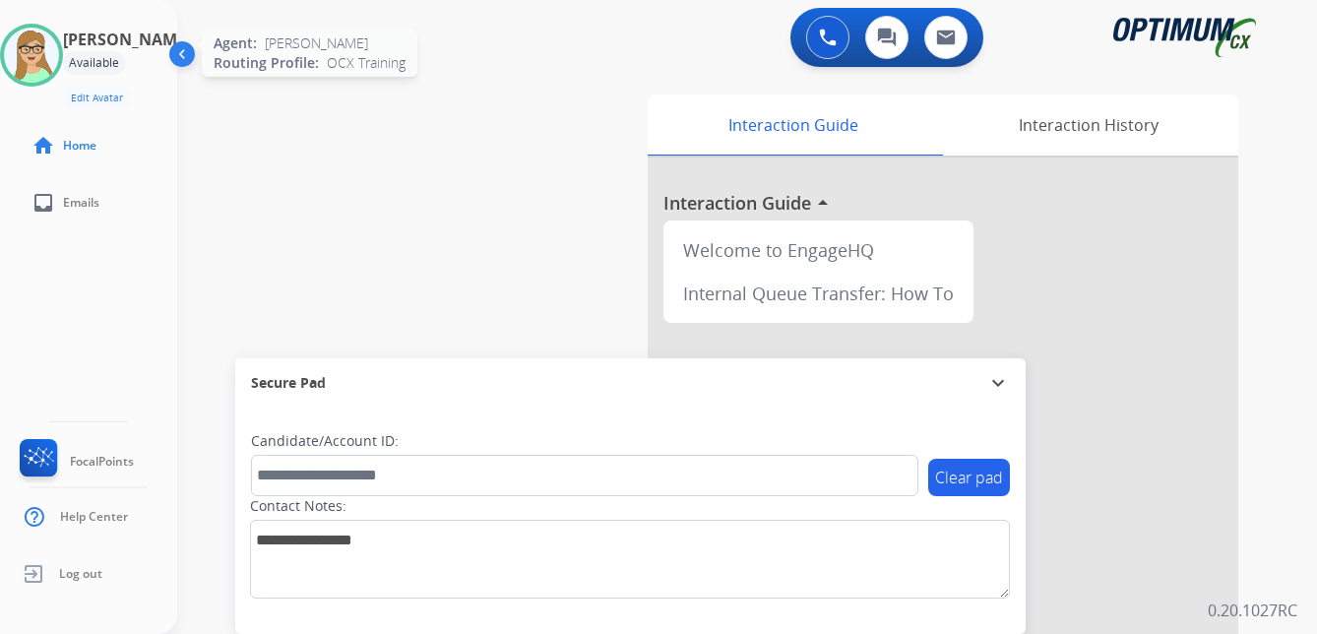
click at [49, 57] on img at bounding box center [31, 55] width 55 height 55
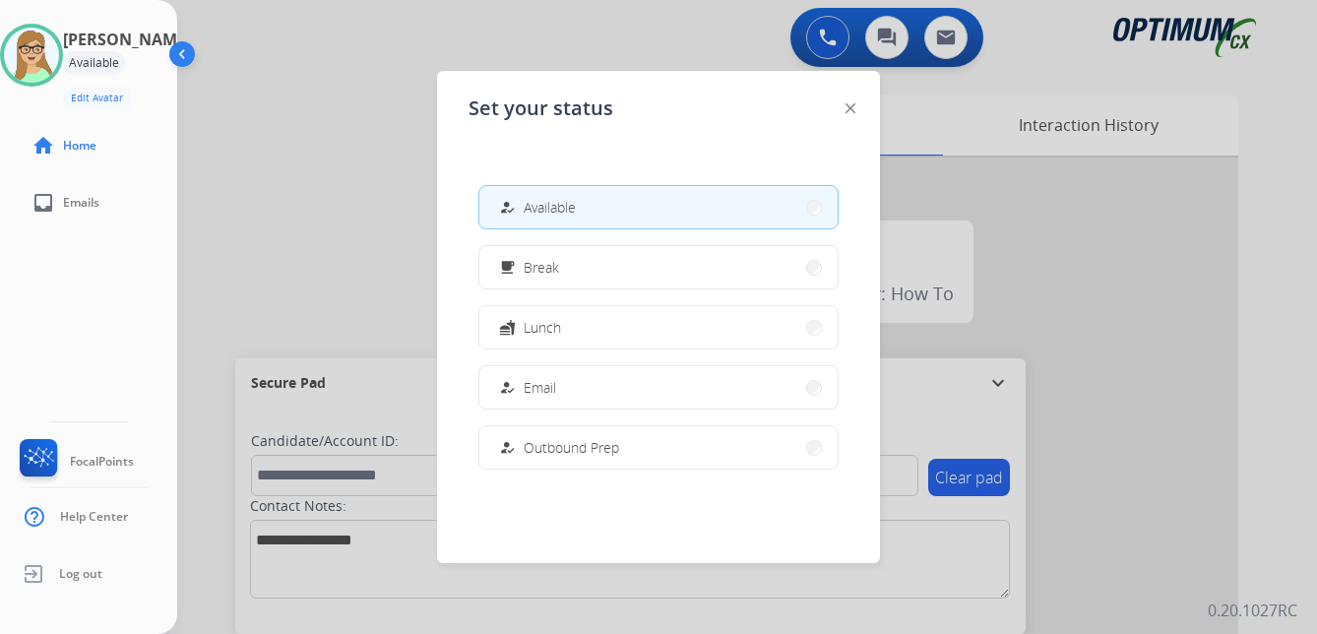
click at [549, 269] on span "Break" at bounding box center [541, 267] width 35 height 21
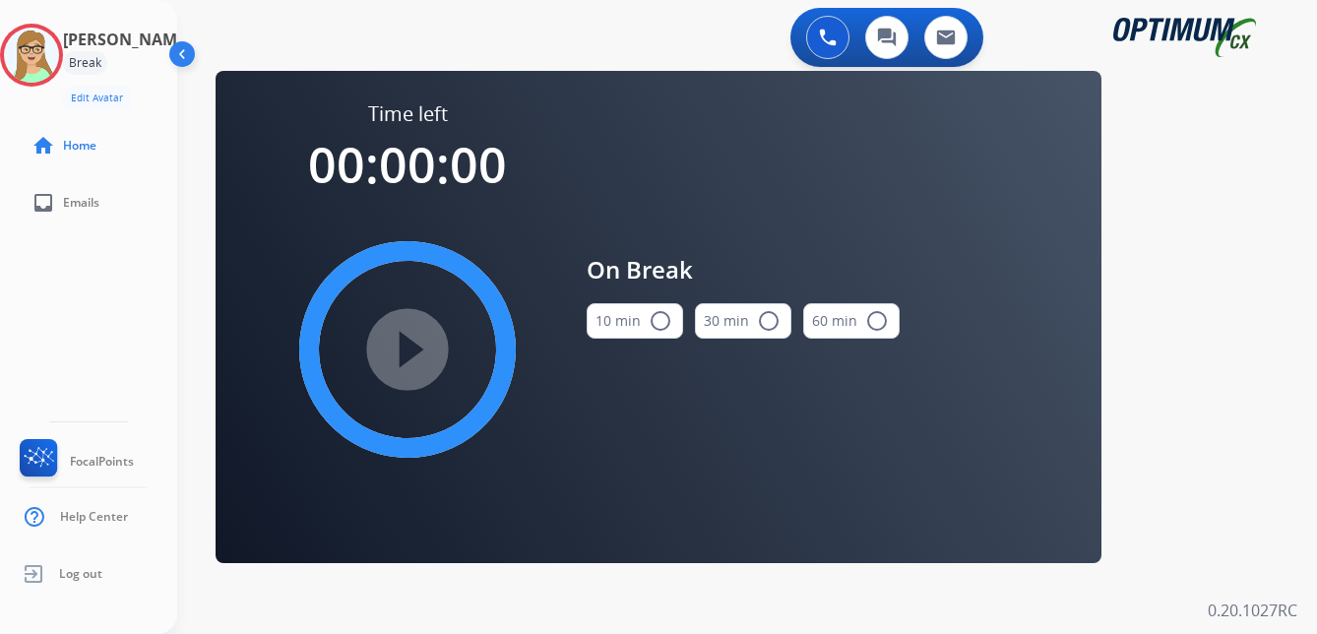
click at [658, 315] on mat-icon "radio_button_unchecked" at bounding box center [660, 321] width 24 height 24
click at [463, 337] on div "play_circle_filled" at bounding box center [407, 349] width 295 height 295
click at [610, 189] on div "On Break 10 min check_circle 30 min radio_button_unchecked 60 min radio_button_…" at bounding box center [742, 303] width 313 height 406
click at [419, 354] on mat-icon "play_circle_filled" at bounding box center [408, 350] width 24 height 24
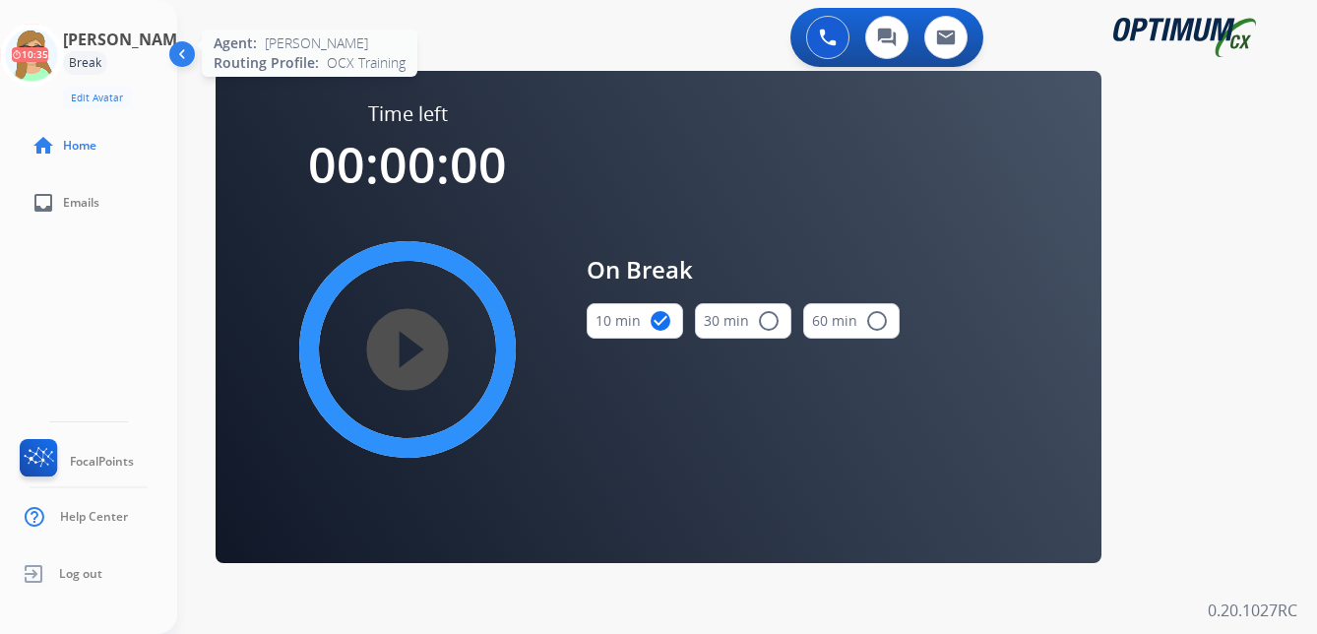
click at [36, 59] on icon at bounding box center [32, 56] width 64 height 64
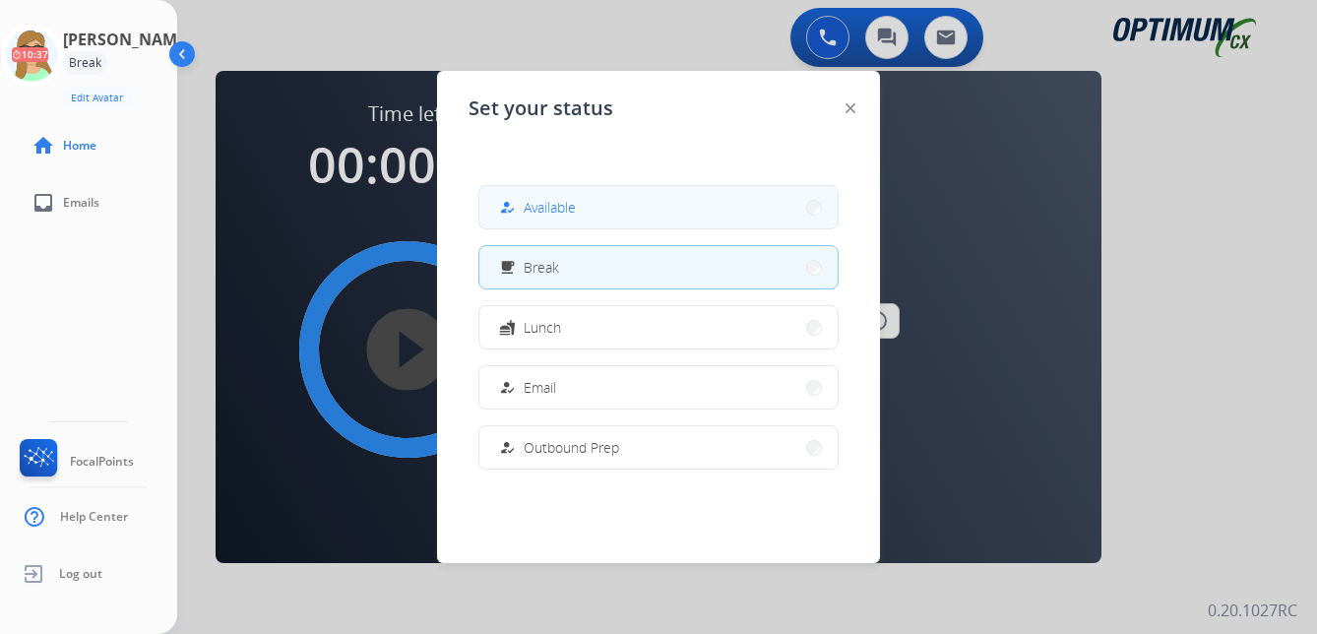
click at [551, 208] on span "Available" at bounding box center [550, 207] width 52 height 21
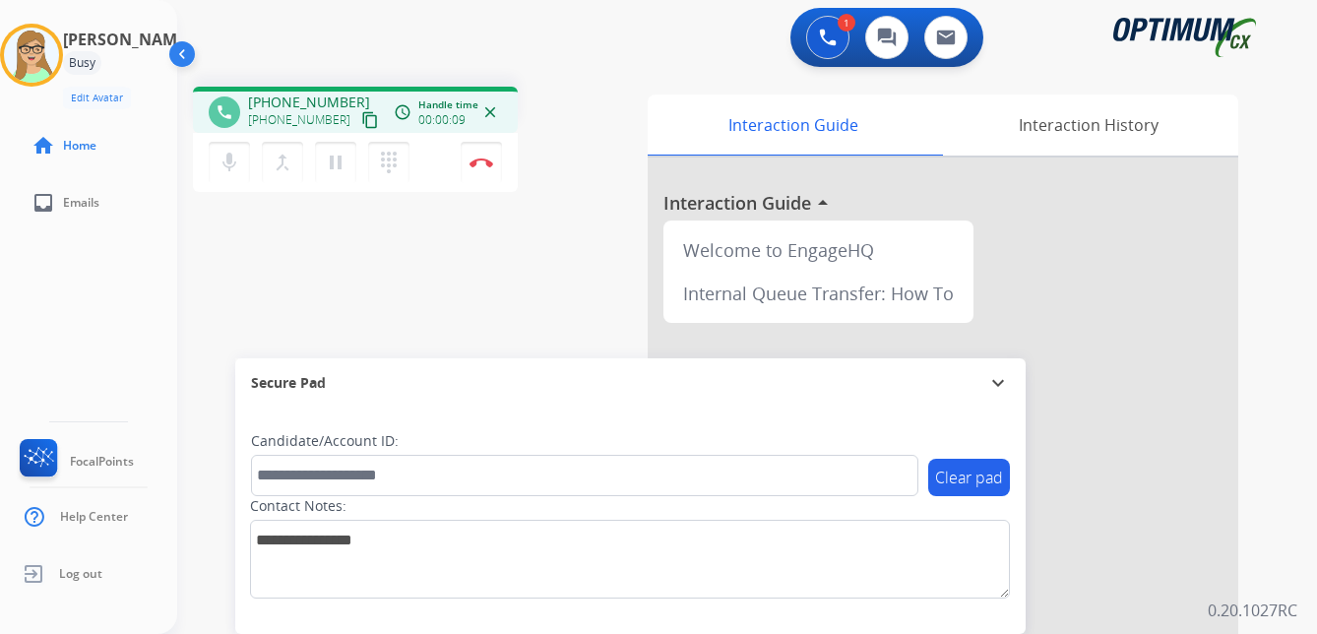
click at [361, 121] on mat-icon "content_copy" at bounding box center [370, 120] width 18 height 18
click at [483, 158] on img at bounding box center [481, 162] width 24 height 10
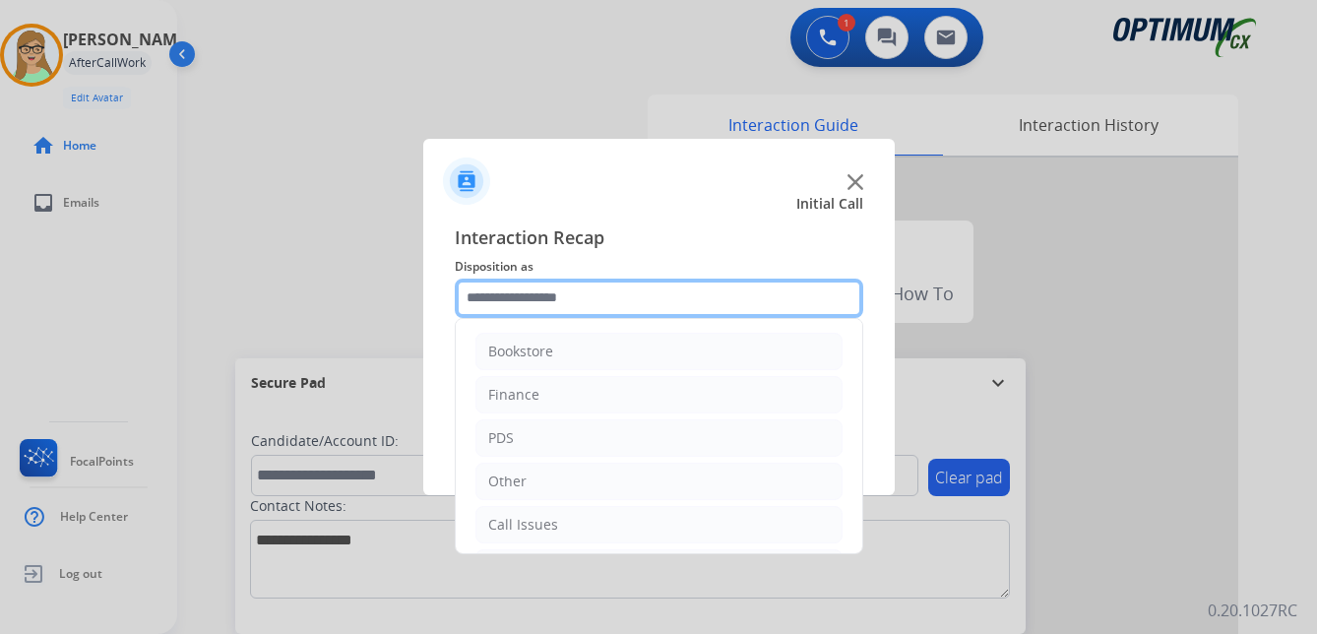
click at [535, 299] on input "text" at bounding box center [659, 297] width 408 height 39
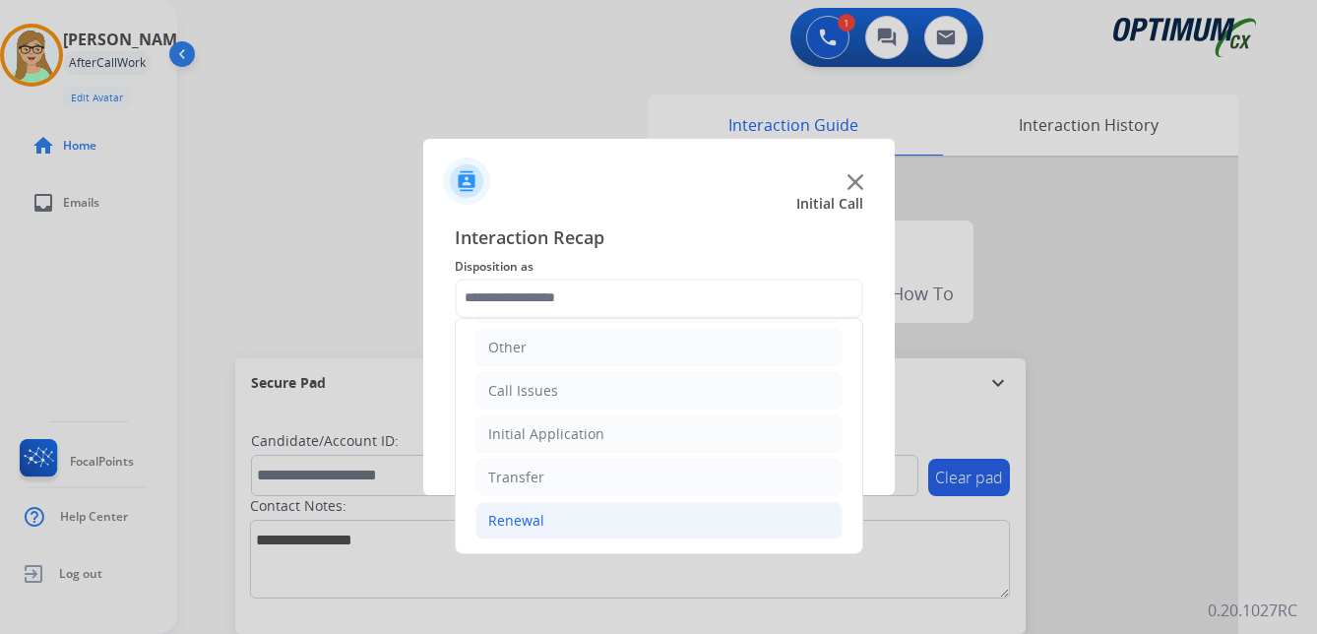
click at [516, 519] on div "Renewal" at bounding box center [516, 521] width 56 height 20
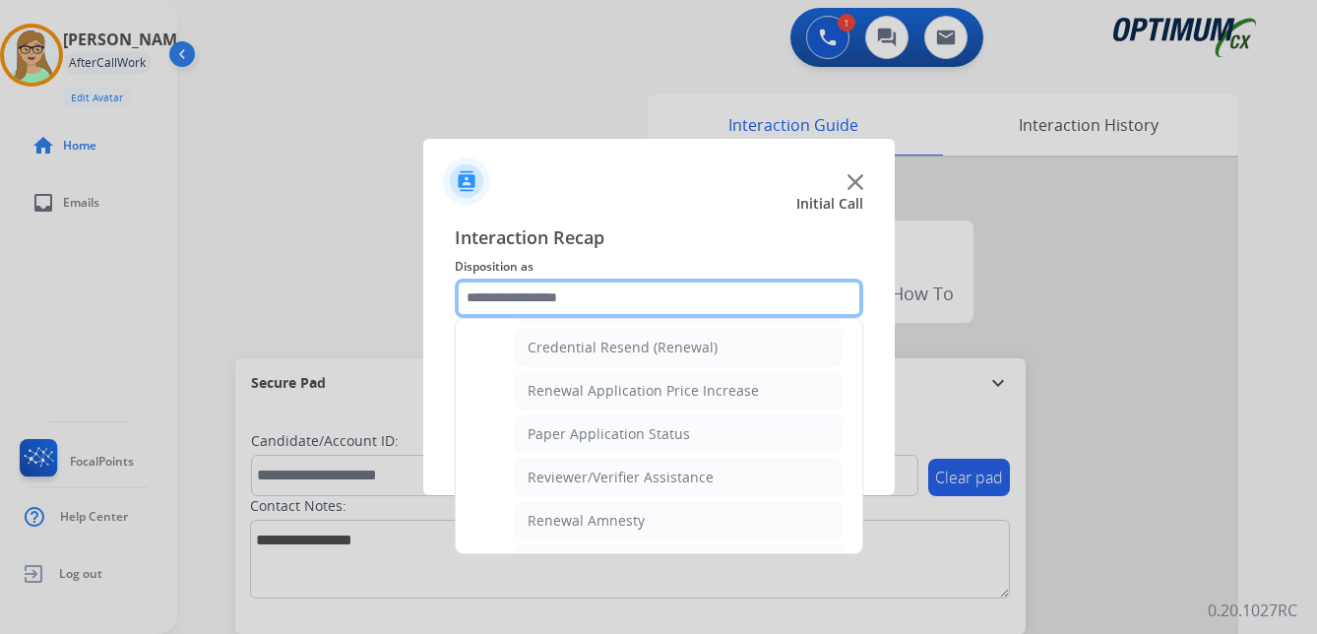
scroll to position [661, 0]
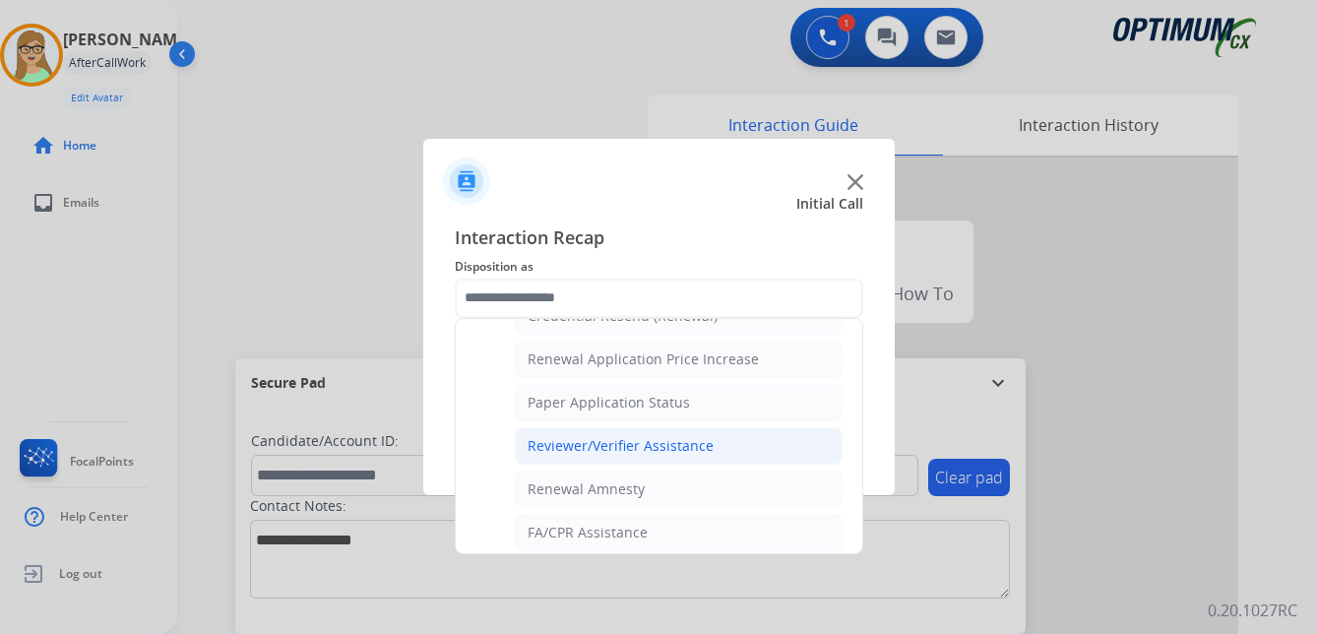
click at [646, 439] on div "Reviewer/Verifier Assistance" at bounding box center [620, 446] width 186 height 20
type input "**********"
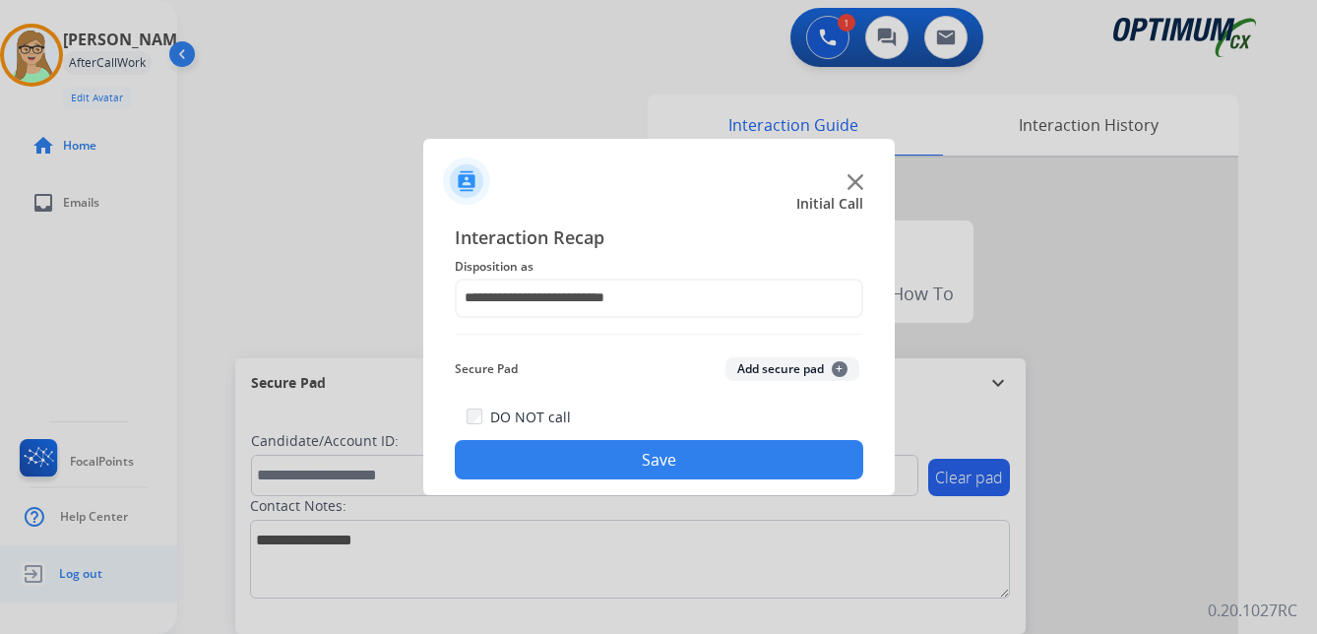
drag, startPoint x: 611, startPoint y: 462, endPoint x: 3, endPoint y: 565, distance: 616.9
click at [609, 463] on button "Save" at bounding box center [659, 459] width 408 height 39
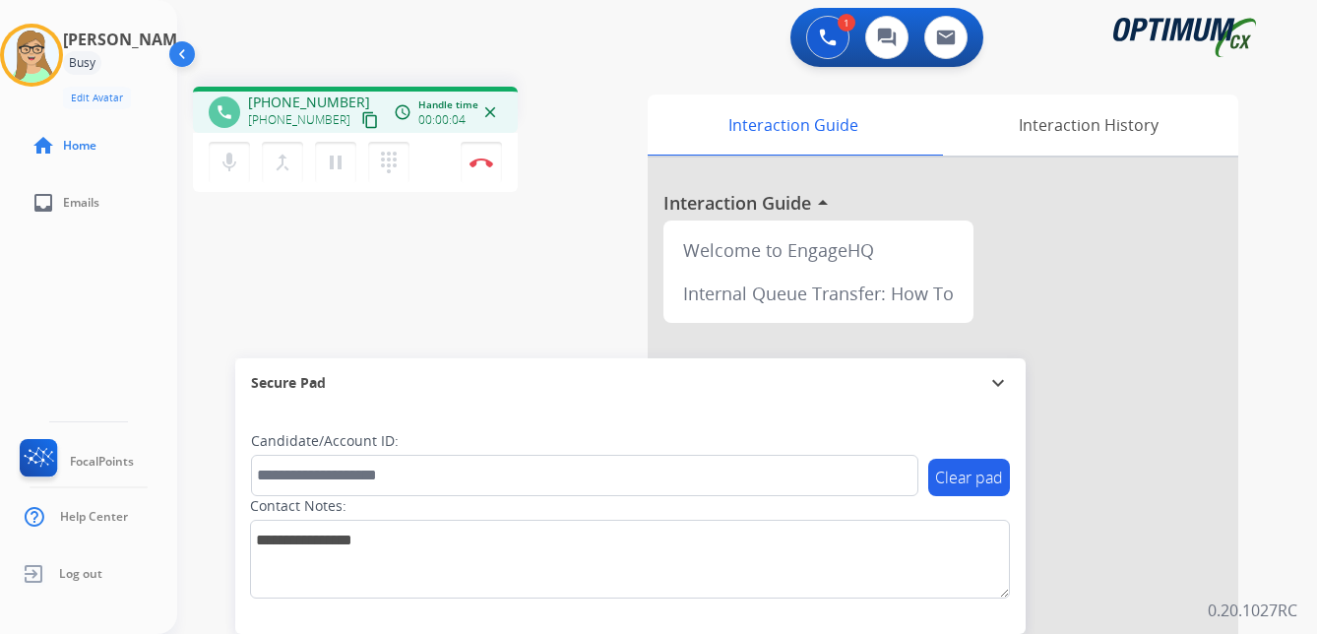
drag, startPoint x: 349, startPoint y: 121, endPoint x: 211, endPoint y: 184, distance: 152.4
click at [361, 121] on mat-icon "content_copy" at bounding box center [370, 120] width 18 height 18
click at [482, 158] on img at bounding box center [481, 162] width 24 height 10
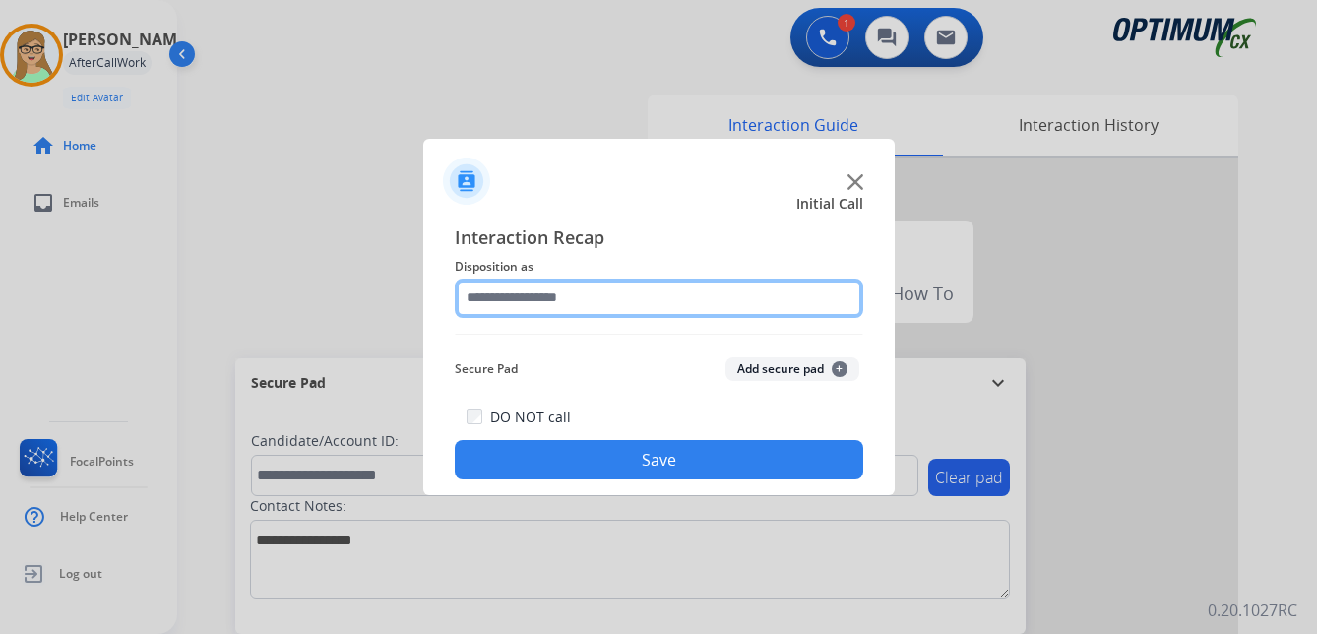
click at [545, 296] on input "text" at bounding box center [659, 297] width 408 height 39
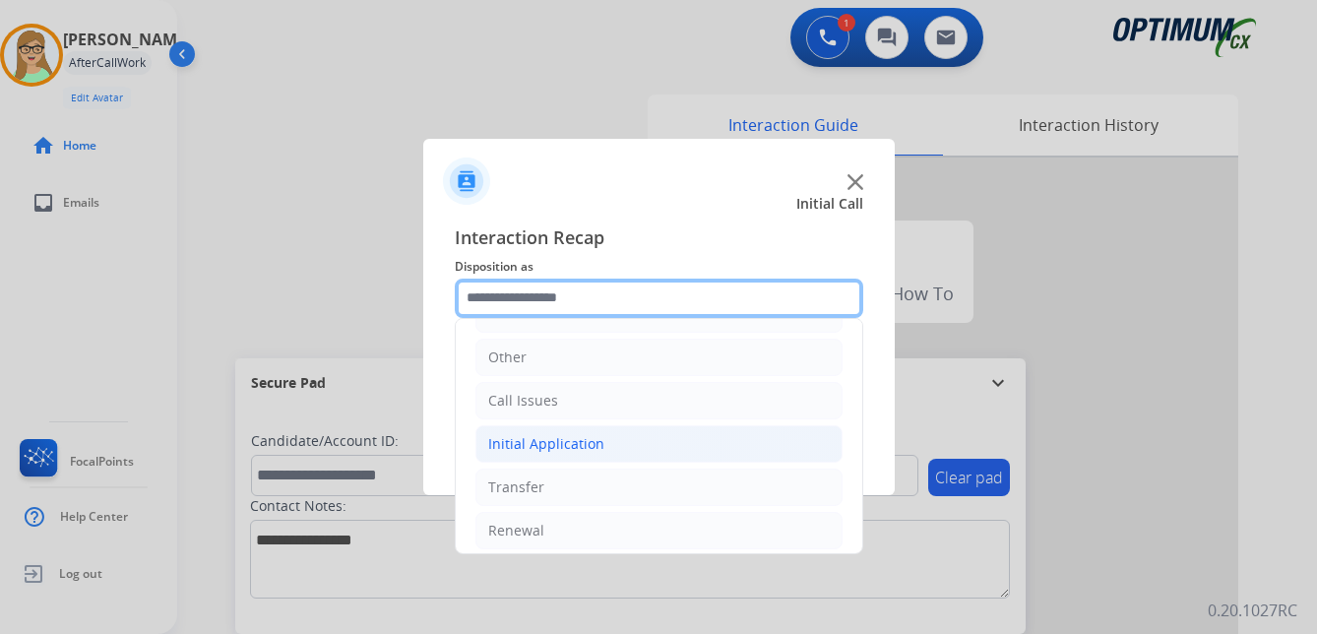
scroll to position [134, 0]
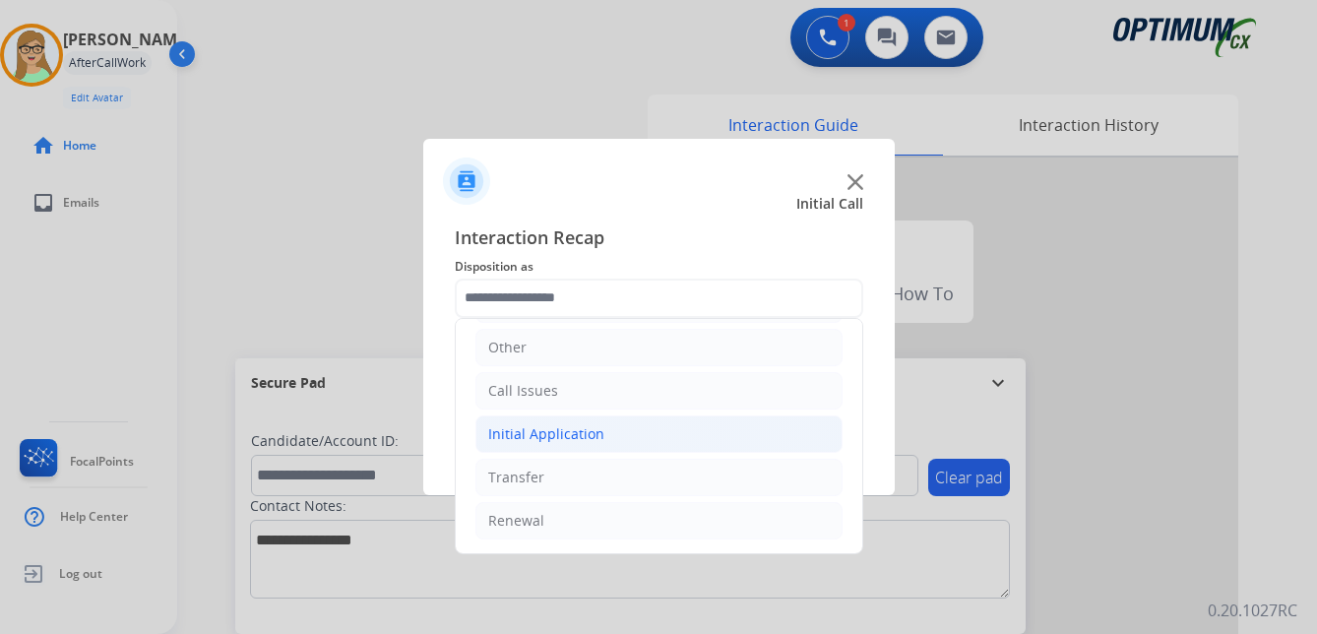
click at [568, 437] on div "Initial Application" at bounding box center [546, 434] width 116 height 20
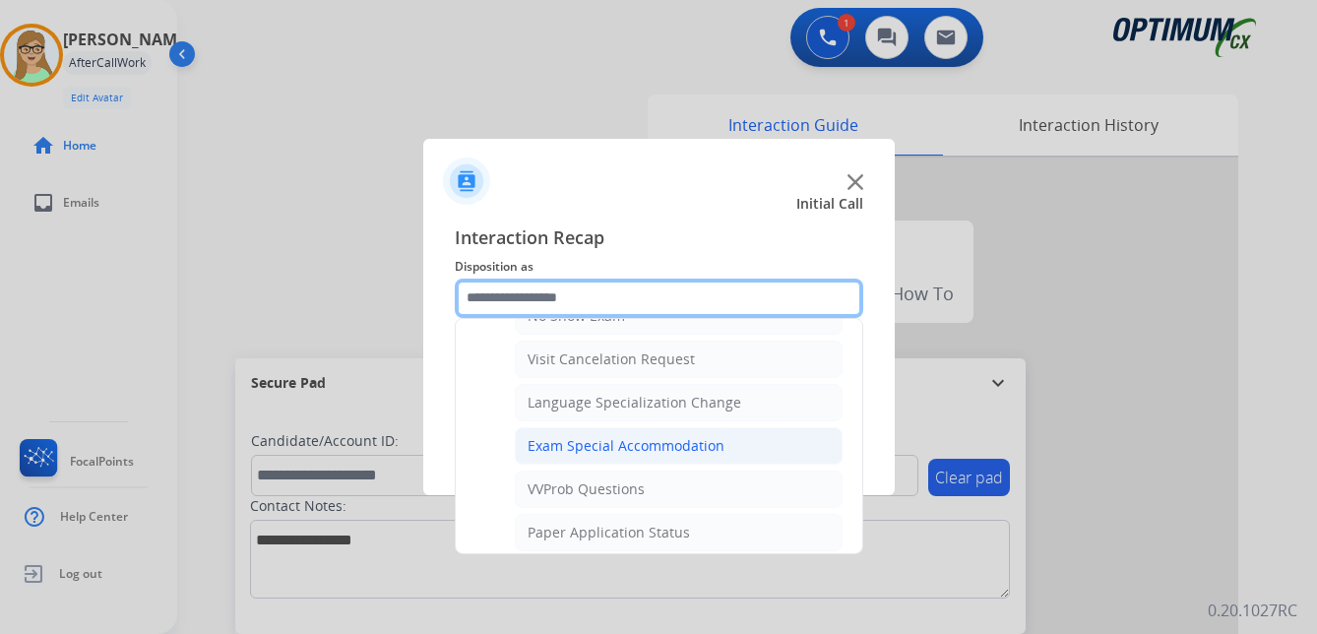
scroll to position [1019, 0]
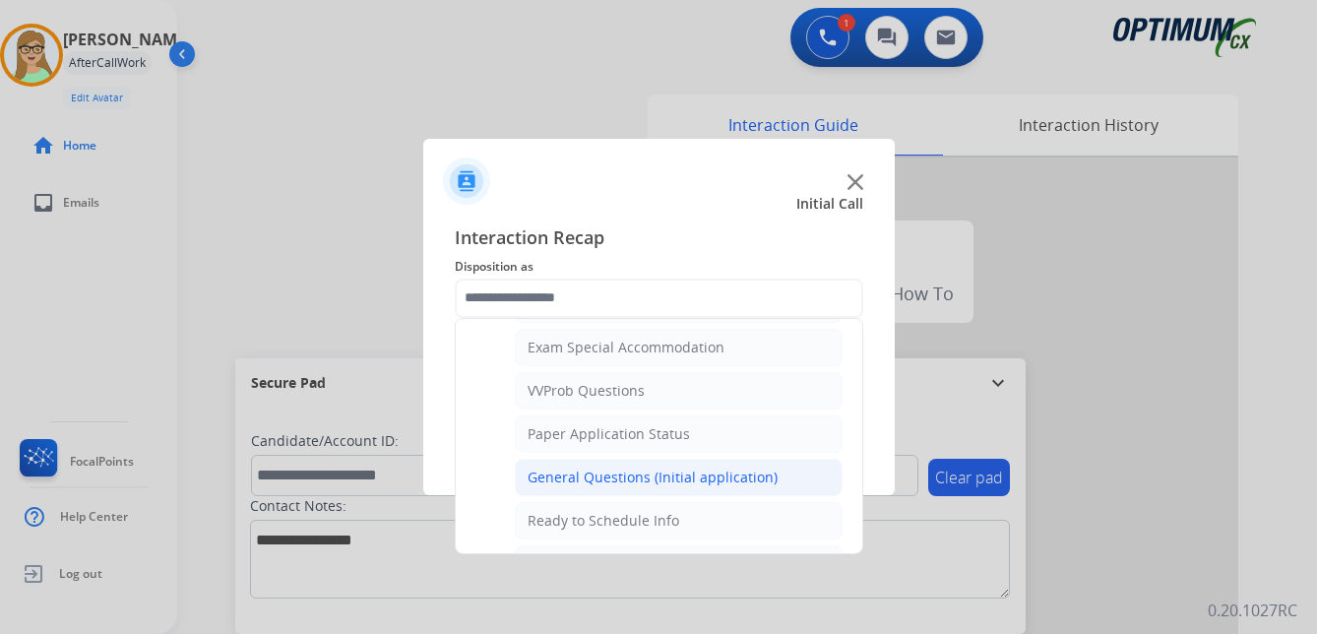
click at [630, 476] on div "General Questions (Initial application)" at bounding box center [652, 477] width 250 height 20
type input "**********"
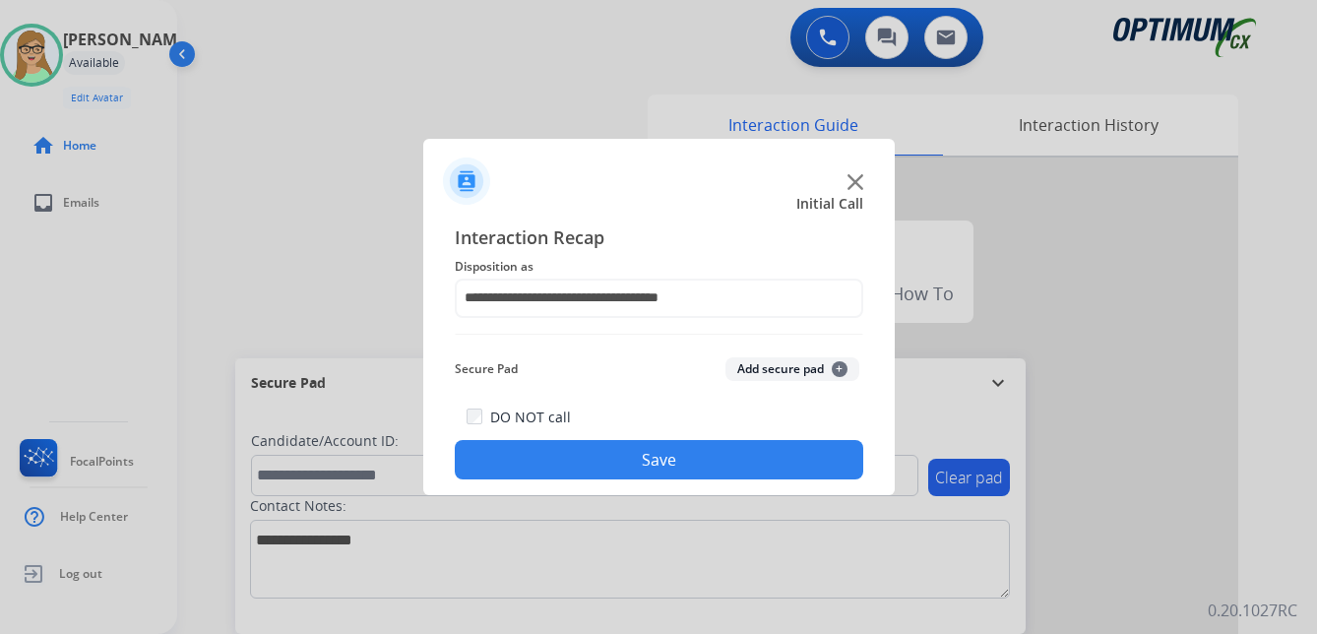
click at [619, 459] on button "Save" at bounding box center [659, 459] width 408 height 39
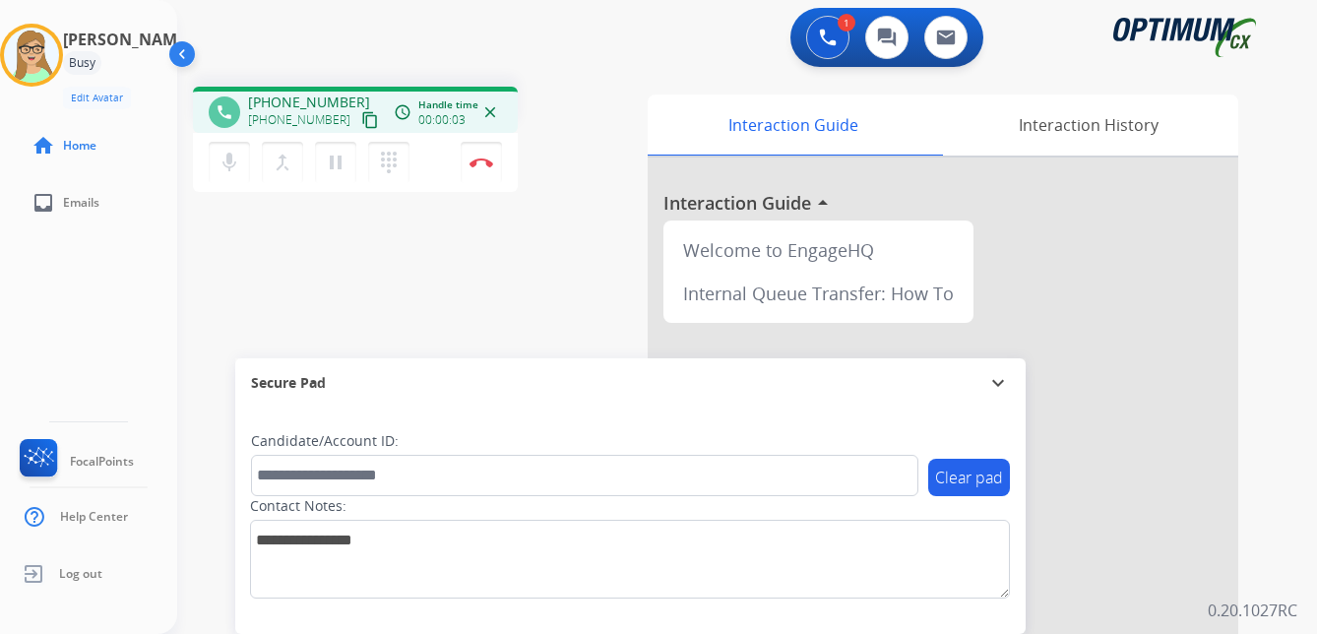
click at [361, 124] on mat-icon "content_copy" at bounding box center [370, 120] width 18 height 18
click at [483, 162] on img at bounding box center [481, 162] width 24 height 10
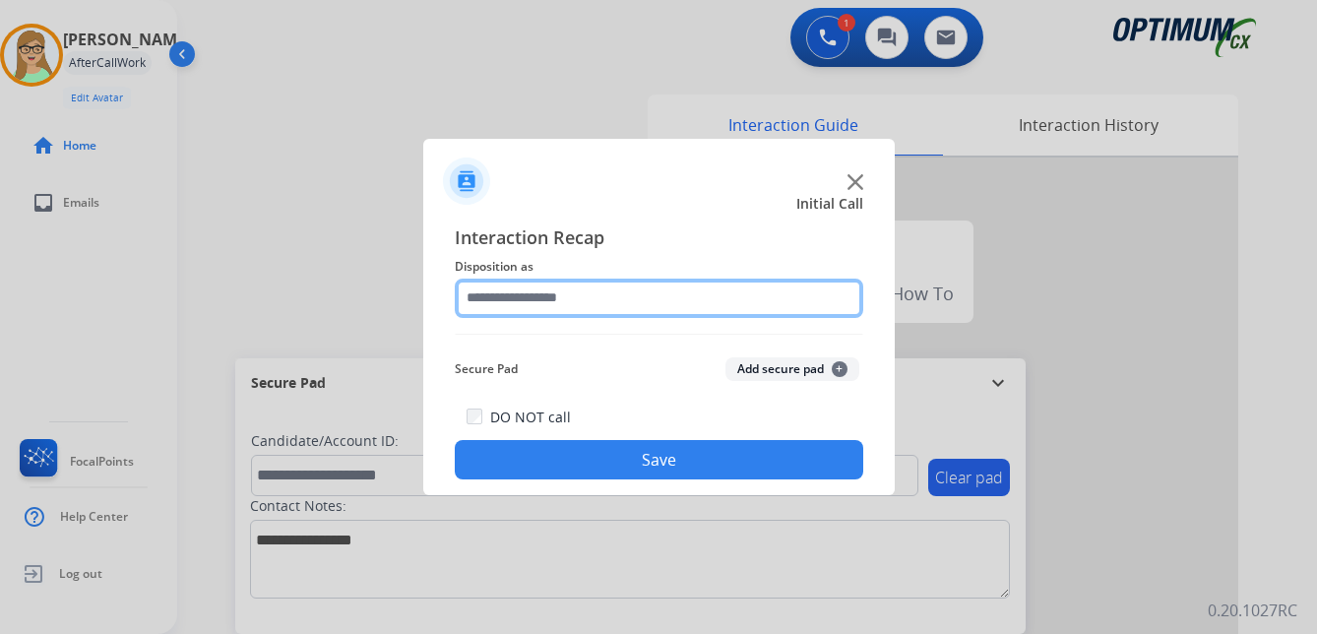
click at [527, 291] on input "text" at bounding box center [659, 297] width 408 height 39
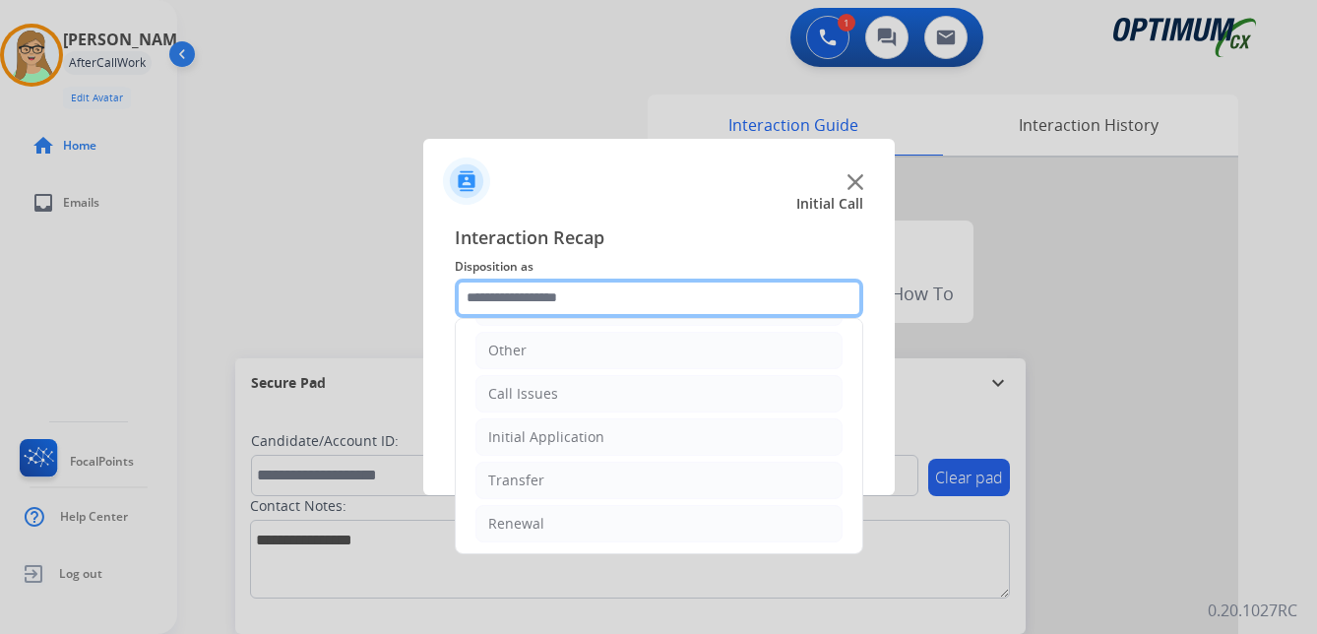
scroll to position [134, 0]
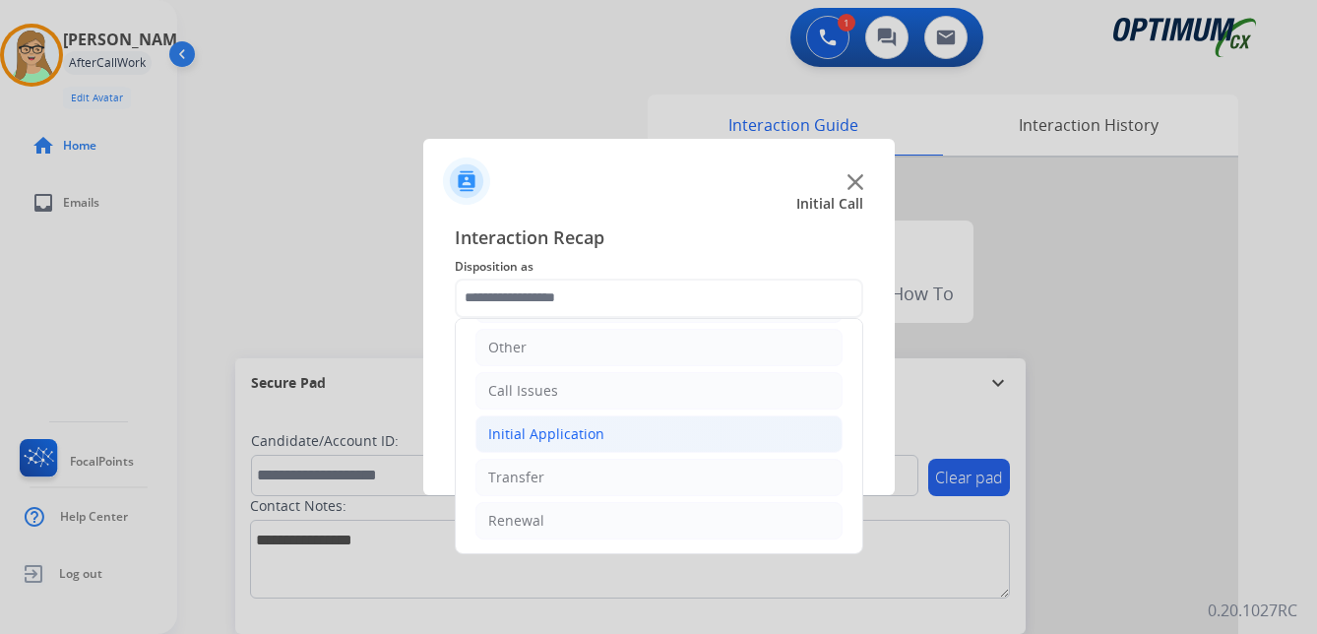
click at [551, 435] on div "Initial Application" at bounding box center [546, 434] width 116 height 20
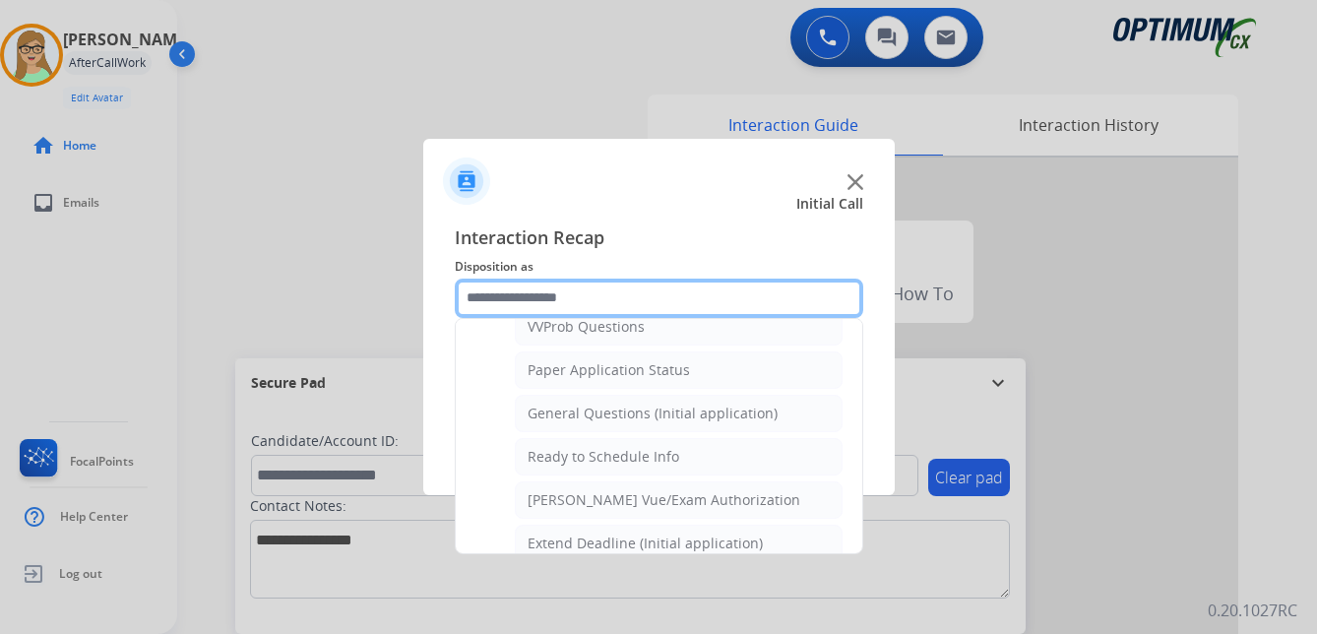
scroll to position [1118, 0]
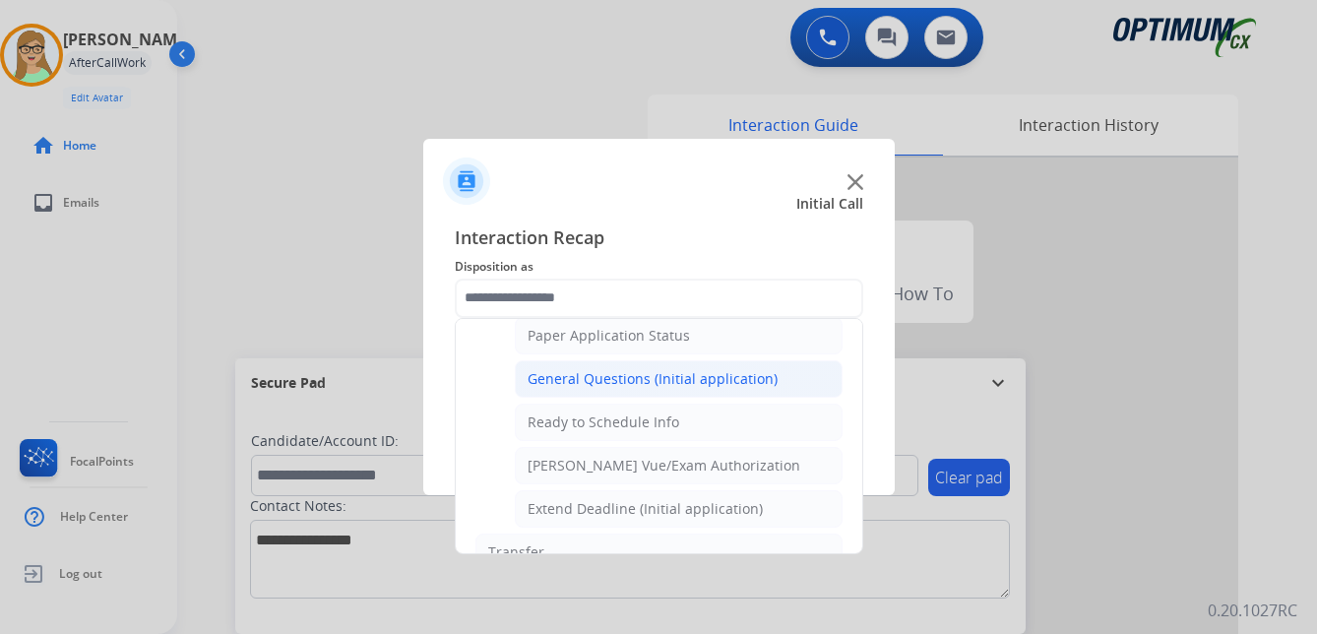
click at [637, 383] on div "General Questions (Initial application)" at bounding box center [652, 379] width 250 height 20
type input "**********"
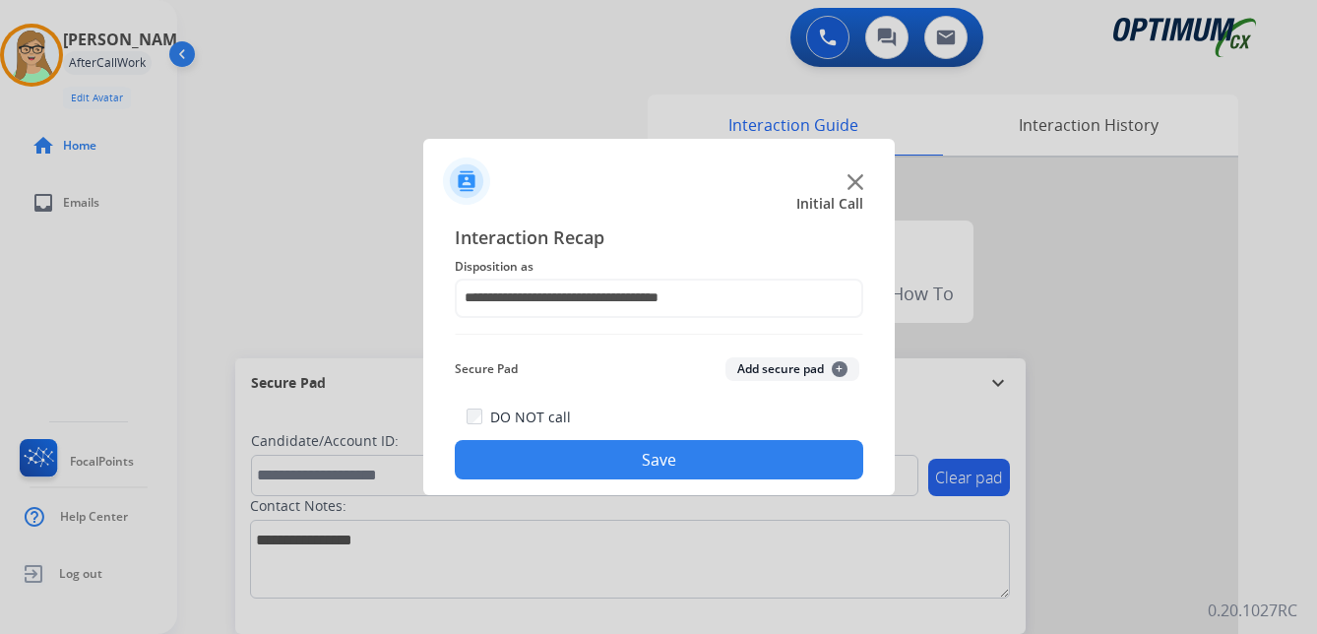
click at [653, 461] on button "Save" at bounding box center [659, 459] width 408 height 39
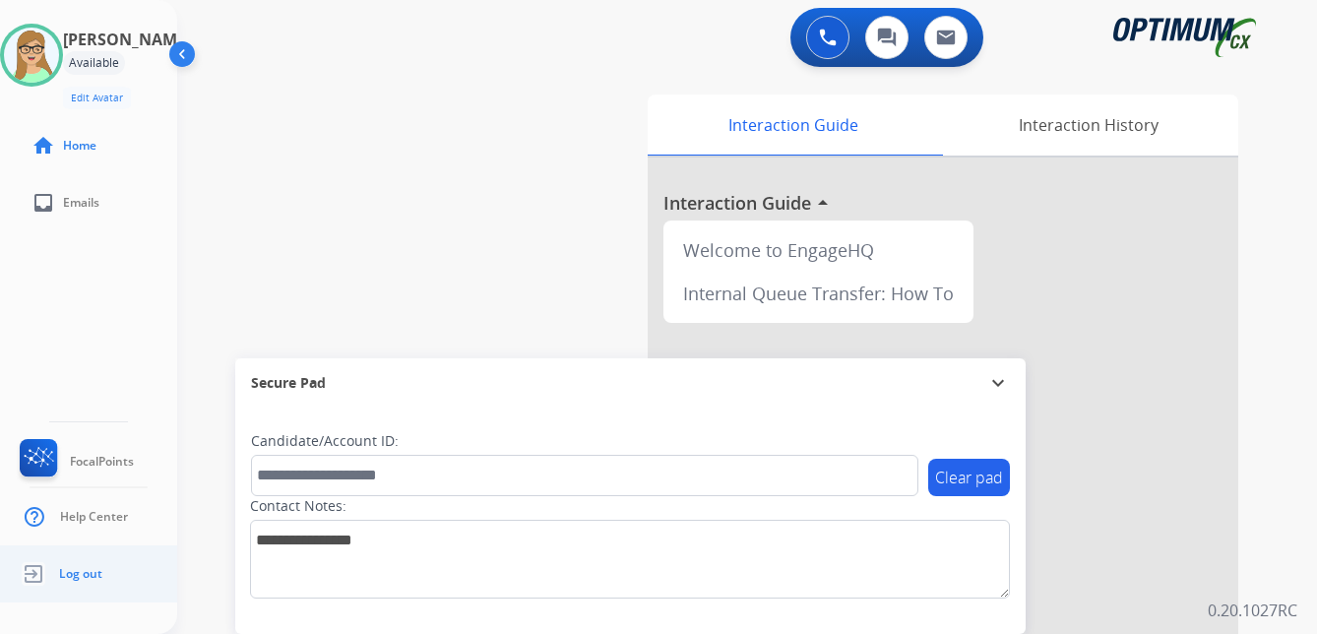
click at [75, 573] on span "Log out" at bounding box center [80, 574] width 43 height 16
